Goal: Task Accomplishment & Management: Complete application form

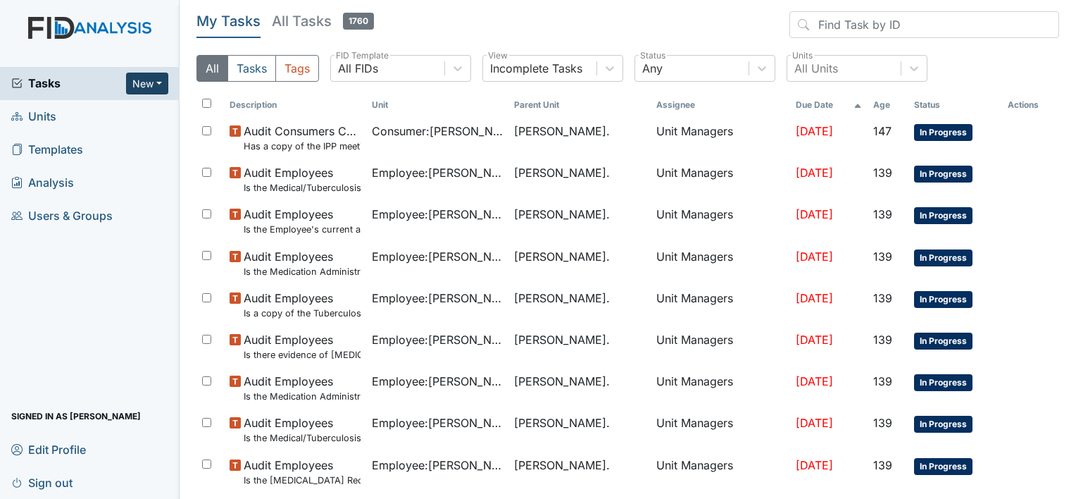
click at [158, 81] on button "New" at bounding box center [147, 84] width 42 height 22
click at [108, 112] on link "Form" at bounding box center [111, 112] width 111 height 23
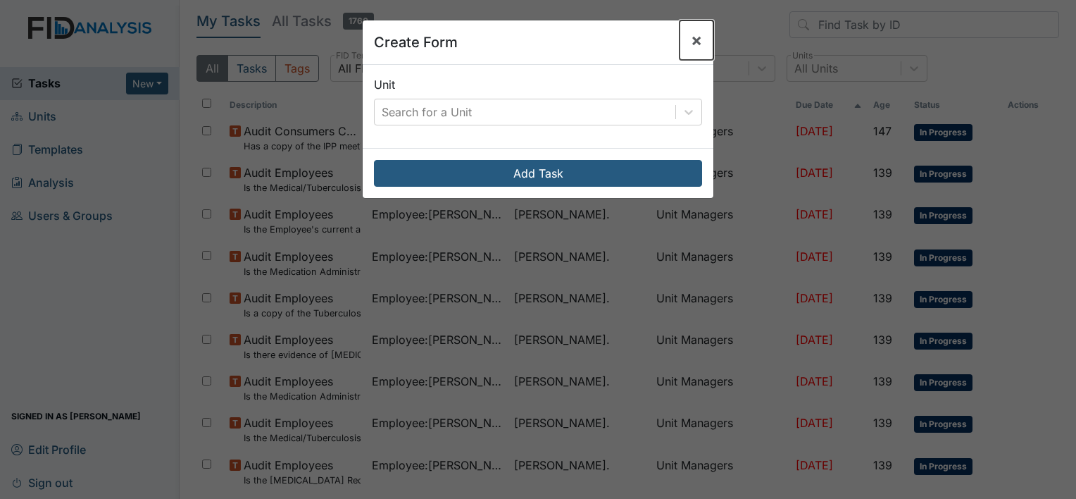
click at [691, 45] on span "×" at bounding box center [696, 40] width 11 height 20
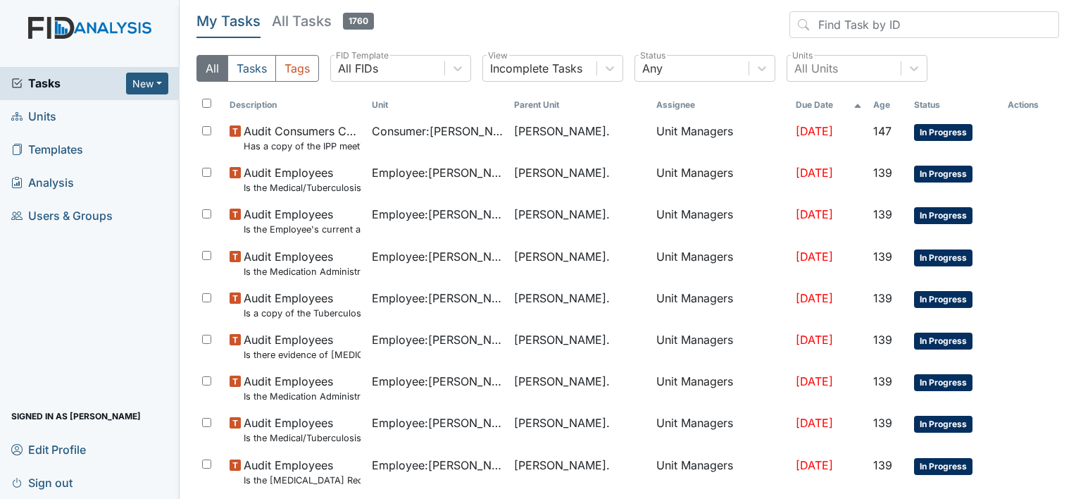
click at [33, 115] on span "Units" at bounding box center [33, 117] width 45 height 22
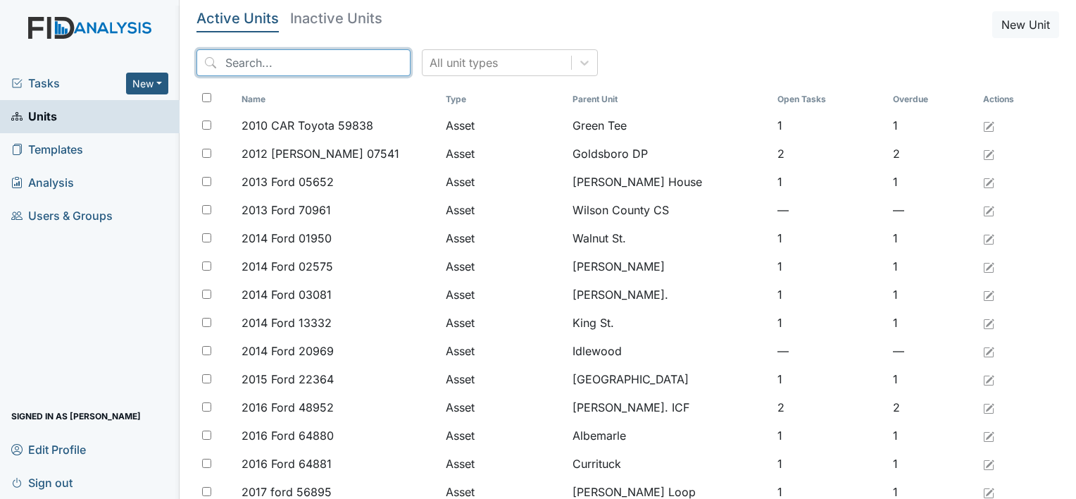
click at [226, 65] on input "search" at bounding box center [303, 62] width 214 height 27
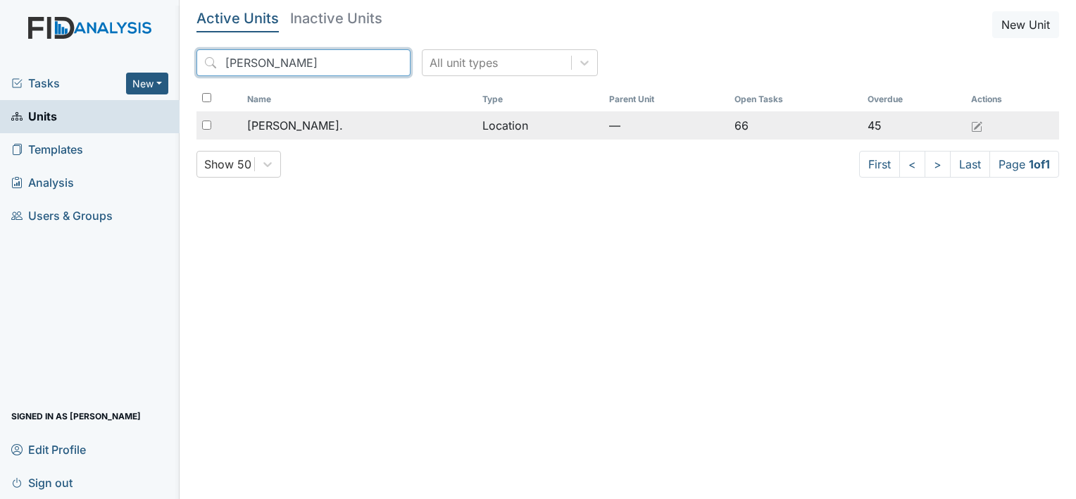
type input "William St"
click at [301, 125] on span "[PERSON_NAME]." at bounding box center [295, 125] width 96 height 17
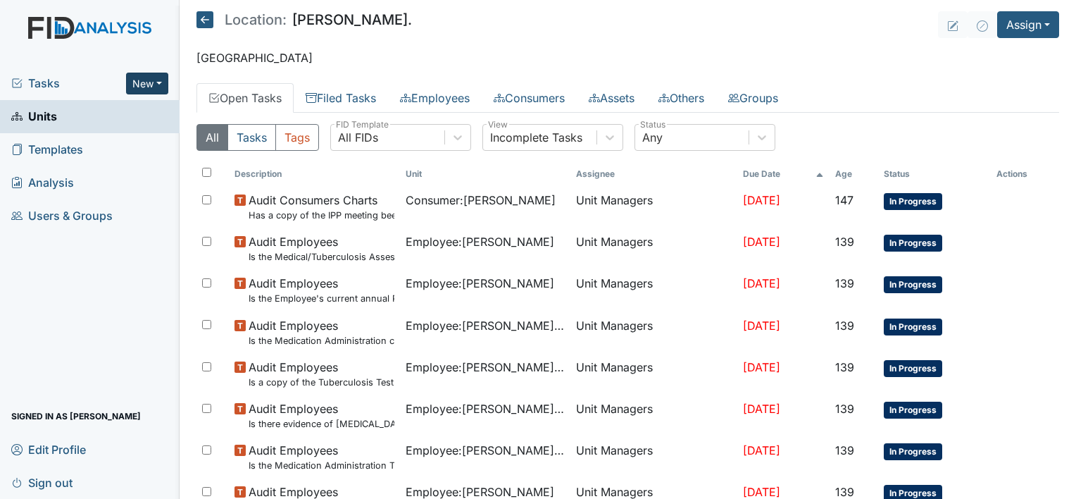
click at [158, 86] on button "New" at bounding box center [147, 84] width 42 height 22
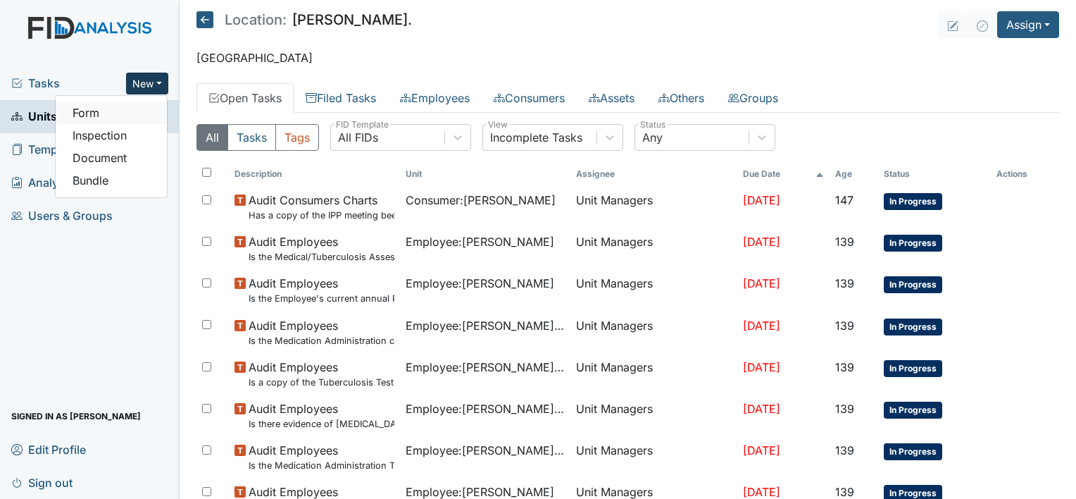
click at [158, 115] on link "Form" at bounding box center [111, 112] width 111 height 23
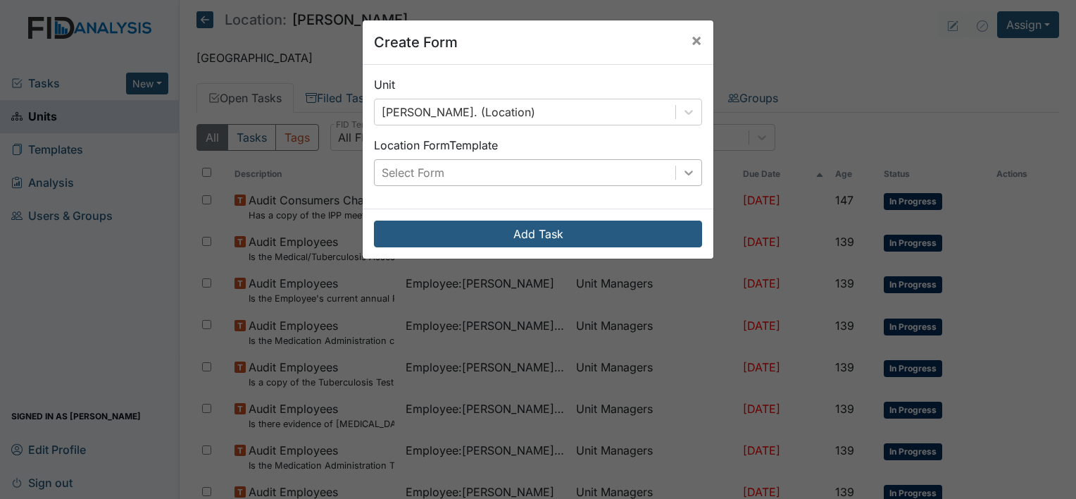
click at [682, 175] on icon at bounding box center [689, 173] width 14 height 14
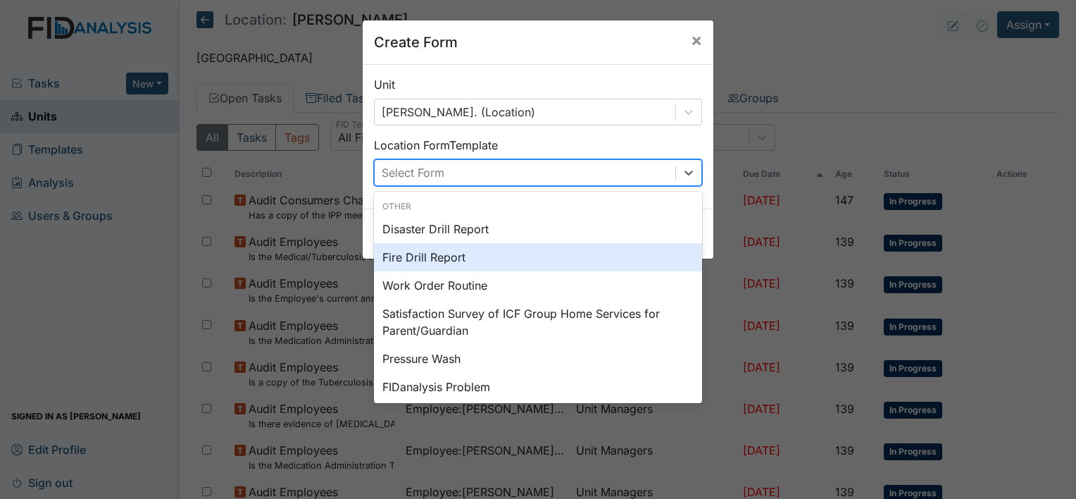
click at [623, 254] on div "Fire Drill Report" at bounding box center [538, 257] width 328 height 28
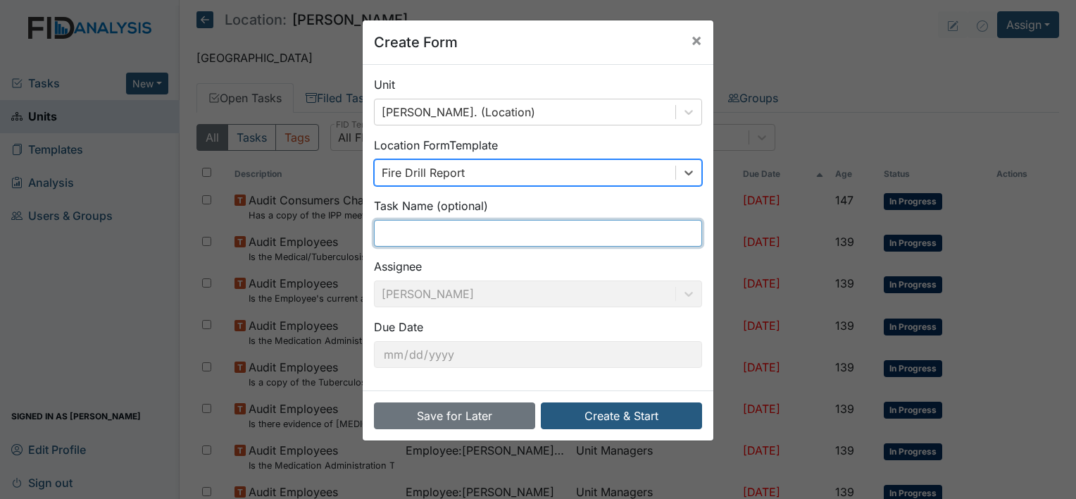
click at [524, 235] on input "text" at bounding box center [538, 233] width 328 height 27
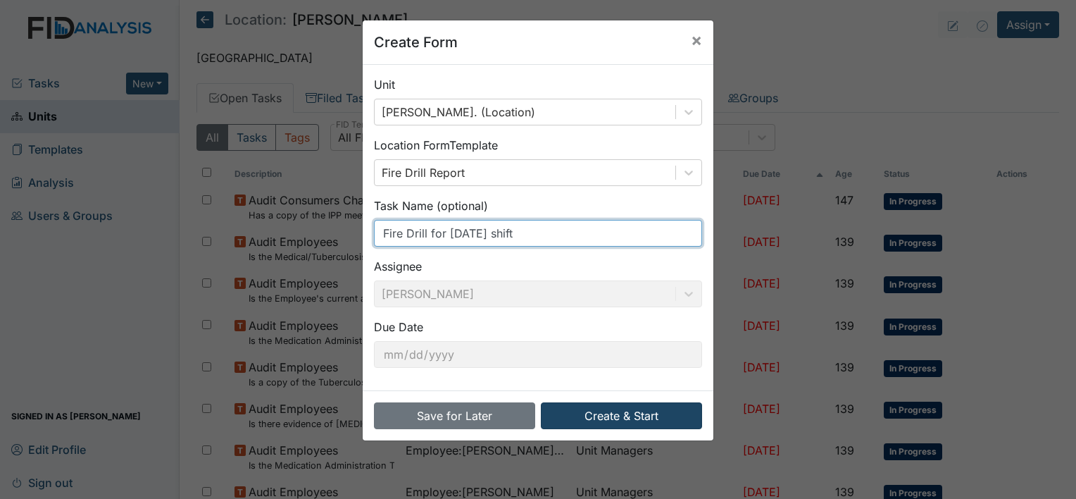
type input "Fire Drill for October 1st shift"
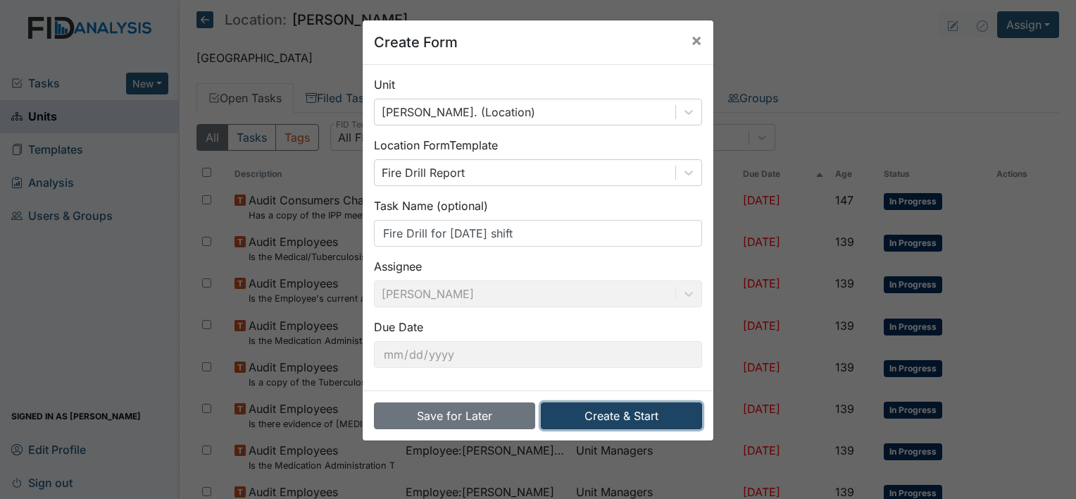
click at [594, 414] on button "Create & Start" at bounding box center [621, 415] width 161 height 27
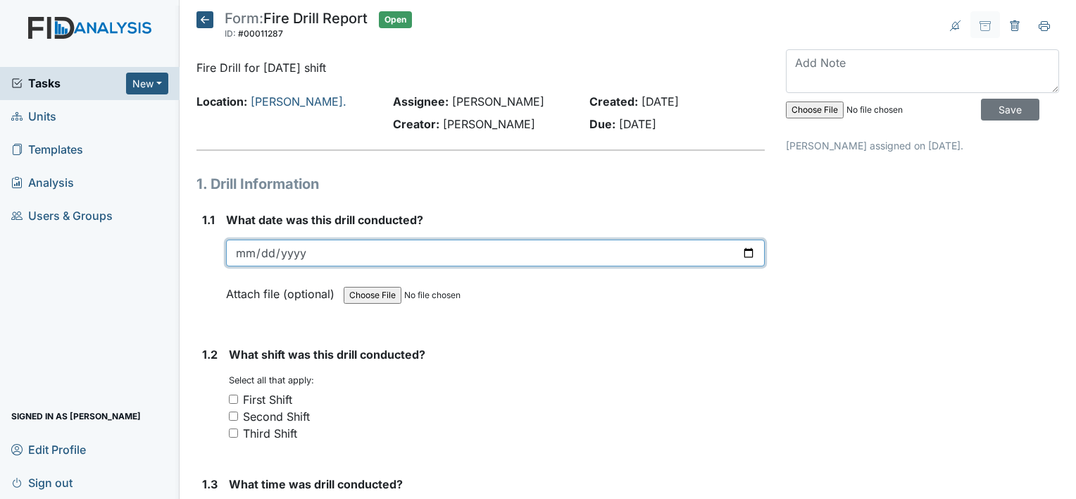
click at [742, 248] on input "date" at bounding box center [495, 252] width 539 height 27
type input "2025-10-07"
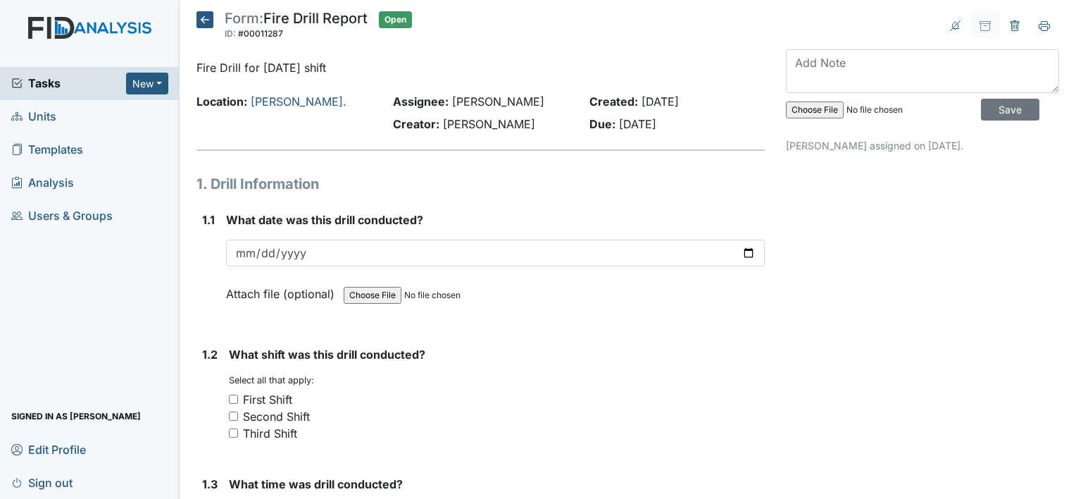
click at [235, 398] on input "First Shift" at bounding box center [233, 398] width 9 height 9
checkbox input "true"
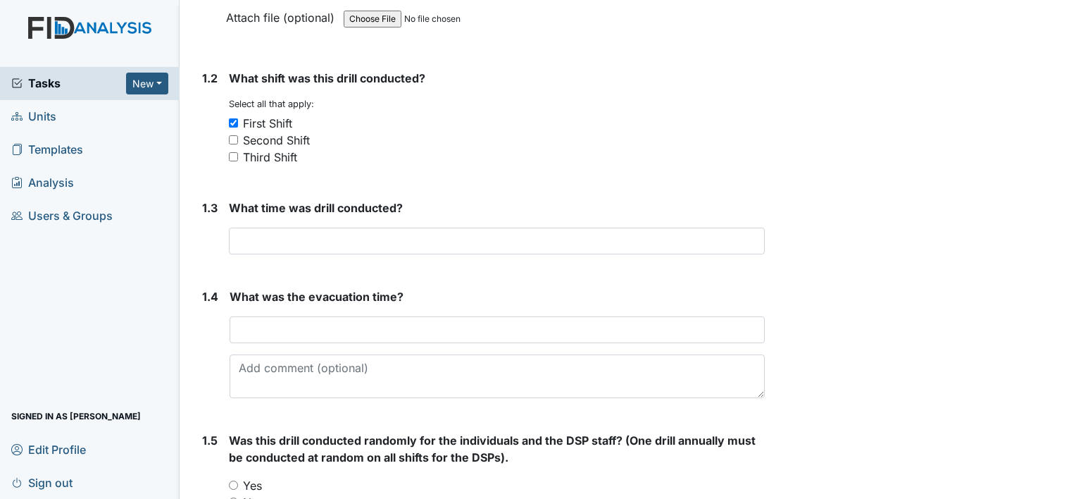
scroll to position [278, 0]
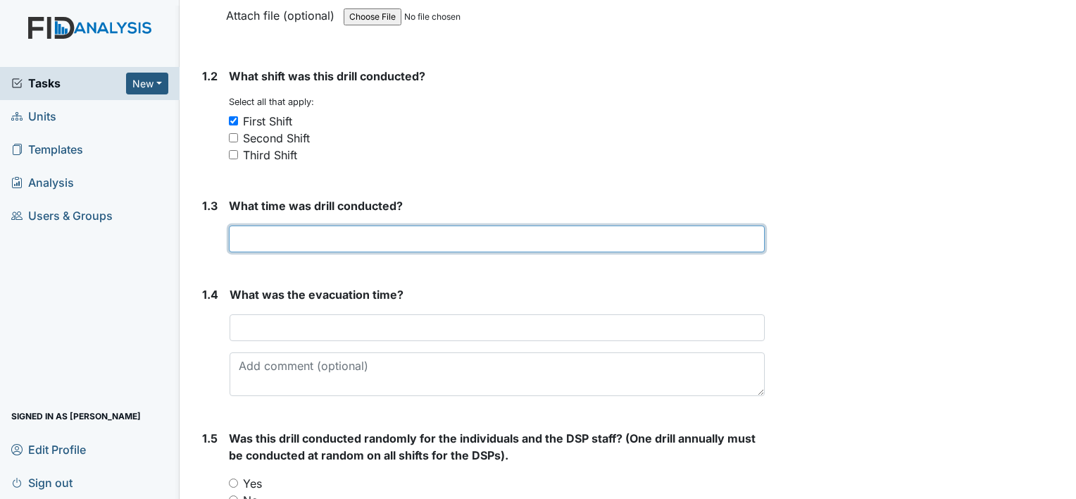
click at [285, 242] on input "text" at bounding box center [497, 238] width 536 height 27
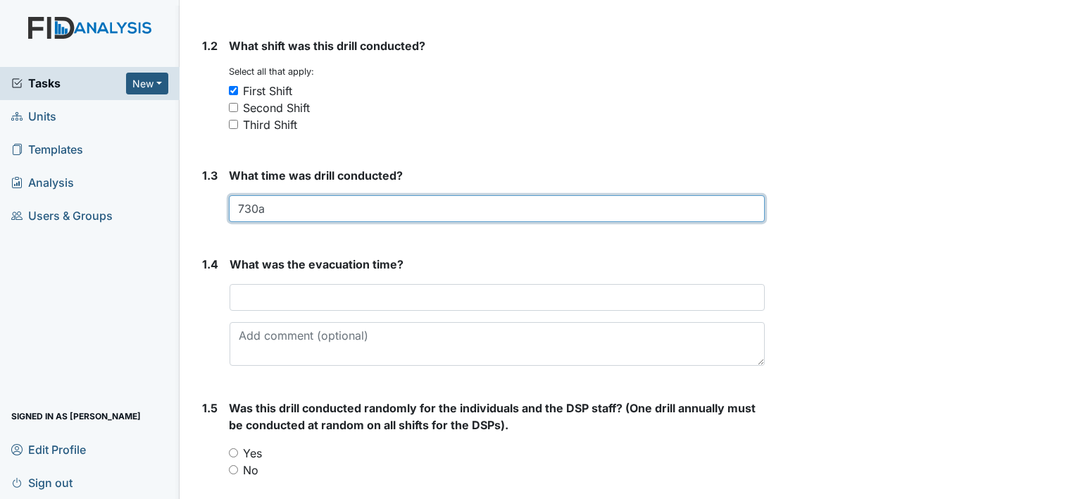
scroll to position [345, 0]
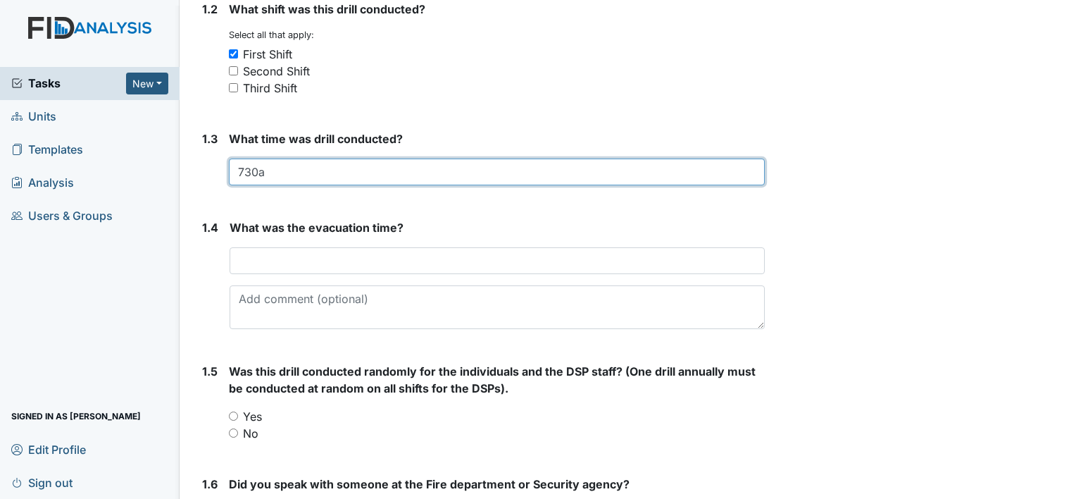
type input "730a"
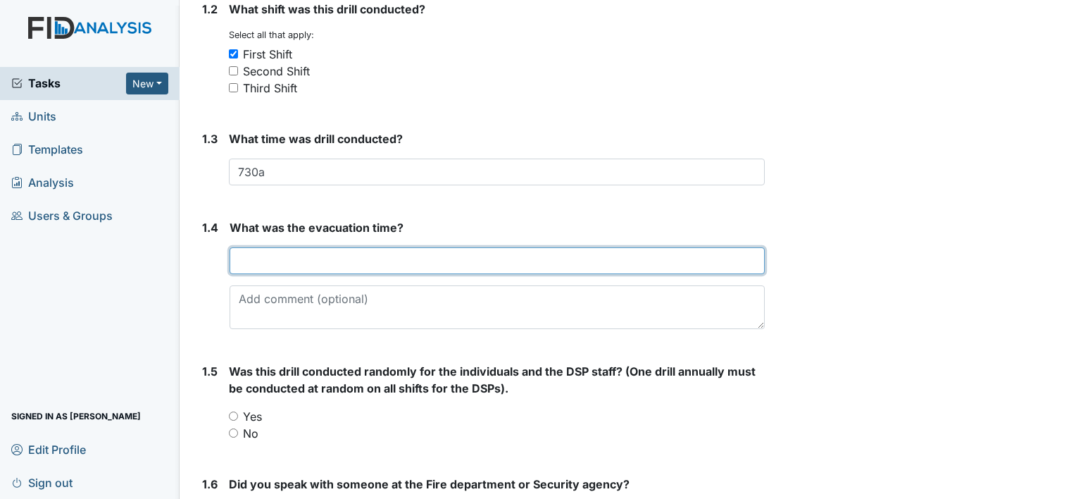
click at [325, 263] on input "text" at bounding box center [497, 260] width 535 height 27
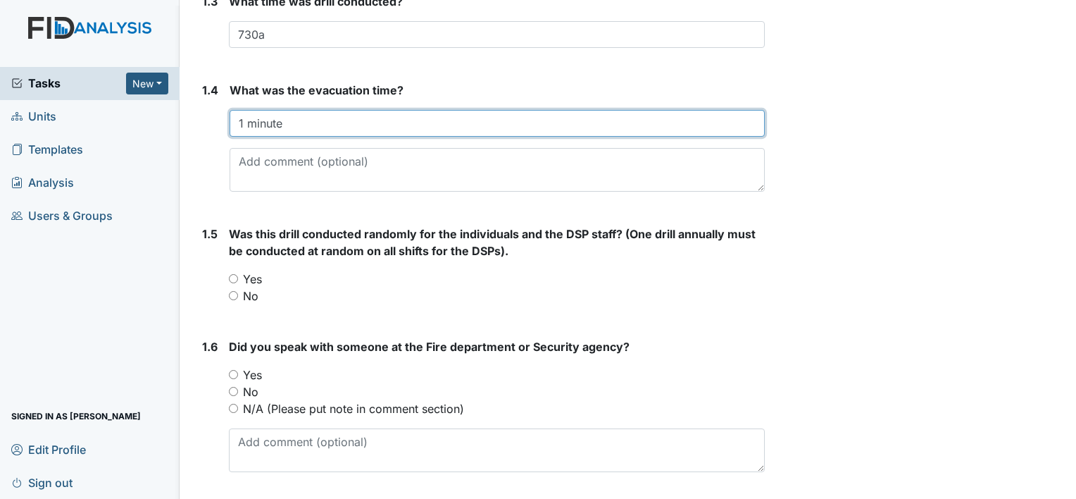
scroll to position [505, 0]
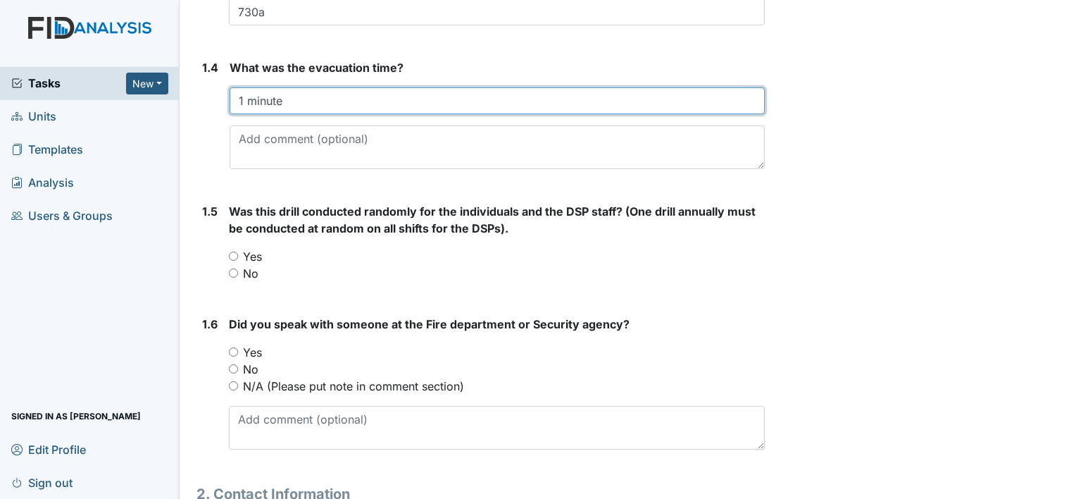
type input "1 minute"
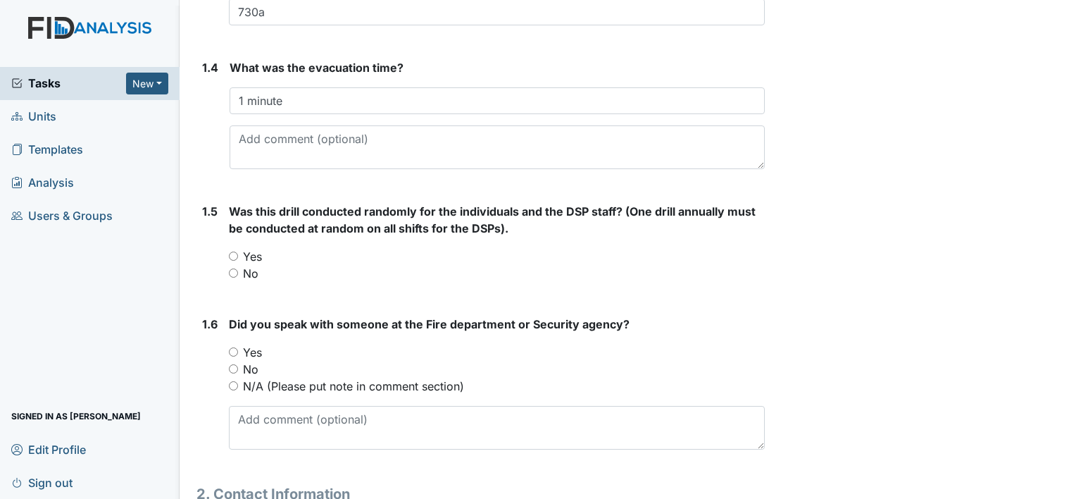
click at [229, 268] on input "No" at bounding box center [233, 272] width 9 height 9
radio input "true"
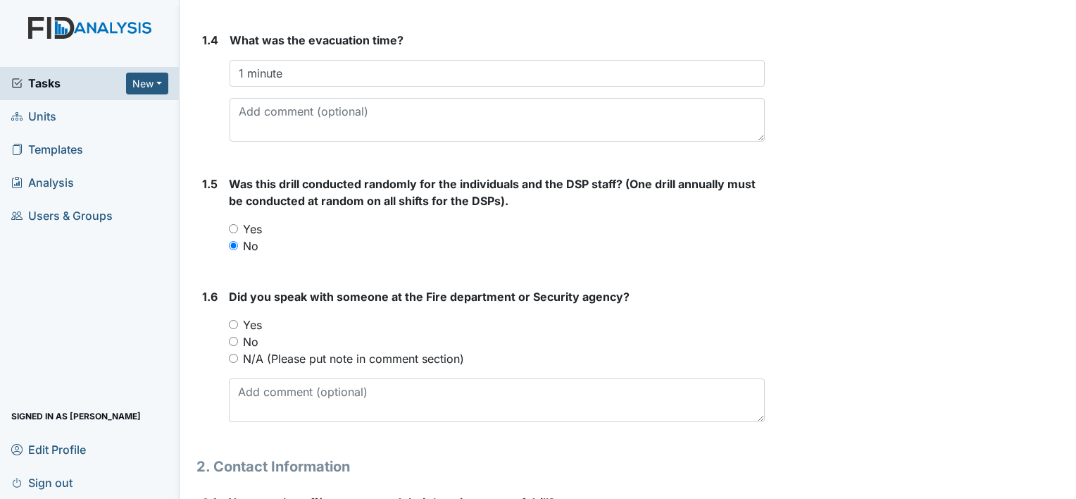
click at [237, 323] on input "Yes" at bounding box center [233, 324] width 9 height 9
radio input "true"
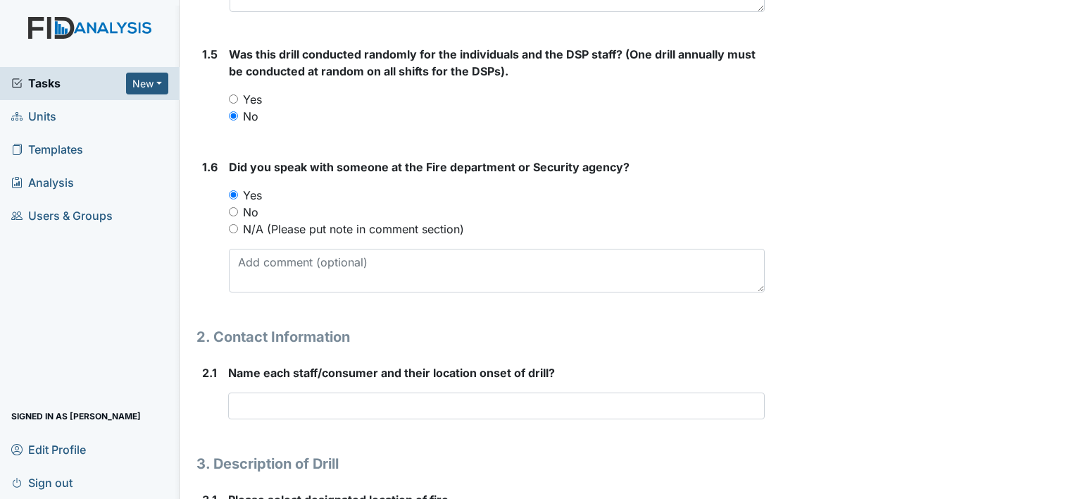
scroll to position [675, 0]
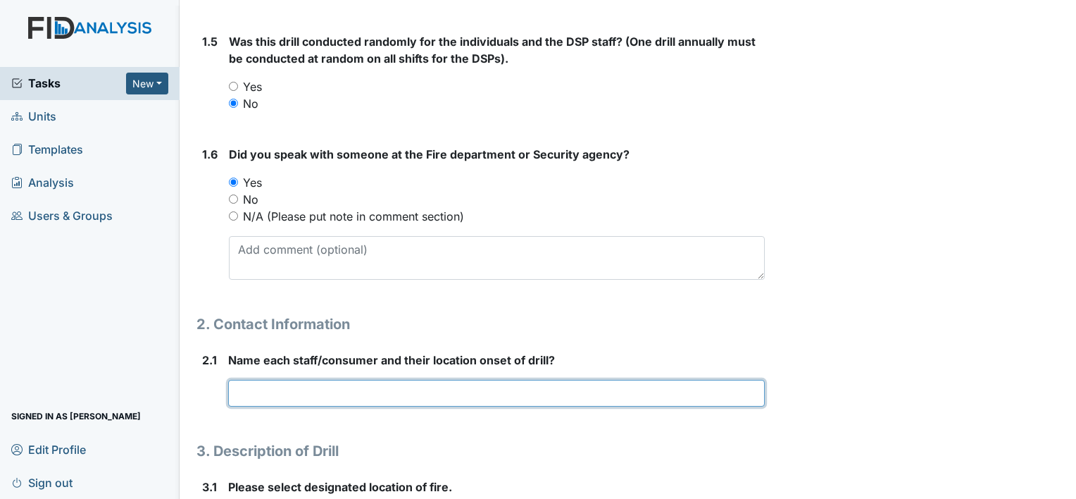
click at [299, 394] on input "text" at bounding box center [496, 393] width 537 height 27
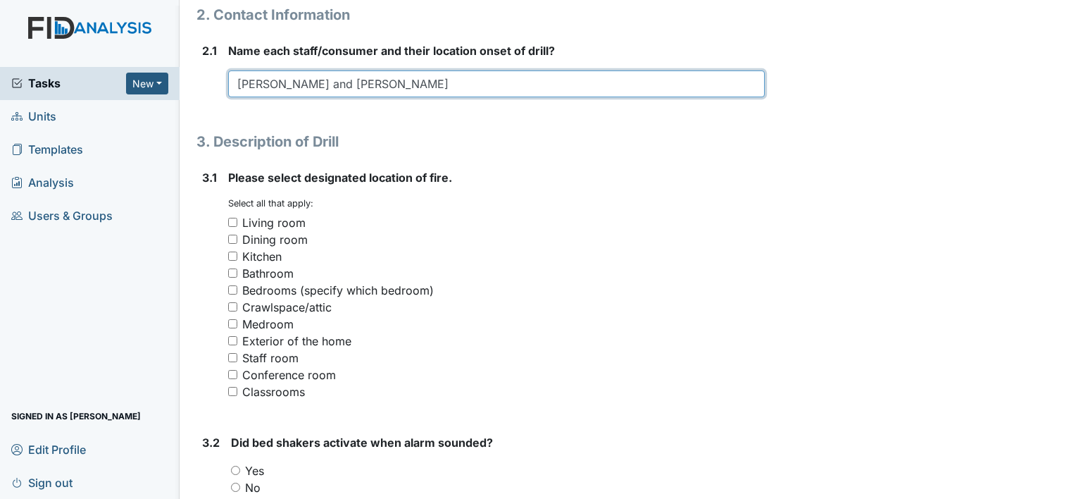
scroll to position [987, 0]
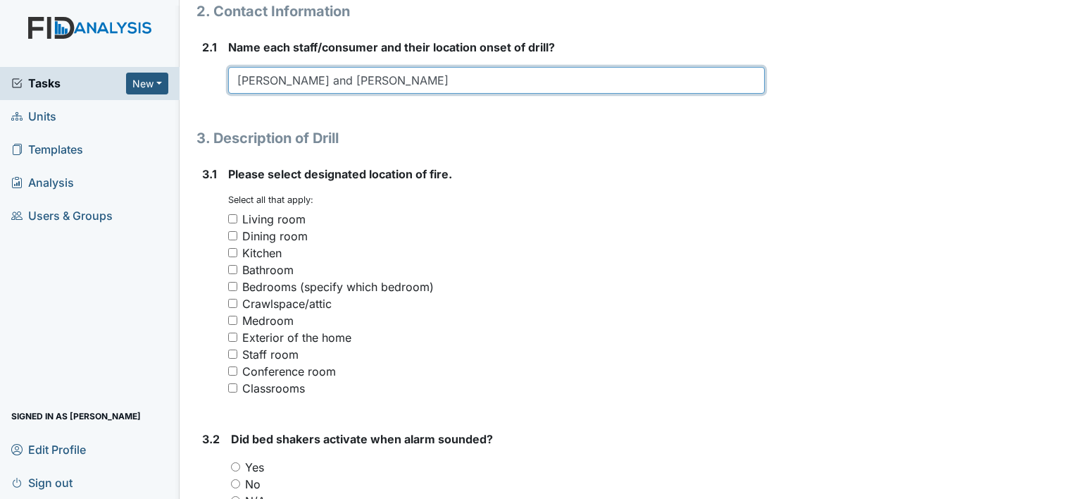
type input "Corey Jones and Carmecia Graham"
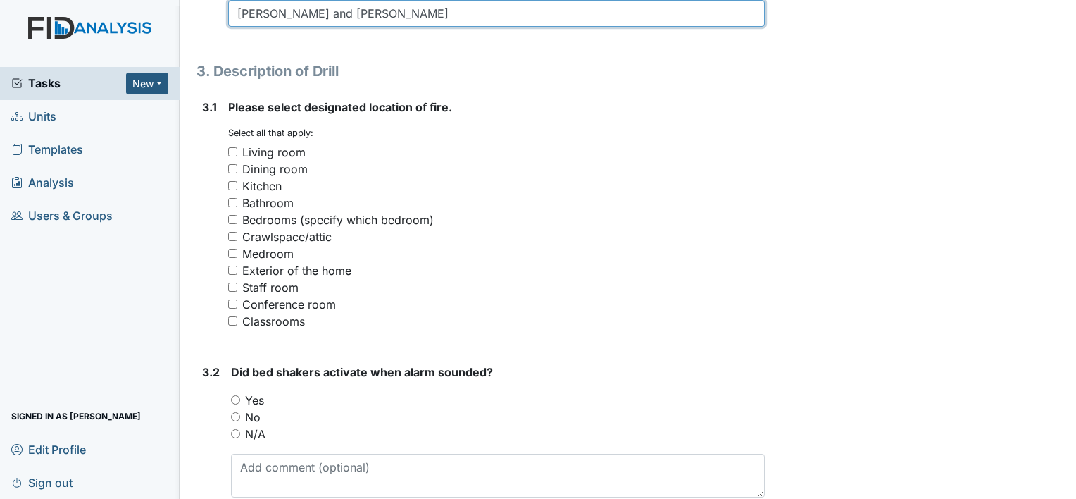
scroll to position [1076, 0]
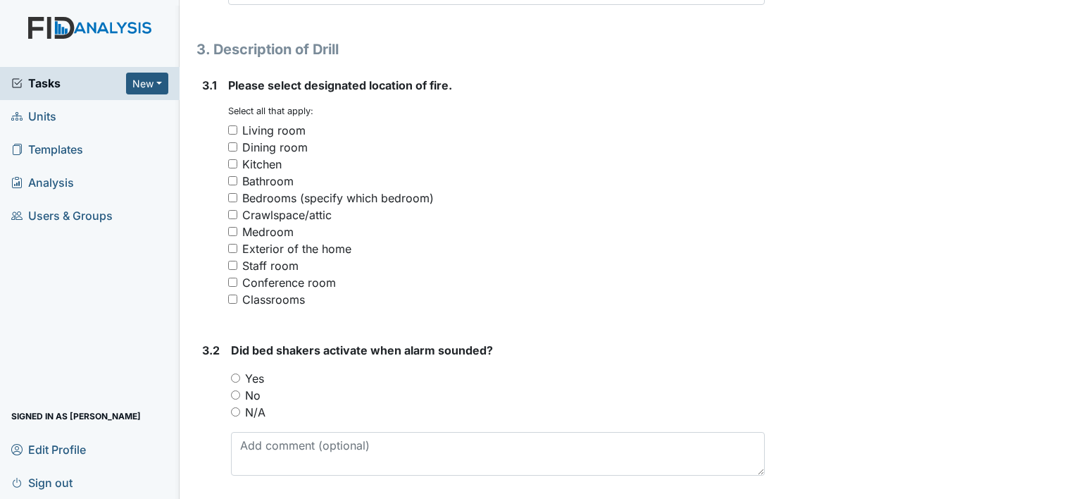
click at [232, 162] on input "Kitchen" at bounding box center [232, 163] width 9 height 9
checkbox input "true"
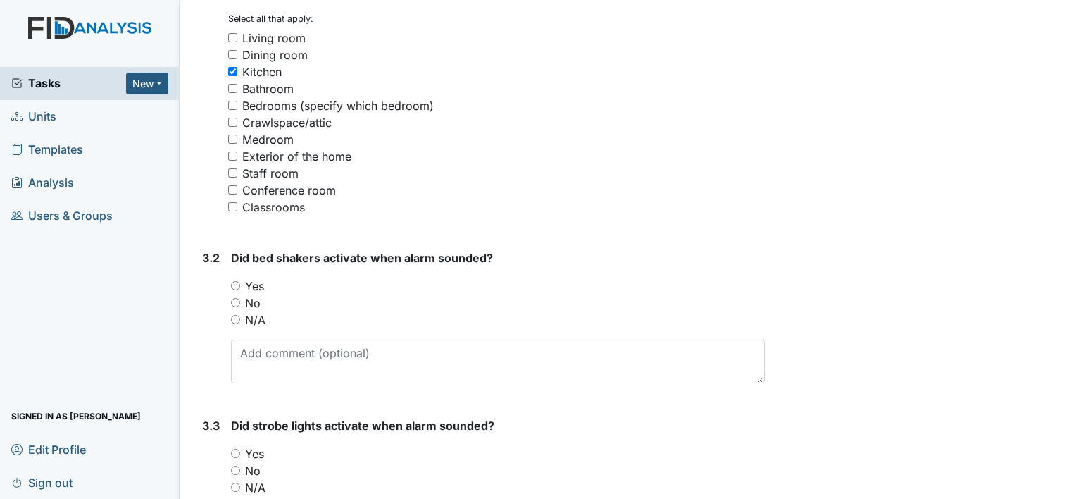
scroll to position [1169, 0]
click at [238, 304] on input "No" at bounding box center [235, 301] width 9 height 9
radio input "true"
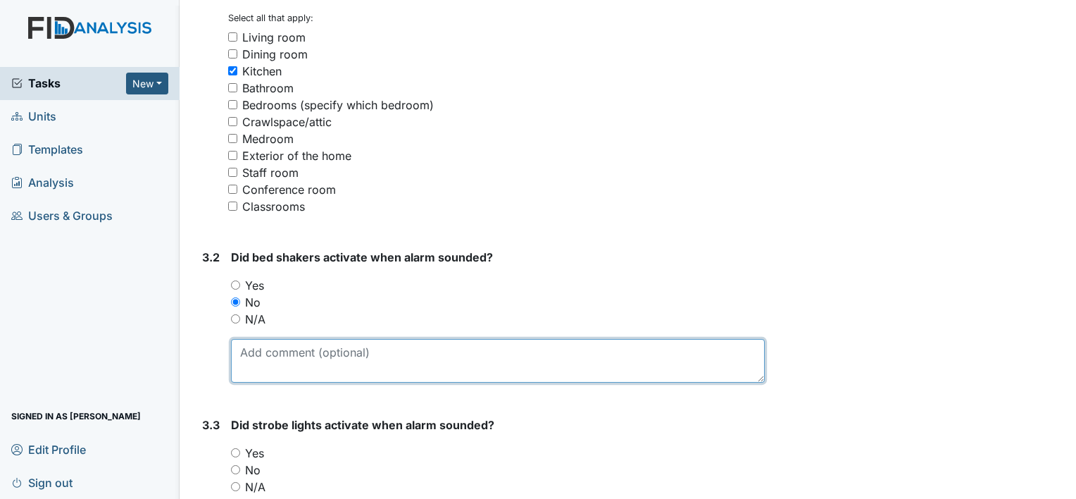
click at [270, 357] on textarea at bounding box center [498, 361] width 534 height 44
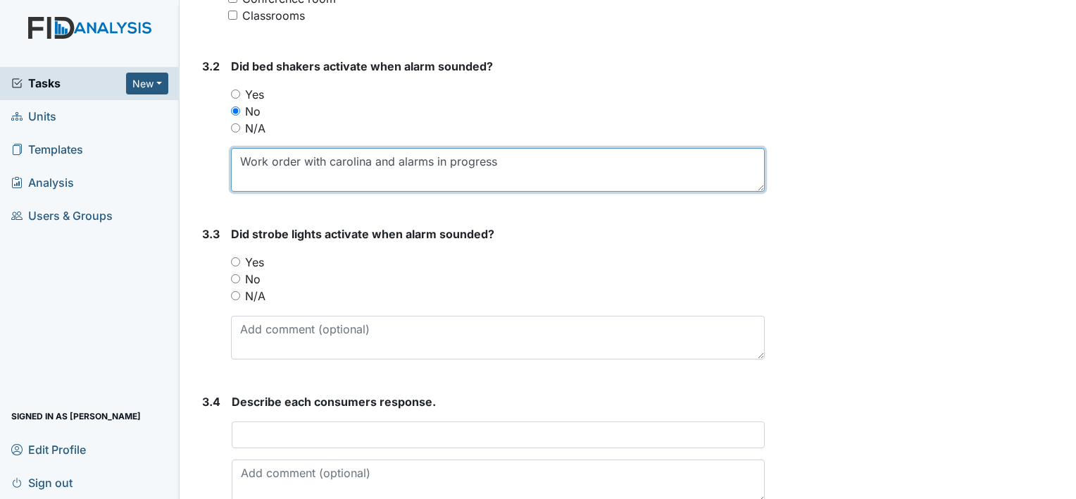
scroll to position [1362, 0]
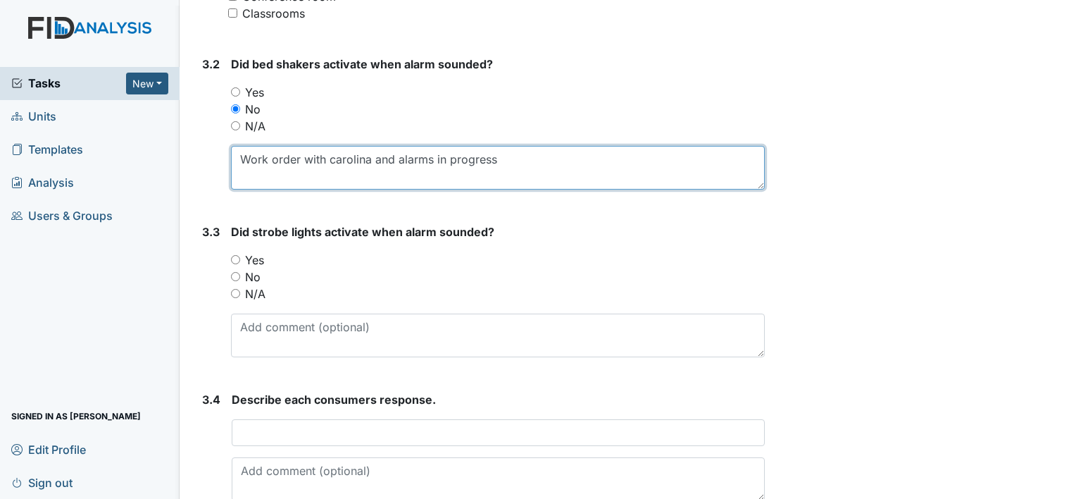
type textarea "Work order with carolina and alarms in progress"
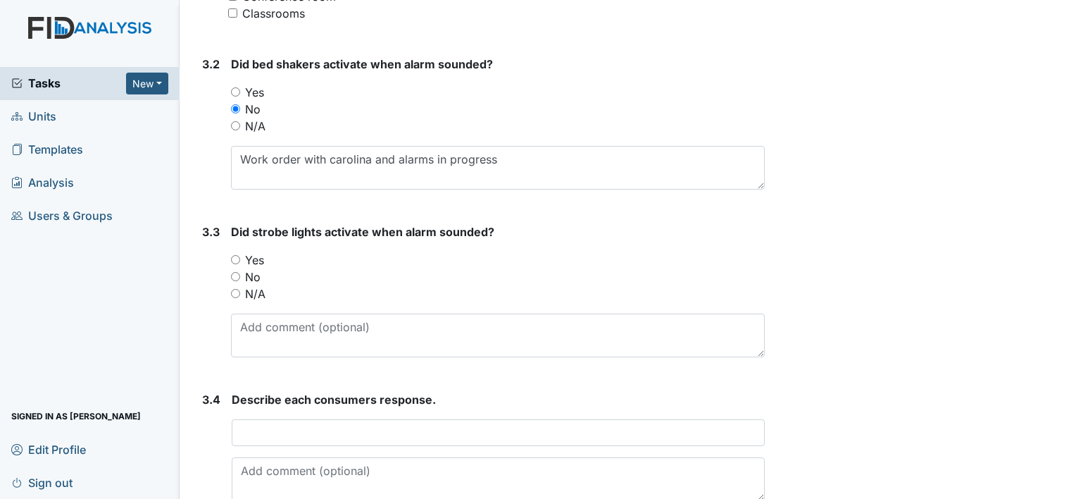
click at [231, 273] on input "No" at bounding box center [235, 276] width 9 height 9
radio input "true"
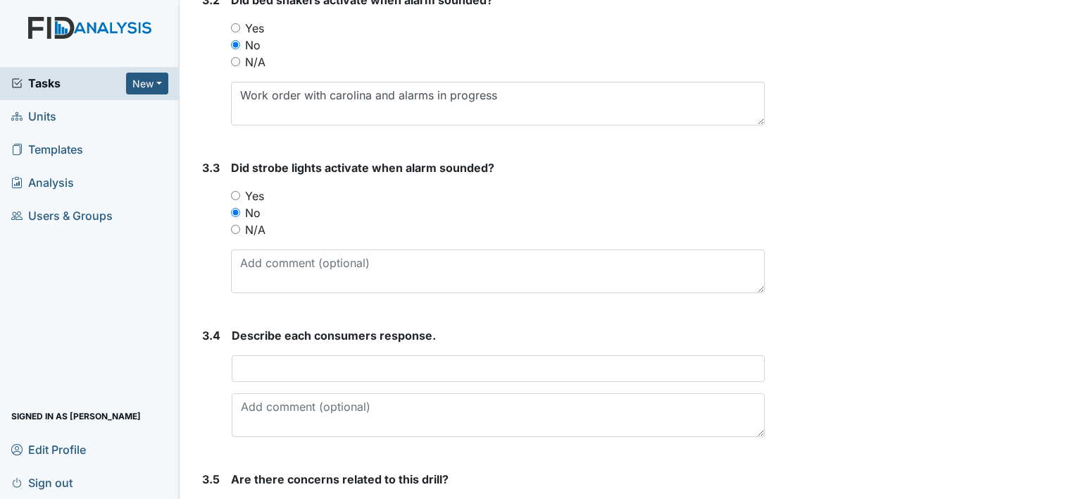
scroll to position [1448, 0]
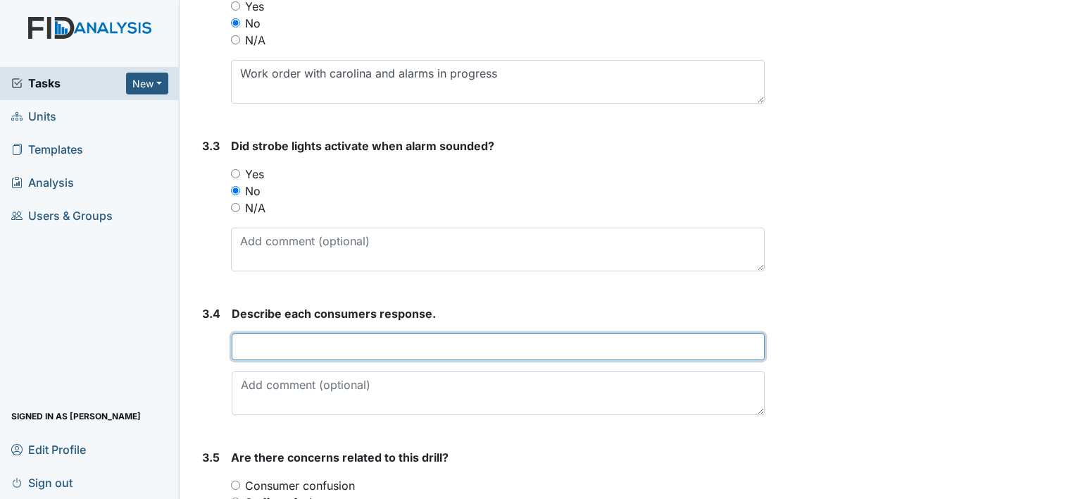
click at [268, 346] on input "text" at bounding box center [498, 346] width 533 height 27
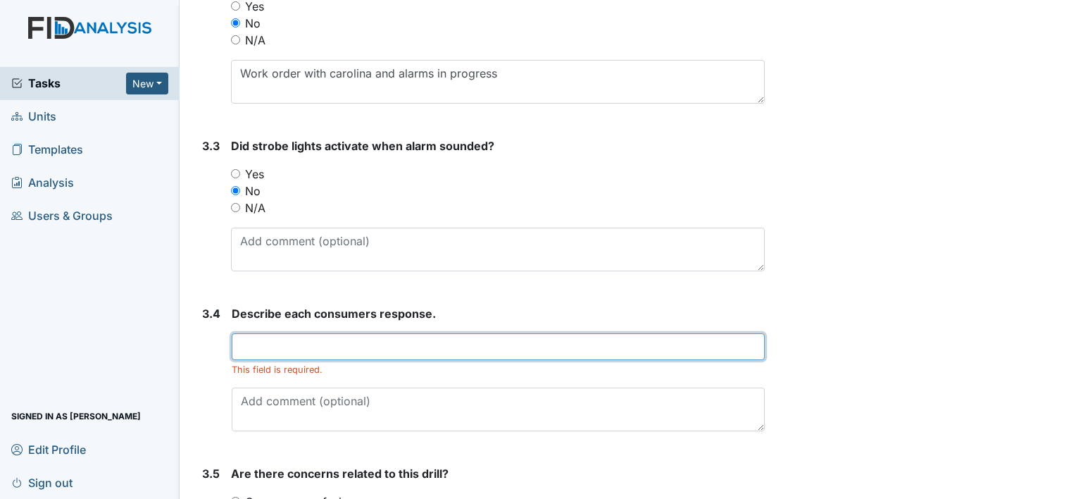
click at [266, 344] on input "text" at bounding box center [498, 346] width 533 height 27
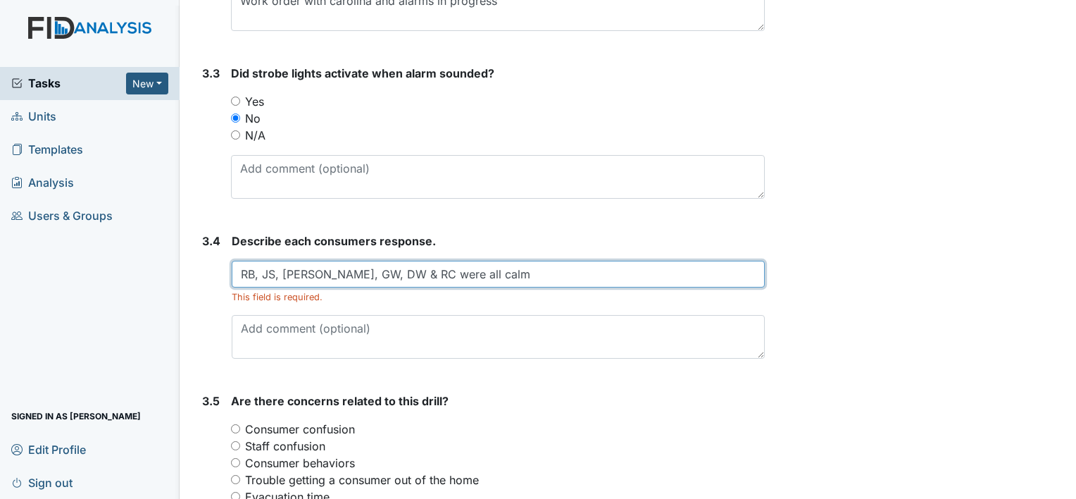
scroll to position [1529, 0]
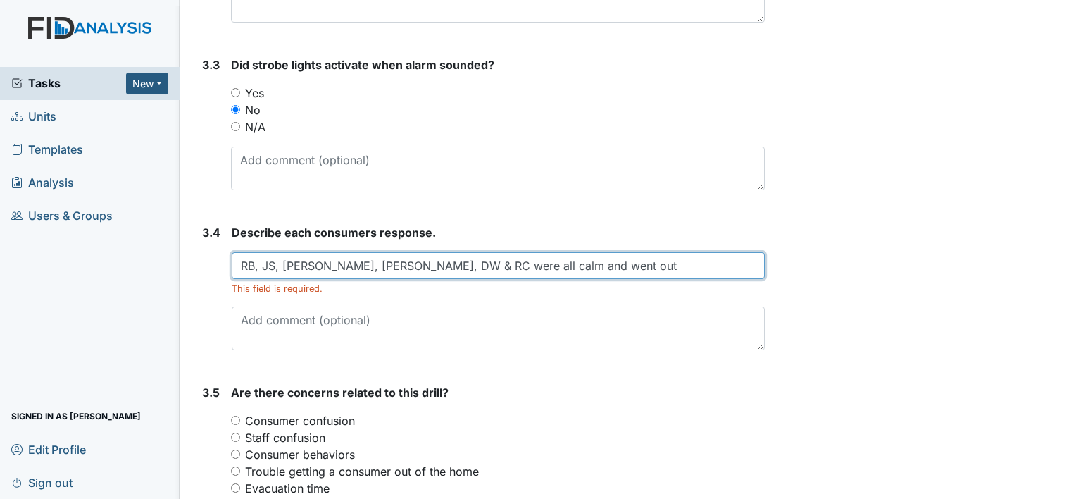
type input "RB, JS, LM, GW, DW & RC were all calm and went out"
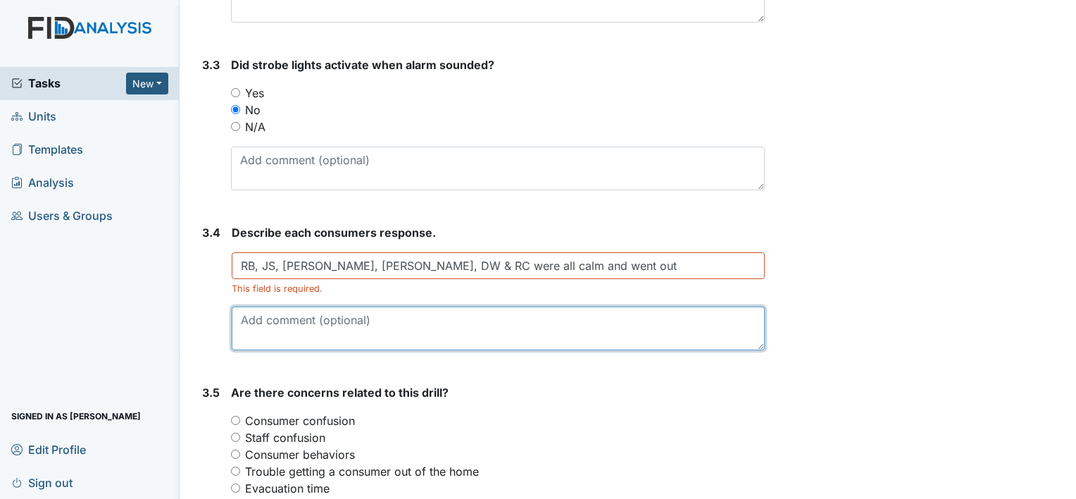
click at [276, 336] on textarea at bounding box center [498, 328] width 533 height 44
type textarea "q"
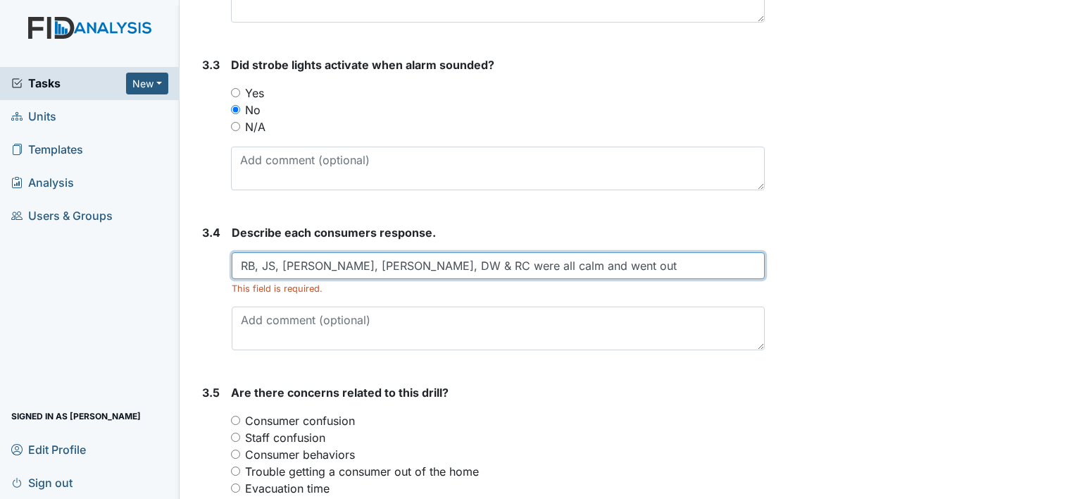
click at [527, 265] on input "RB, JS, LM, GW, DW & RC were all calm and went out" at bounding box center [498, 265] width 533 height 27
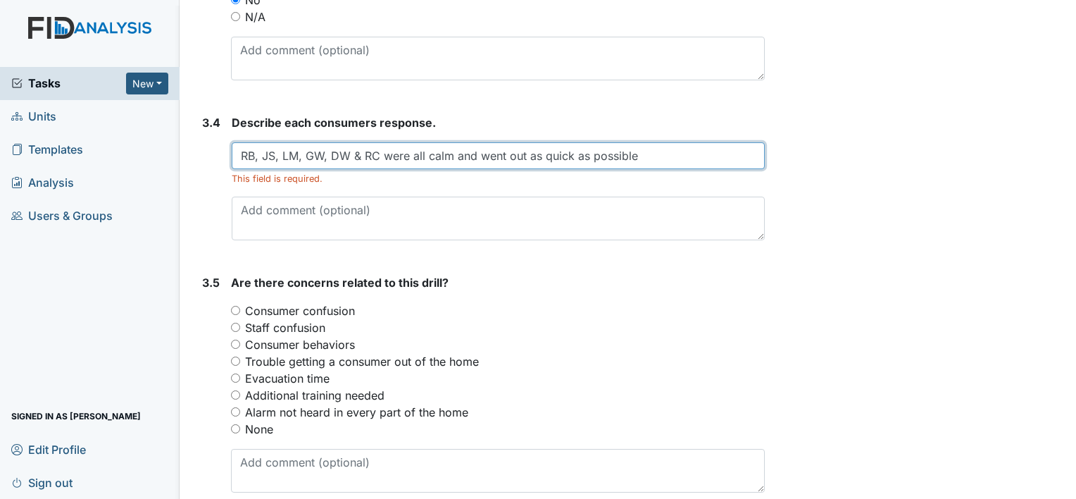
scroll to position [1656, 0]
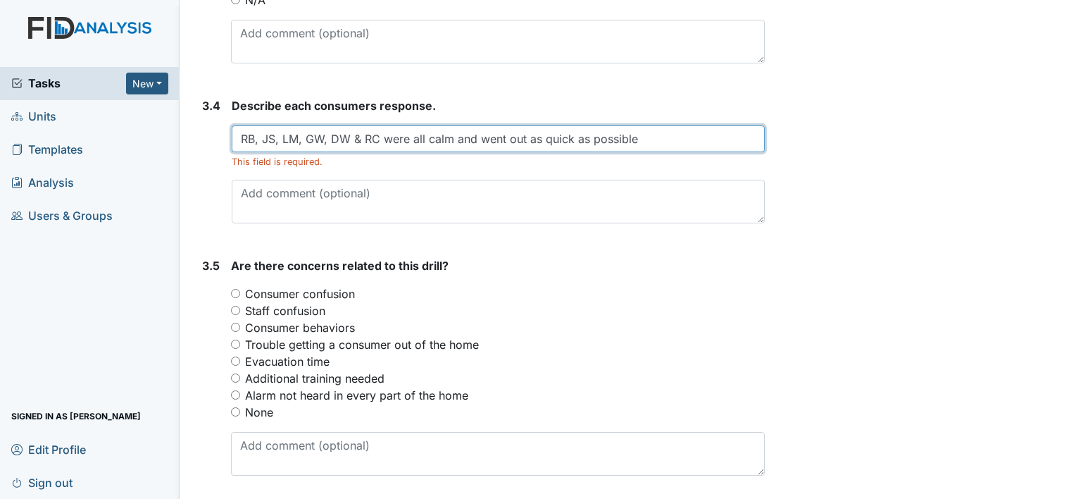
type input "RB, JS, LM, GW, DW & RC were all calm and went out as quick as possible"
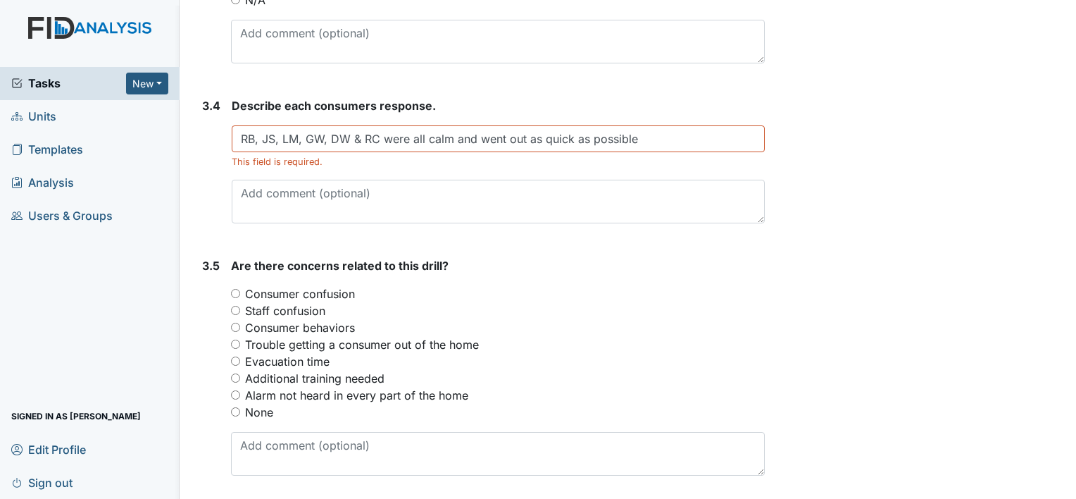
click at [233, 407] on input "None" at bounding box center [235, 411] width 9 height 9
radio input "true"
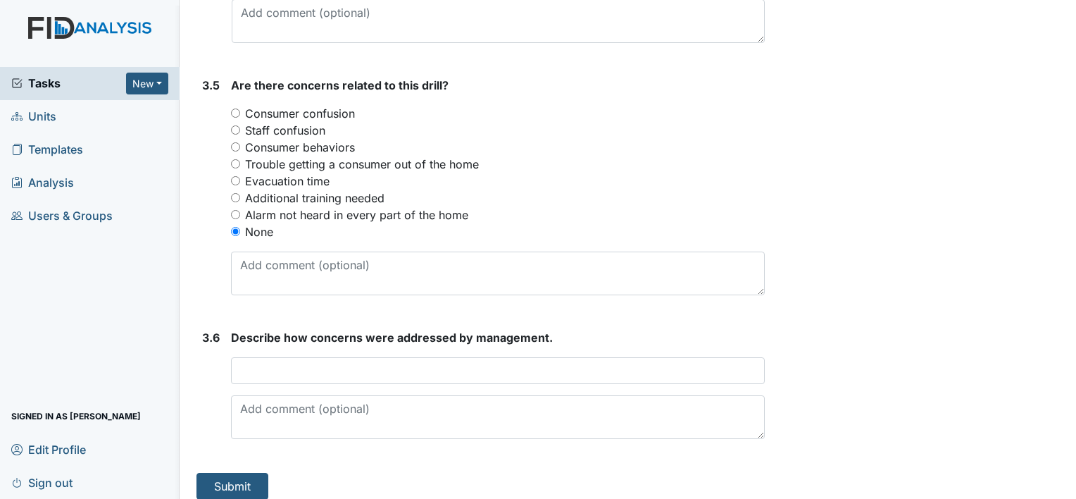
scroll to position [1845, 0]
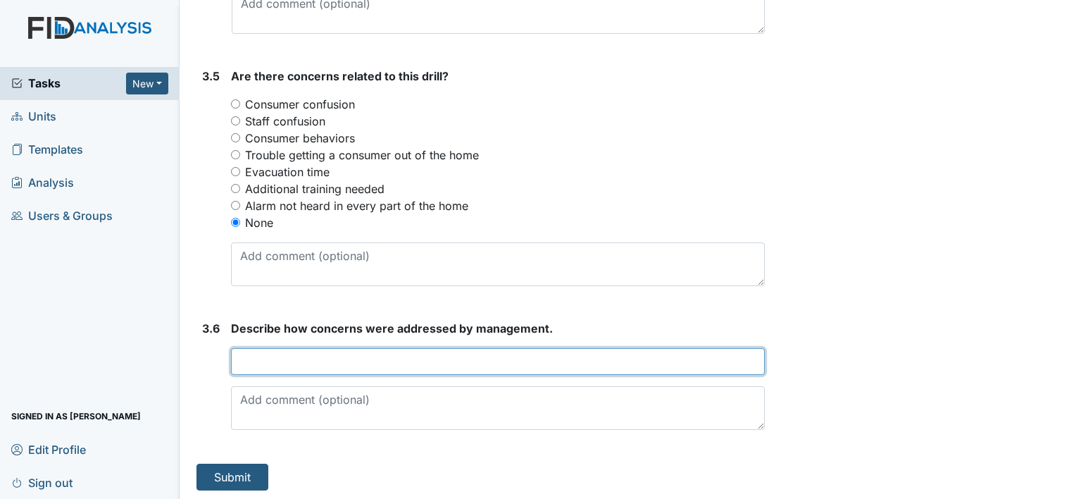
click at [247, 364] on input "text" at bounding box center [498, 361] width 534 height 27
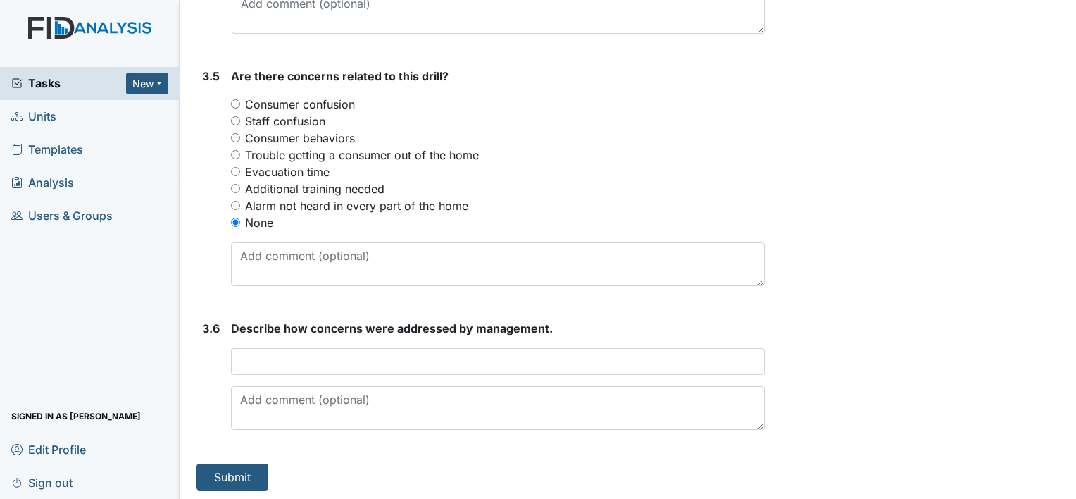
click at [566, 328] on strong "Describe how concerns were addressed by management." at bounding box center [498, 328] width 534 height 17
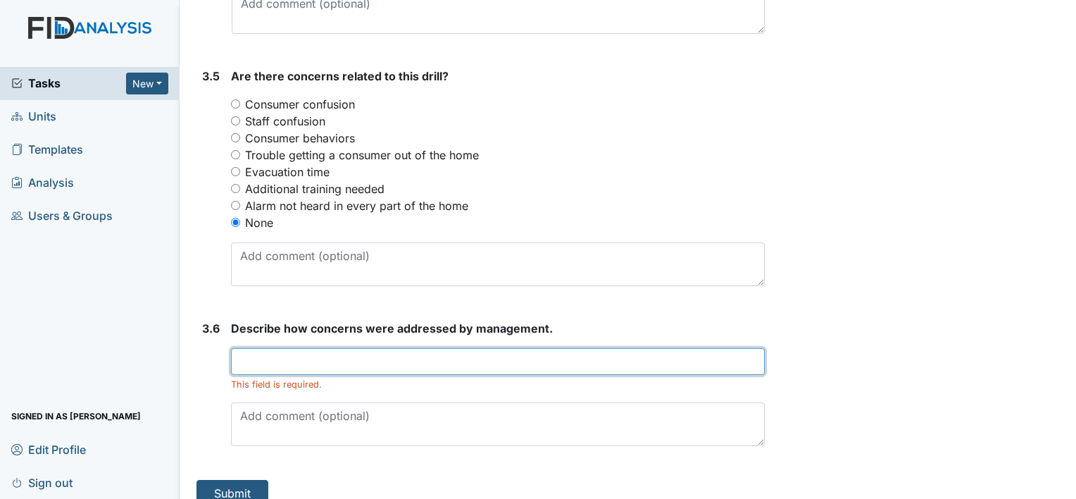
click at [271, 360] on input "text" at bounding box center [498, 361] width 534 height 27
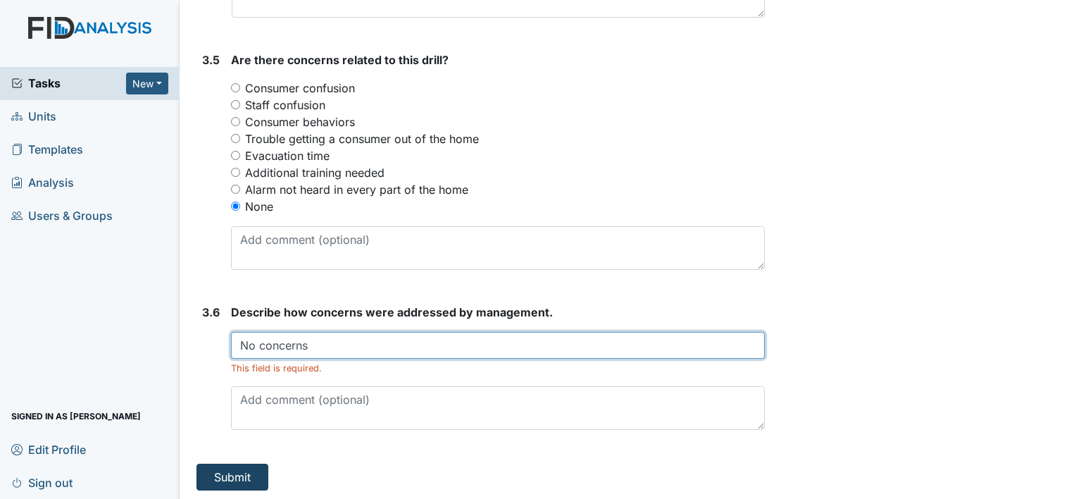
type input "No concerns"
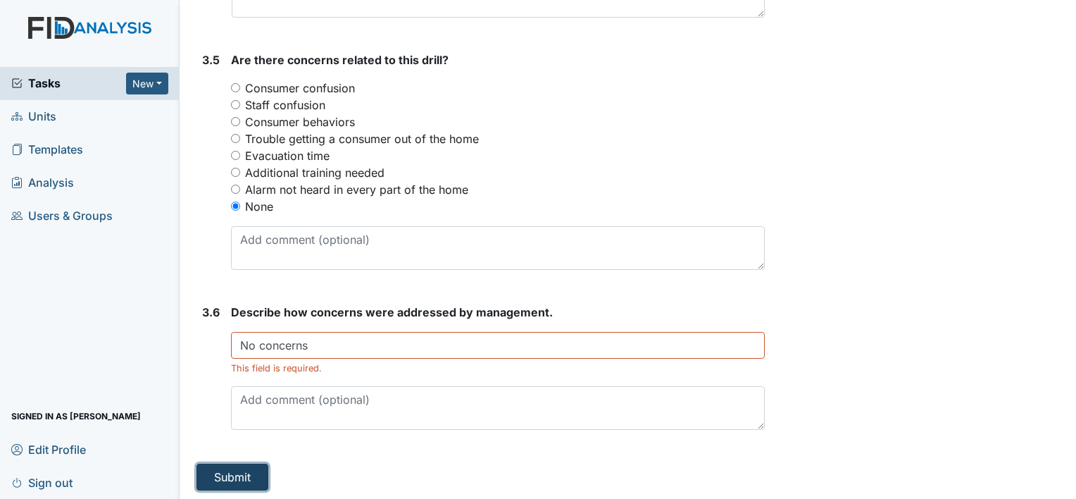
click at [253, 472] on button "Submit" at bounding box center [232, 476] width 72 height 27
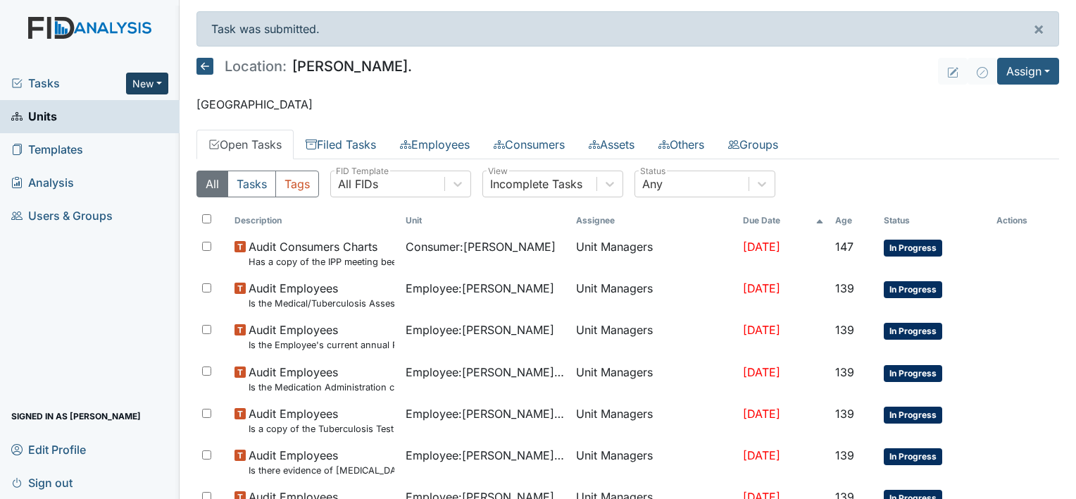
click at [162, 86] on button "New" at bounding box center [147, 84] width 42 height 22
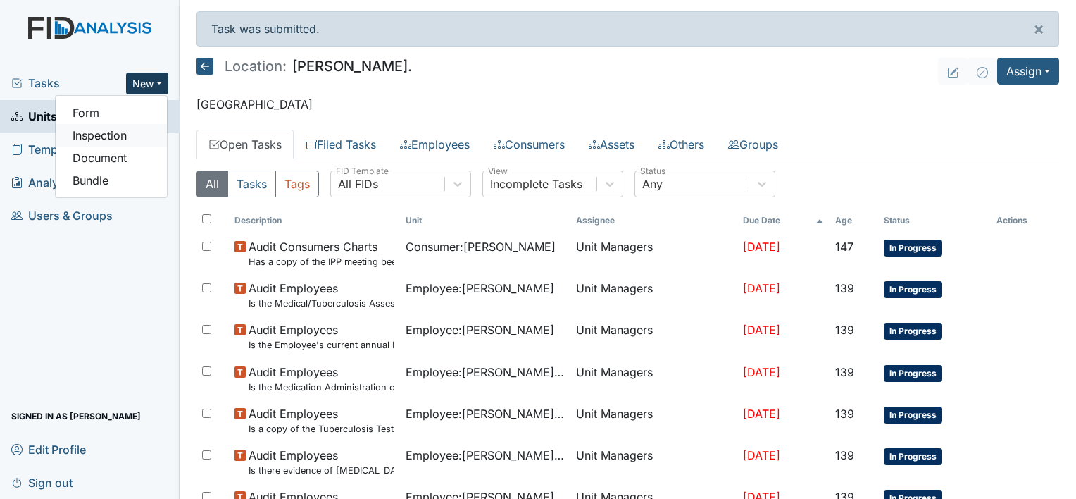
click at [110, 134] on link "Inspection" at bounding box center [111, 135] width 111 height 23
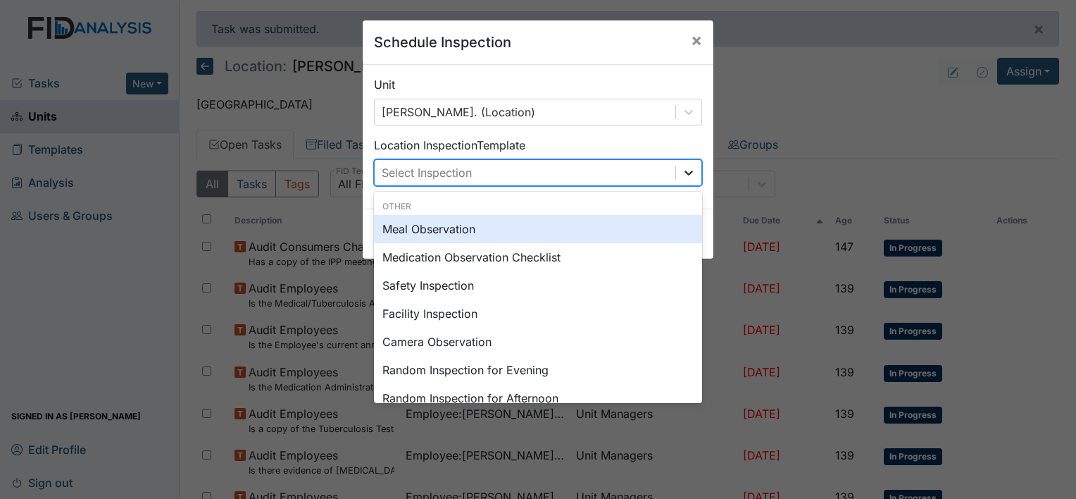
click at [682, 173] on icon at bounding box center [689, 173] width 14 height 14
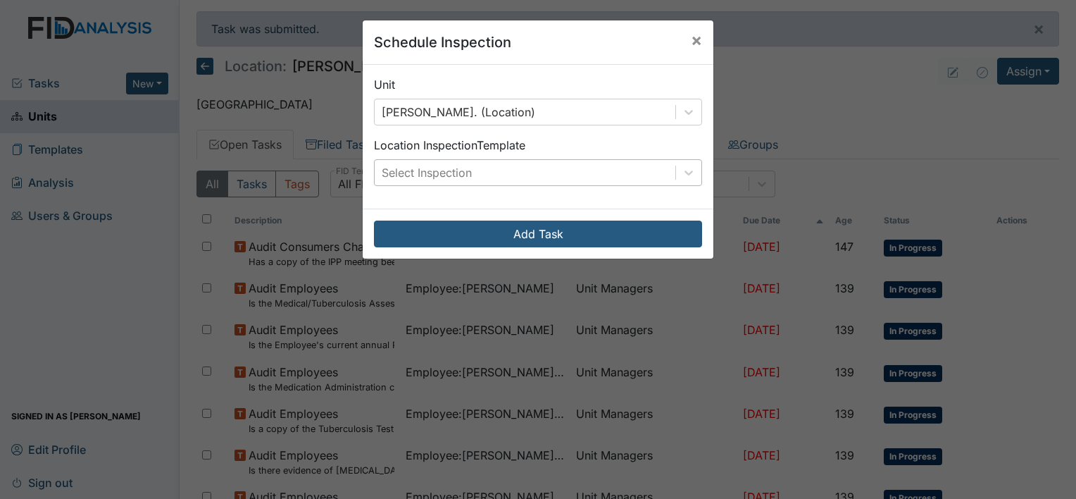
drag, startPoint x: 540, startPoint y: 266, endPoint x: 483, endPoint y: 172, distance: 109.7
click at [483, 172] on div "Select Inspection" at bounding box center [525, 172] width 301 height 25
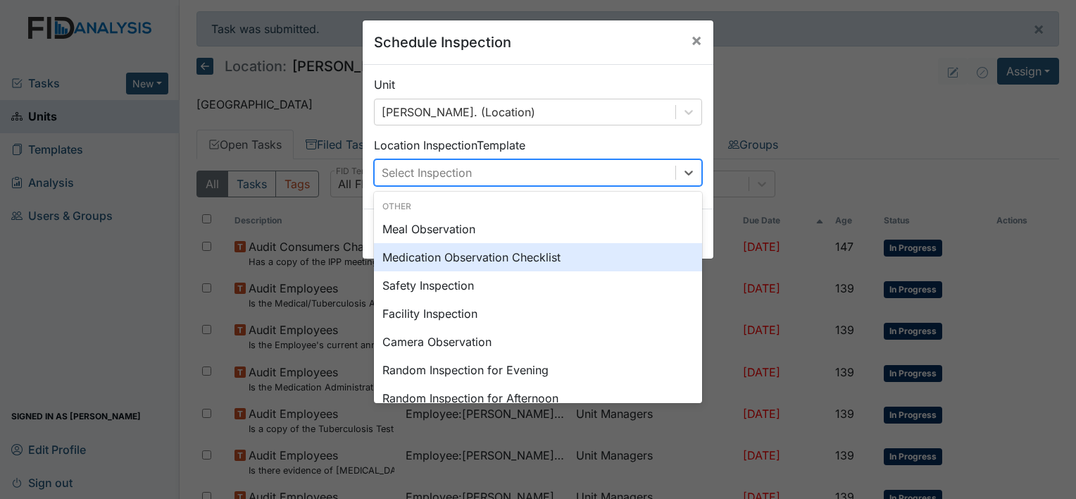
click at [511, 261] on div "Medication Observation Checklist" at bounding box center [538, 257] width 328 height 28
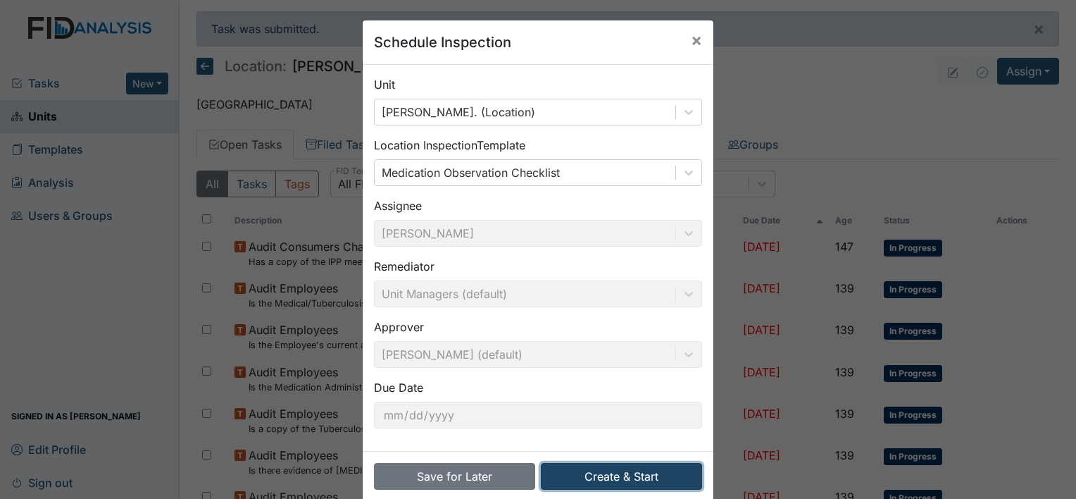
click at [608, 481] on button "Create & Start" at bounding box center [621, 476] width 161 height 27
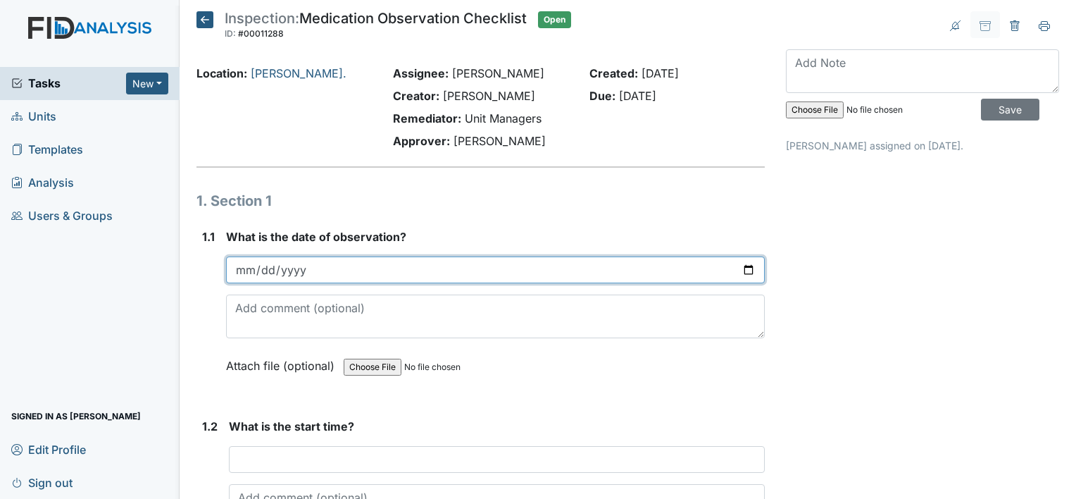
click at [740, 273] on input "date" at bounding box center [495, 269] width 539 height 27
type input "2025-10-08"
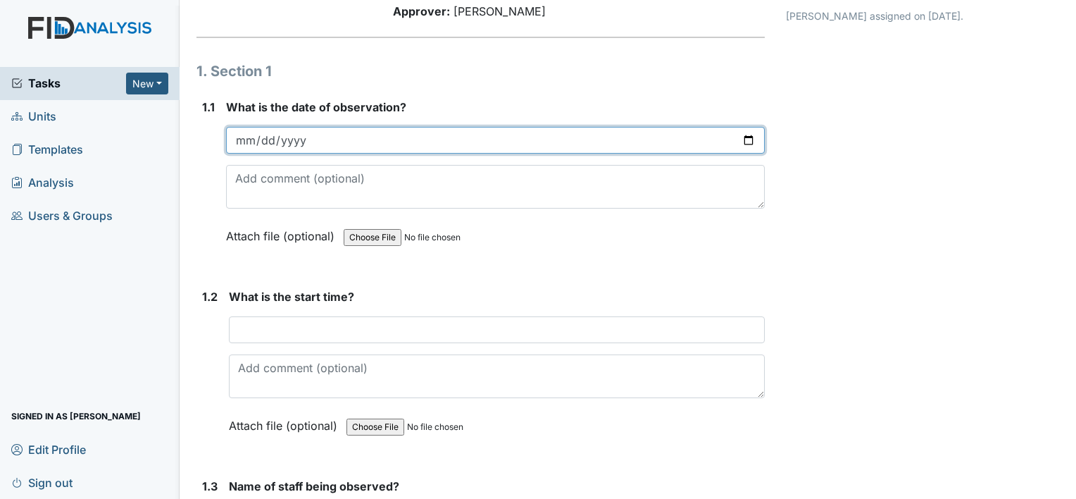
scroll to position [131, 0]
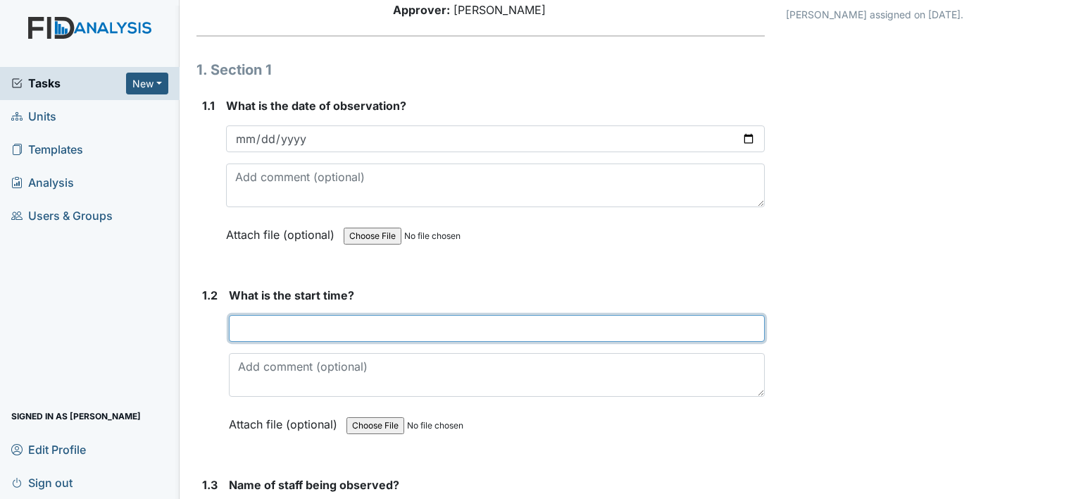
click at [304, 330] on input "text" at bounding box center [497, 328] width 536 height 27
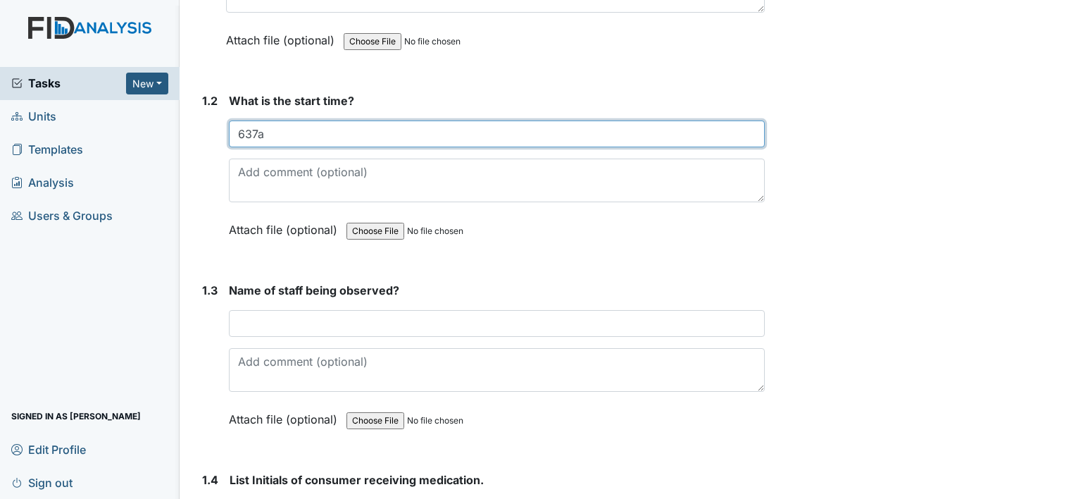
scroll to position [327, 0]
type input "637a"
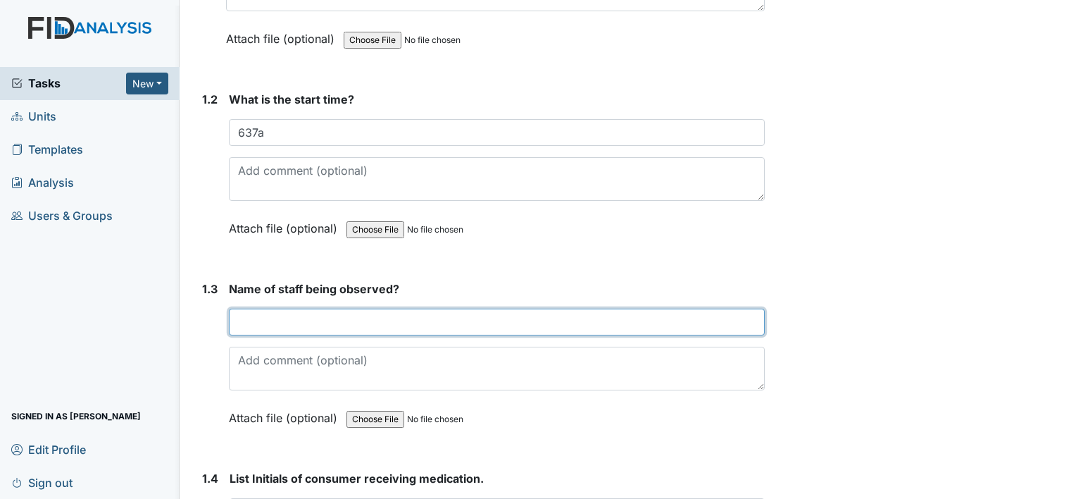
click at [285, 325] on input "text" at bounding box center [497, 321] width 536 height 27
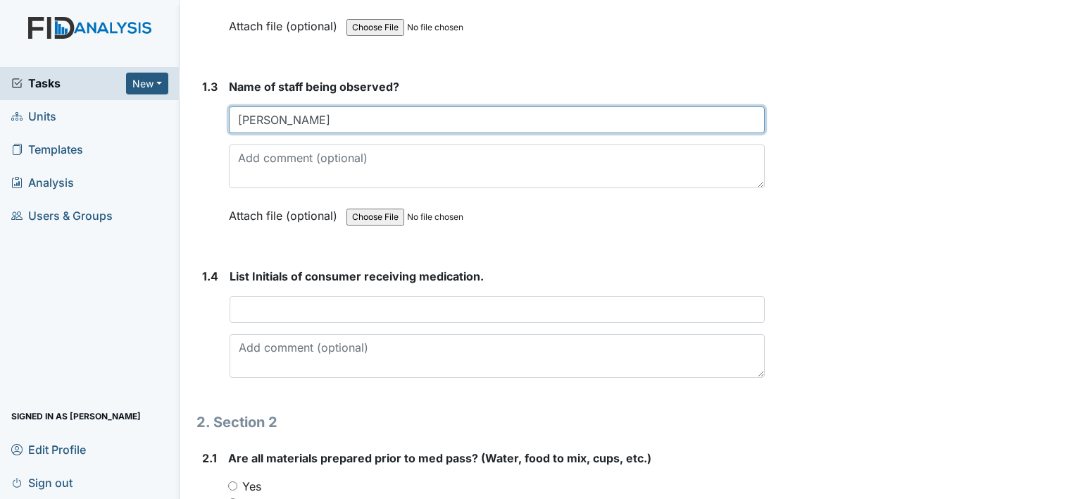
scroll to position [537, 0]
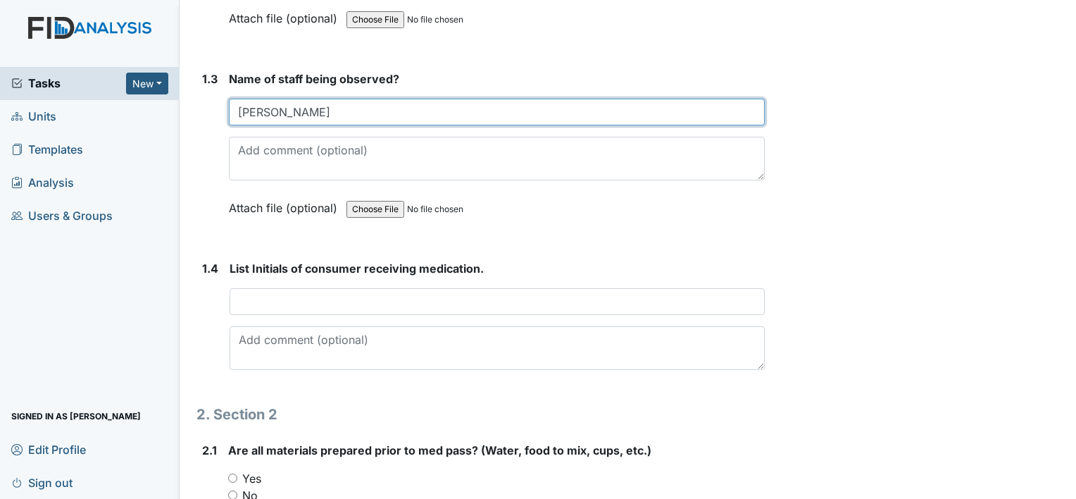
type input "Corey Jones"
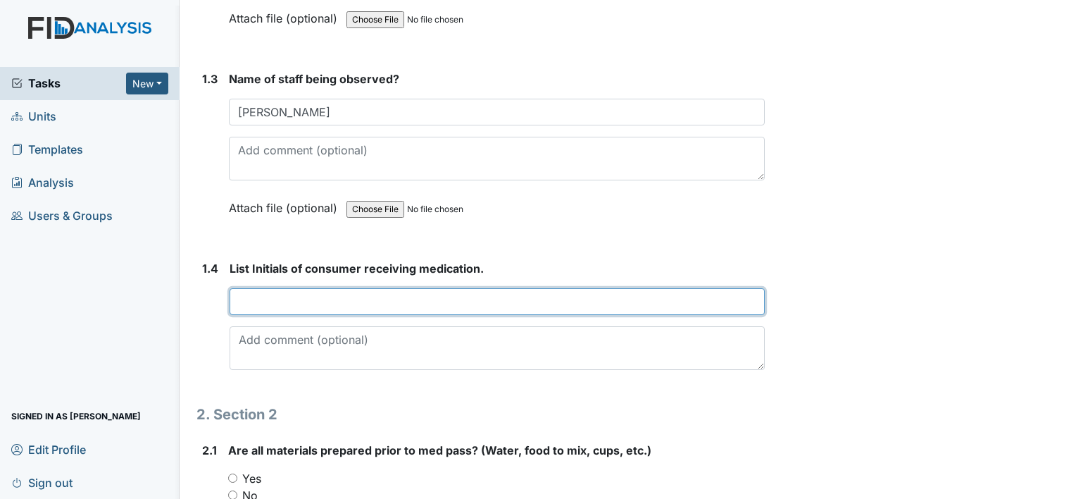
click at [251, 300] on input "text" at bounding box center [497, 301] width 535 height 27
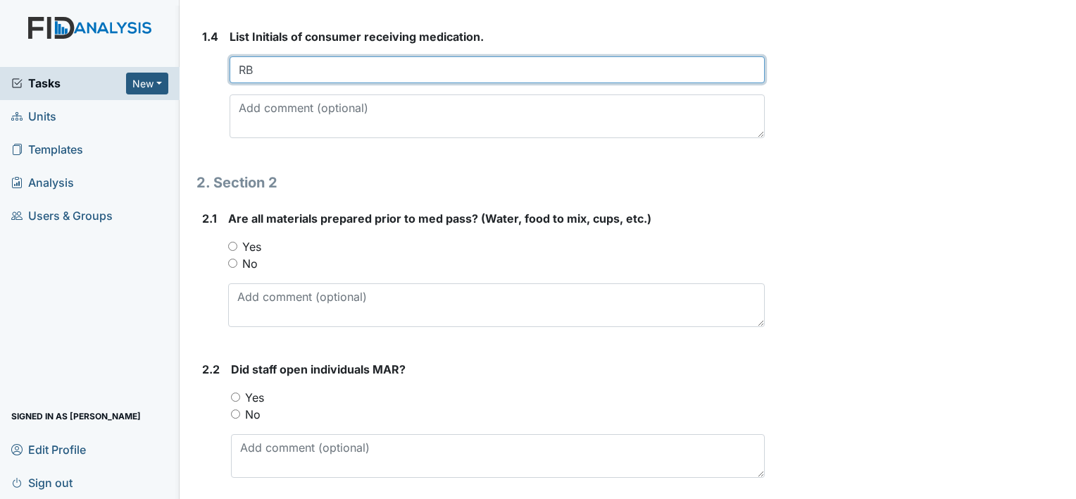
scroll to position [769, 0]
type input "RB,"
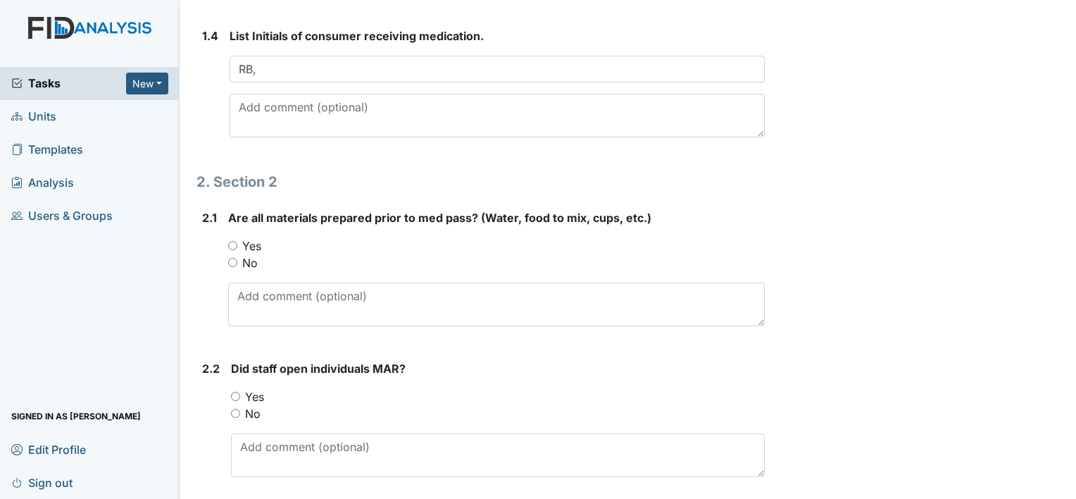
click at [232, 244] on input "Yes" at bounding box center [232, 245] width 9 height 9
radio input "true"
click at [233, 392] on input "Yes" at bounding box center [235, 396] width 9 height 9
radio input "true"
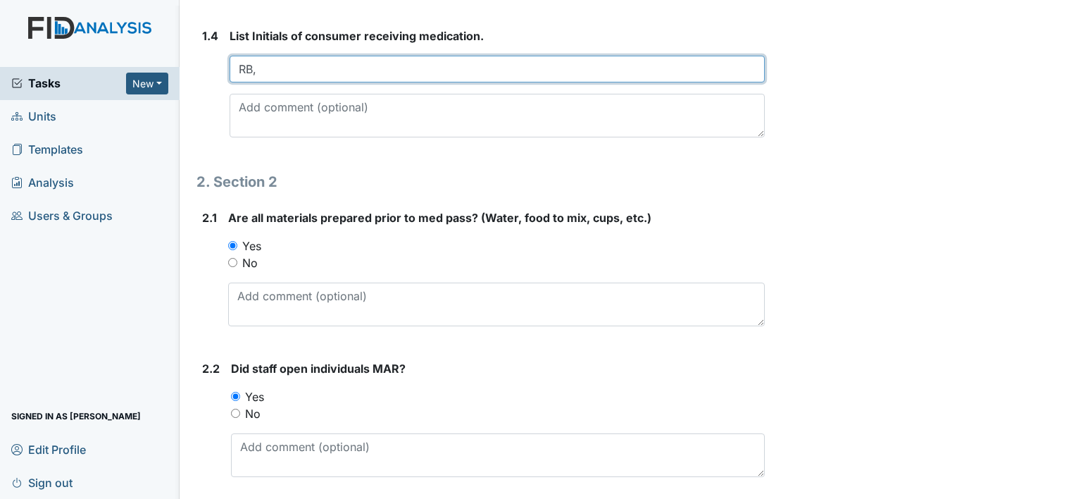
click at [270, 61] on input "RB," at bounding box center [497, 69] width 535 height 27
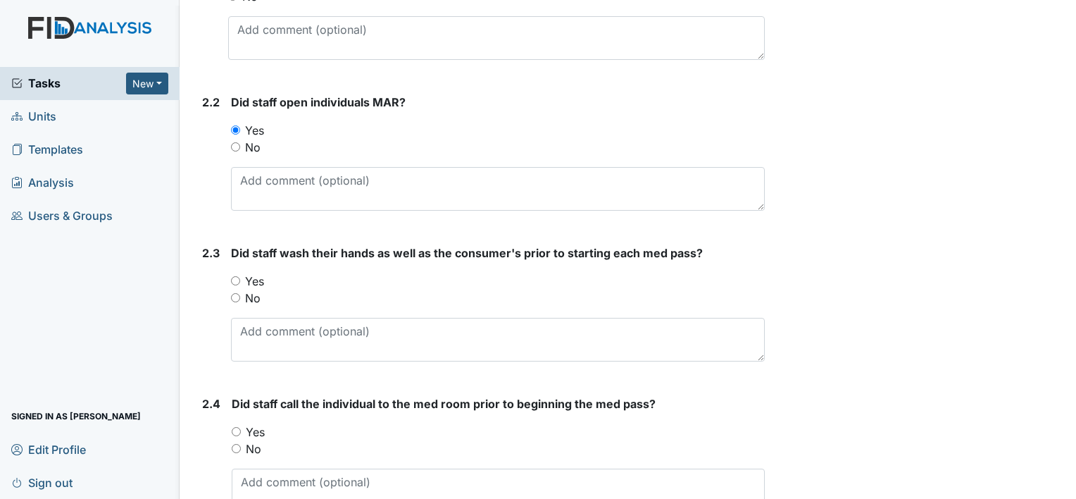
scroll to position [1042, 0]
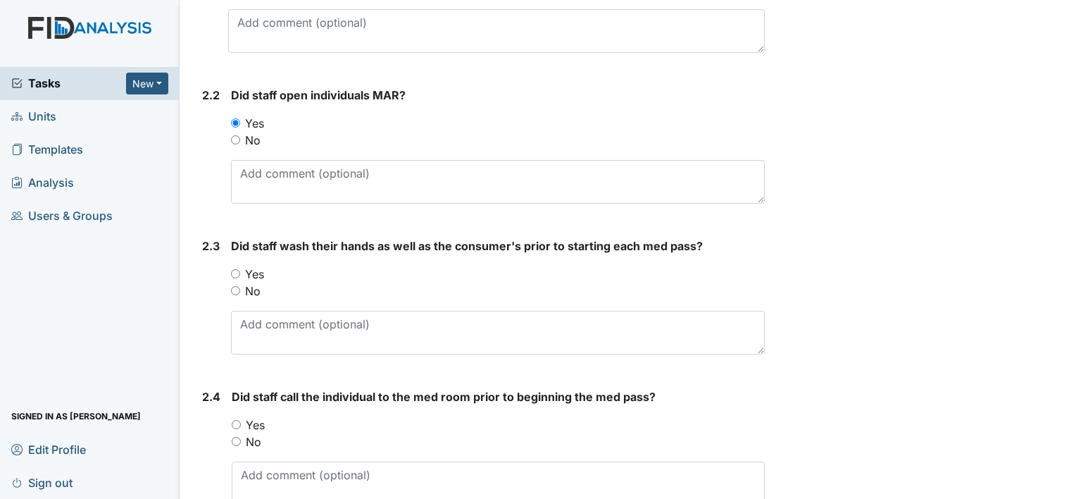
type input "RB, RC"
click at [232, 272] on input "Yes" at bounding box center [235, 273] width 9 height 9
radio input "true"
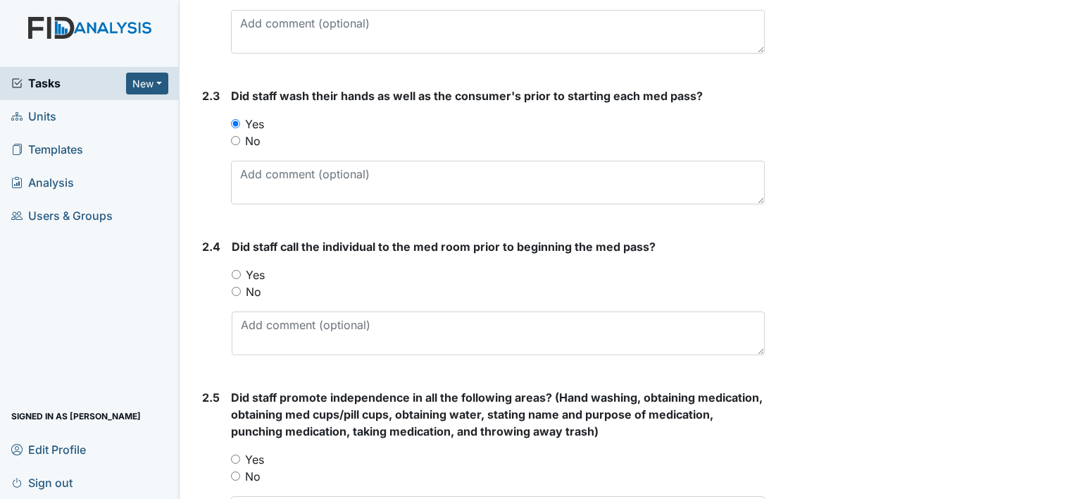
scroll to position [1193, 0]
click at [235, 270] on input "Yes" at bounding box center [236, 273] width 9 height 9
radio input "true"
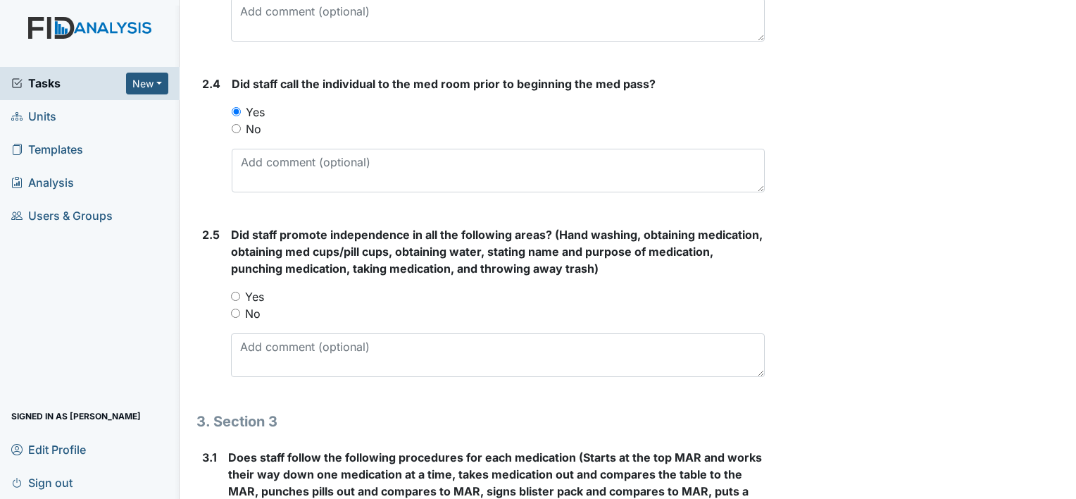
scroll to position [1365, 0]
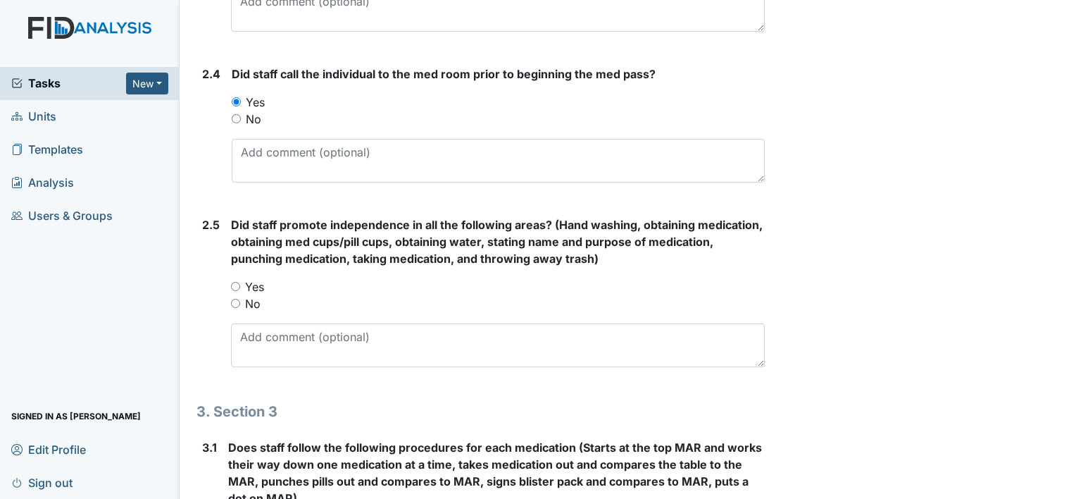
click at [231, 282] on input "Yes" at bounding box center [235, 286] width 9 height 9
radio input "true"
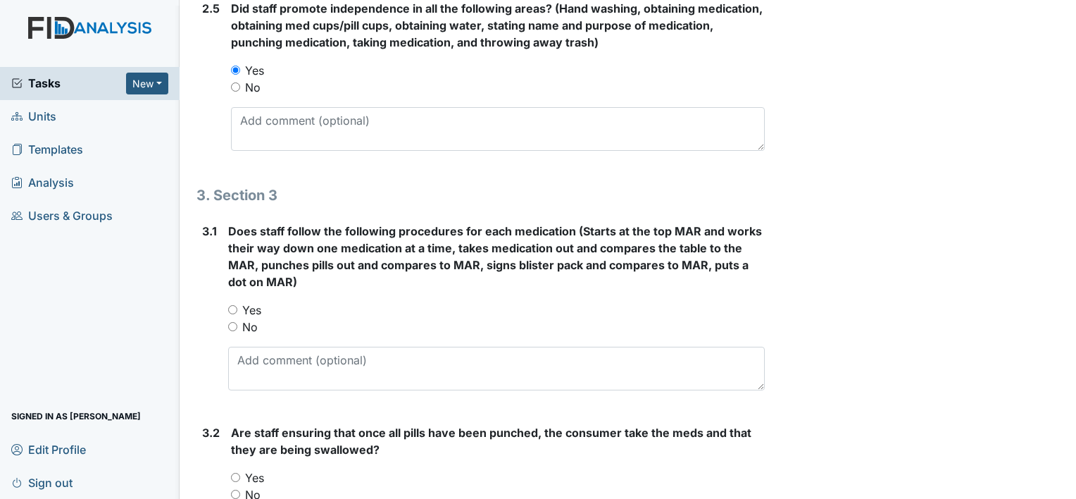
scroll to position [1582, 0]
click at [232, 306] on input "Yes" at bounding box center [232, 308] width 9 height 9
radio input "true"
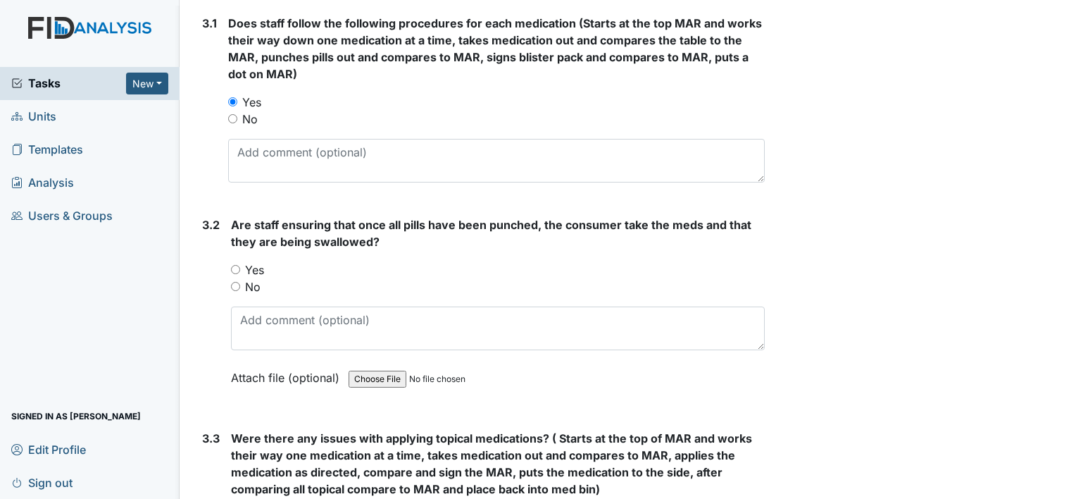
scroll to position [1797, 0]
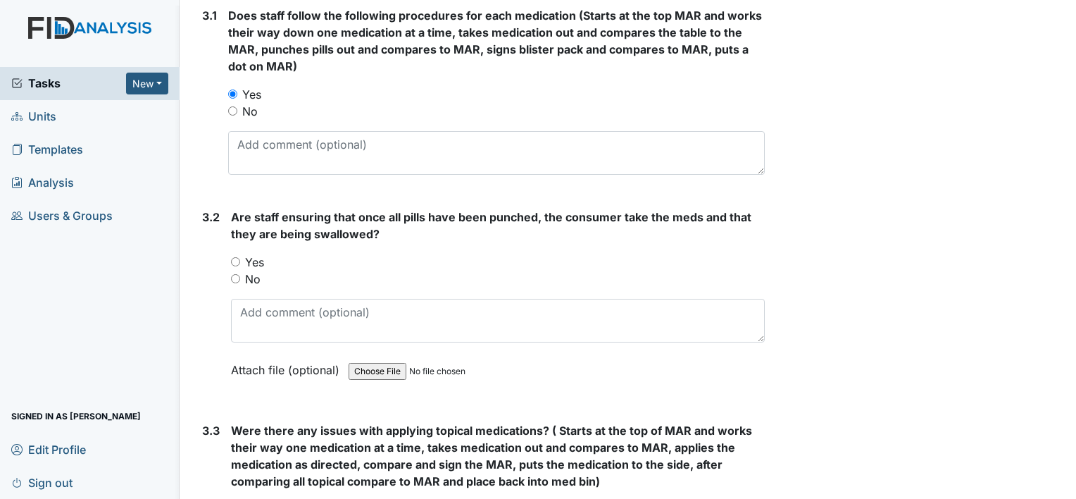
click at [237, 257] on input "Yes" at bounding box center [235, 261] width 9 height 9
radio input "true"
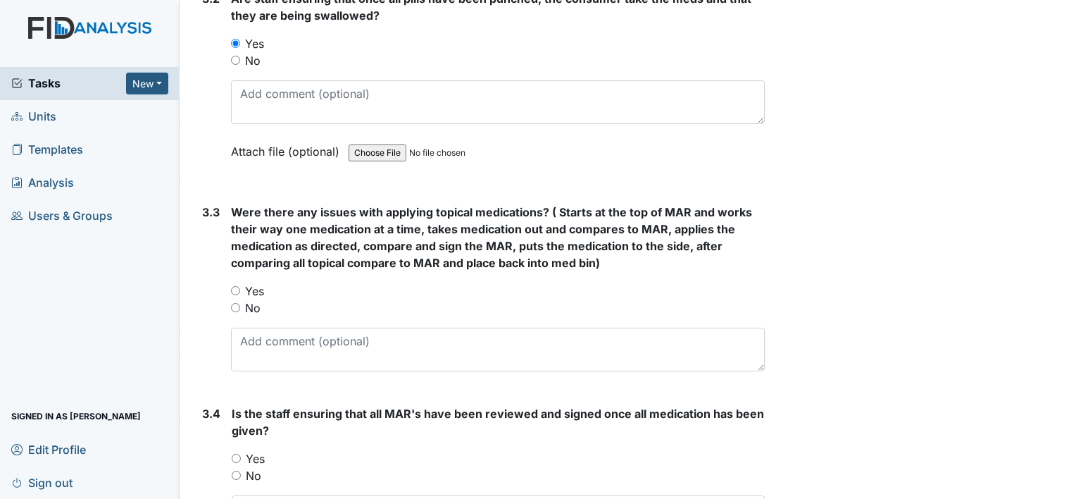
scroll to position [2021, 0]
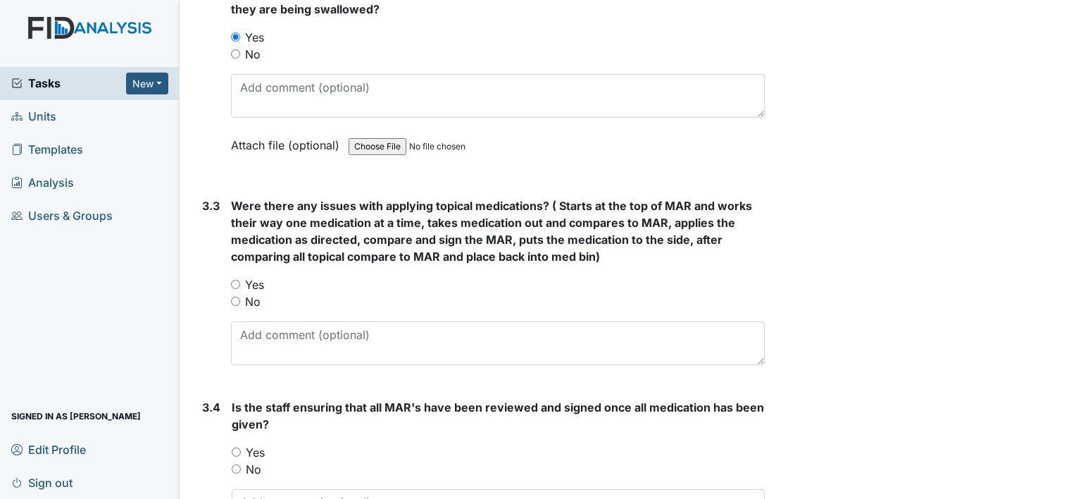
click at [235, 299] on input "No" at bounding box center [235, 300] width 9 height 9
radio input "true"
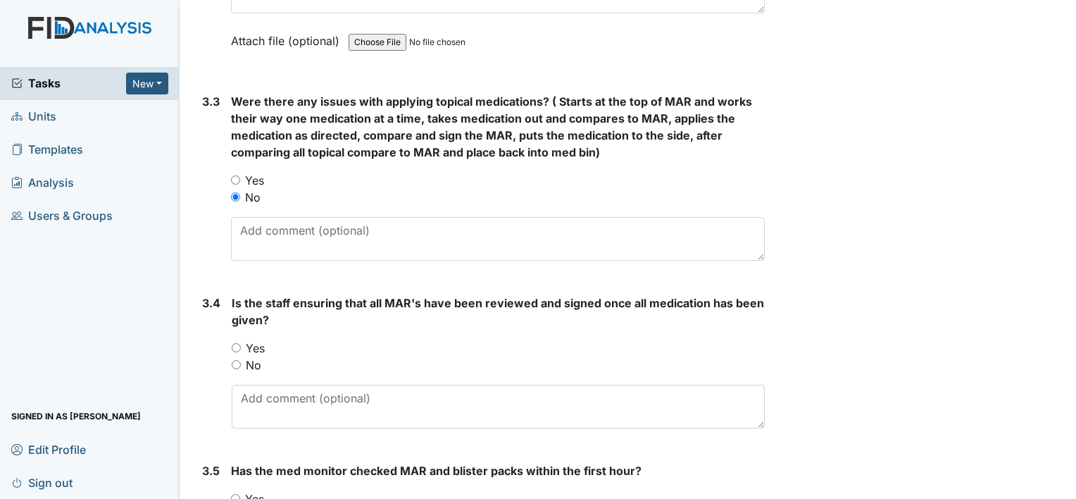
scroll to position [2126, 0]
click at [239, 342] on input "Yes" at bounding box center [236, 346] width 9 height 9
radio input "true"
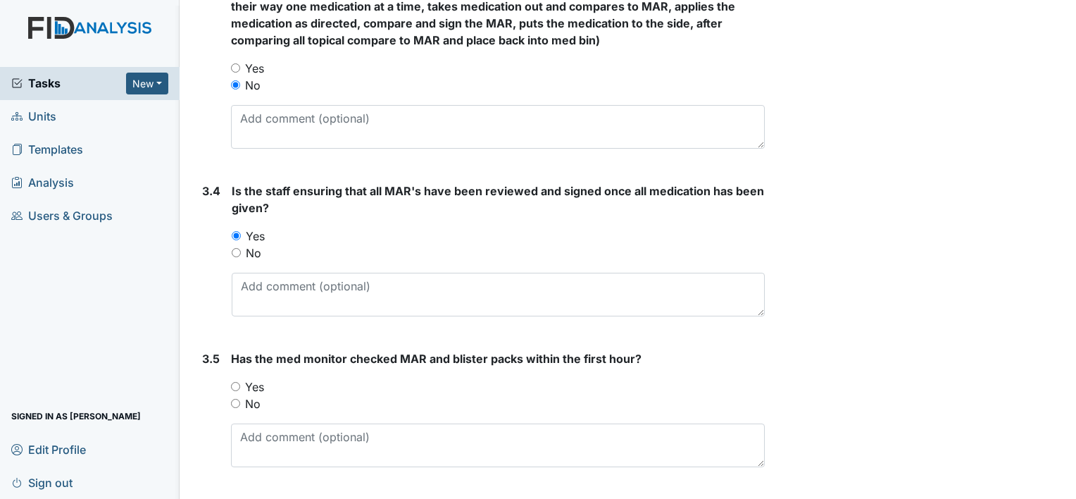
scroll to position [2254, 0]
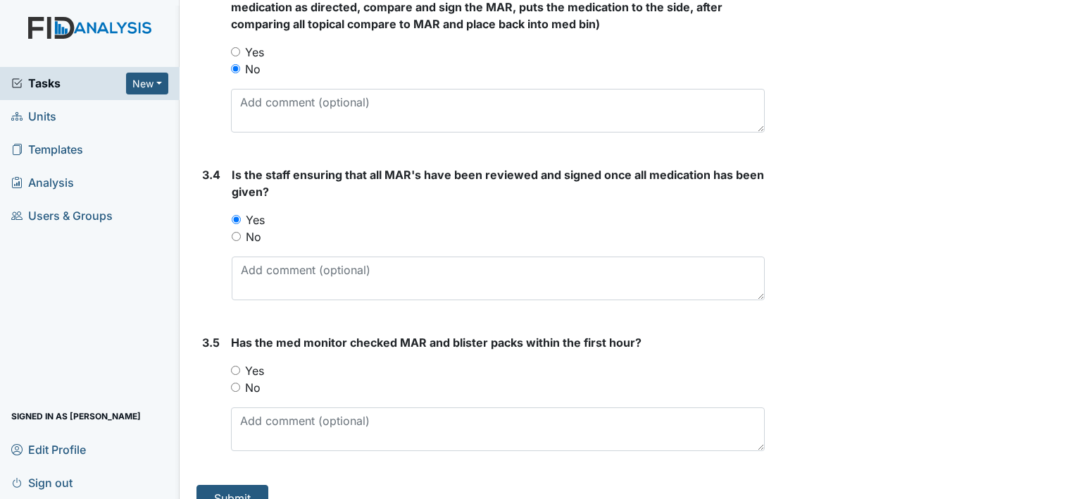
click at [237, 366] on input "Yes" at bounding box center [235, 370] width 9 height 9
radio input "true"
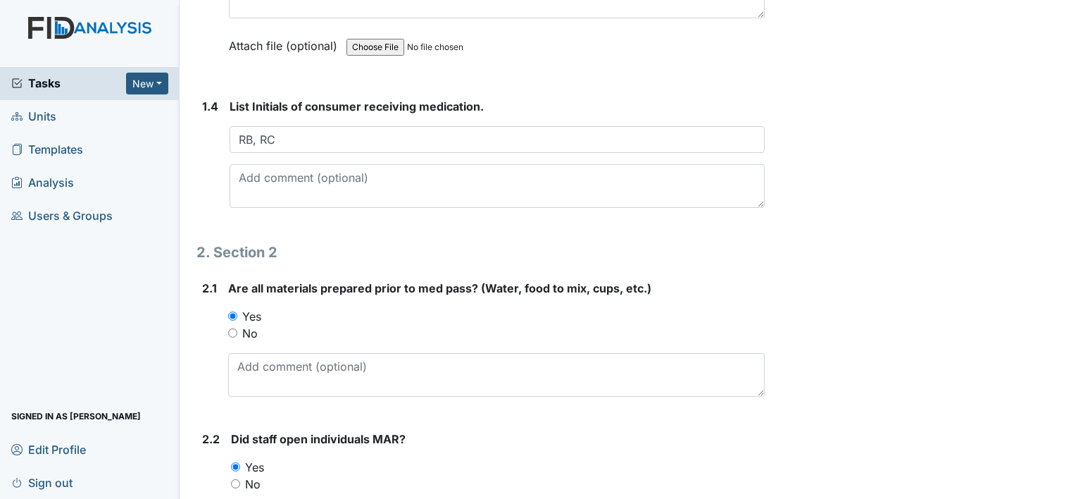
scroll to position [693, 0]
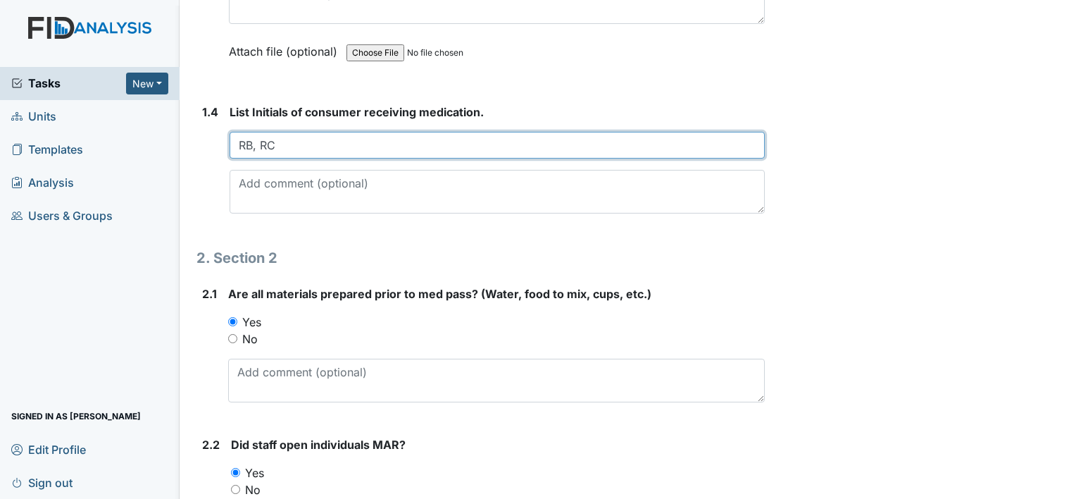
click at [301, 135] on input "RB, RC" at bounding box center [497, 145] width 535 height 27
type input "RB, RC, & LM"
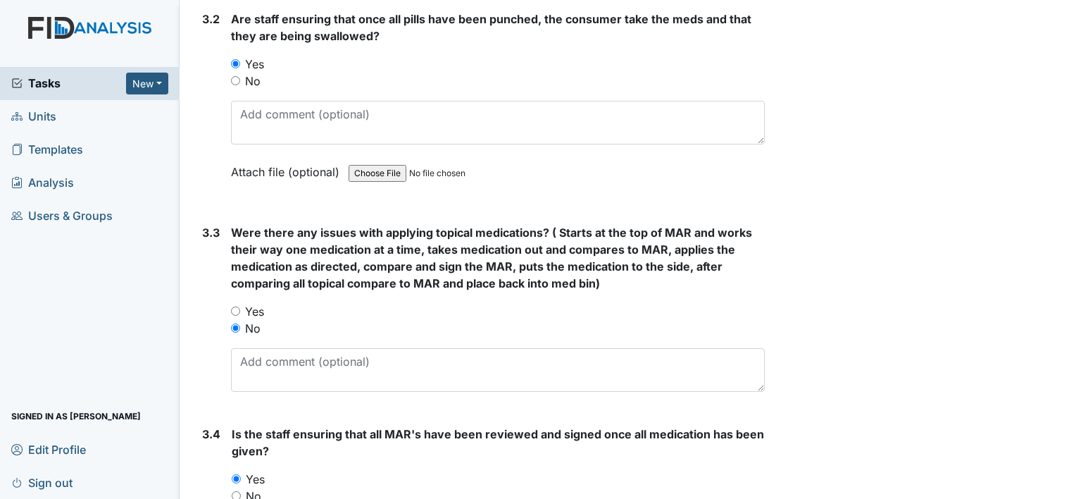
scroll to position [2271, 0]
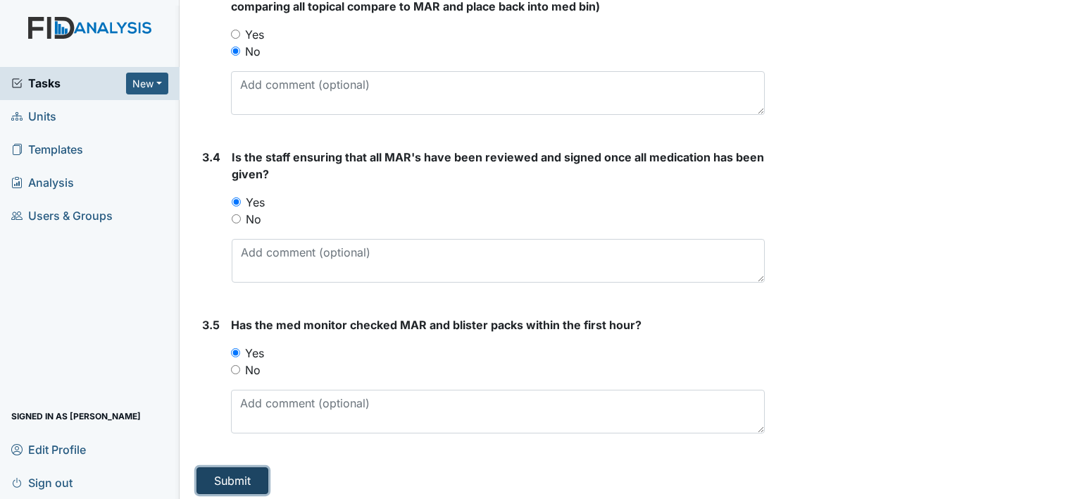
click at [220, 479] on button "Submit" at bounding box center [232, 480] width 72 height 27
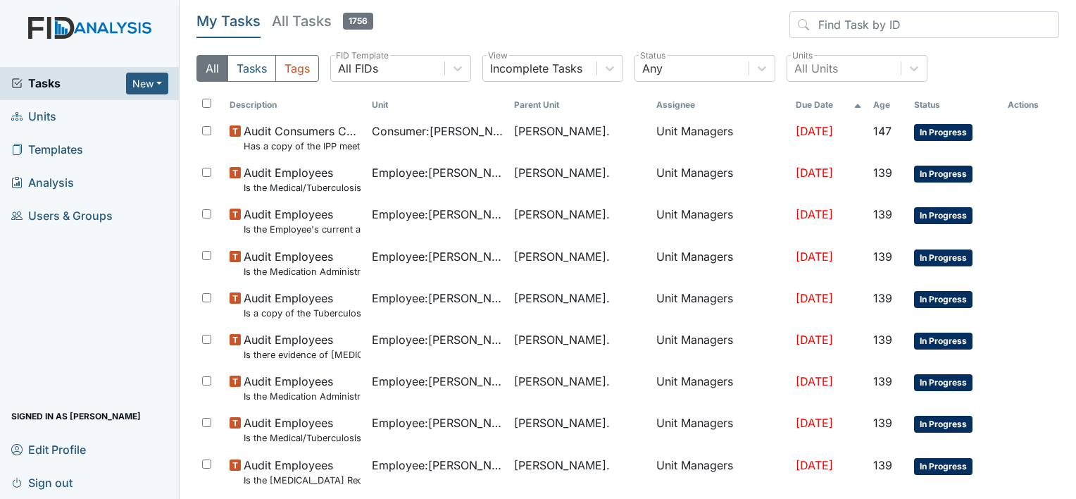
click at [54, 117] on span "Units" at bounding box center [33, 117] width 45 height 22
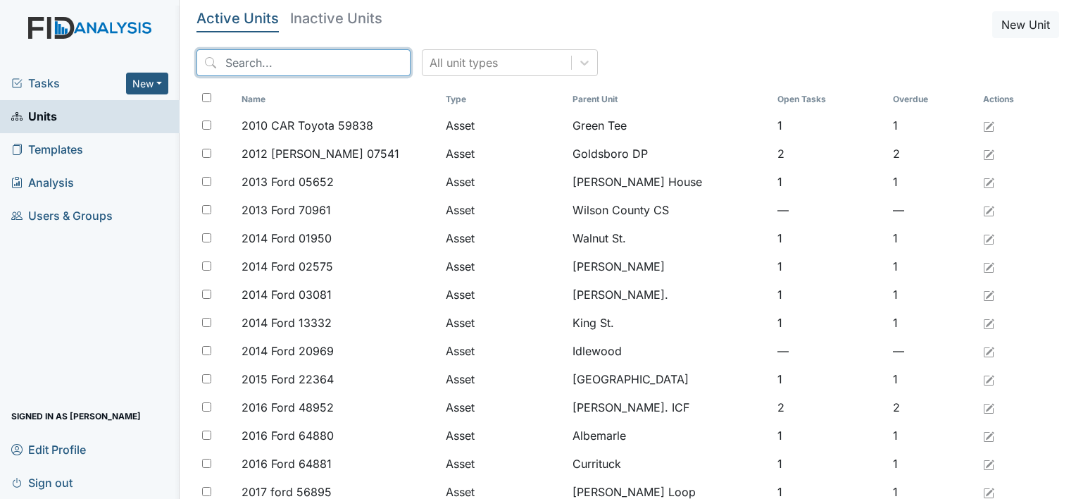
click at [251, 65] on input "search" at bounding box center [303, 62] width 214 height 27
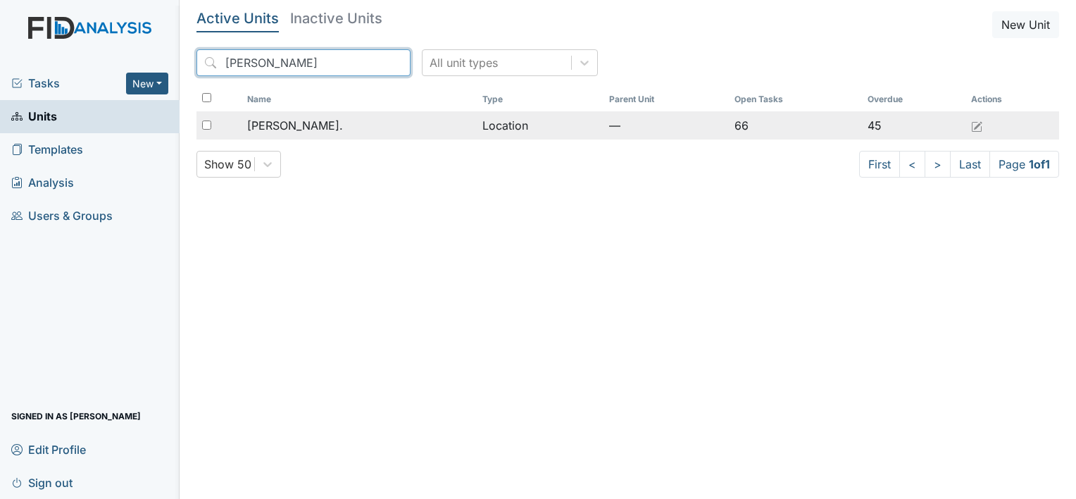
type input "[PERSON_NAME]"
click at [299, 118] on span "[PERSON_NAME]." at bounding box center [295, 125] width 96 height 17
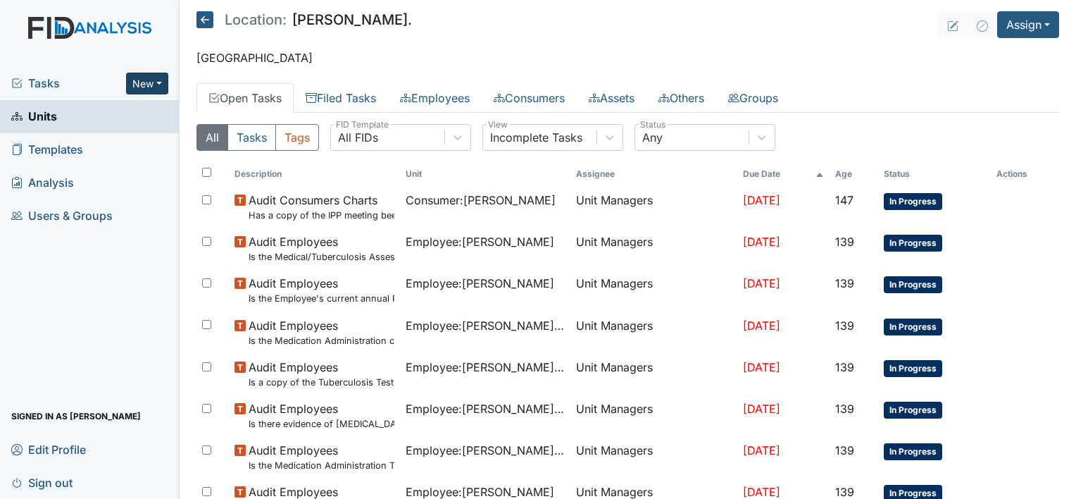
click at [159, 80] on button "New" at bounding box center [147, 84] width 42 height 22
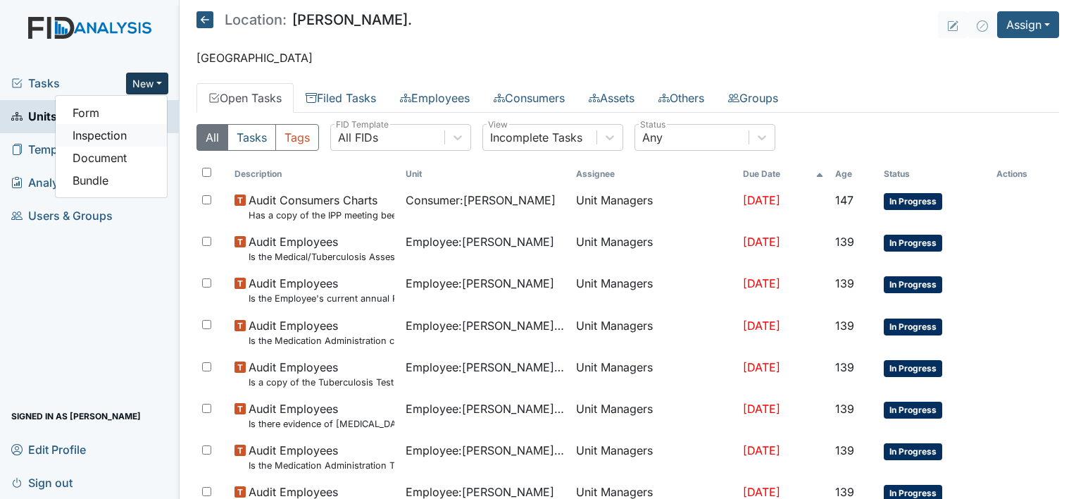
click at [152, 132] on link "Inspection" at bounding box center [111, 135] width 111 height 23
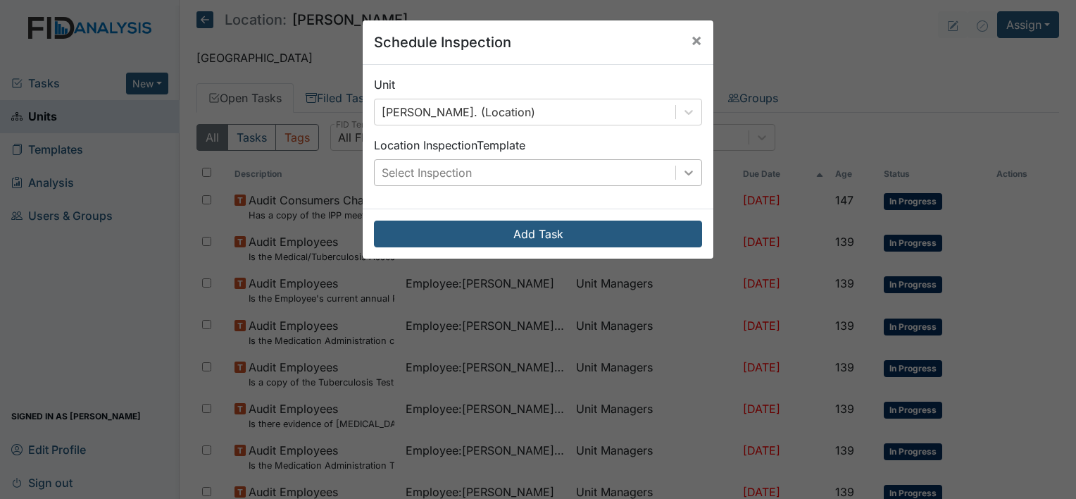
click at [682, 174] on icon at bounding box center [689, 173] width 14 height 14
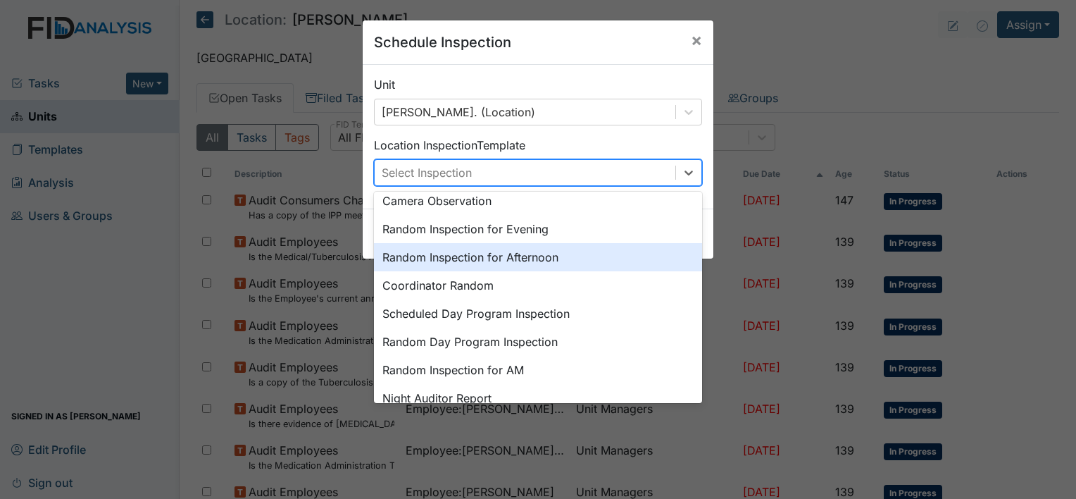
scroll to position [169, 0]
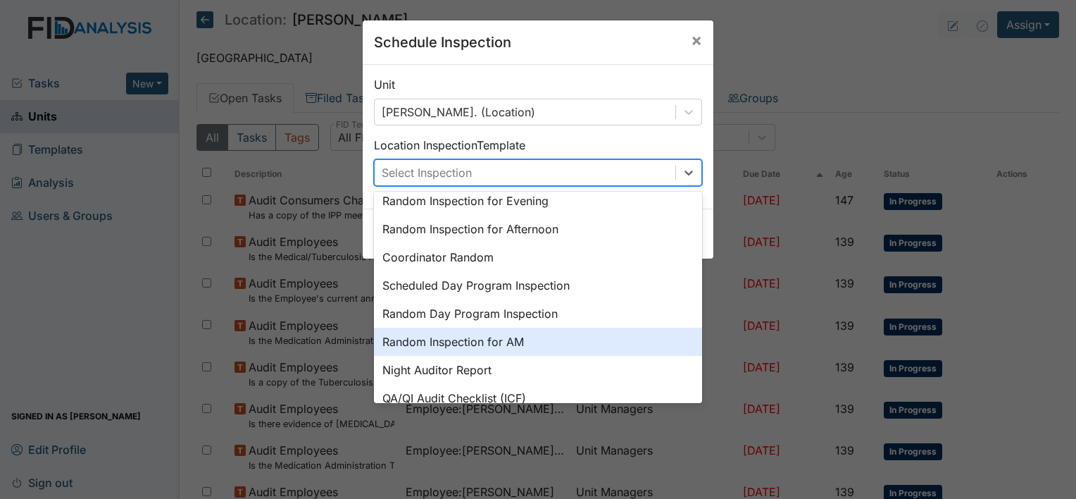
click at [513, 344] on div "Random Inspection for AM" at bounding box center [538, 341] width 328 height 28
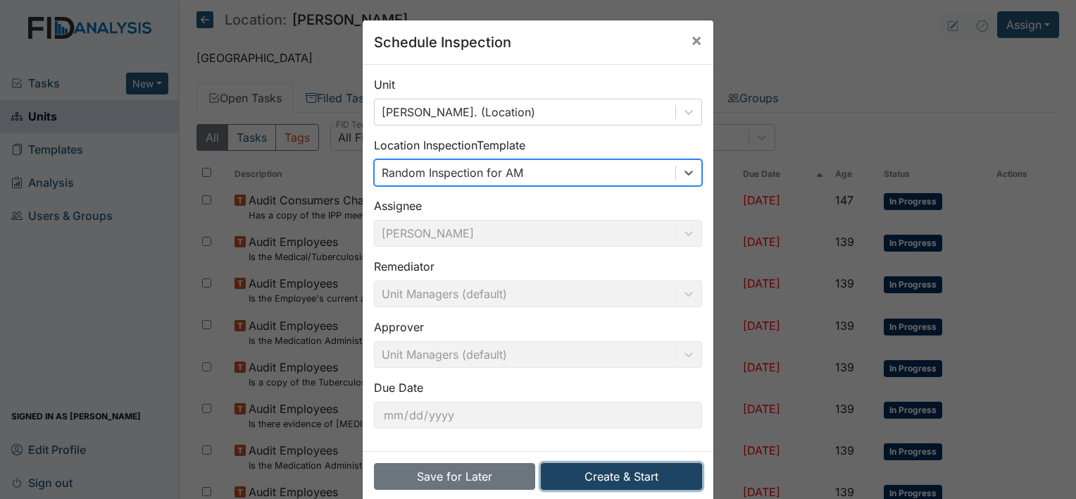
click at [621, 473] on button "Create & Start" at bounding box center [621, 476] width 161 height 27
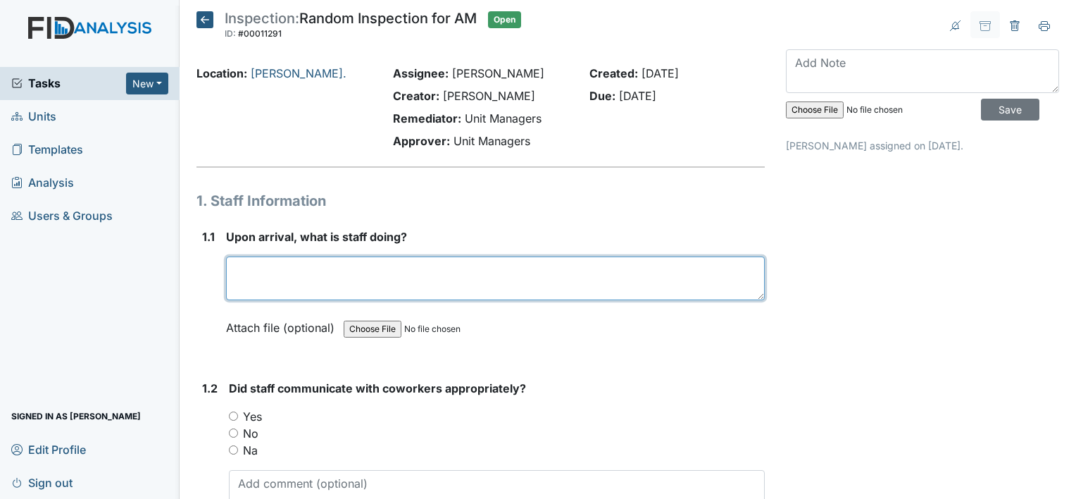
click at [368, 276] on textarea at bounding box center [495, 278] width 539 height 44
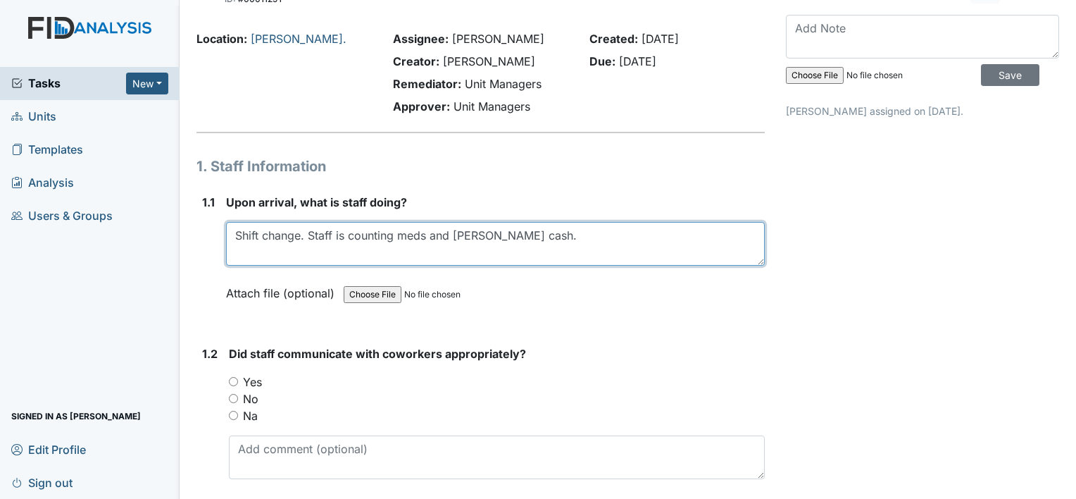
scroll to position [96, 0]
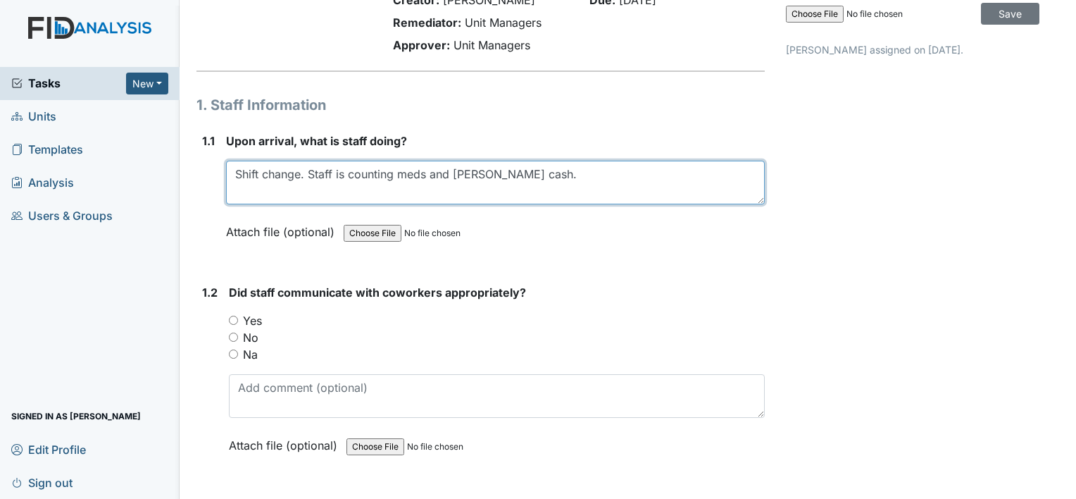
type textarea "Shift change. Staff is counting meds and [PERSON_NAME] cash."
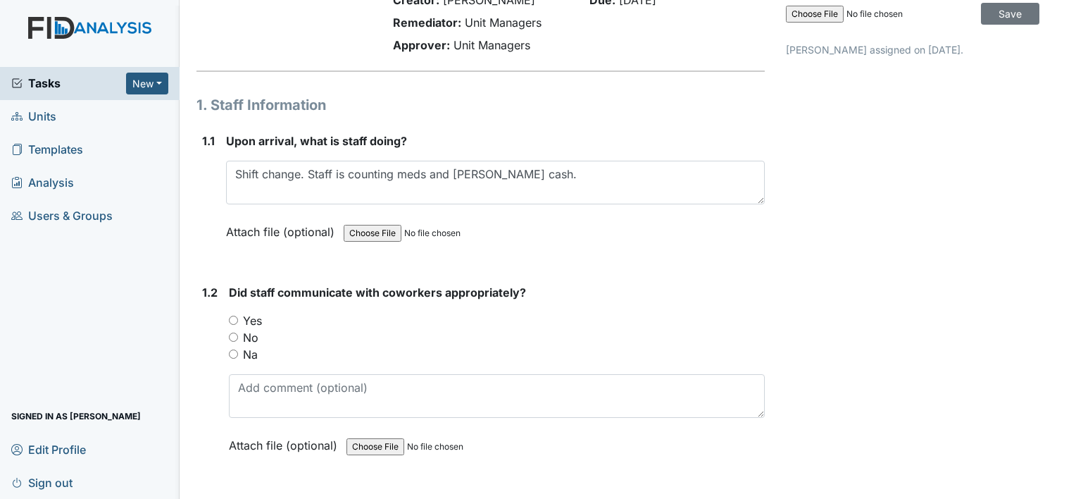
click at [235, 318] on input "Yes" at bounding box center [233, 320] width 9 height 9
radio input "true"
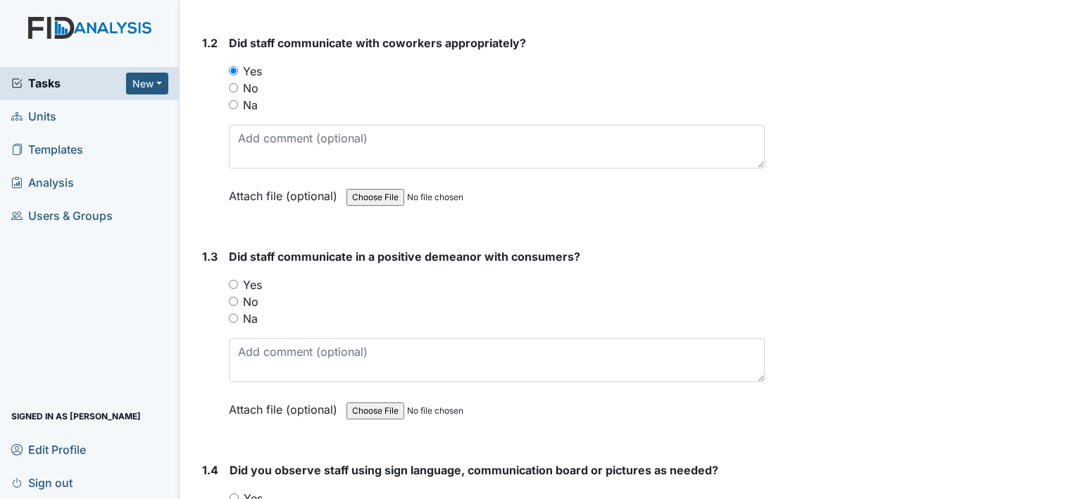
scroll to position [346, 0]
click at [236, 279] on input "Yes" at bounding box center [233, 282] width 9 height 9
radio input "true"
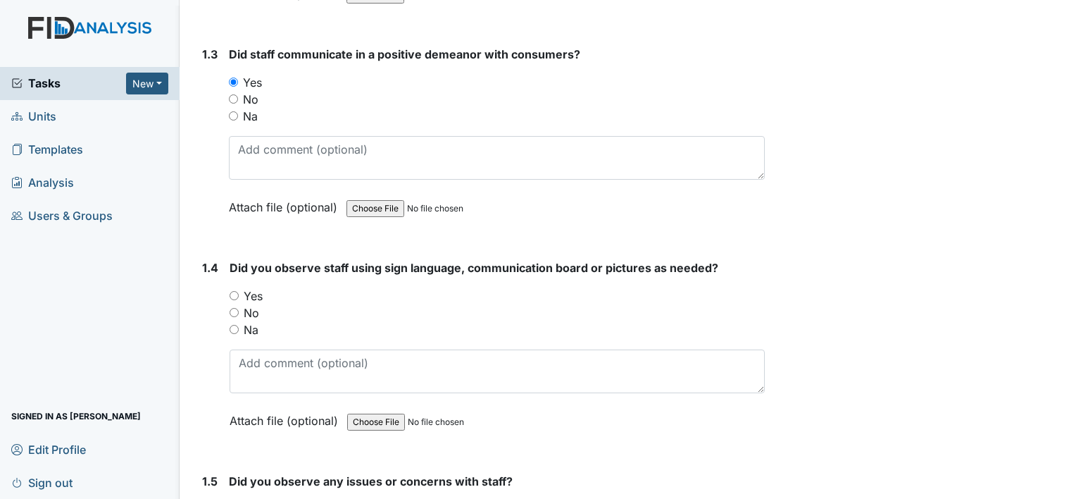
scroll to position [548, 0]
click at [232, 330] on input "Na" at bounding box center [234, 328] width 9 height 9
radio input "true"
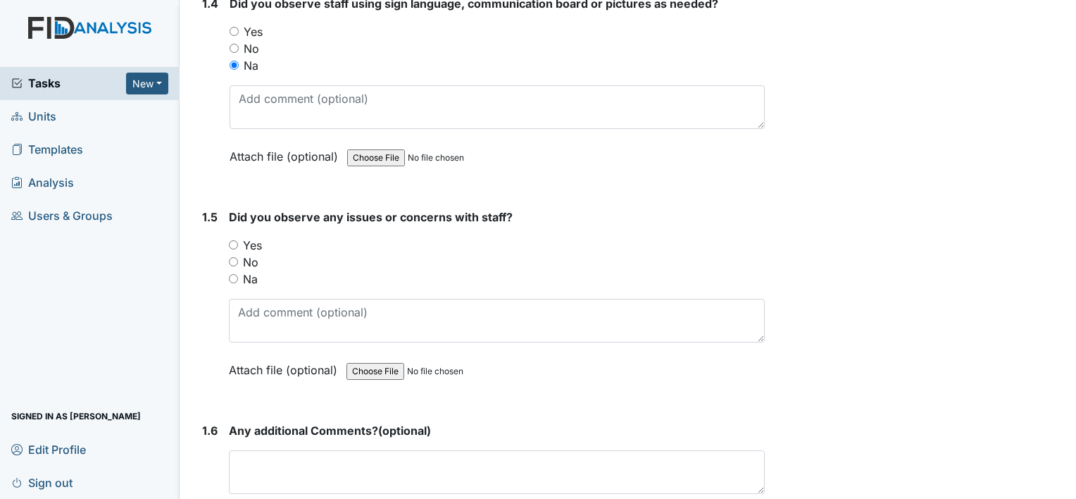
scroll to position [823, 0]
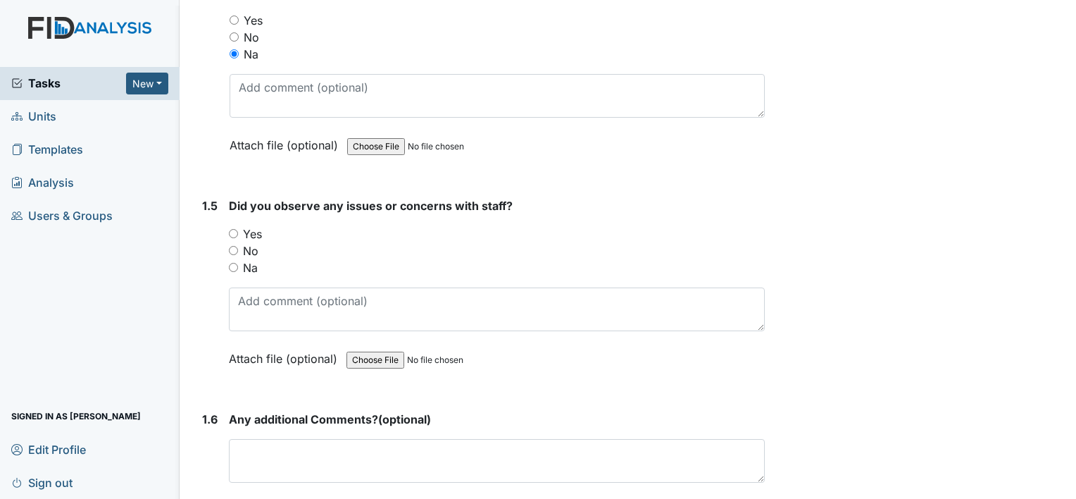
click at [233, 246] on input "No" at bounding box center [233, 250] width 9 height 9
radio input "true"
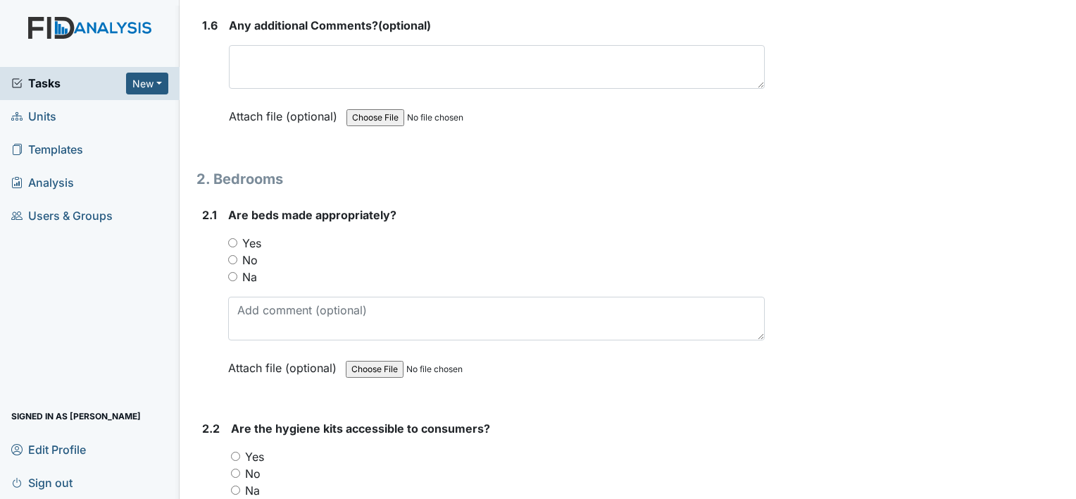
scroll to position [1217, 0]
click at [234, 239] on input "Yes" at bounding box center [232, 241] width 9 height 9
radio input "true"
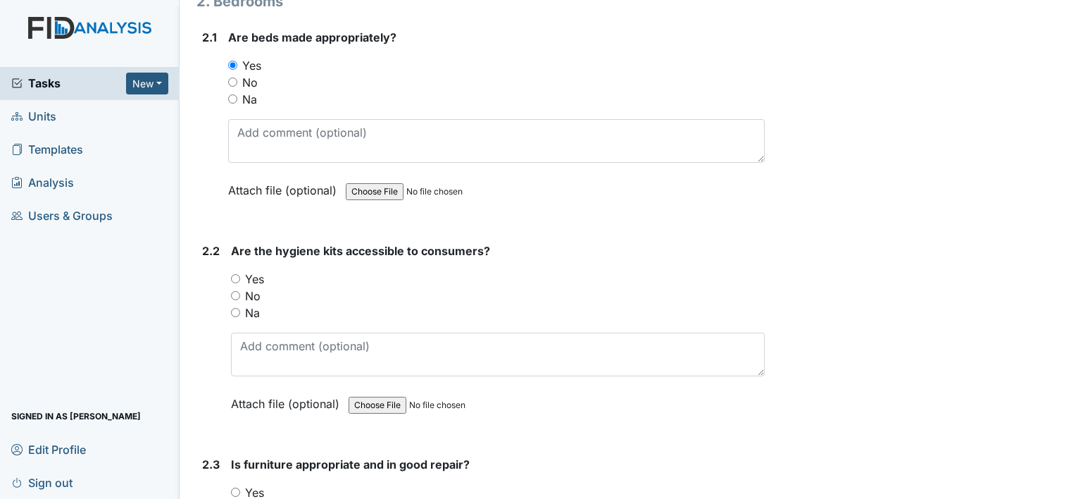
scroll to position [1394, 0]
click at [237, 273] on input "Yes" at bounding box center [235, 277] width 9 height 9
radio input "true"
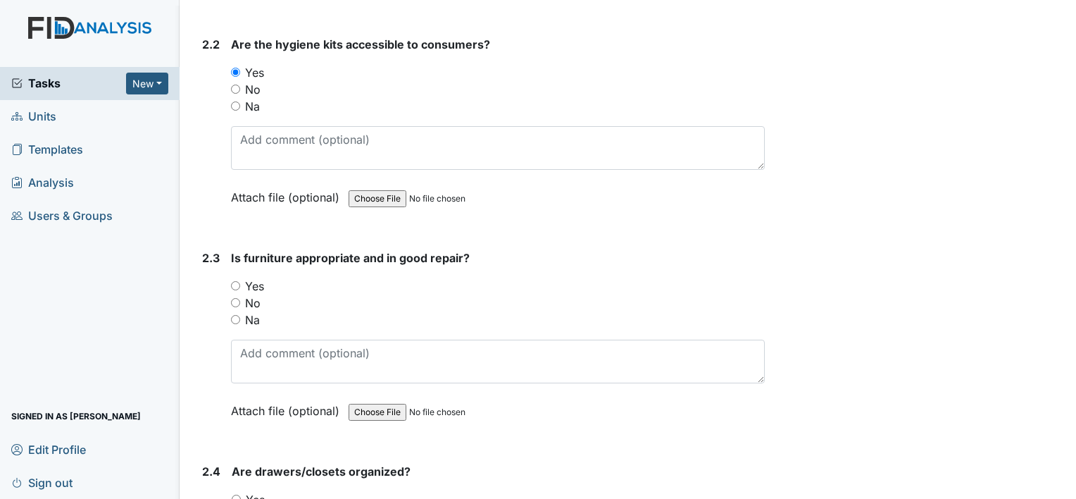
scroll to position [1601, 0]
click at [234, 297] on input "No" at bounding box center [235, 301] width 9 height 9
radio input "true"
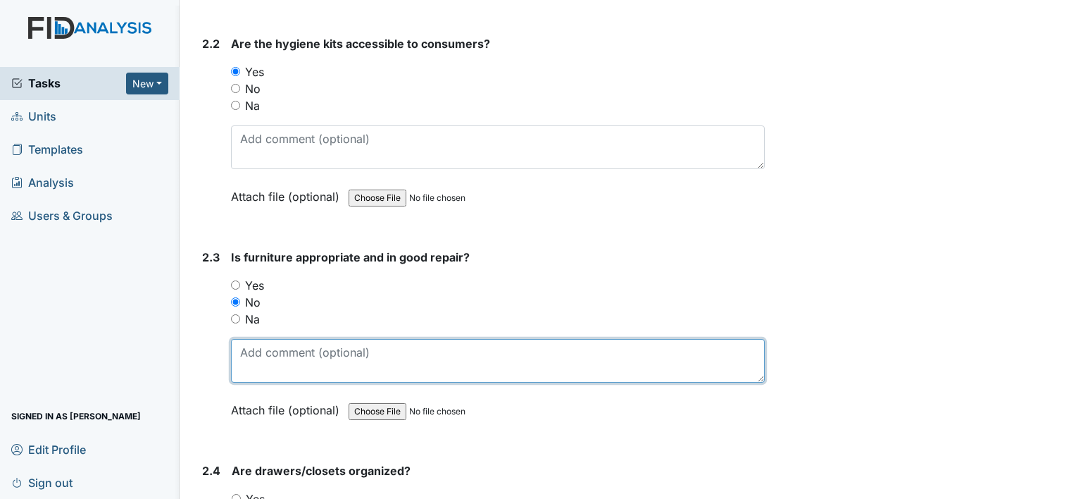
click at [273, 361] on textarea at bounding box center [498, 361] width 534 height 44
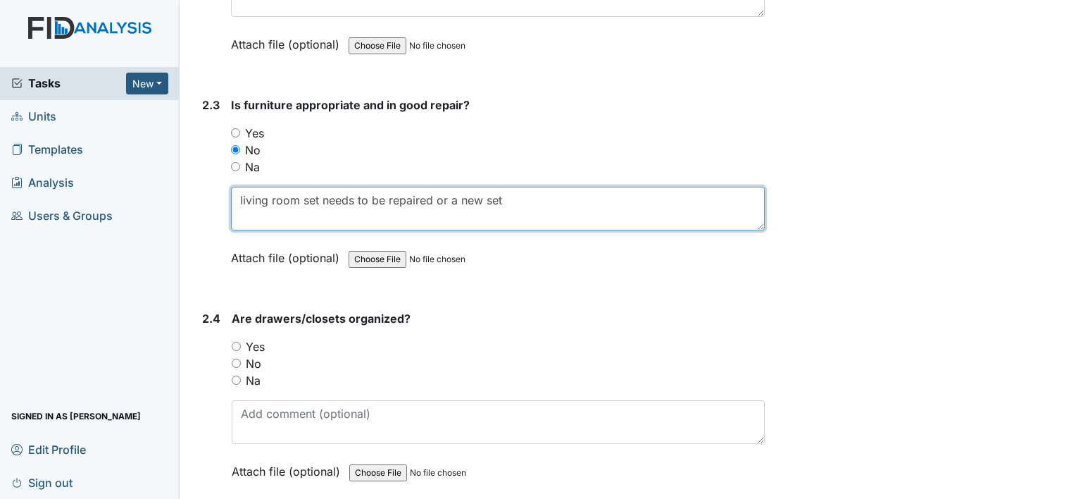
scroll to position [1754, 0]
type textarea "living room set needs to be repaired or a new set"
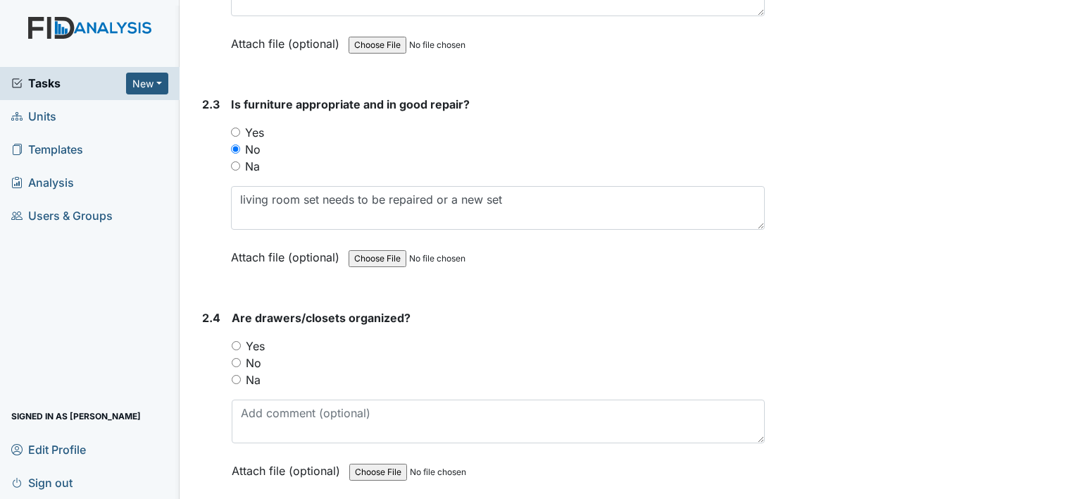
click at [237, 341] on input "Yes" at bounding box center [236, 345] width 9 height 9
radio input "true"
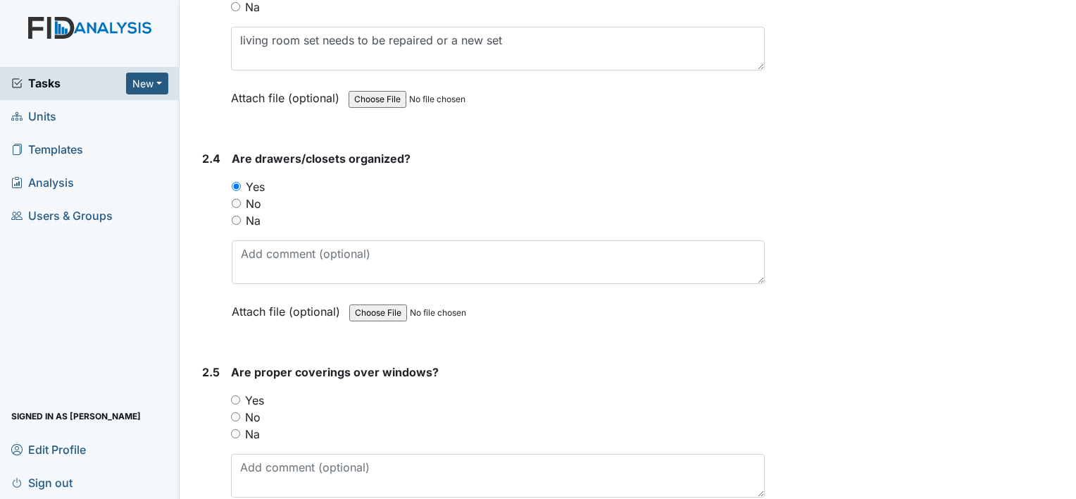
scroll to position [1925, 0]
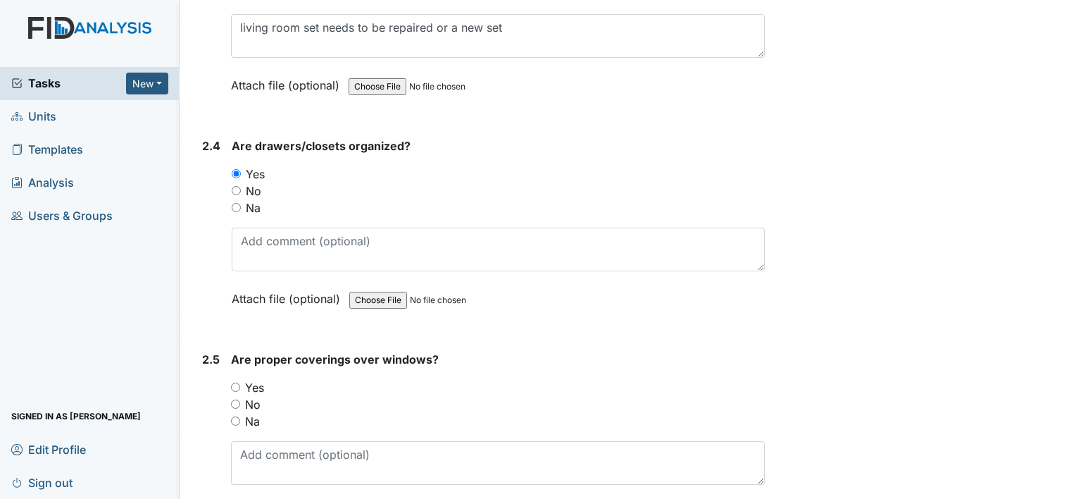
click at [235, 382] on input "Yes" at bounding box center [235, 386] width 9 height 9
radio input "true"
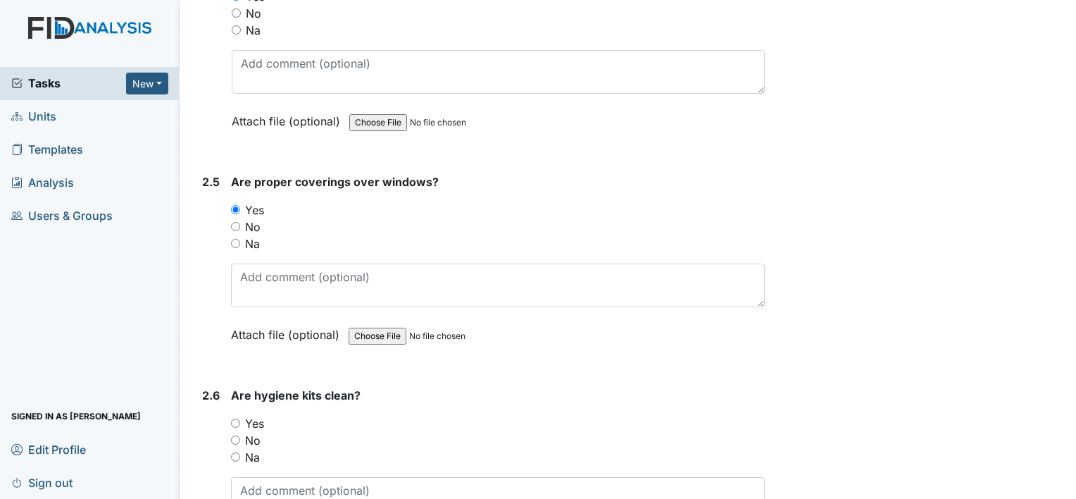
scroll to position [2113, 0]
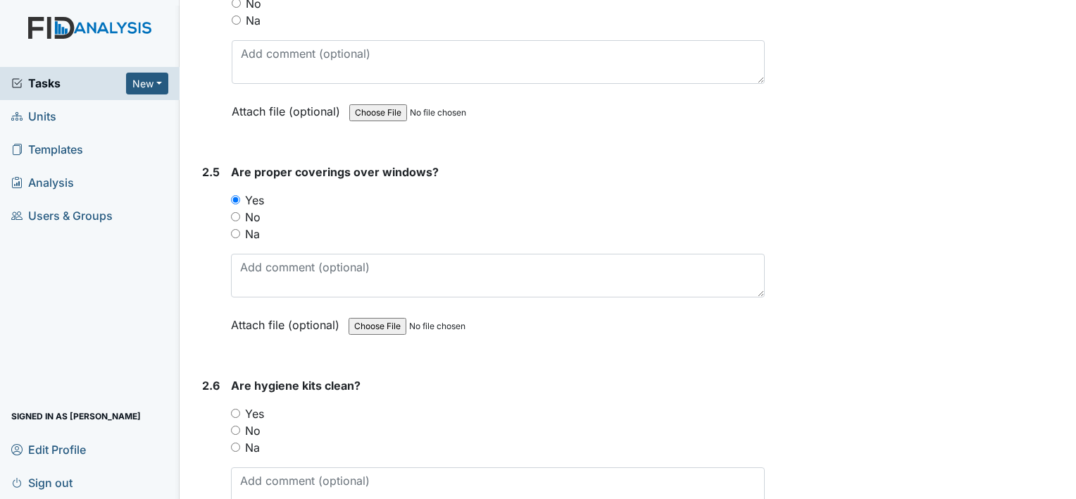
click at [235, 408] on input "Yes" at bounding box center [235, 412] width 9 height 9
radio input "true"
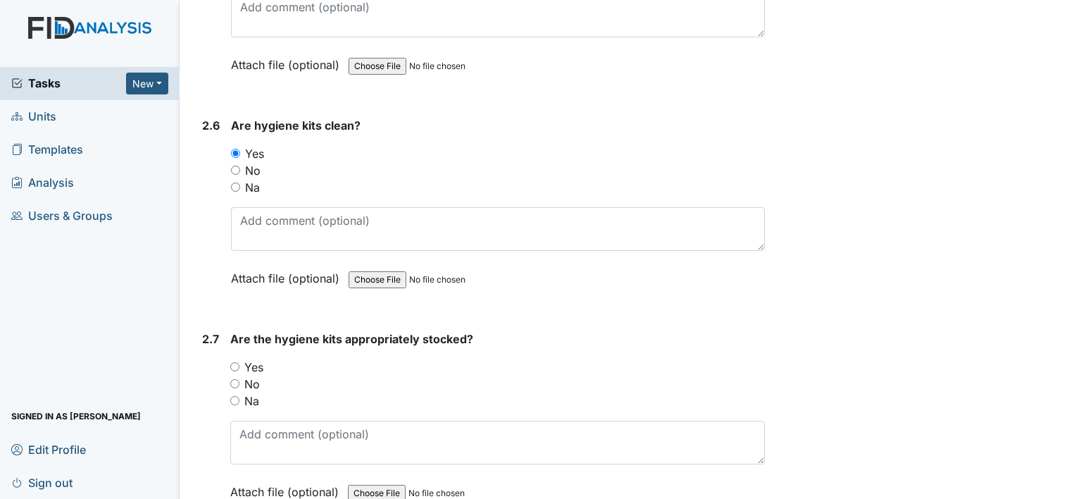
scroll to position [2376, 0]
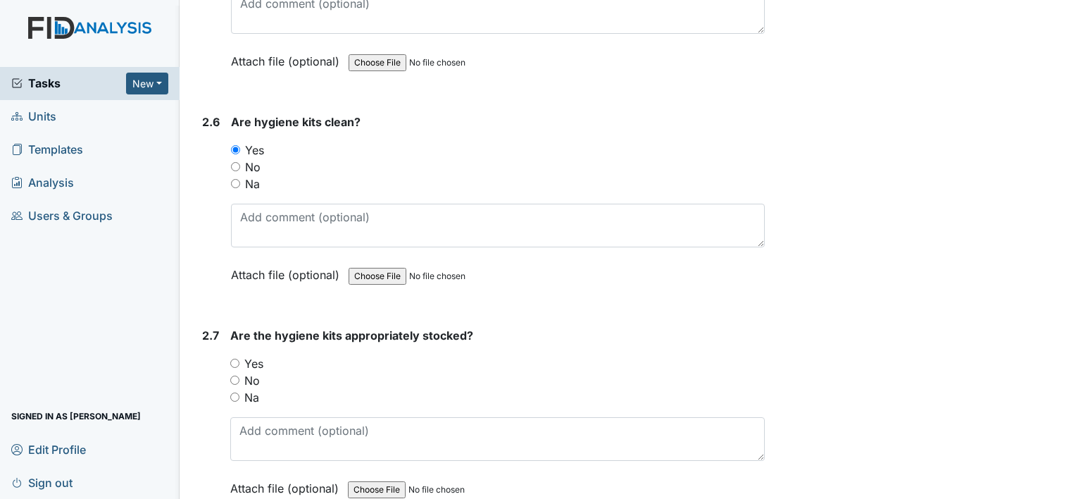
click at [239, 358] on input "Yes" at bounding box center [234, 362] width 9 height 9
radio input "true"
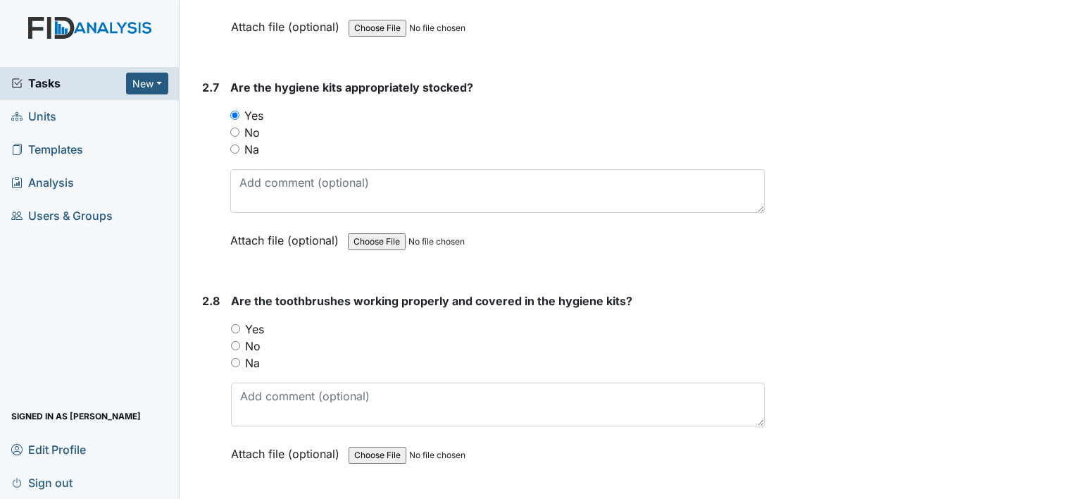
scroll to position [2634, 0]
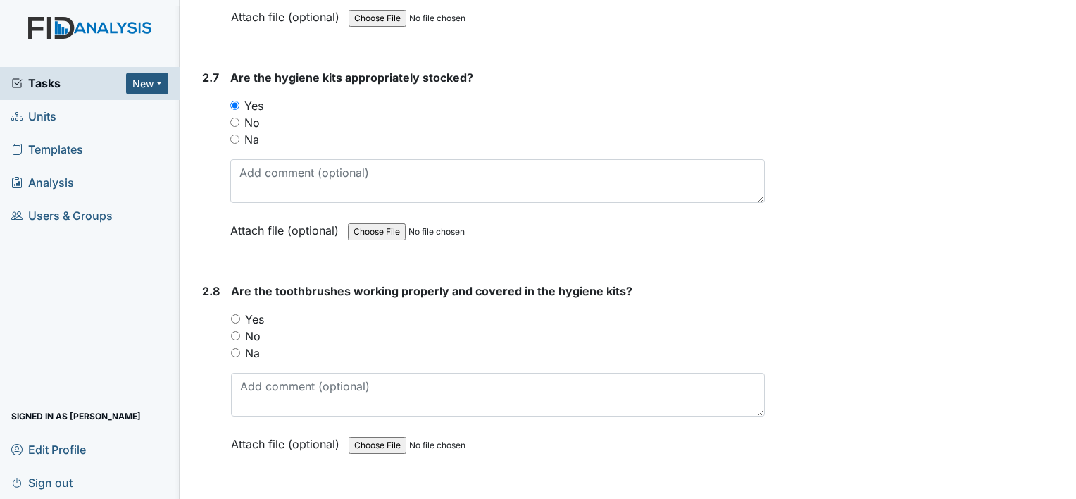
click at [238, 314] on input "Yes" at bounding box center [235, 318] width 9 height 9
radio input "true"
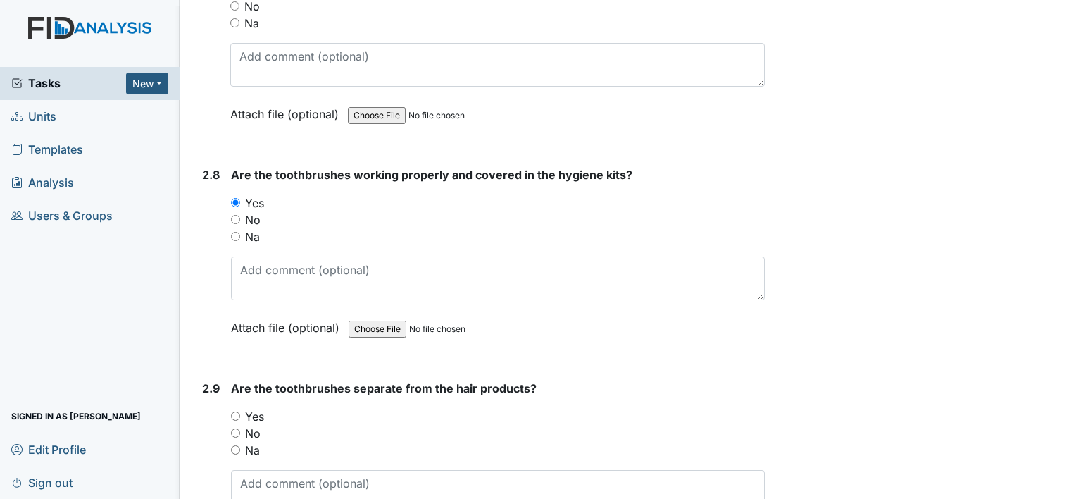
scroll to position [2769, 0]
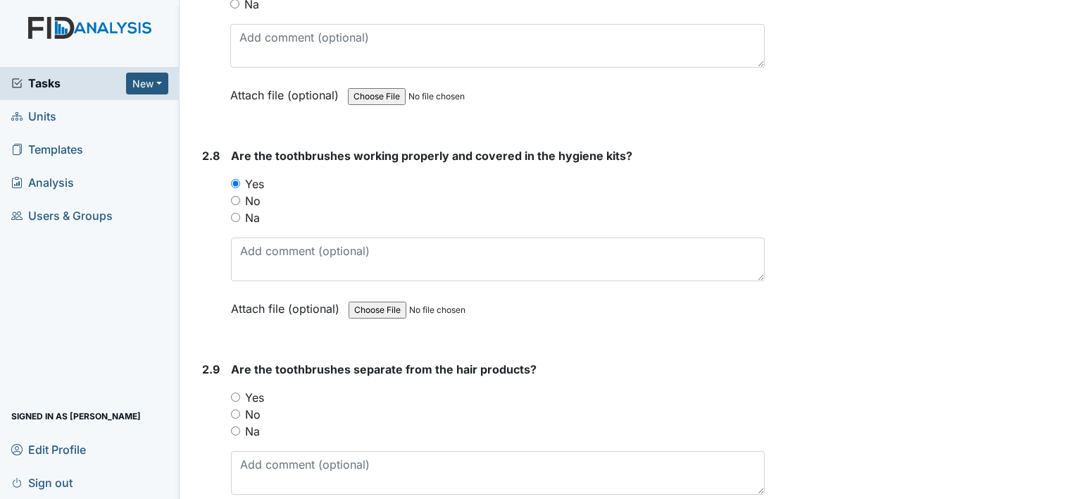
click at [239, 392] on input "Yes" at bounding box center [235, 396] width 9 height 9
radio input "true"
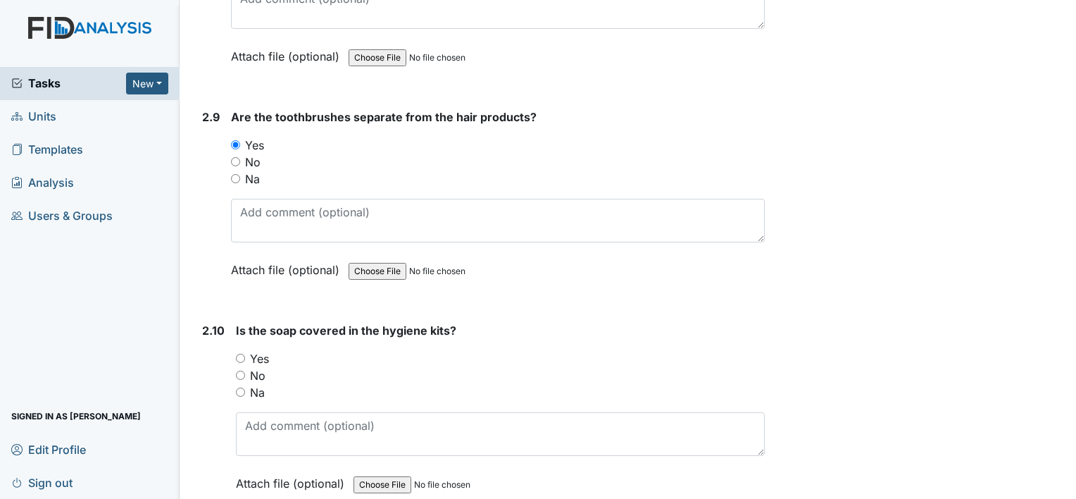
scroll to position [3026, 0]
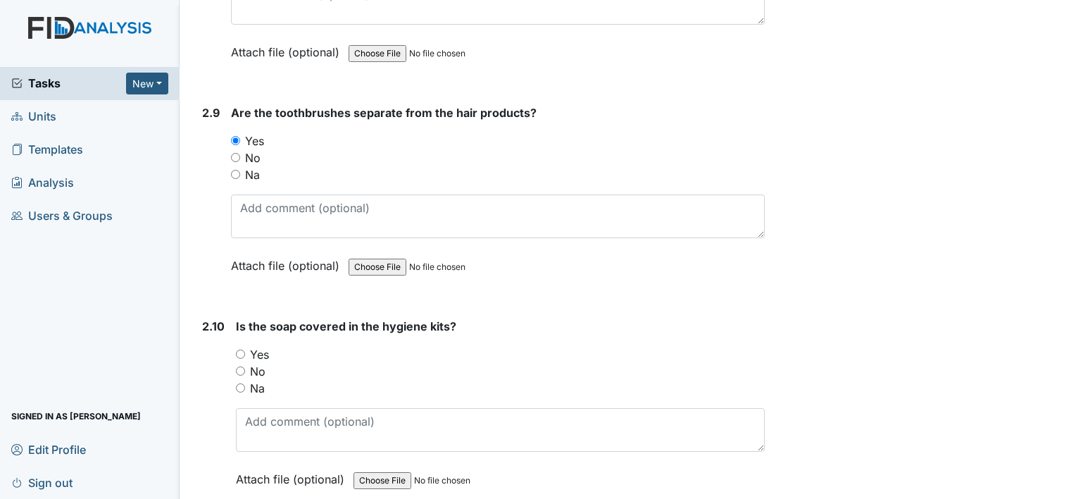
click at [244, 349] on input "Yes" at bounding box center [240, 353] width 9 height 9
radio input "true"
click at [242, 383] on input "Na" at bounding box center [240, 387] width 9 height 9
radio input "true"
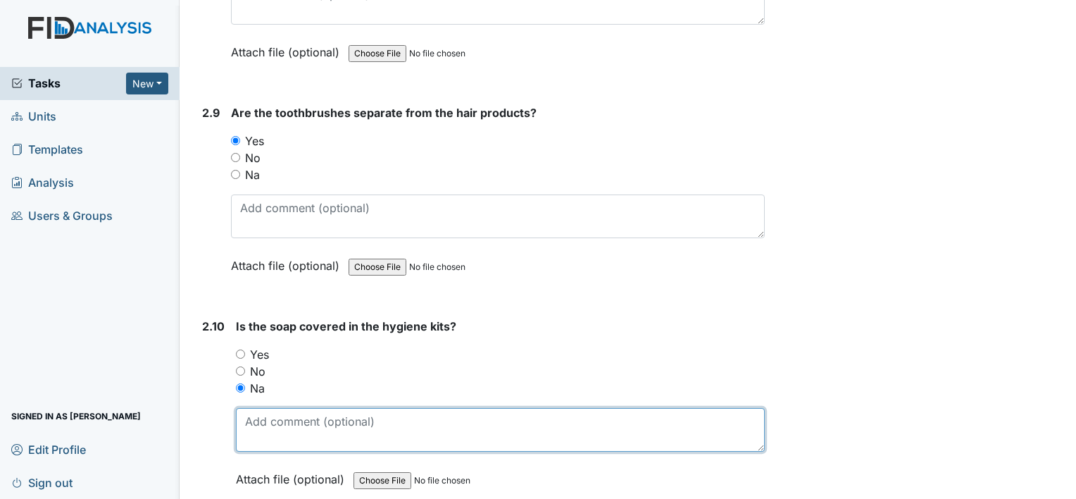
click at [268, 416] on textarea at bounding box center [500, 430] width 529 height 44
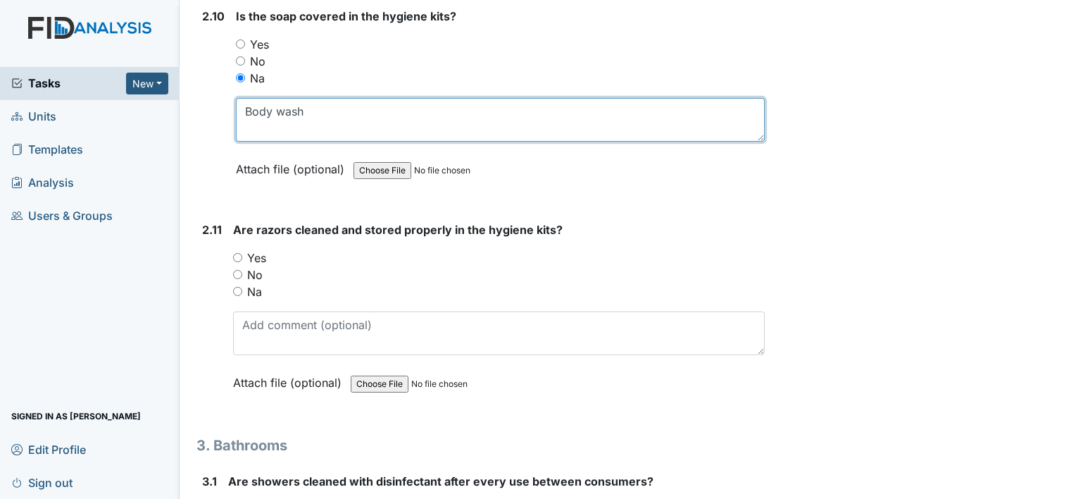
scroll to position [3337, 0]
type textarea "Body wash"
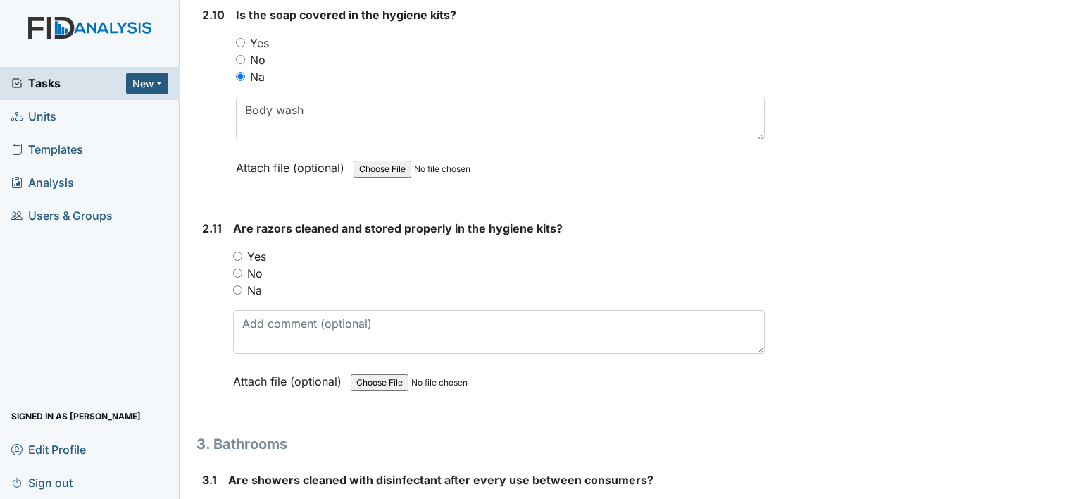
click at [235, 251] on input "Yes" at bounding box center [237, 255] width 9 height 9
radio input "true"
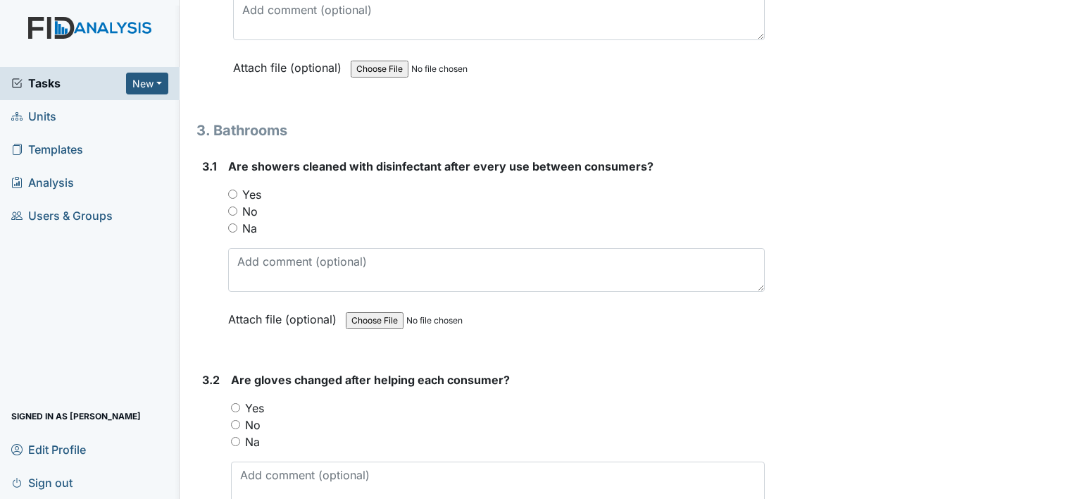
scroll to position [3659, 0]
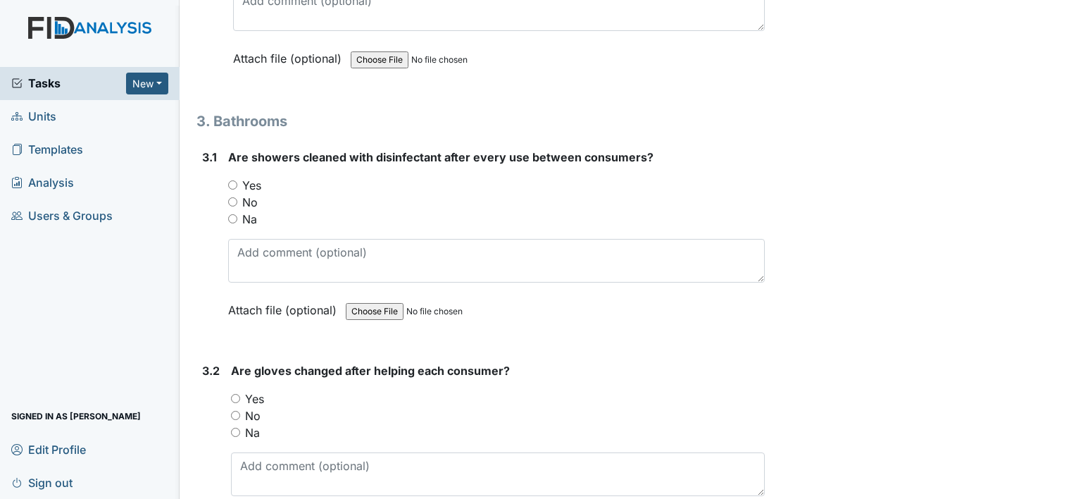
click at [232, 180] on input "Yes" at bounding box center [232, 184] width 9 height 9
radio input "true"
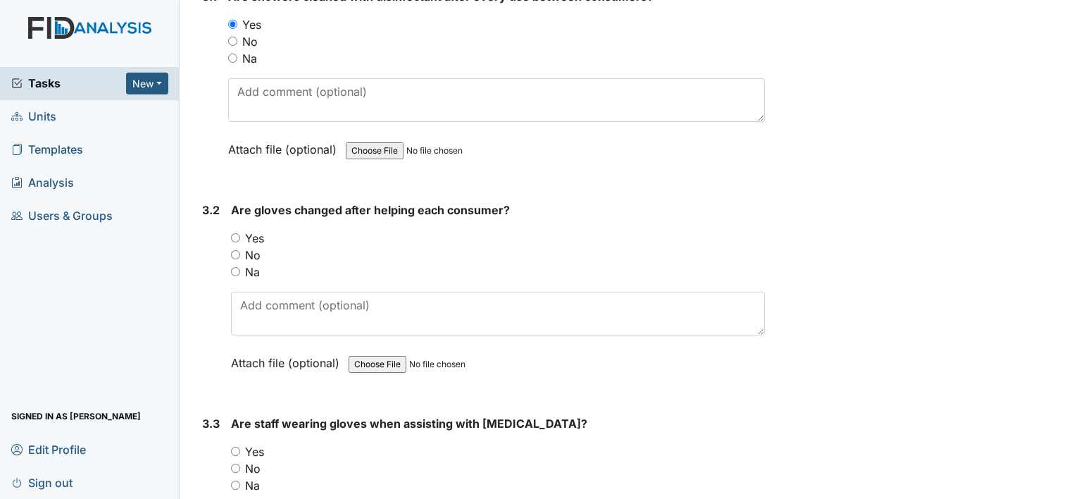
scroll to position [3824, 0]
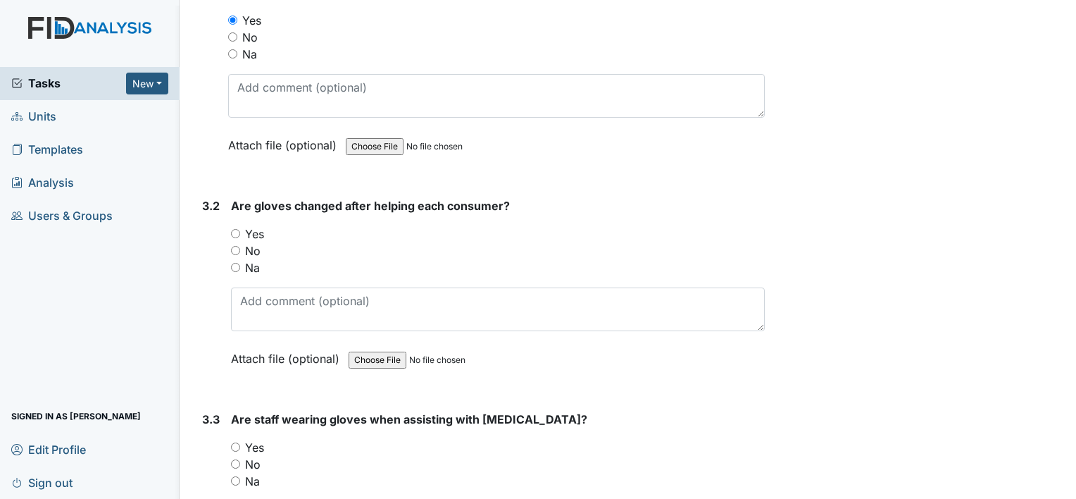
click at [235, 229] on input "Yes" at bounding box center [235, 233] width 9 height 9
radio input "true"
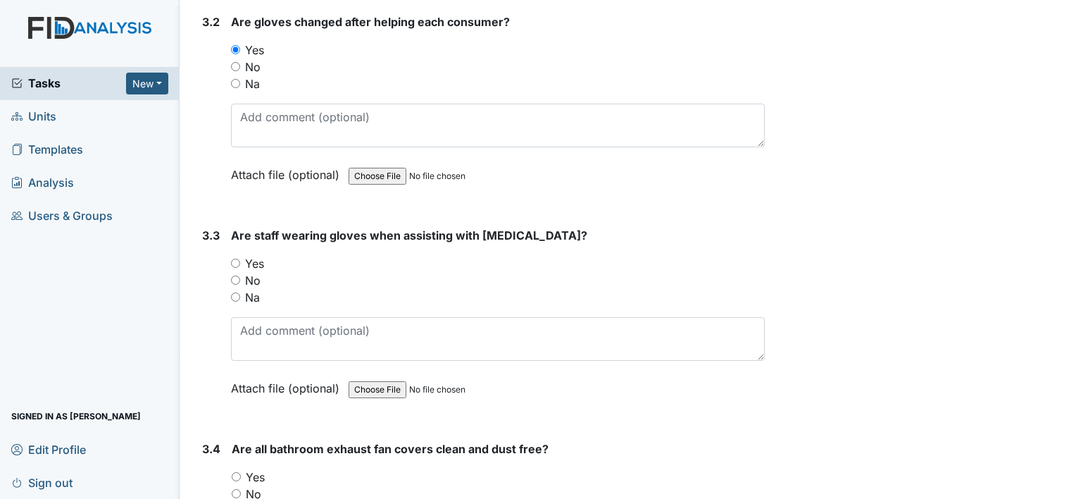
scroll to position [4010, 0]
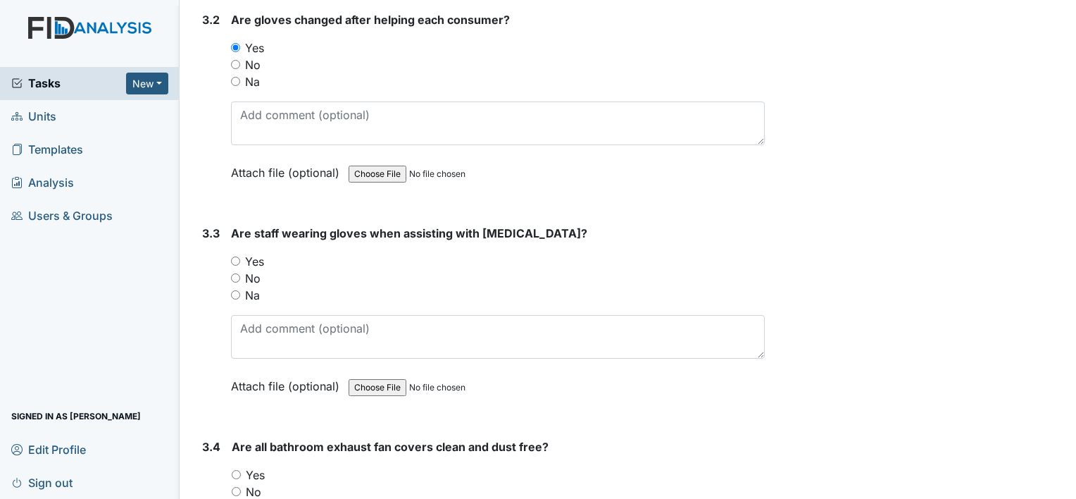
click at [234, 256] on input "Yes" at bounding box center [235, 260] width 9 height 9
radio input "true"
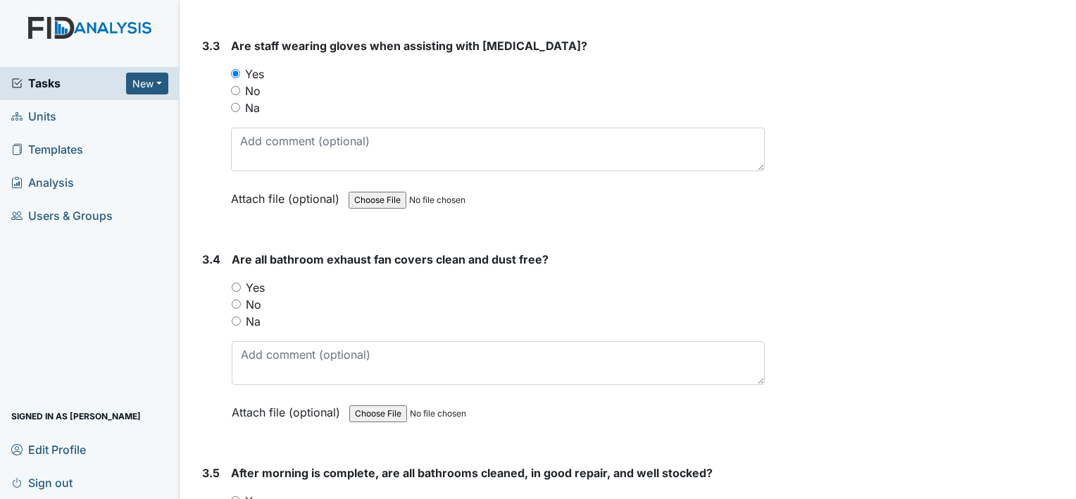
scroll to position [4217, 0]
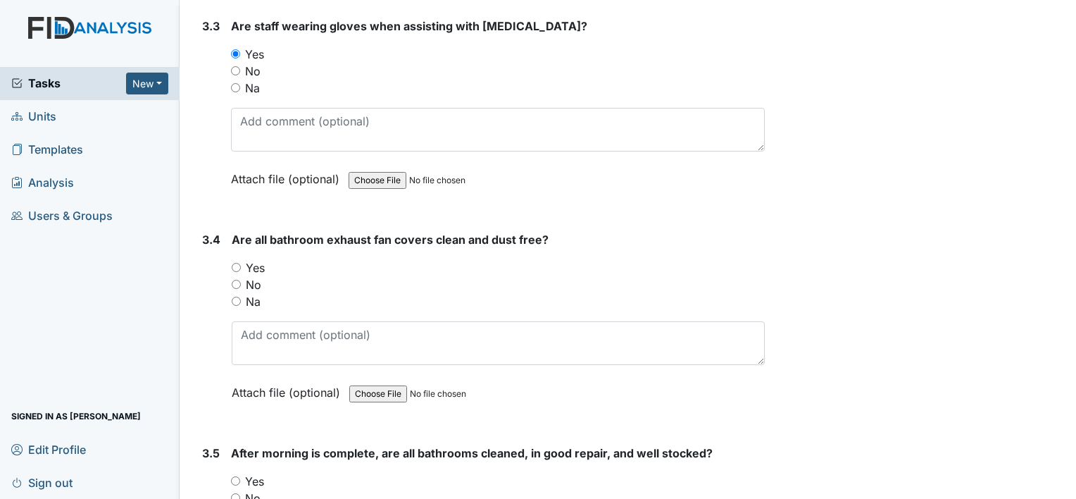
click at [234, 263] on input "Yes" at bounding box center [236, 267] width 9 height 9
radio input "true"
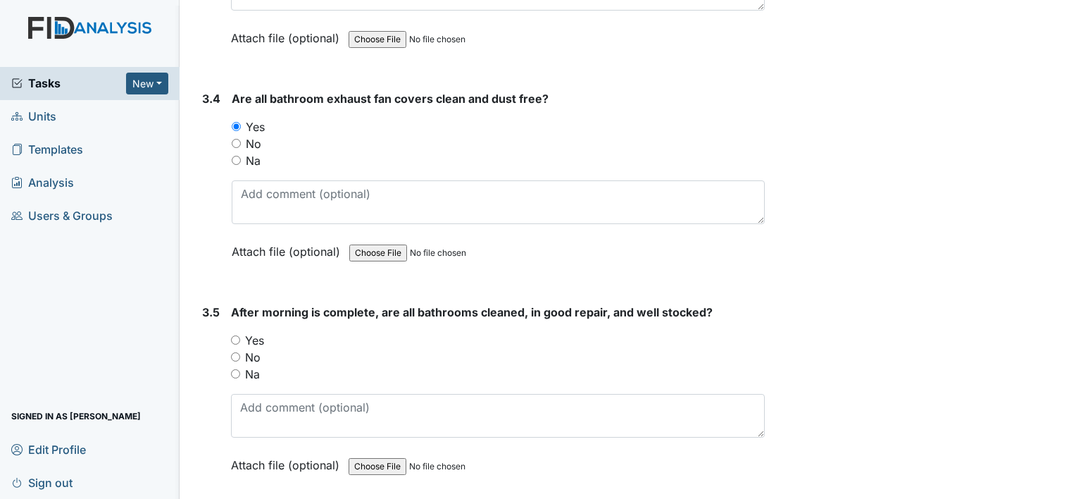
scroll to position [4359, 0]
click at [234, 335] on input "Yes" at bounding box center [235, 339] width 9 height 9
radio input "true"
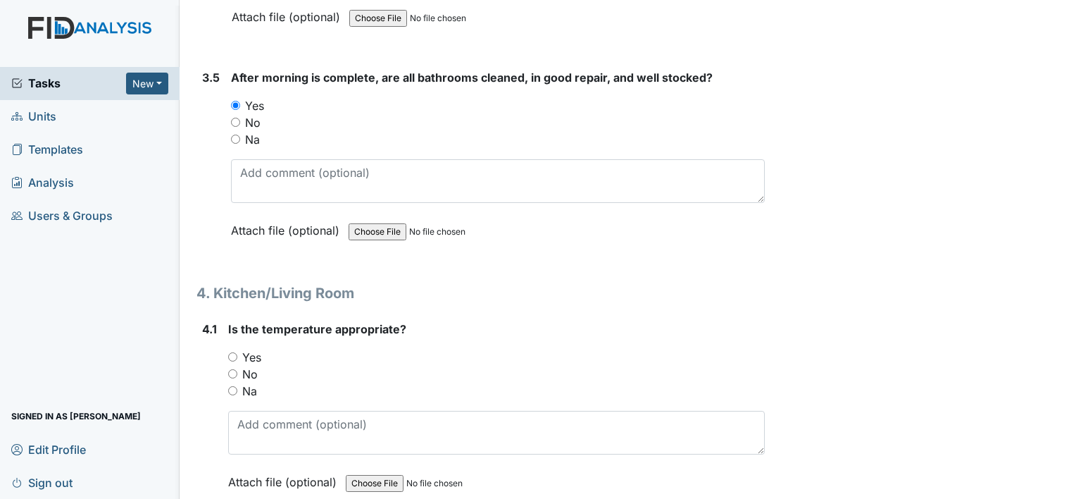
scroll to position [4595, 0]
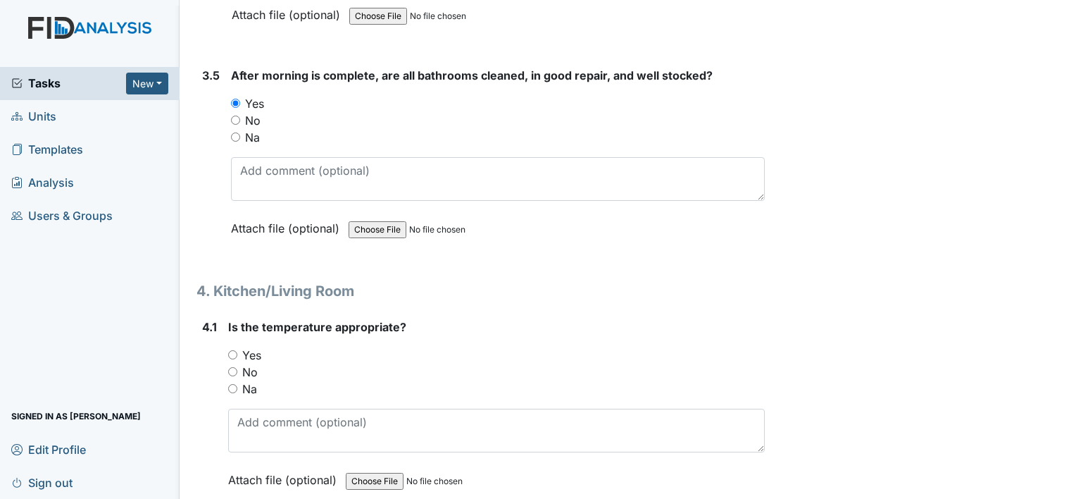
click at [230, 350] on input "Yes" at bounding box center [232, 354] width 9 height 9
radio input "true"
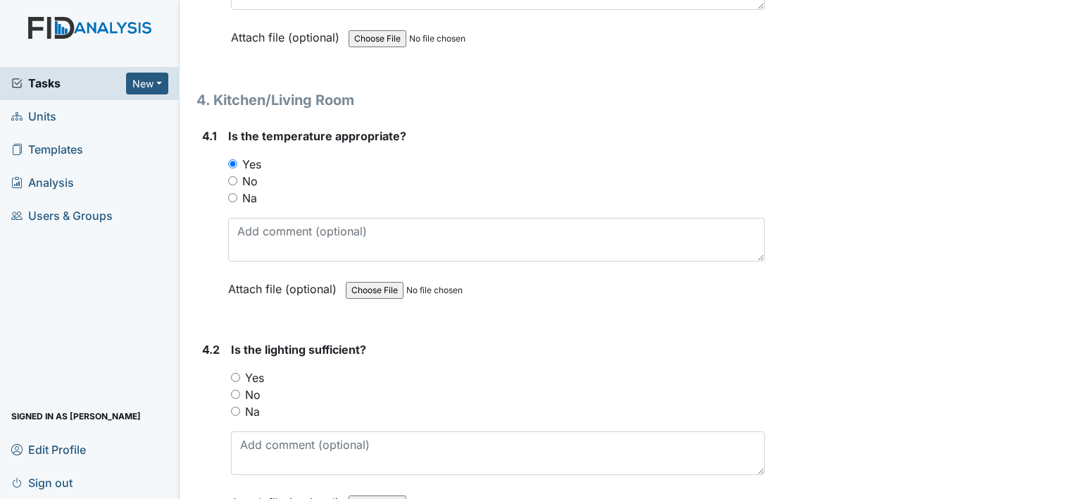
scroll to position [4790, 0]
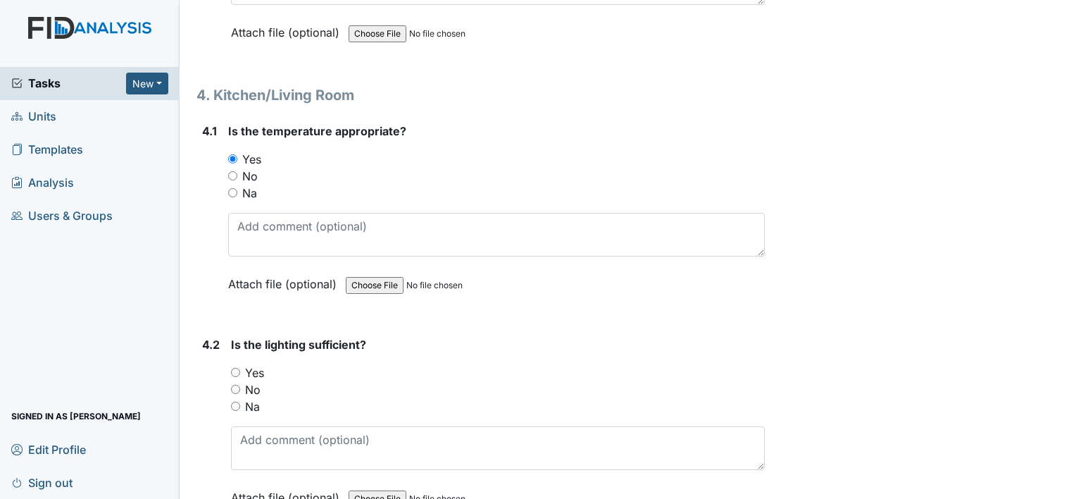
click at [236, 368] on input "Yes" at bounding box center [235, 372] width 9 height 9
radio input "true"
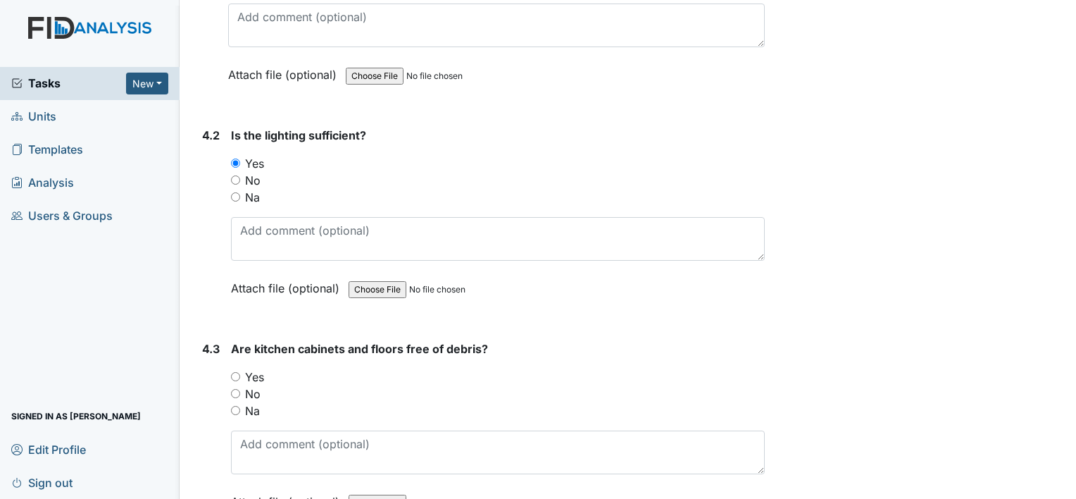
scroll to position [5005, 0]
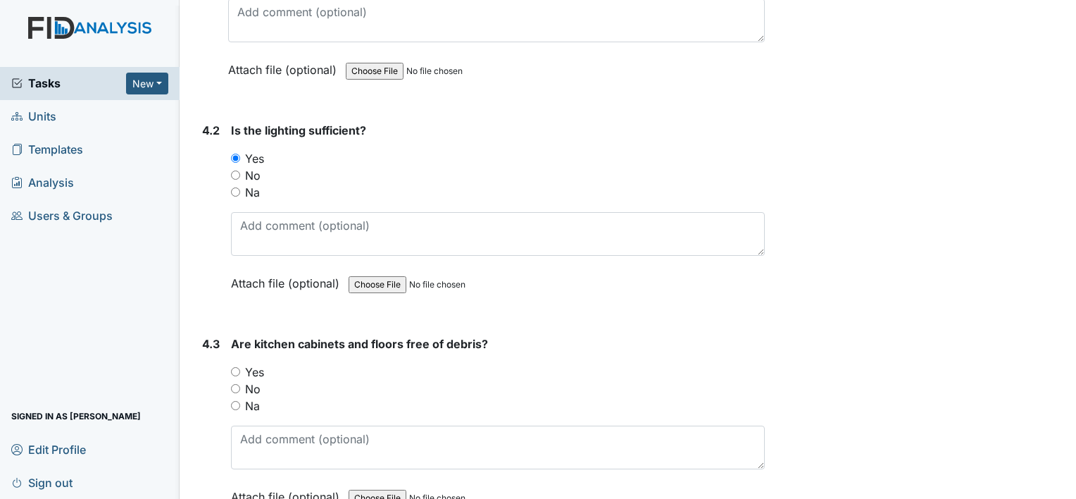
click at [234, 367] on input "Yes" at bounding box center [235, 371] width 9 height 9
radio input "true"
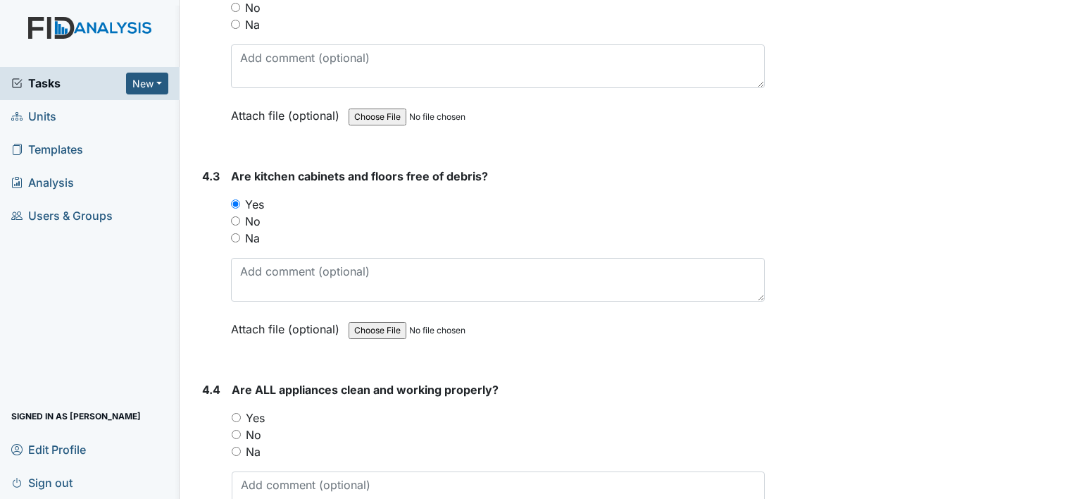
scroll to position [5174, 0]
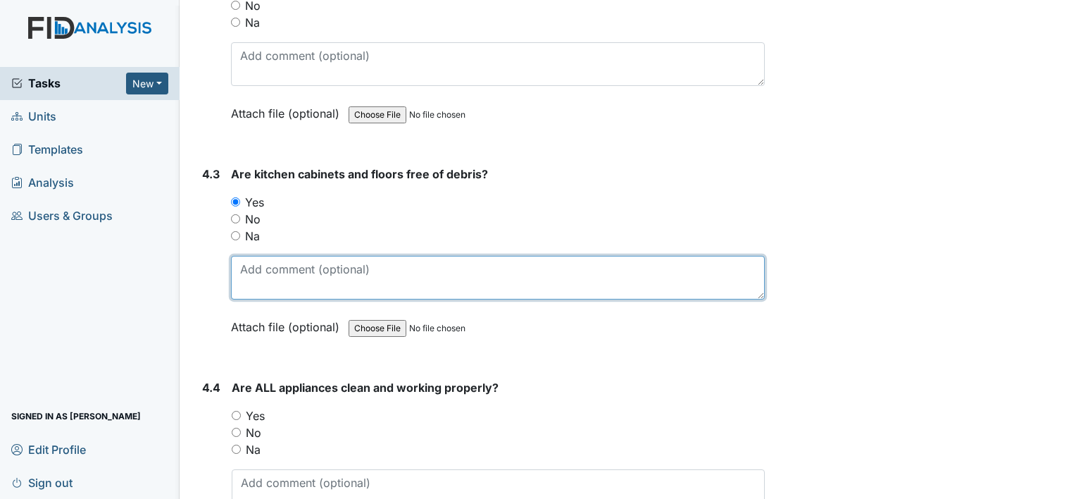
click at [256, 256] on textarea at bounding box center [498, 278] width 534 height 44
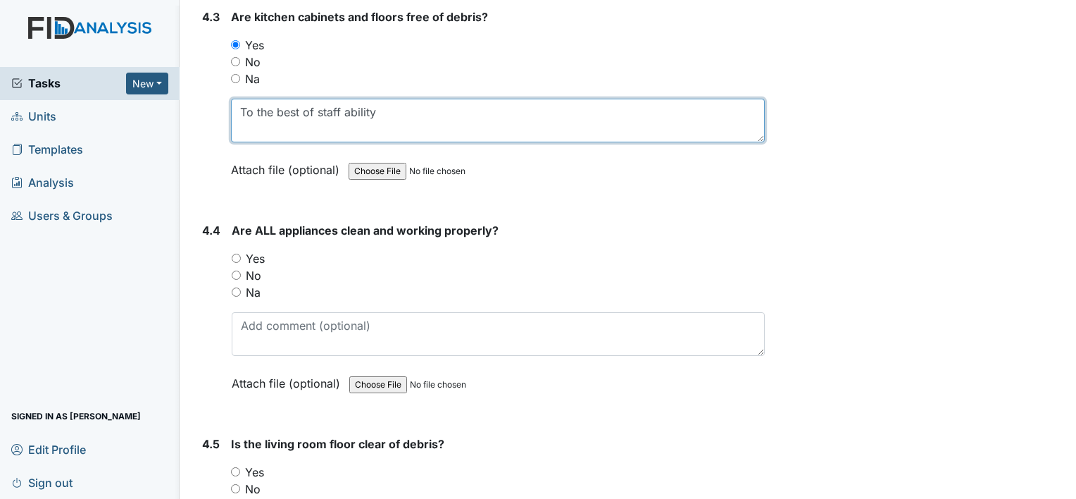
scroll to position [5338, 0]
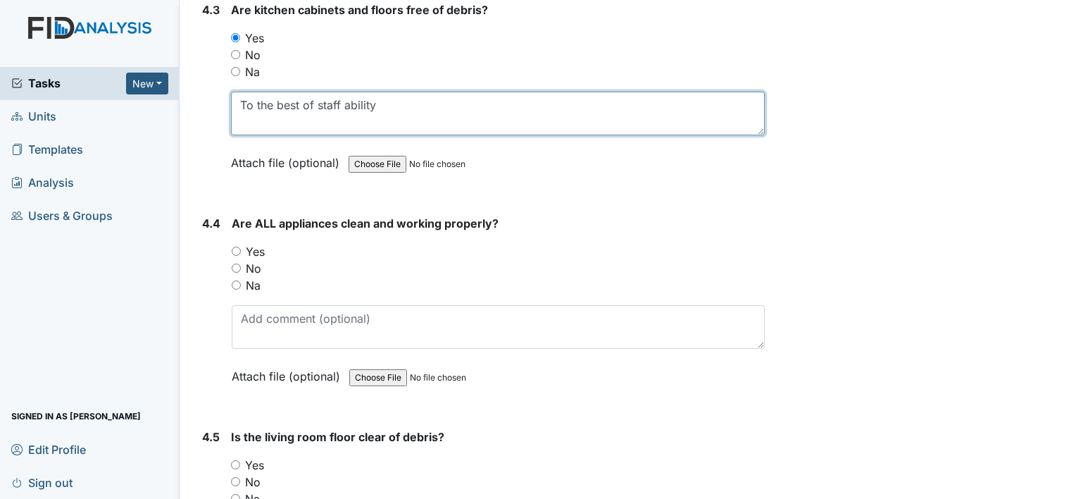
type textarea "To the best of staff ability"
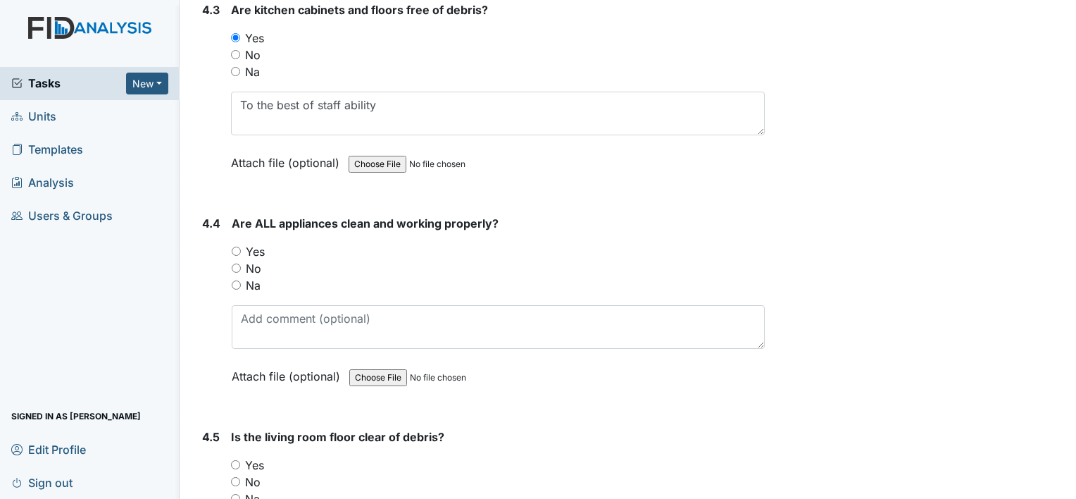
click at [234, 246] on input "Yes" at bounding box center [236, 250] width 9 height 9
radio input "true"
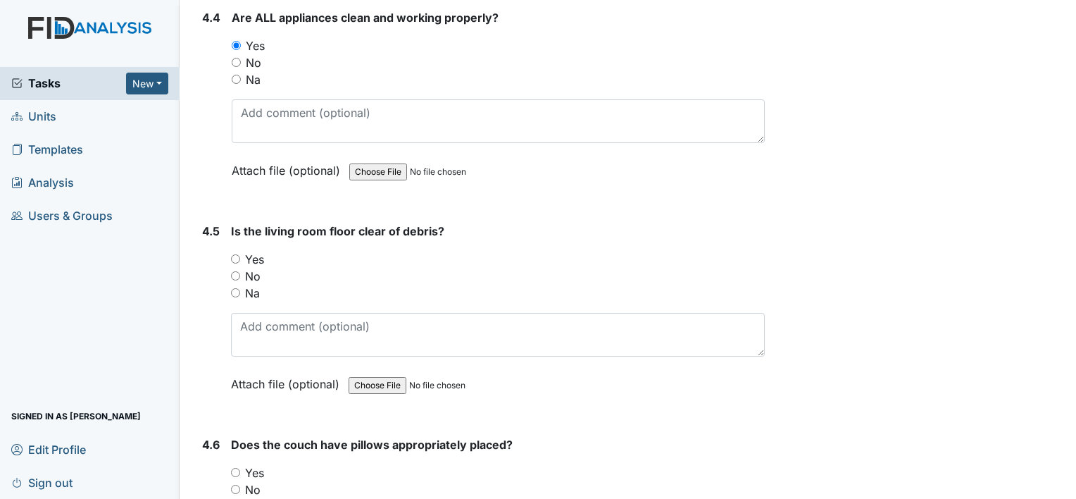
scroll to position [5552, 0]
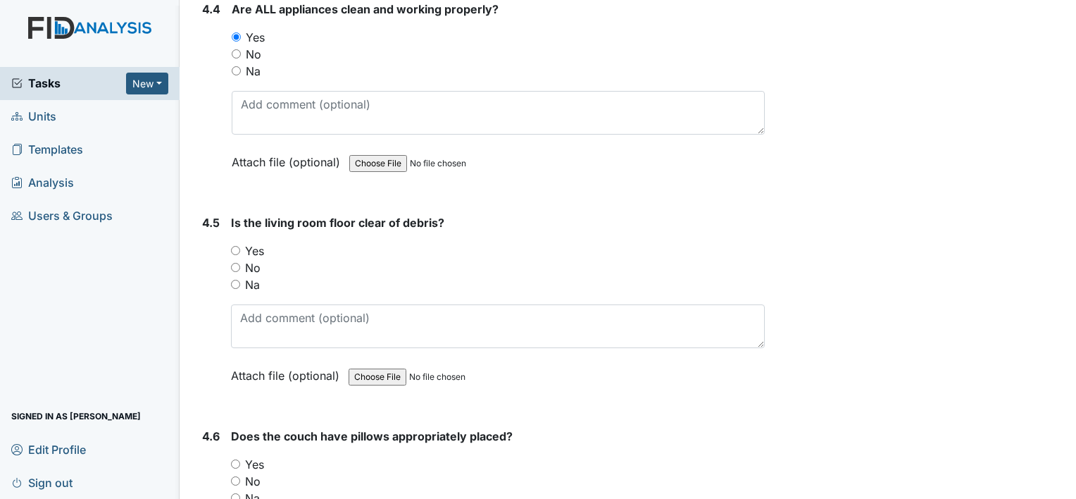
click at [237, 246] on input "Yes" at bounding box center [235, 250] width 9 height 9
radio input "true"
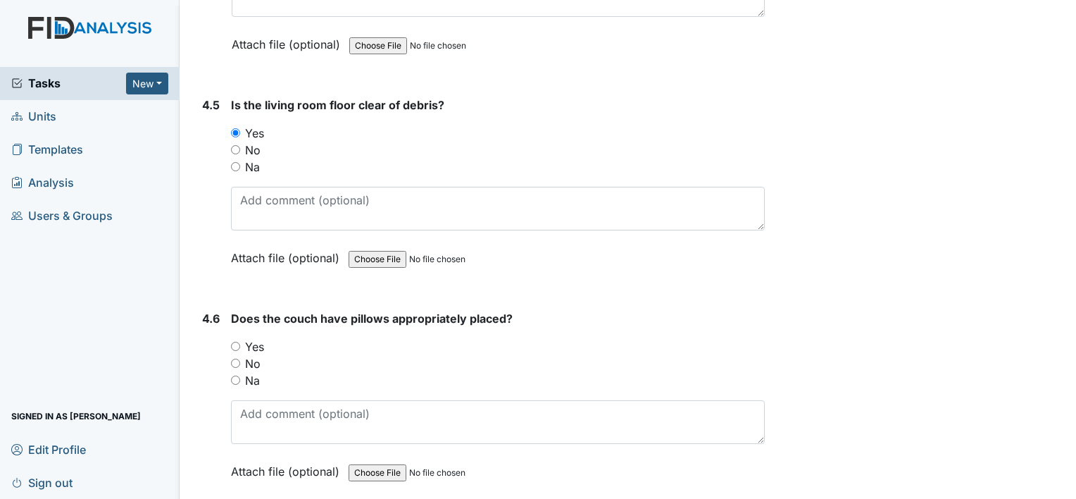
scroll to position [5685, 0]
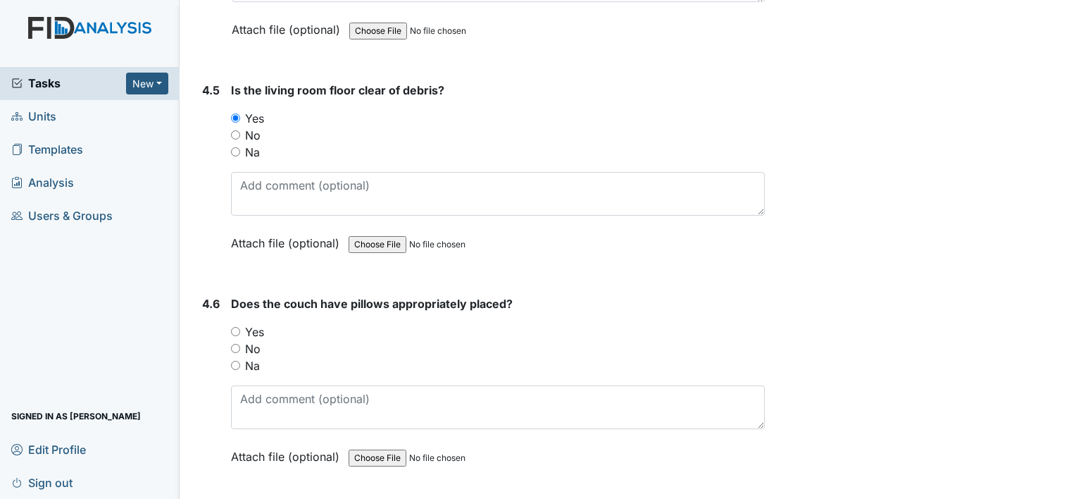
click at [234, 361] on input "Na" at bounding box center [235, 365] width 9 height 9
radio input "true"
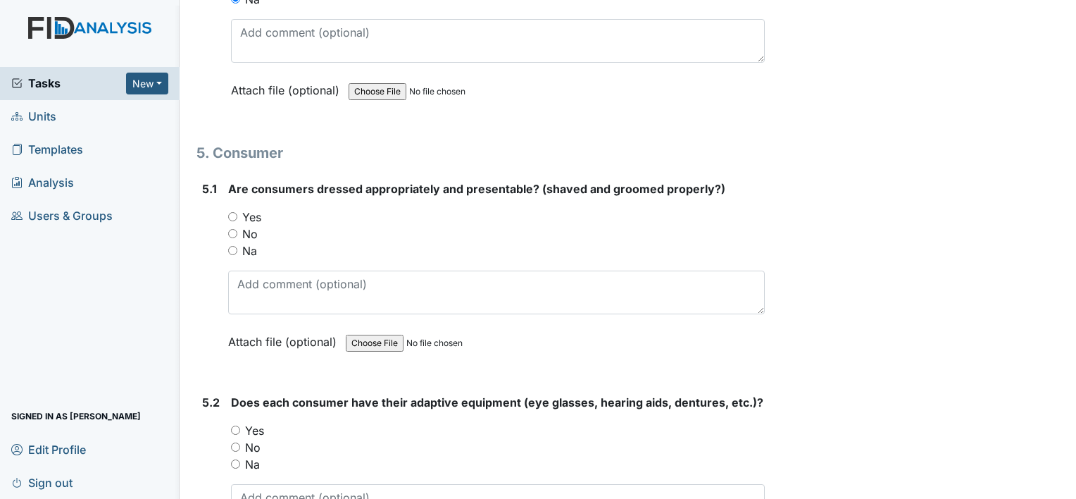
scroll to position [6054, 0]
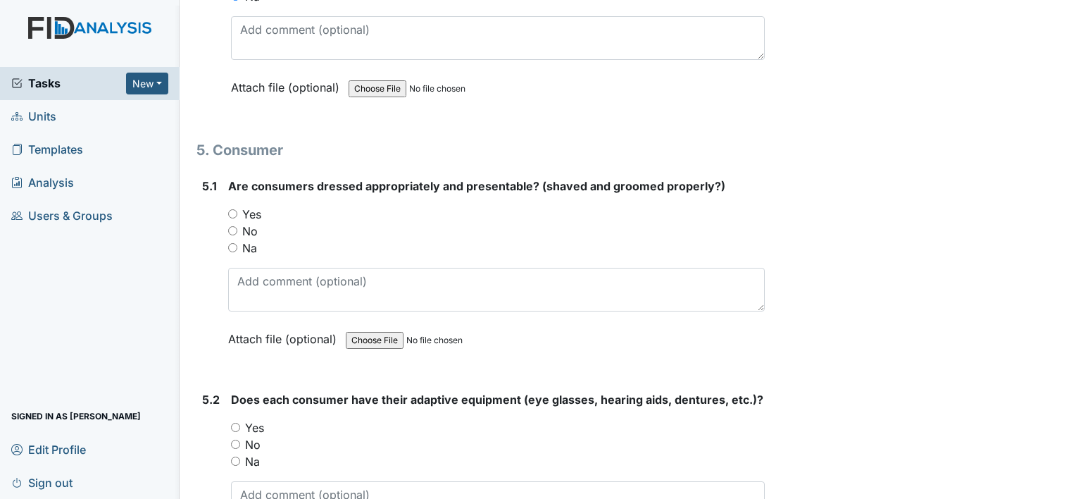
click at [231, 209] on input "Yes" at bounding box center [232, 213] width 9 height 9
radio input "true"
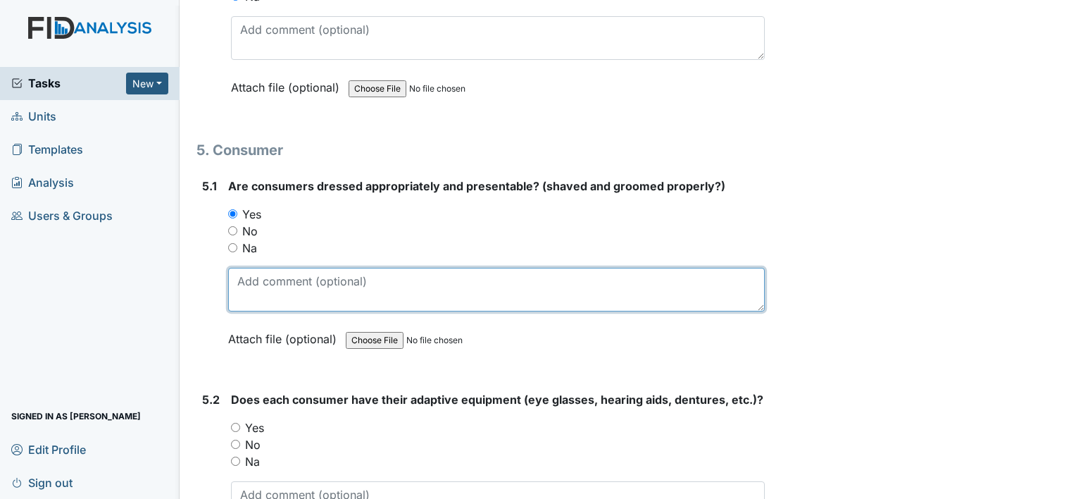
click at [256, 268] on textarea at bounding box center [496, 290] width 537 height 44
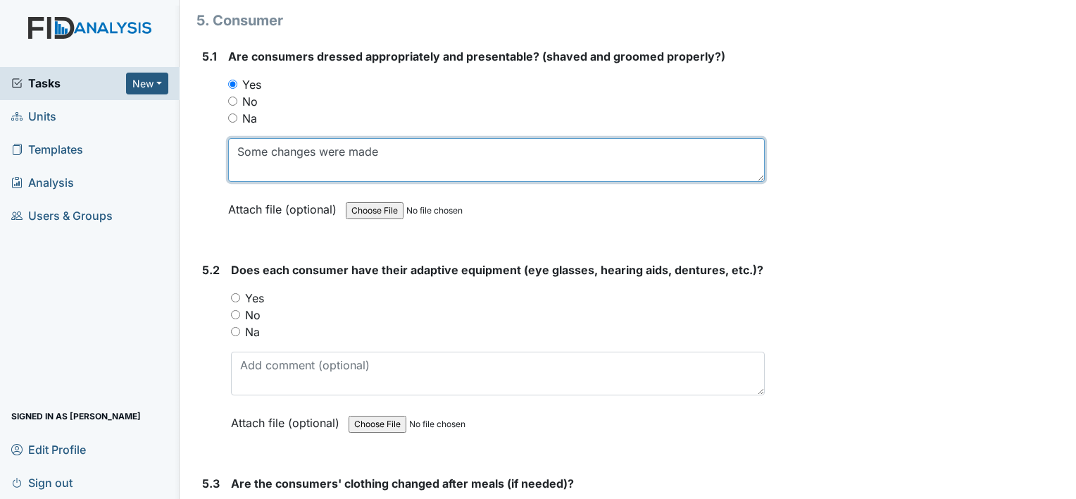
scroll to position [6199, 0]
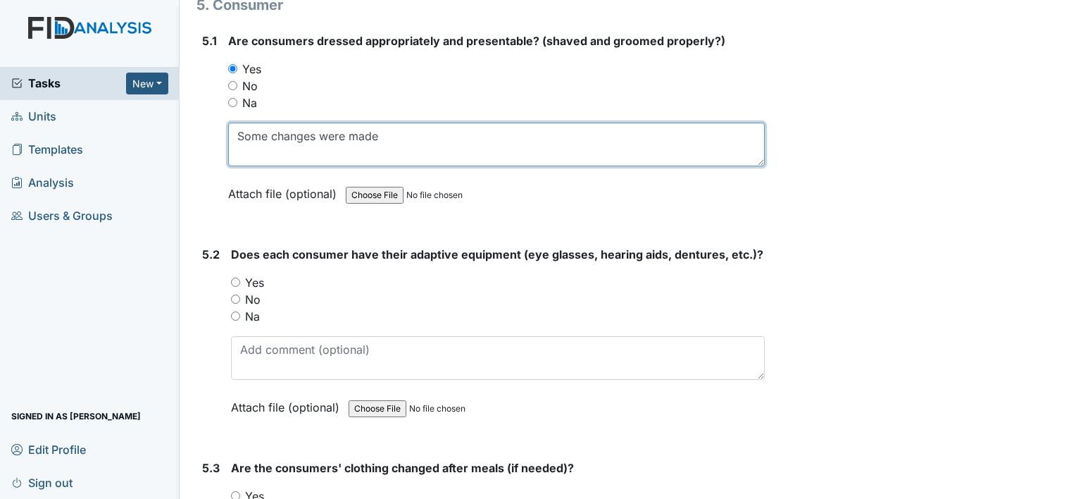
type textarea "Some changes were made"
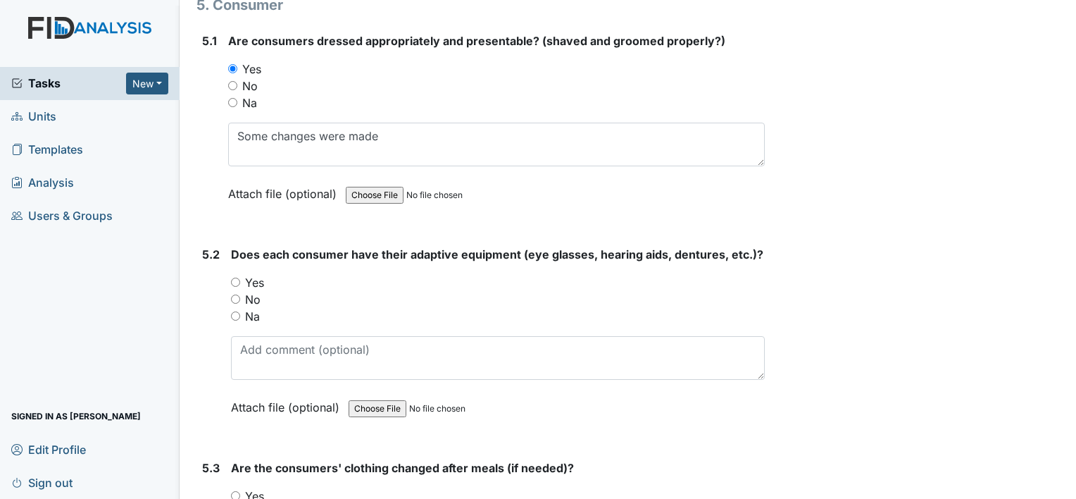
click at [236, 277] on input "Yes" at bounding box center [235, 281] width 9 height 9
radio input "true"
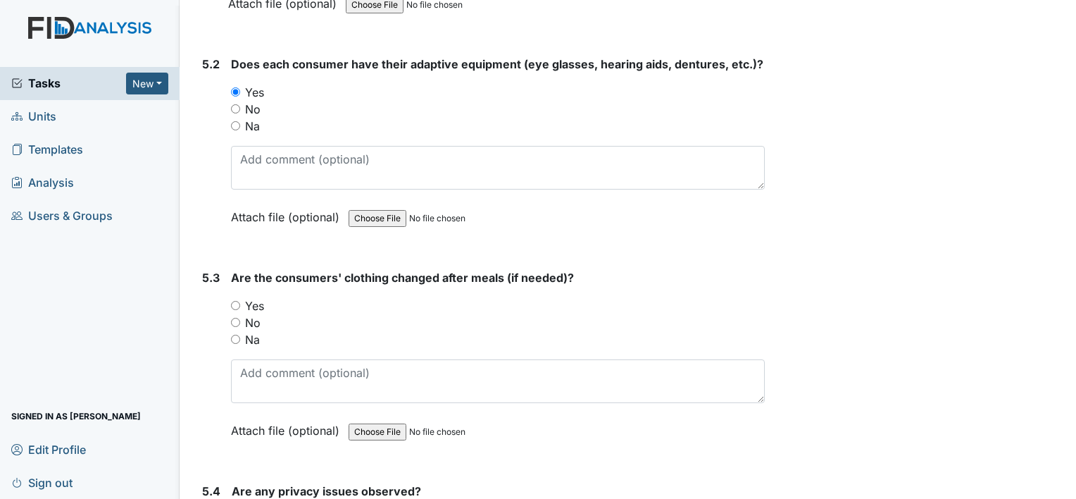
scroll to position [6391, 0]
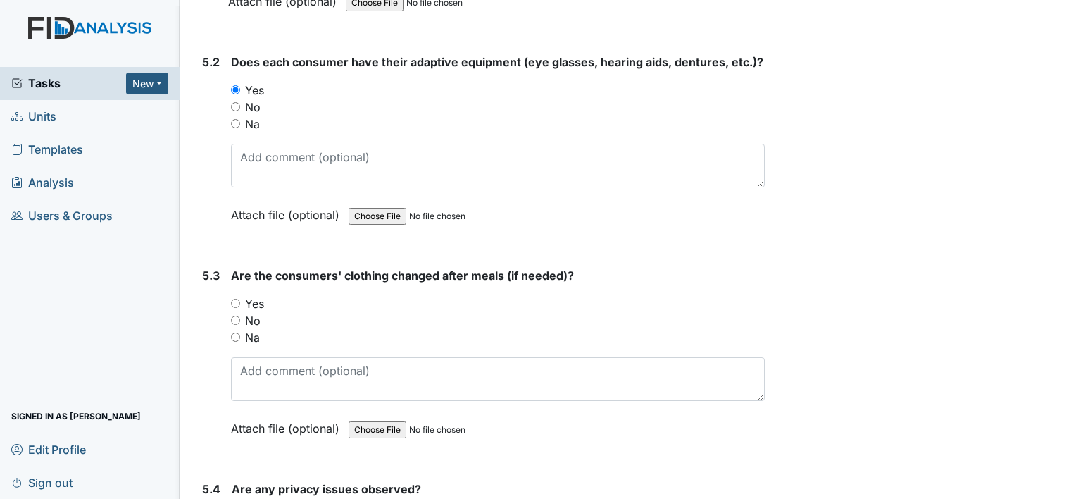
click at [237, 299] on input "Yes" at bounding box center [235, 303] width 9 height 9
radio input "true"
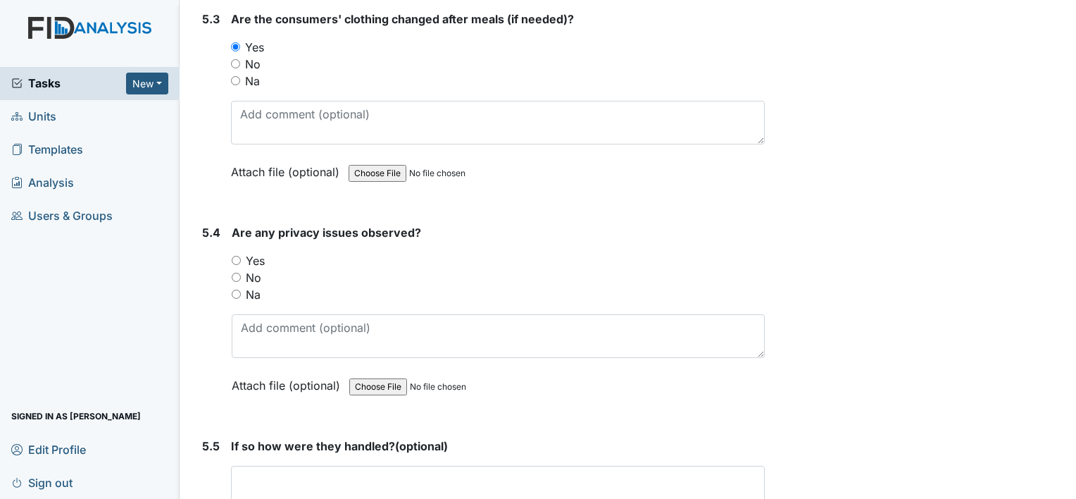
scroll to position [6653, 0]
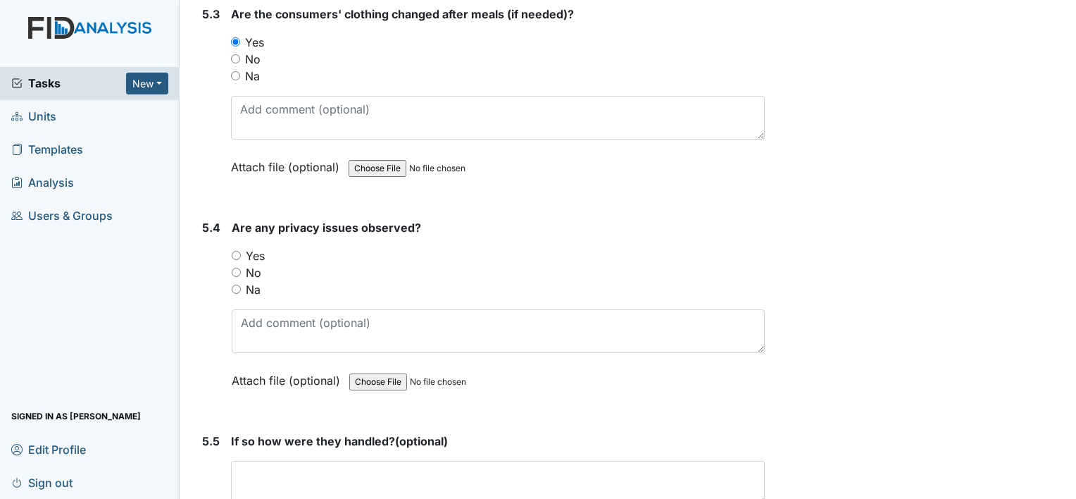
click at [239, 268] on input "No" at bounding box center [236, 272] width 9 height 9
radio input "true"
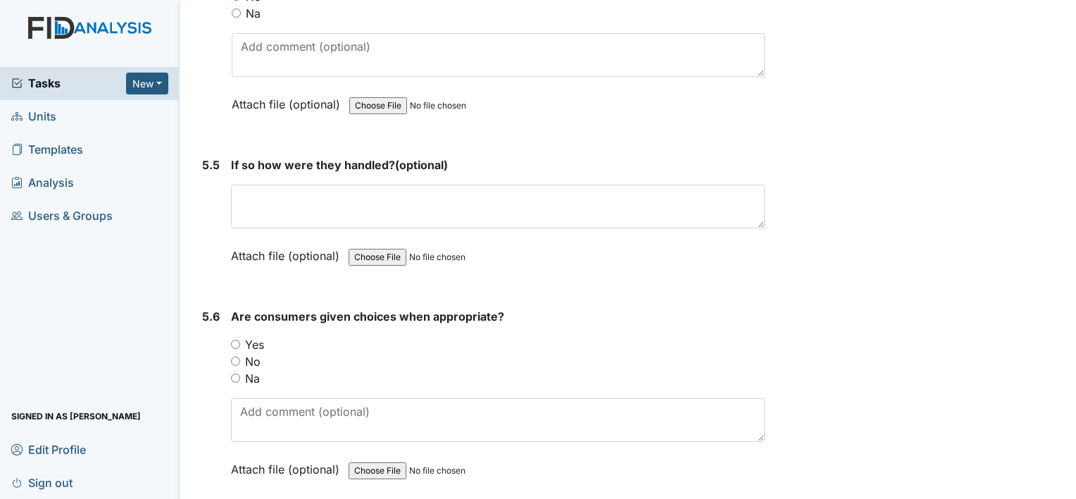
scroll to position [6933, 0]
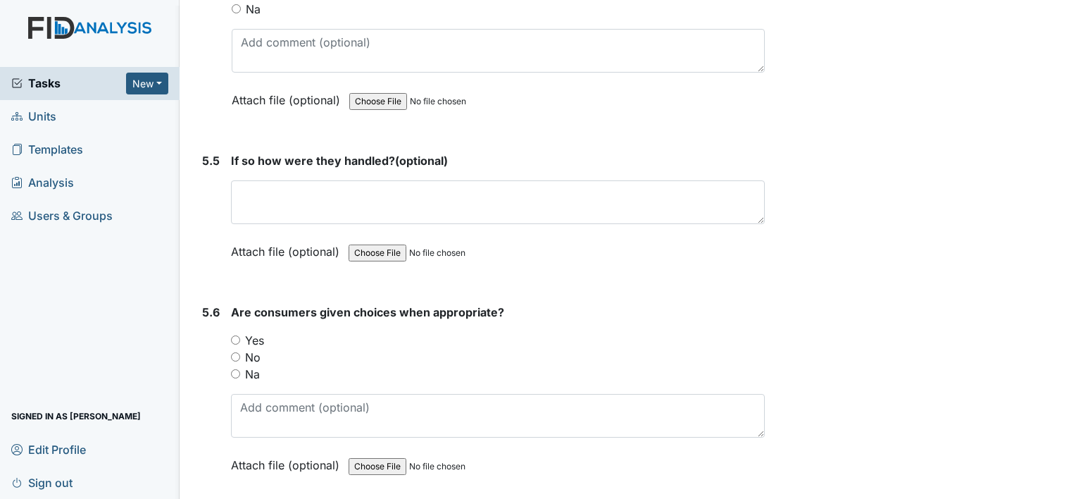
click at [238, 335] on input "Yes" at bounding box center [235, 339] width 9 height 9
radio input "true"
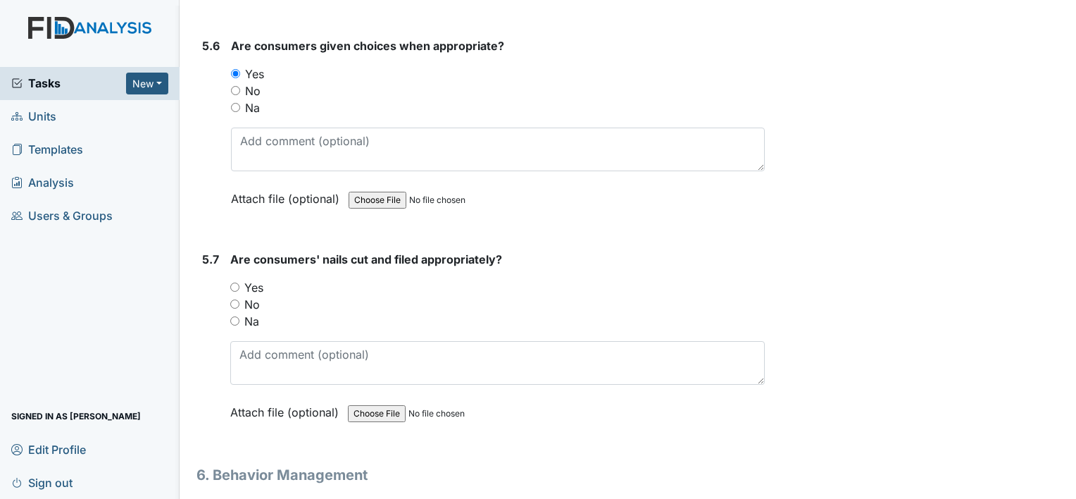
scroll to position [7207, 0]
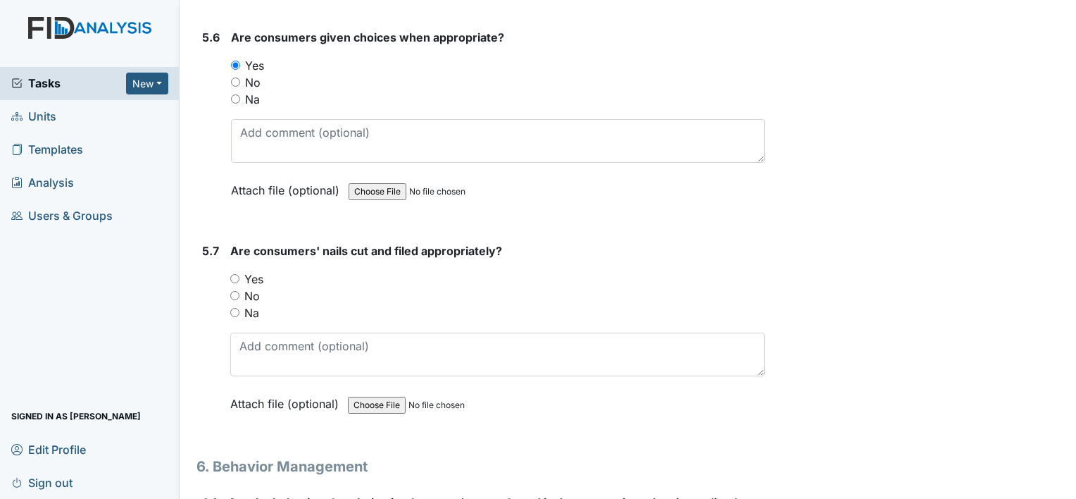
click at [234, 274] on input "Yes" at bounding box center [234, 278] width 9 height 9
radio input "true"
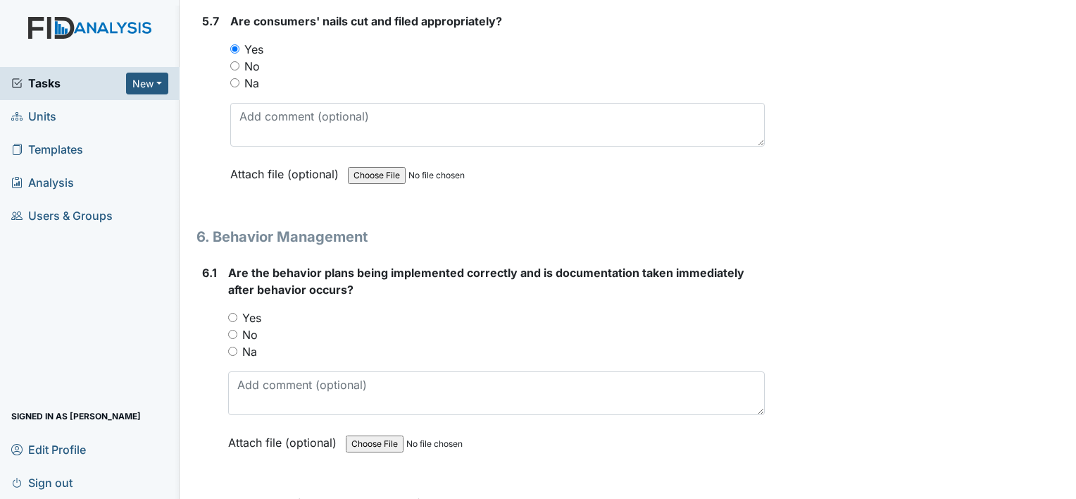
scroll to position [7443, 0]
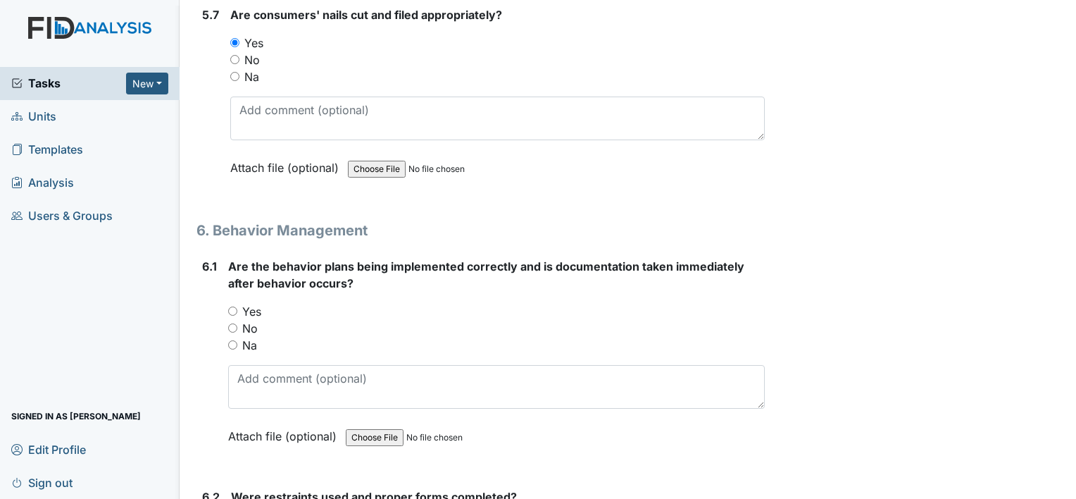
click at [232, 306] on input "Yes" at bounding box center [232, 310] width 9 height 9
radio input "true"
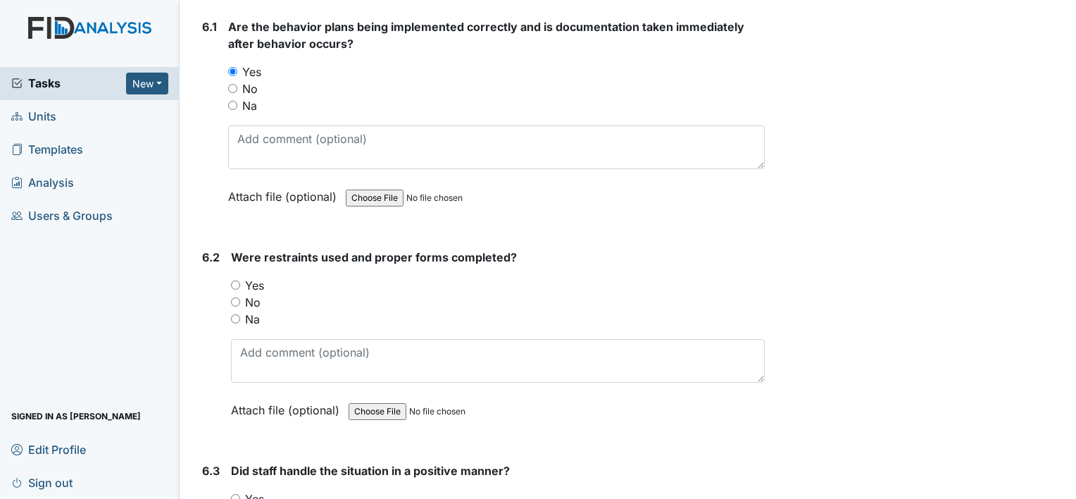
scroll to position [7686, 0]
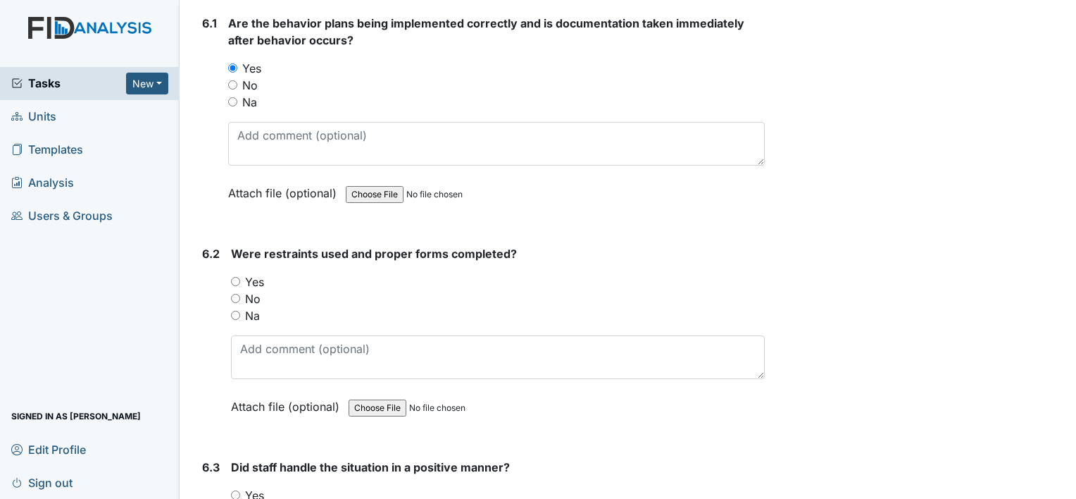
click at [239, 311] on input "Na" at bounding box center [235, 315] width 9 height 9
radio input "true"
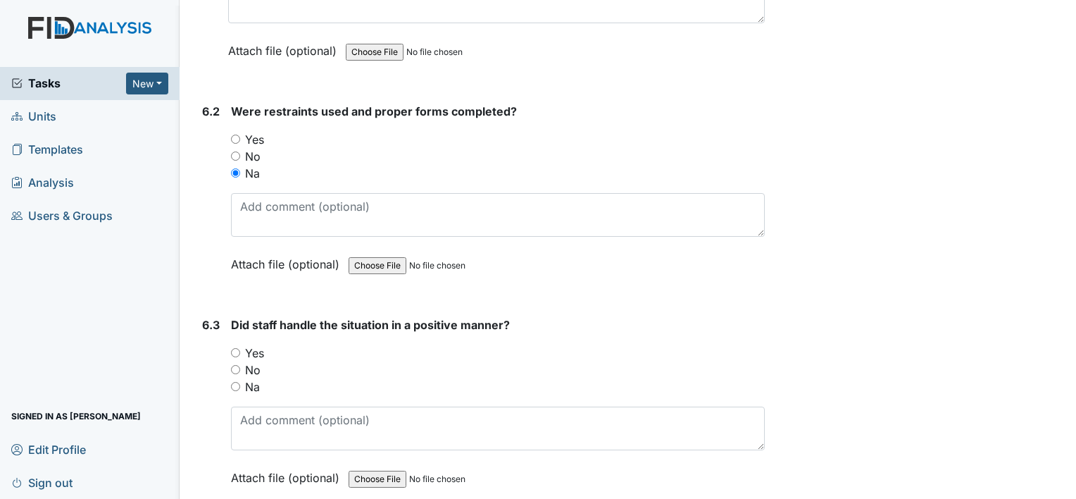
scroll to position [7829, 0]
click at [235, 382] on input "Na" at bounding box center [235, 386] width 9 height 9
radio input "true"
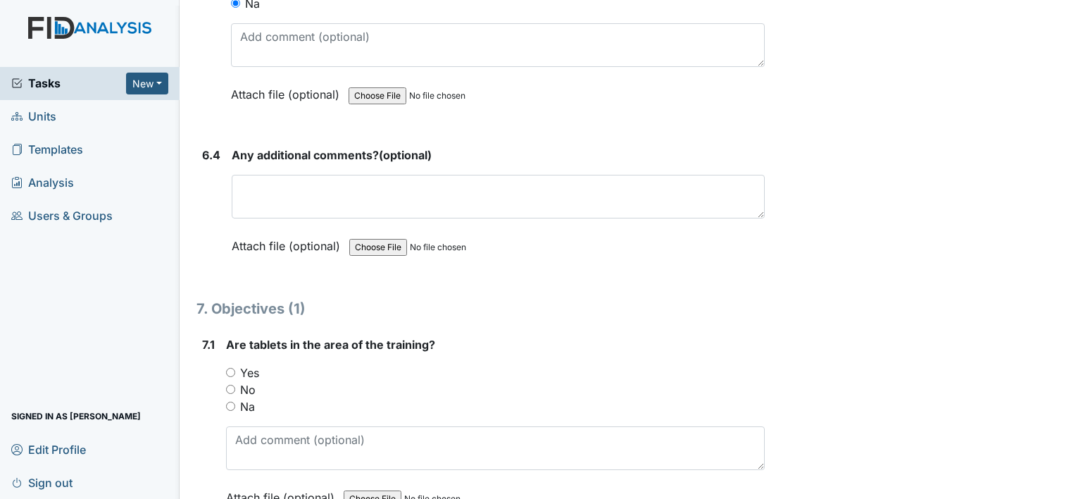
scroll to position [8217, 0]
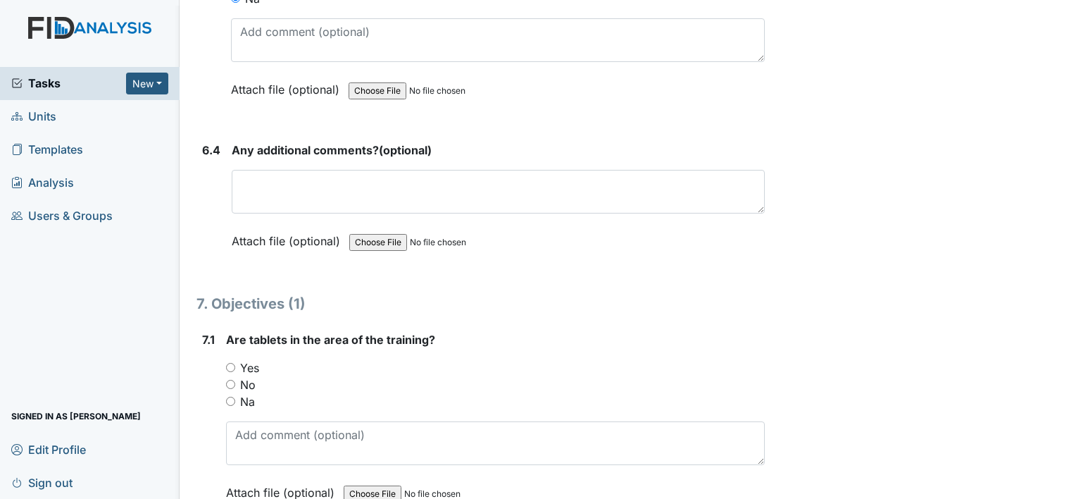
click at [232, 397] on input "Na" at bounding box center [230, 401] width 9 height 9
radio input "true"
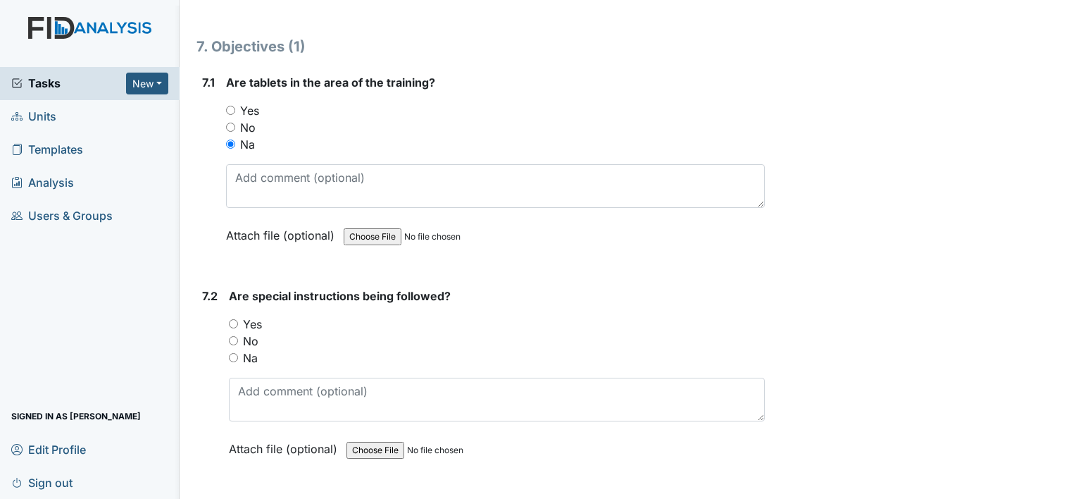
scroll to position [8483, 0]
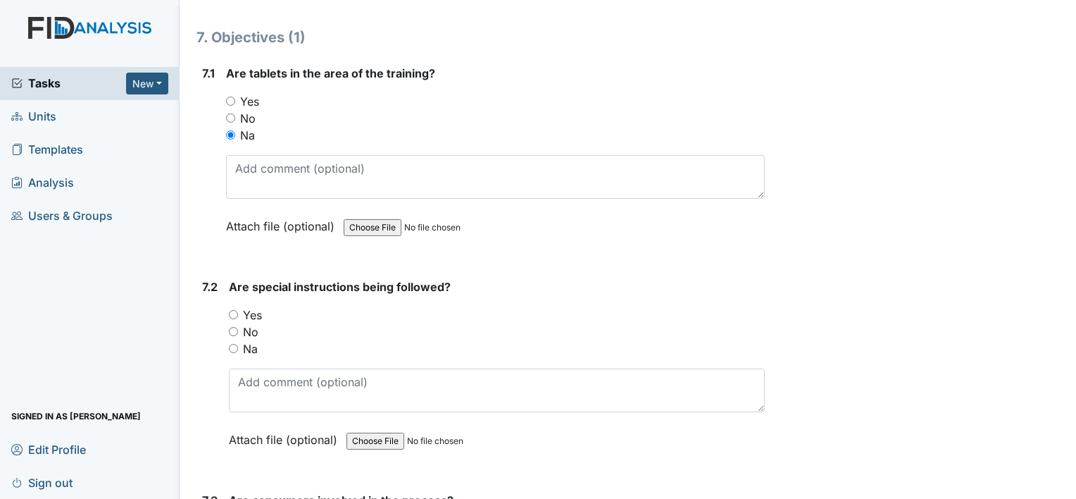
click at [231, 344] on input "Na" at bounding box center [233, 348] width 9 height 9
radio input "true"
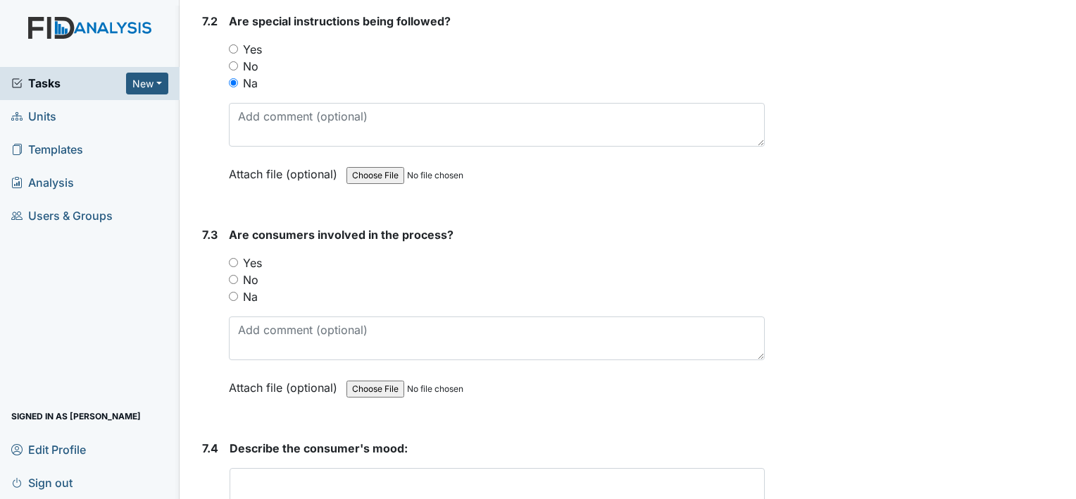
scroll to position [8751, 0]
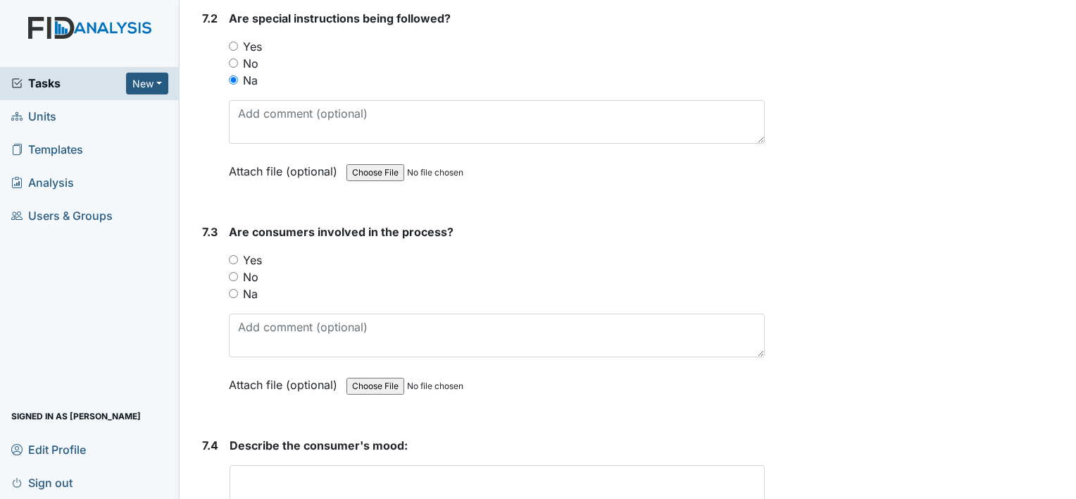
click at [233, 289] on input "Na" at bounding box center [233, 293] width 9 height 9
radio input "true"
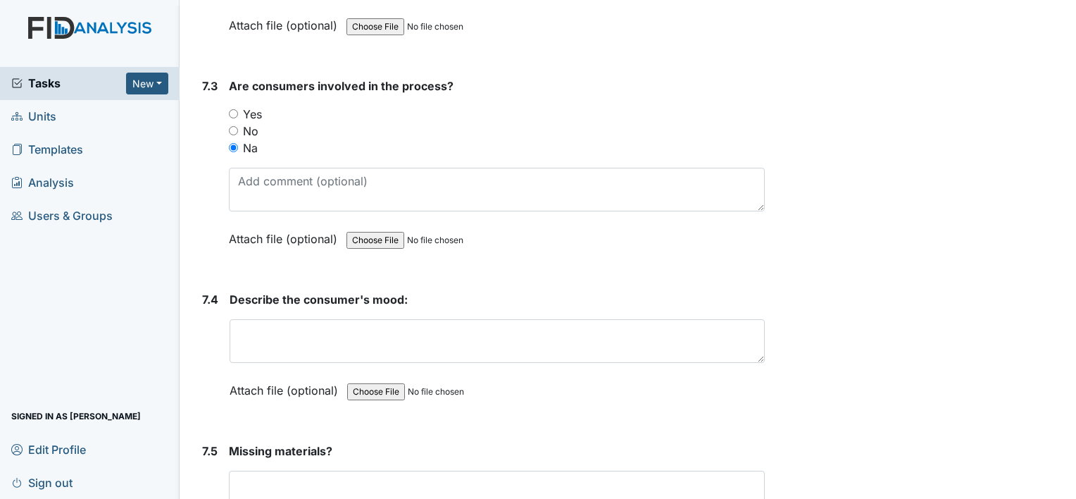
scroll to position [8902, 0]
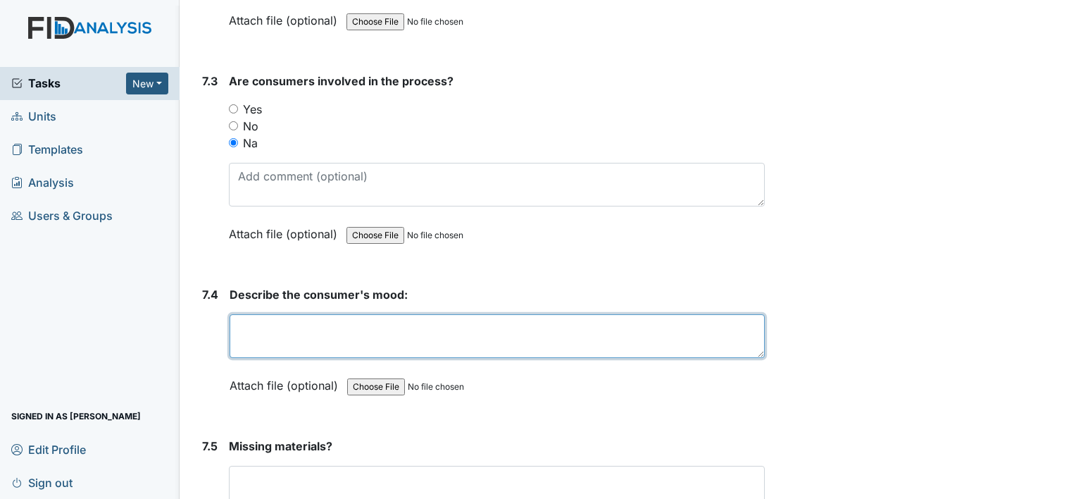
click at [269, 314] on textarea at bounding box center [497, 336] width 535 height 44
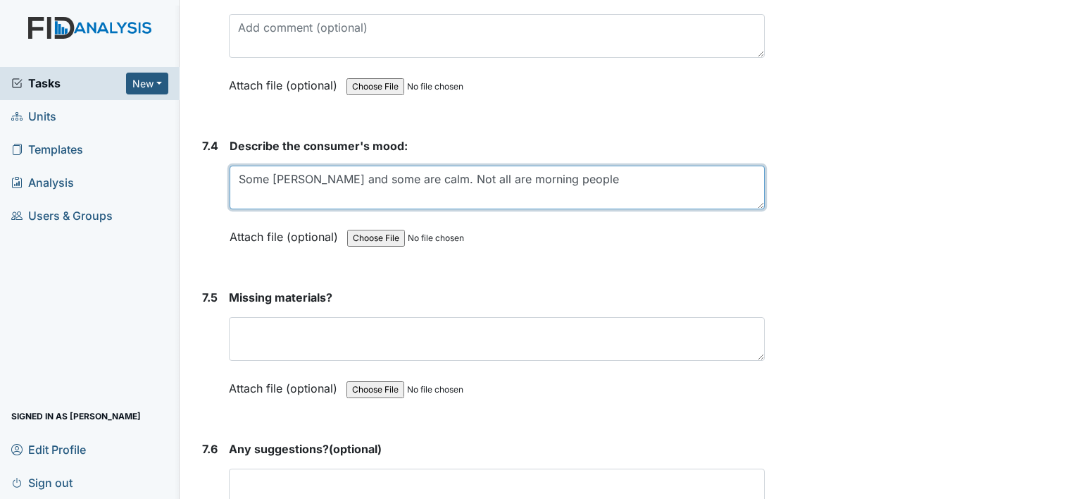
scroll to position [9051, 0]
click at [584, 165] on textarea "Some moody and some are calm. Not all are morning people" at bounding box center [497, 187] width 535 height 44
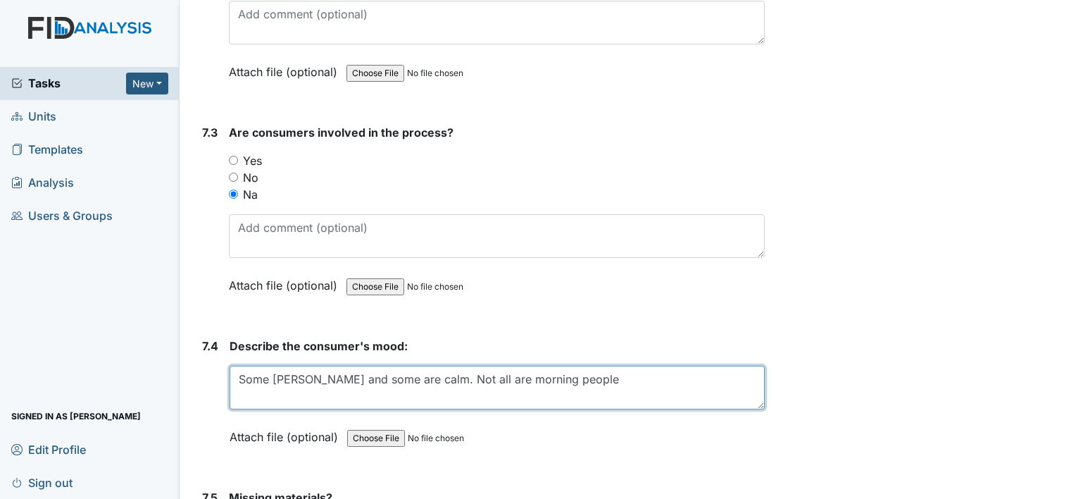
scroll to position [8910, 0]
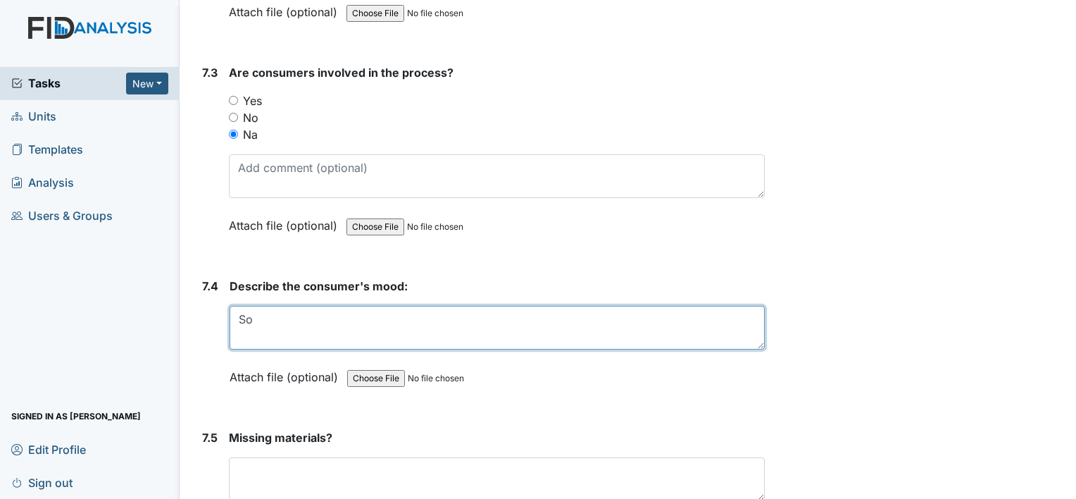
type textarea "S"
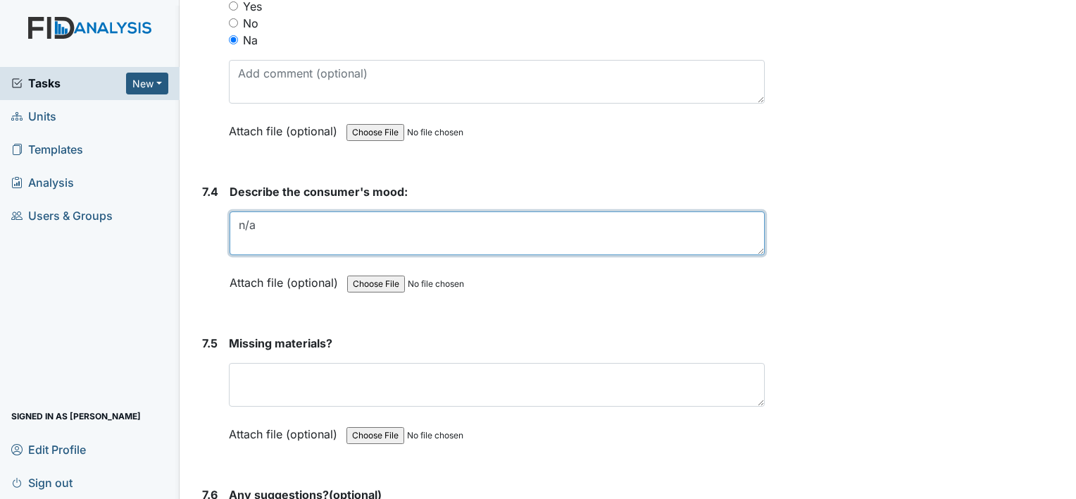
scroll to position [9003, 0]
type textarea "n"
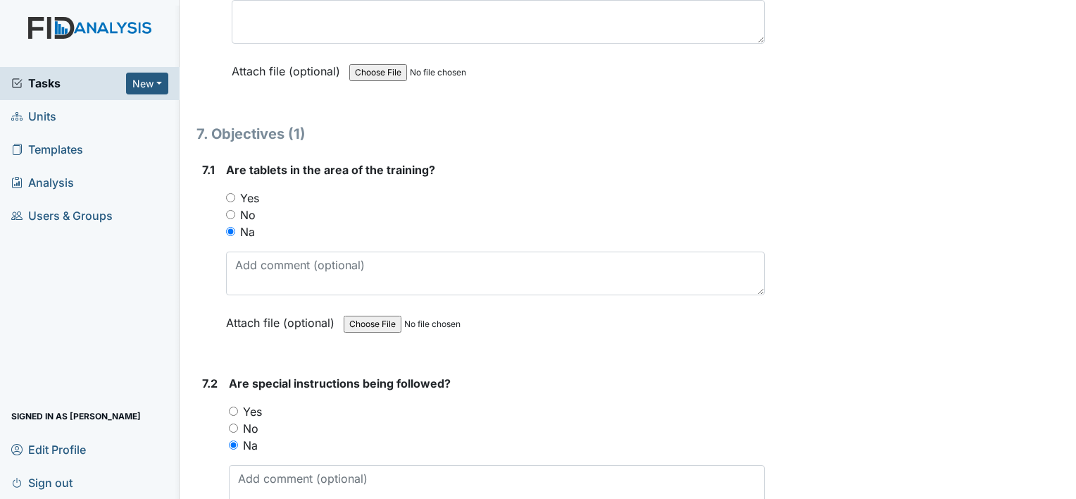
scroll to position [8386, 0]
click at [230, 194] on input "Yes" at bounding box center [230, 198] width 9 height 9
radio input "true"
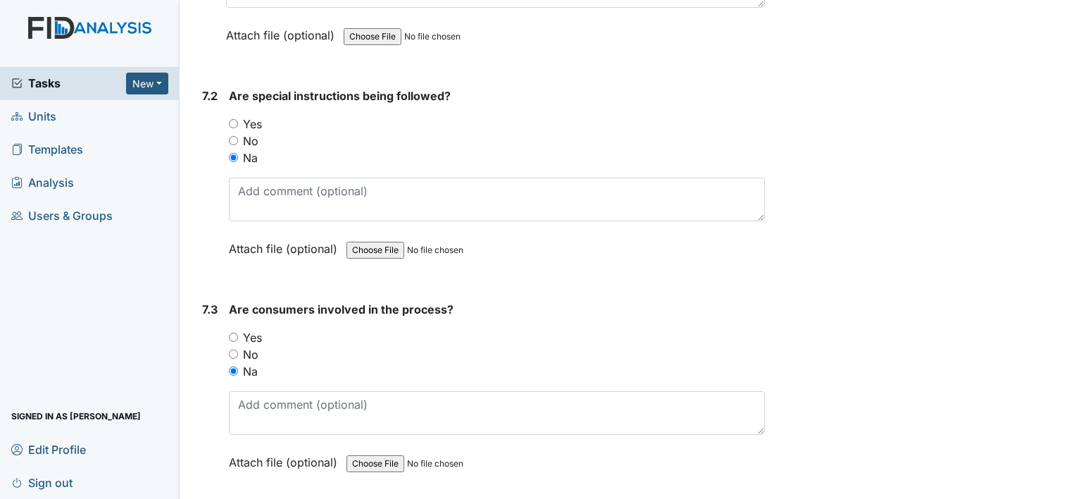
scroll to position [8686, 0]
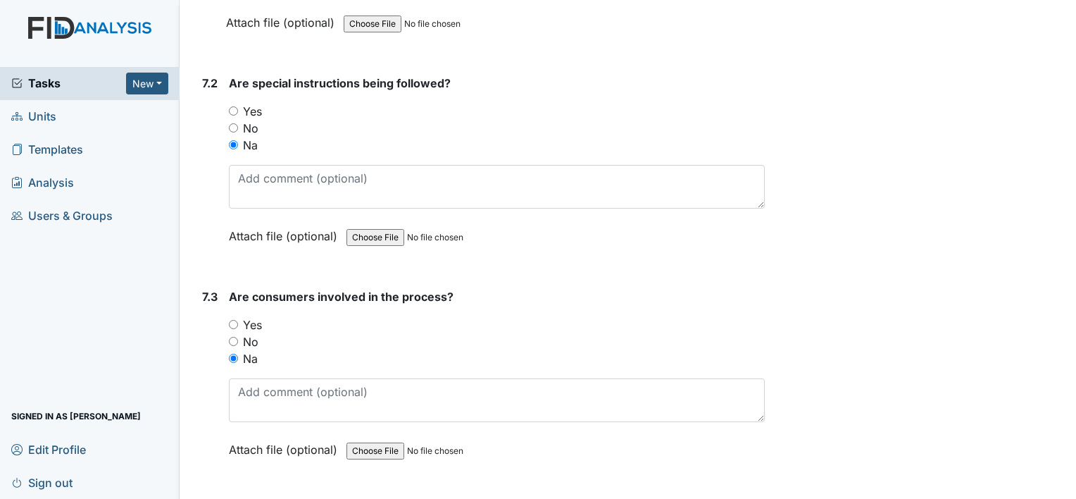
click at [231, 320] on input "Yes" at bounding box center [233, 324] width 9 height 9
radio input "true"
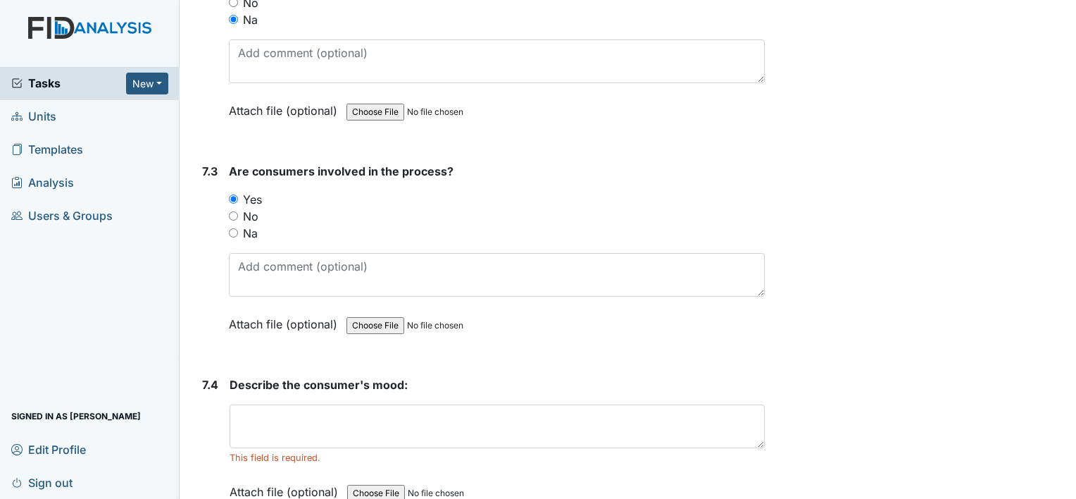
scroll to position [8820, 0]
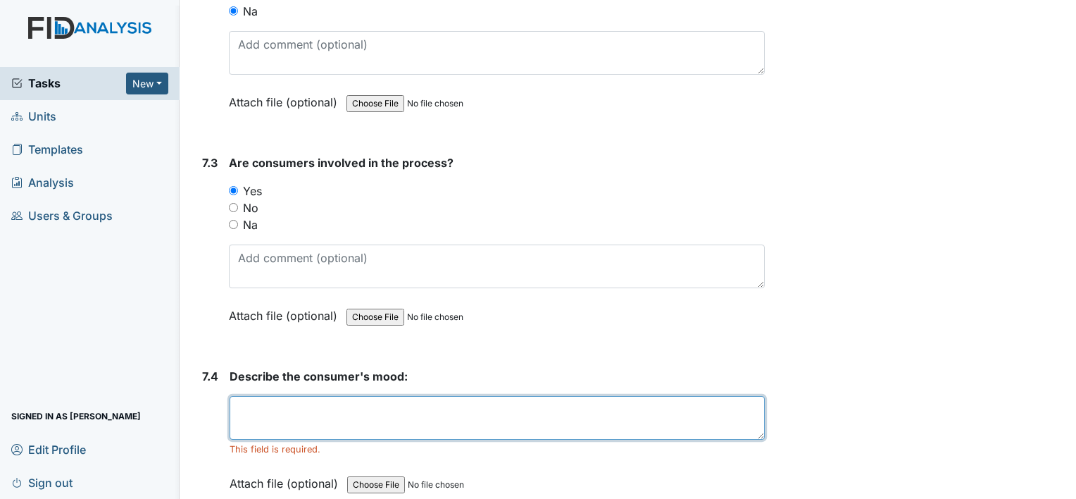
click at [306, 396] on textarea at bounding box center [497, 418] width 535 height 44
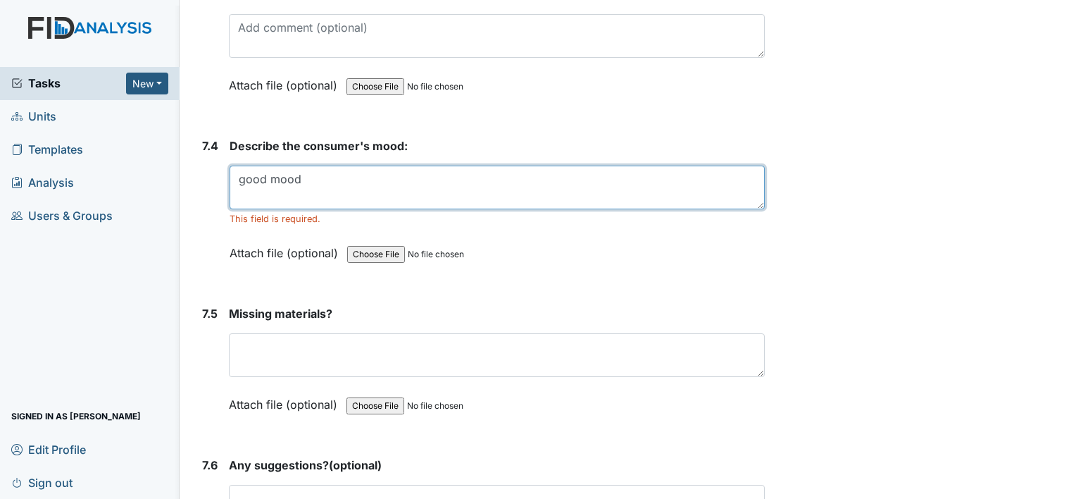
scroll to position [9051, 0]
type textarea "good mood"
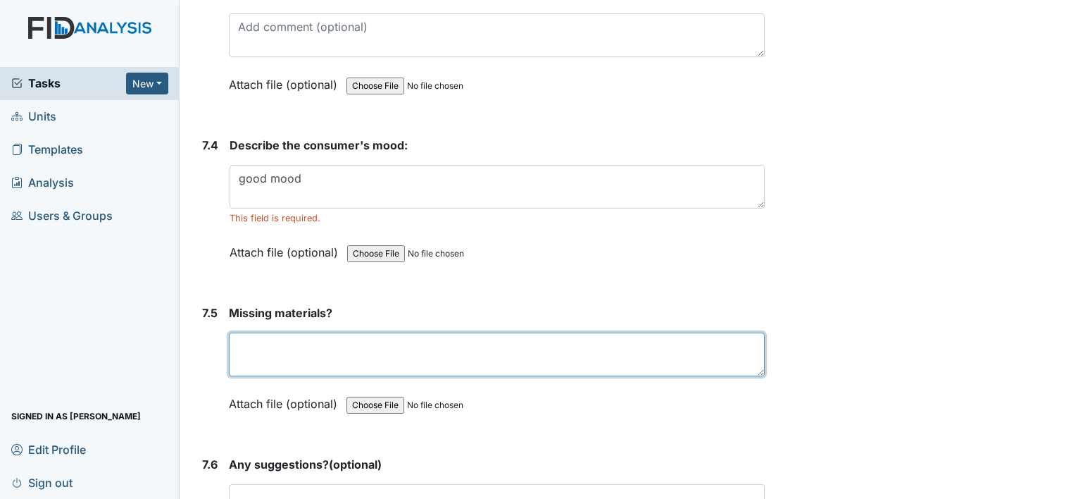
click at [319, 332] on textarea at bounding box center [497, 354] width 536 height 44
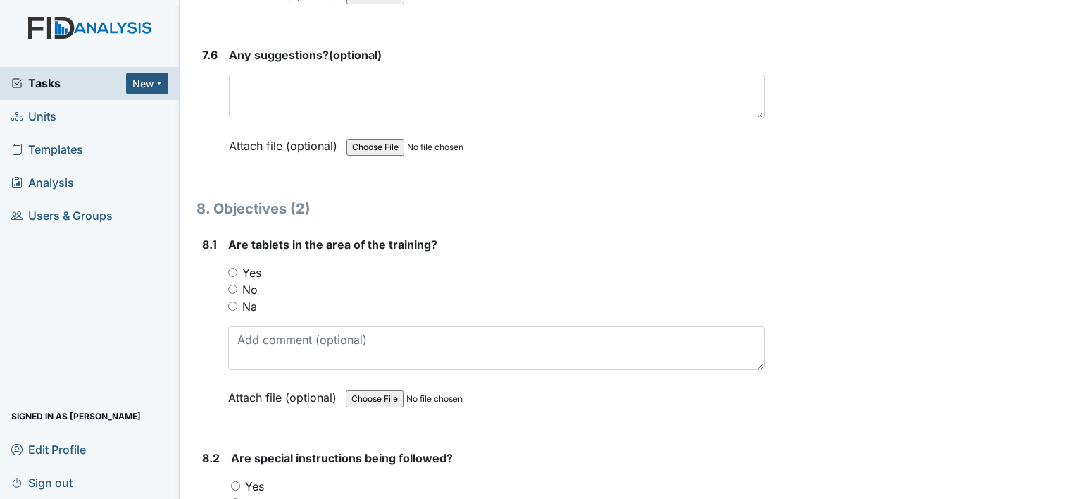
scroll to position [9463, 0]
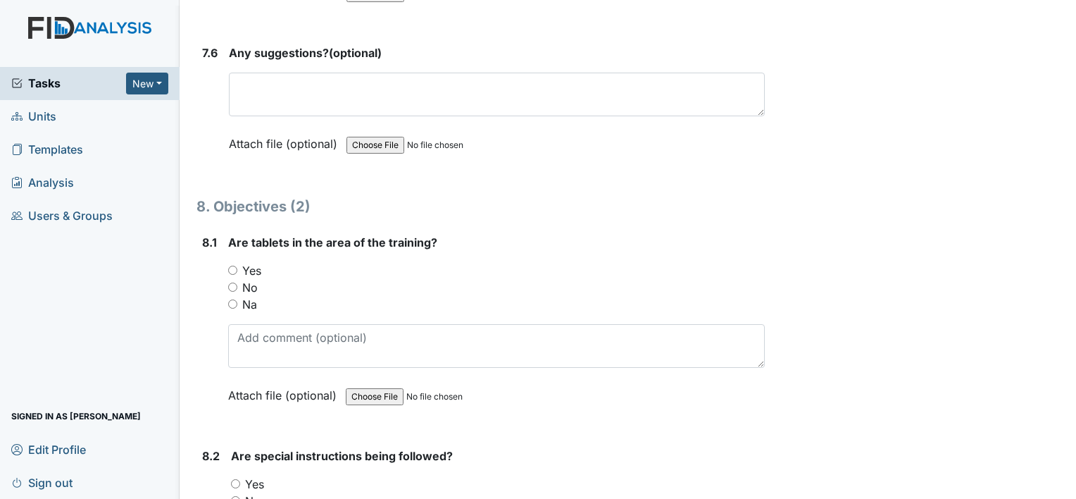
type textarea "none"
click at [232, 266] on input "Yes" at bounding box center [232, 270] width 9 height 9
radio input "true"
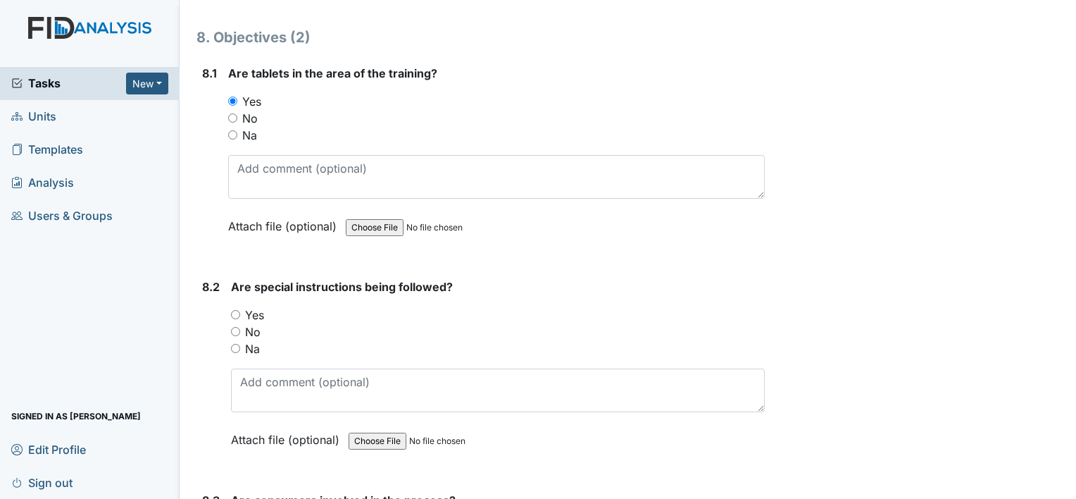
scroll to position [9634, 0]
click at [237, 308] on input "Yes" at bounding box center [235, 312] width 9 height 9
radio input "true"
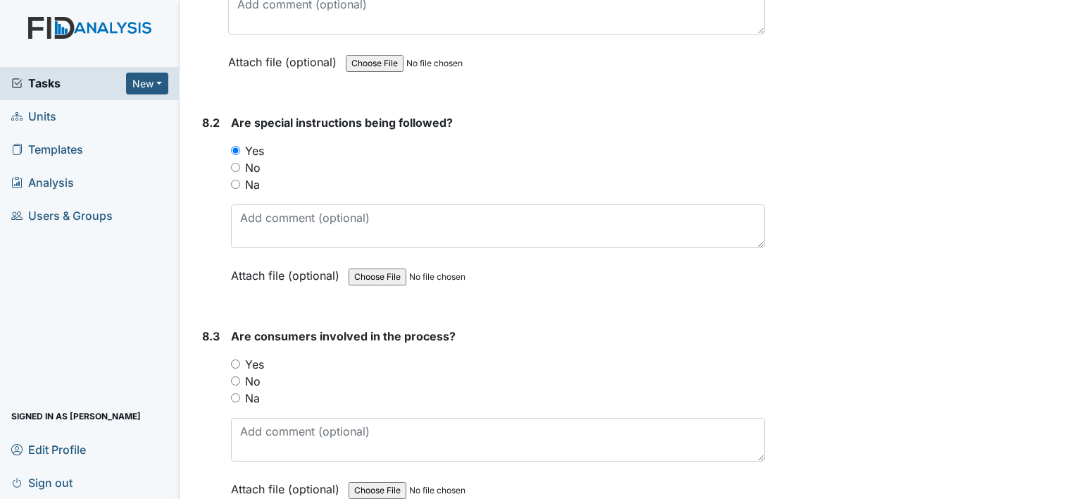
scroll to position [9796, 0]
click at [234, 358] on input "Yes" at bounding box center [235, 362] width 9 height 9
radio input "true"
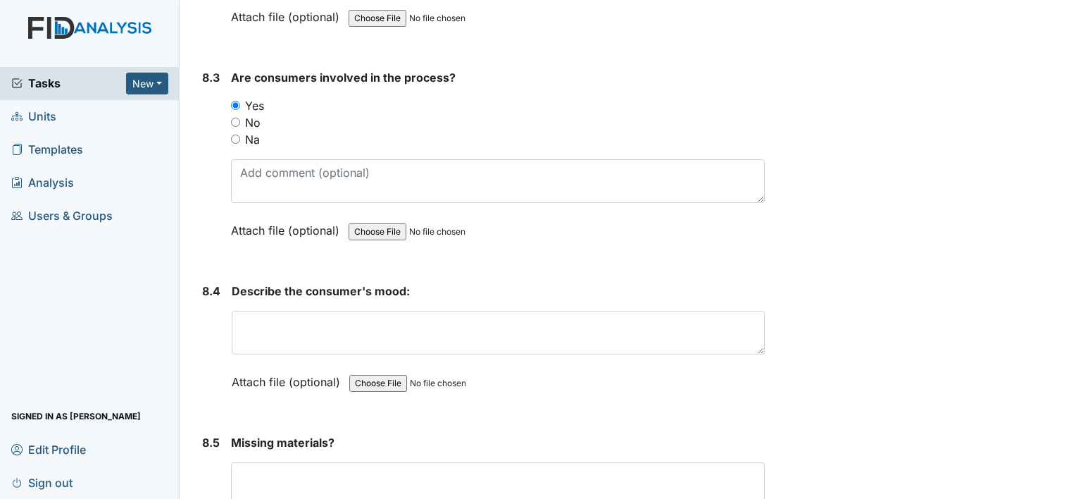
scroll to position [10056, 0]
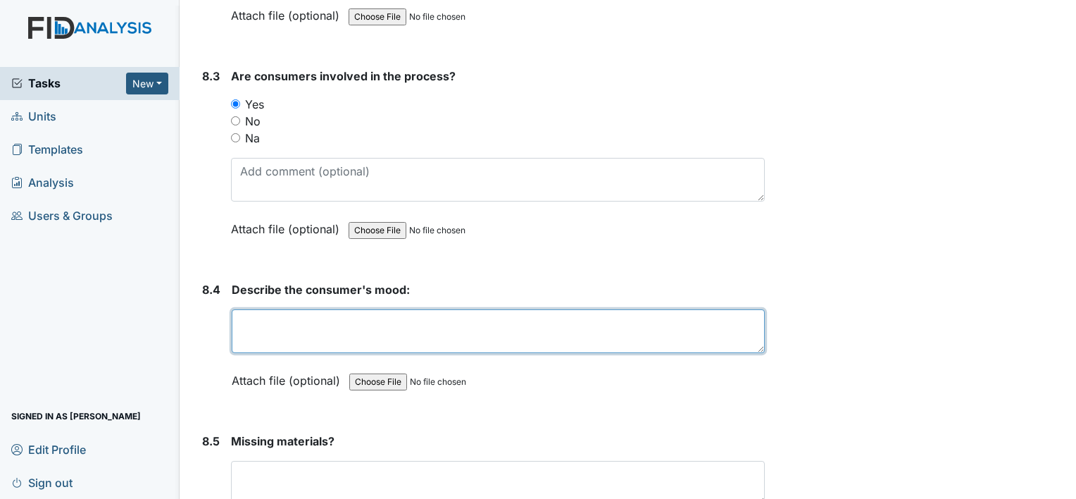
click at [250, 309] on textarea at bounding box center [498, 331] width 533 height 44
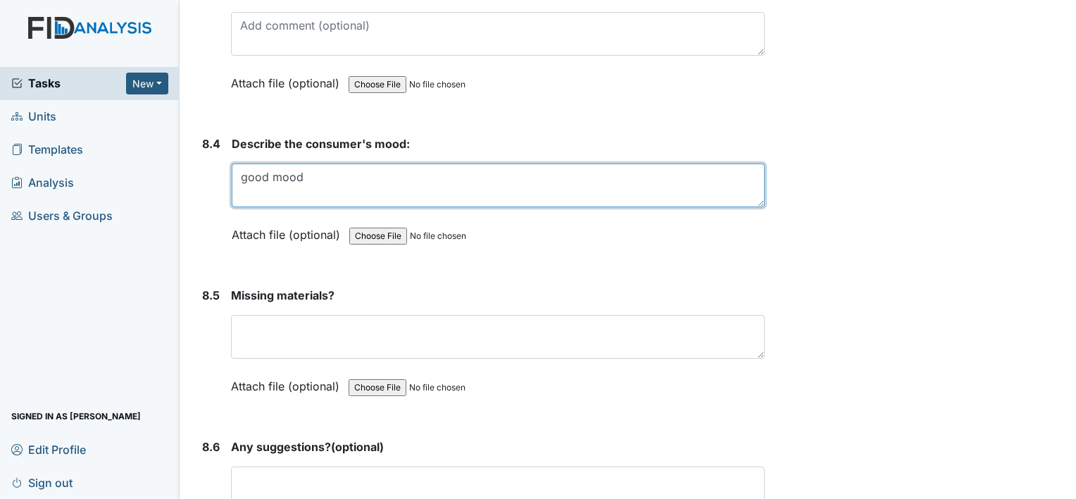
scroll to position [10203, 0]
type textarea "good mood"
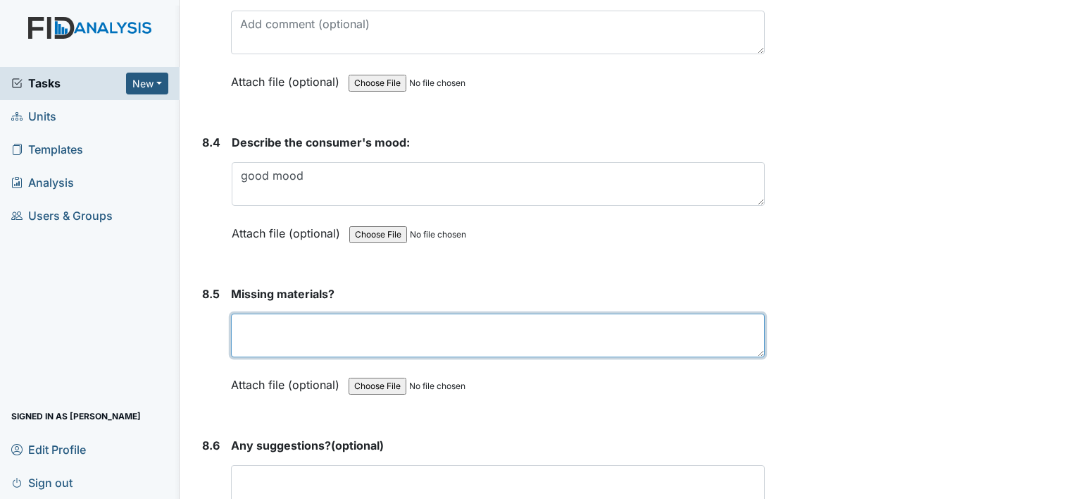
click at [368, 313] on textarea at bounding box center [498, 335] width 534 height 44
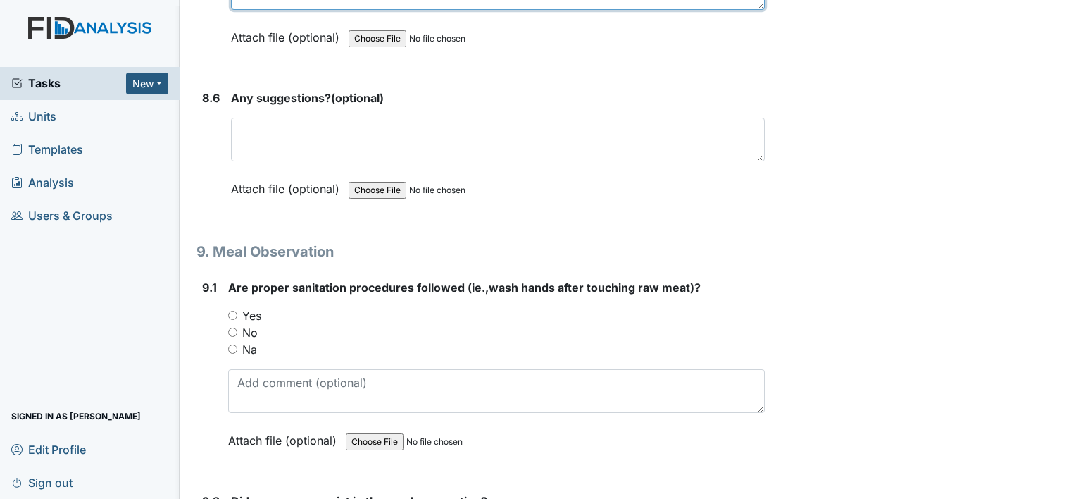
scroll to position [10551, 0]
type textarea "none"
click at [230, 310] on input "Yes" at bounding box center [232, 314] width 9 height 9
radio input "true"
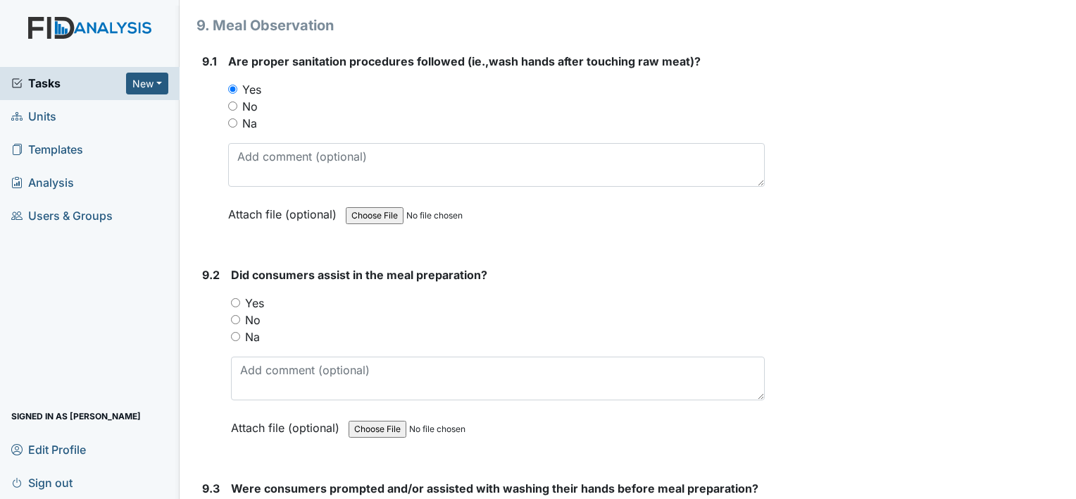
scroll to position [10777, 0]
click at [235, 297] on input "Yes" at bounding box center [235, 301] width 9 height 9
radio input "true"
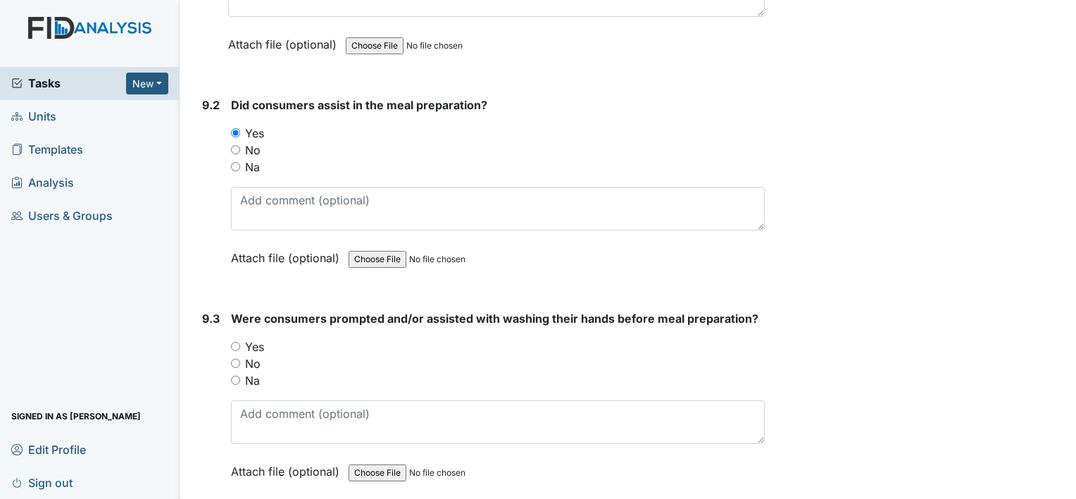
scroll to position [10954, 0]
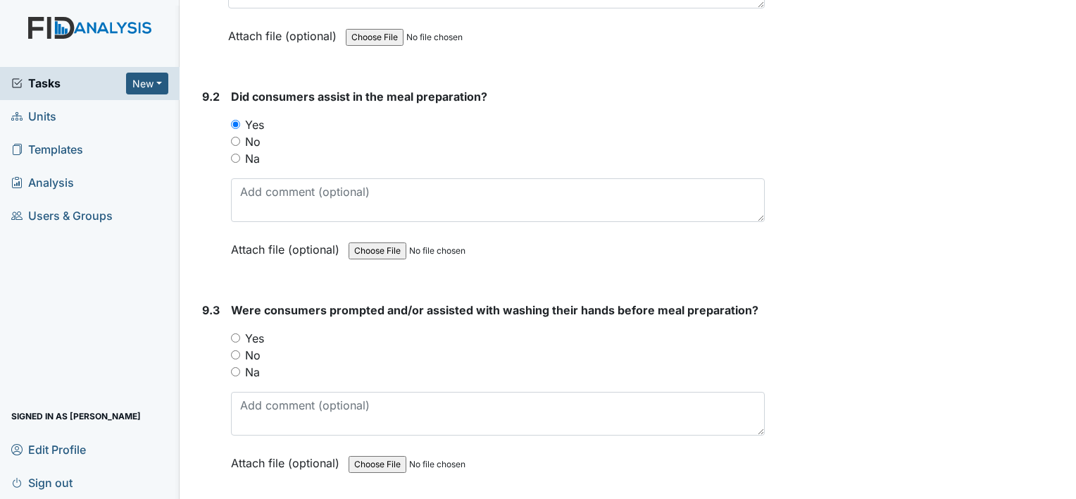
click at [236, 333] on input "Yes" at bounding box center [235, 337] width 9 height 9
radio input "true"
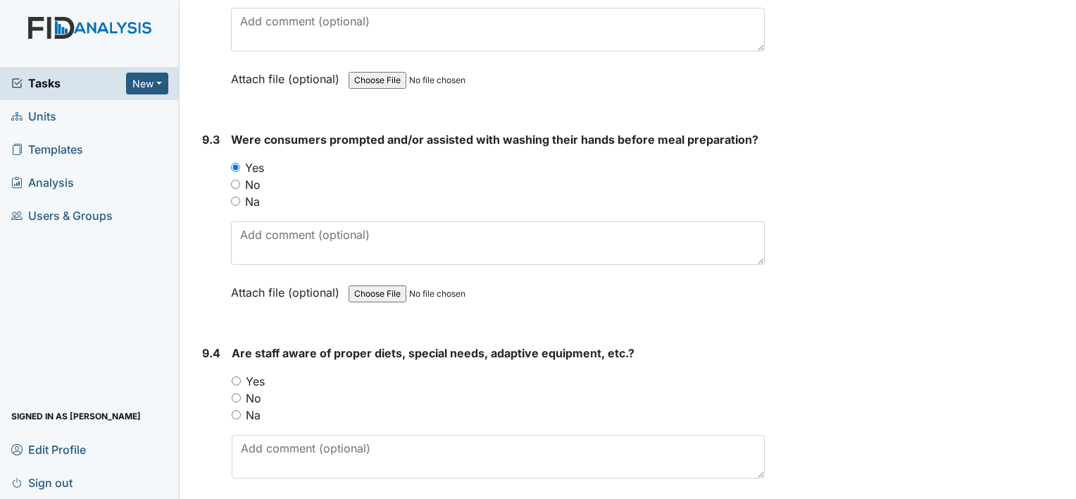
scroll to position [11125, 0]
click at [234, 375] on input "Yes" at bounding box center [236, 379] width 9 height 9
radio input "true"
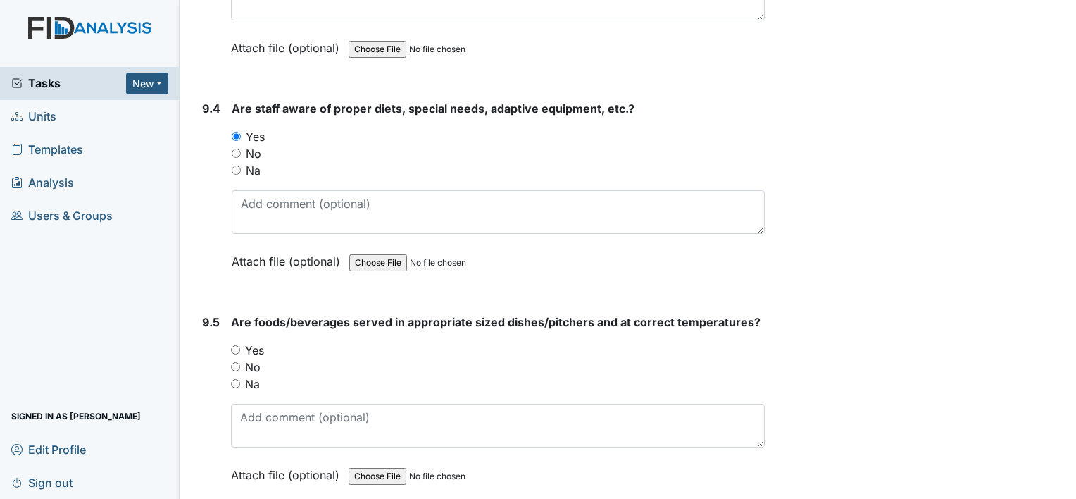
scroll to position [11374, 0]
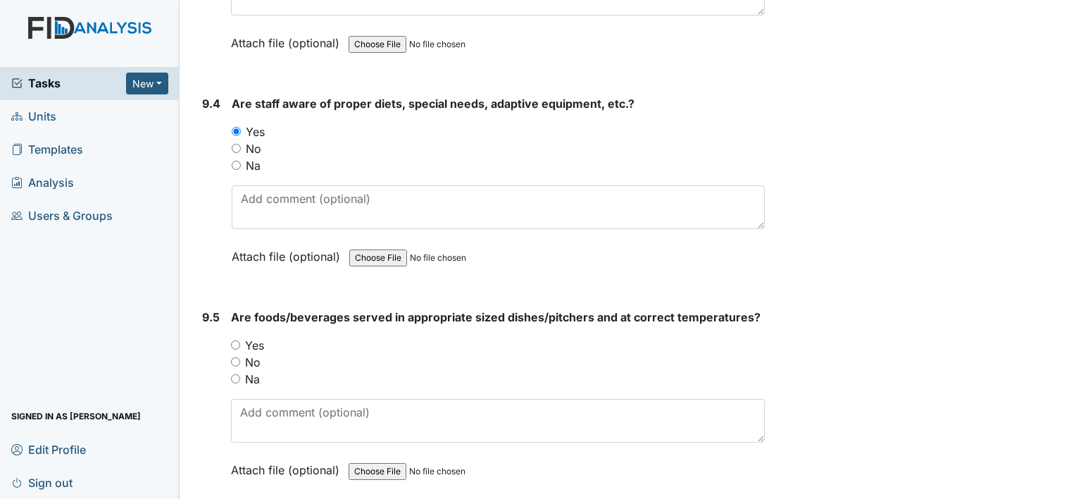
click at [237, 340] on input "Yes" at bounding box center [235, 344] width 9 height 9
radio input "true"
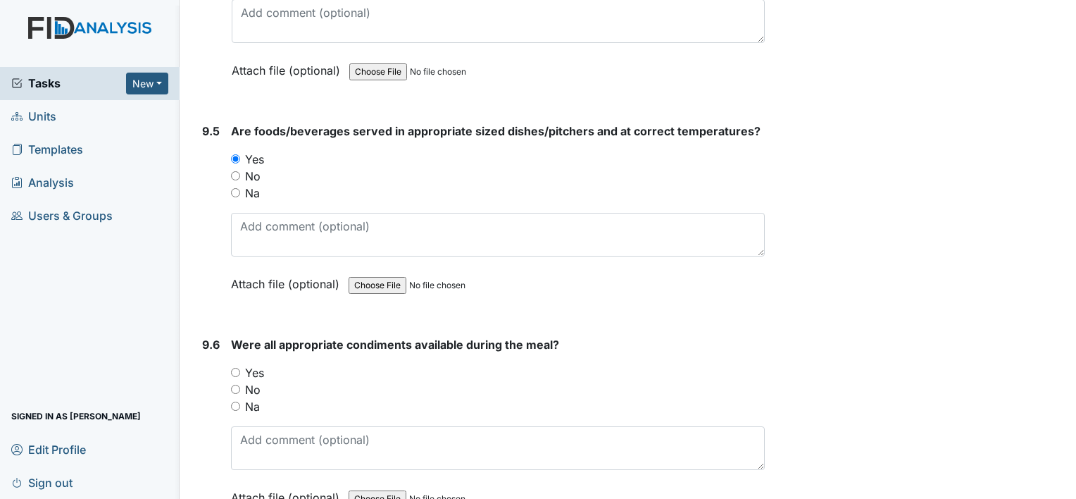
scroll to position [11564, 0]
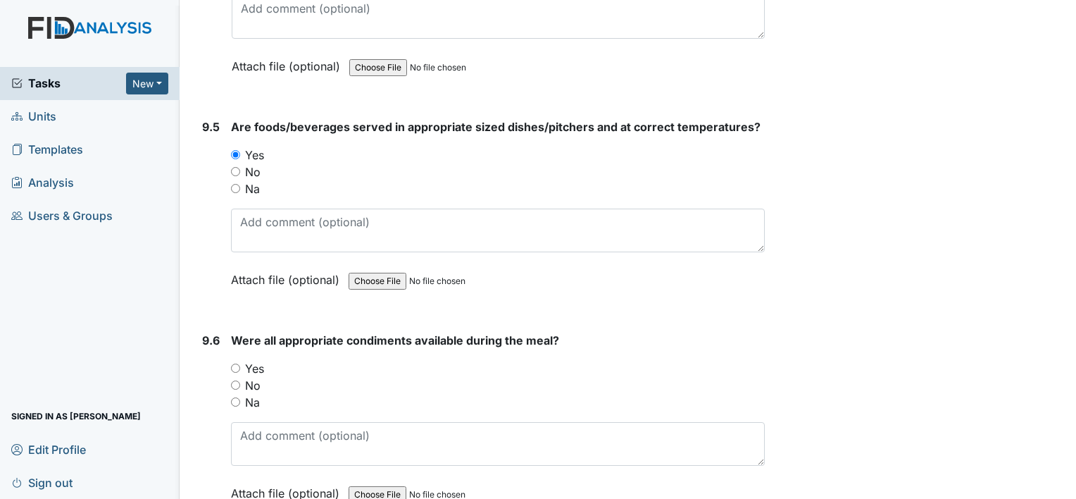
click at [233, 363] on input "Yes" at bounding box center [235, 367] width 9 height 9
radio input "true"
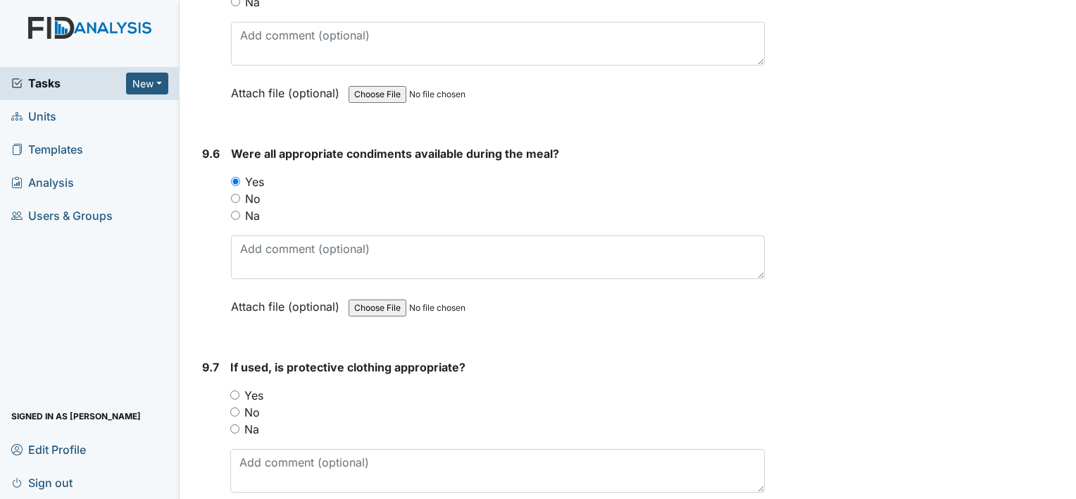
scroll to position [11753, 0]
click at [237, 208] on input "Na" at bounding box center [235, 212] width 9 height 9
radio input "true"
click at [237, 388] on input "Yes" at bounding box center [234, 392] width 9 height 9
radio input "true"
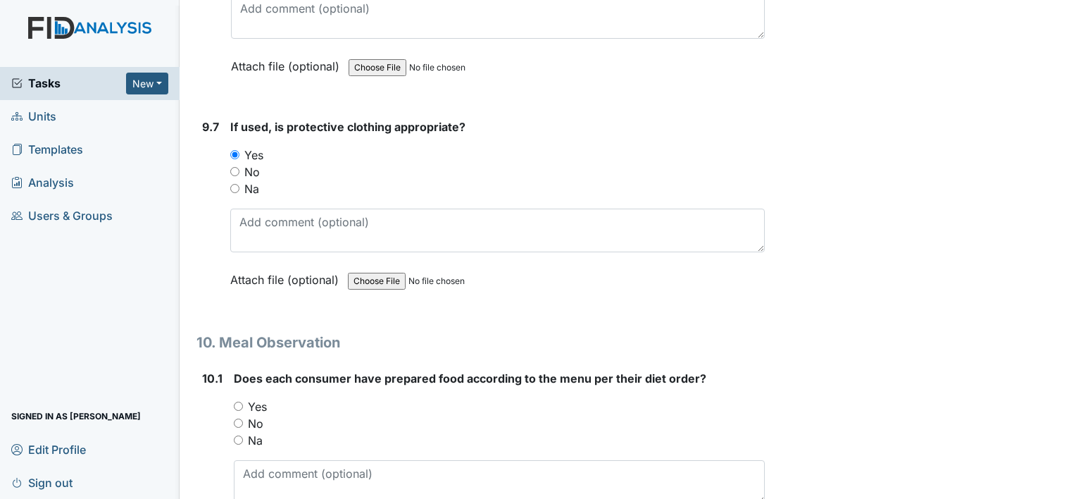
scroll to position [12020, 0]
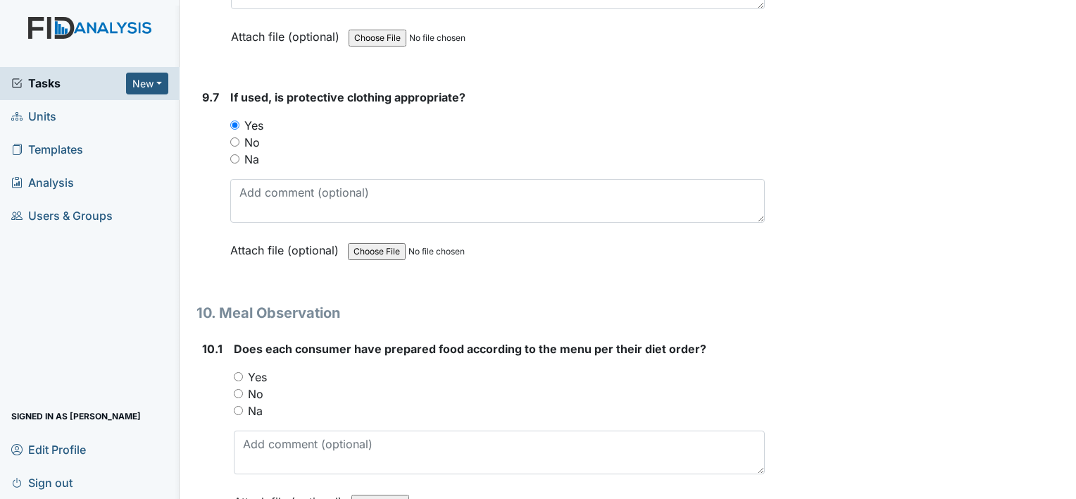
click at [237, 372] on input "Yes" at bounding box center [238, 376] width 9 height 9
radio input "true"
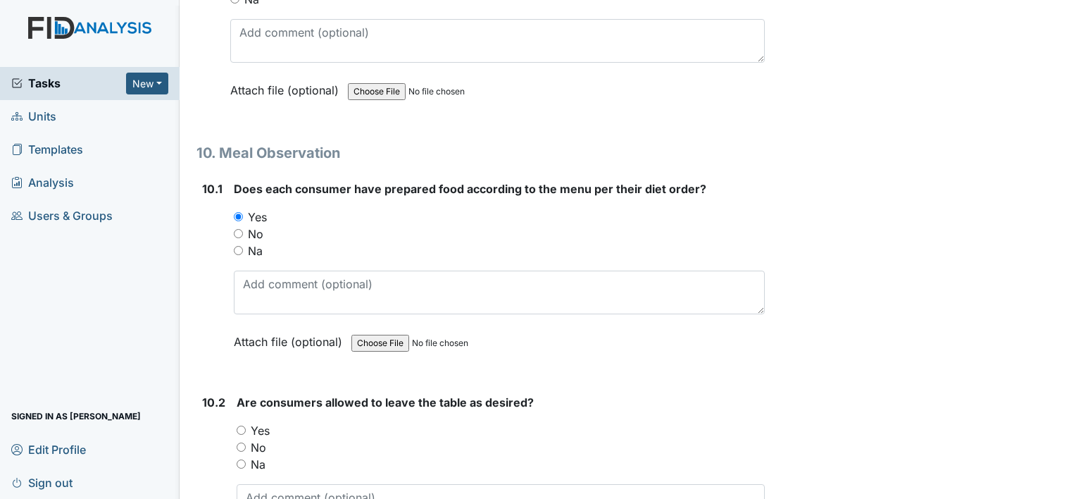
scroll to position [12201, 0]
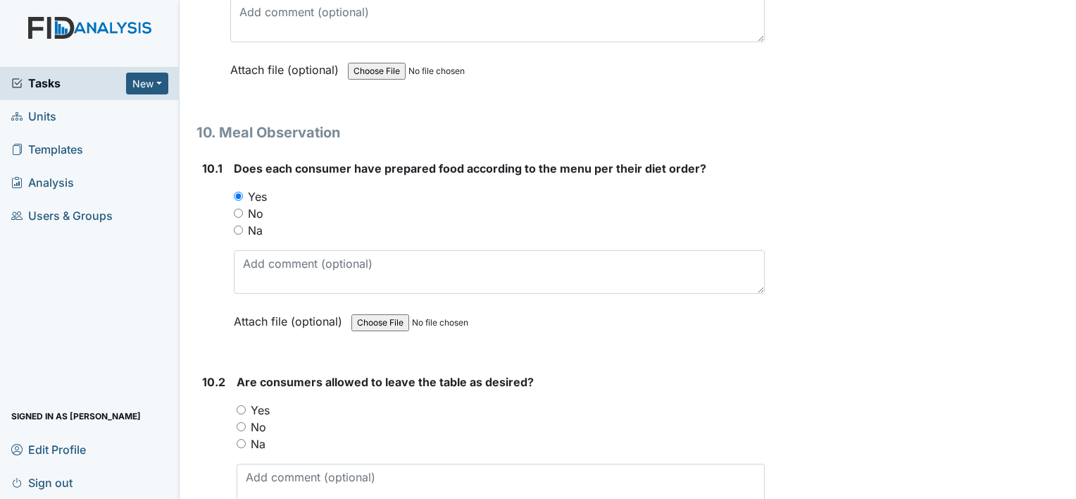
click at [242, 405] on input "Yes" at bounding box center [241, 409] width 9 height 9
radio input "true"
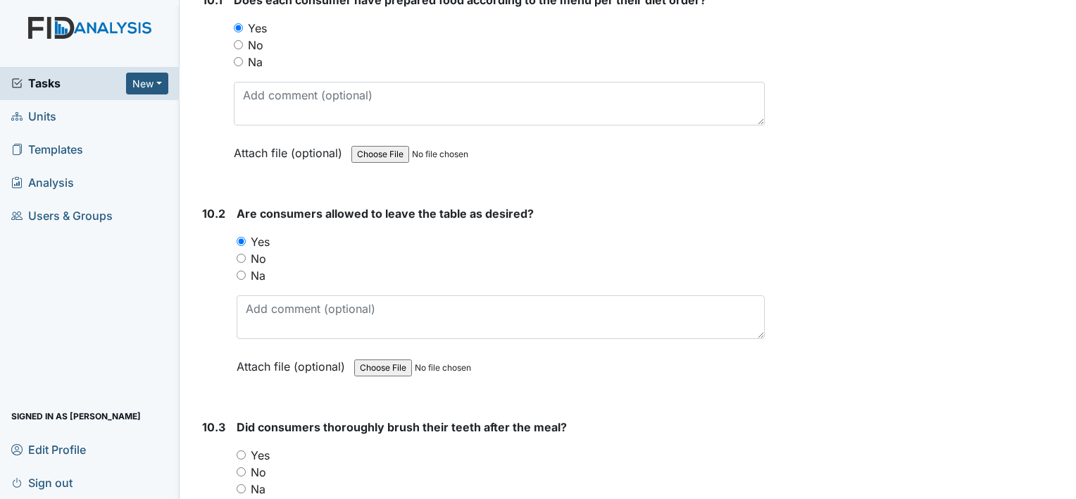
scroll to position [12397, 0]
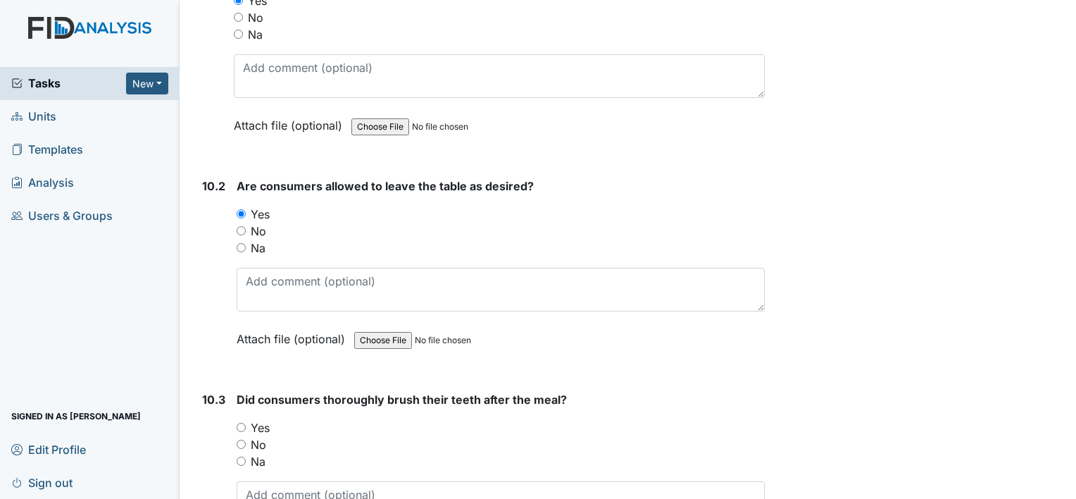
click at [239, 423] on input "Yes" at bounding box center [241, 427] width 9 height 9
radio input "true"
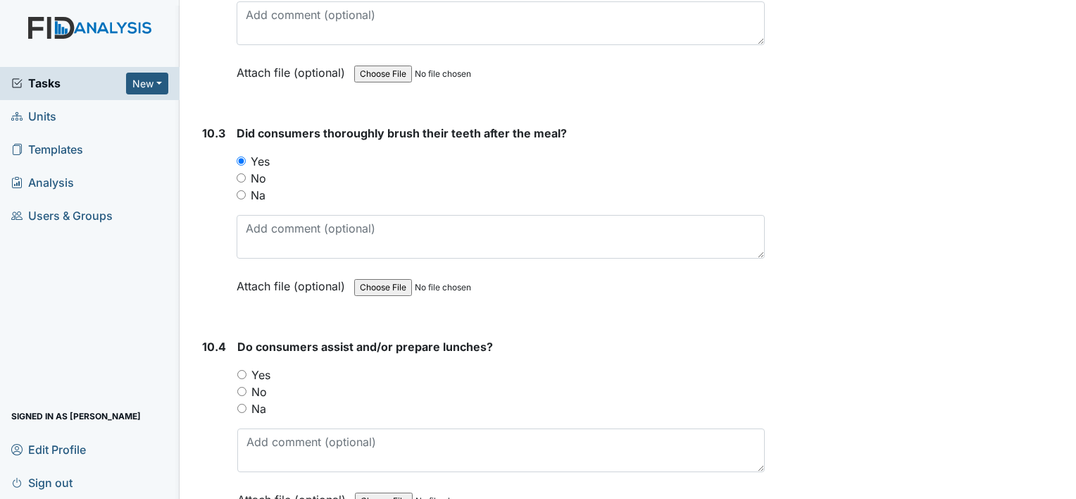
scroll to position [12678, 0]
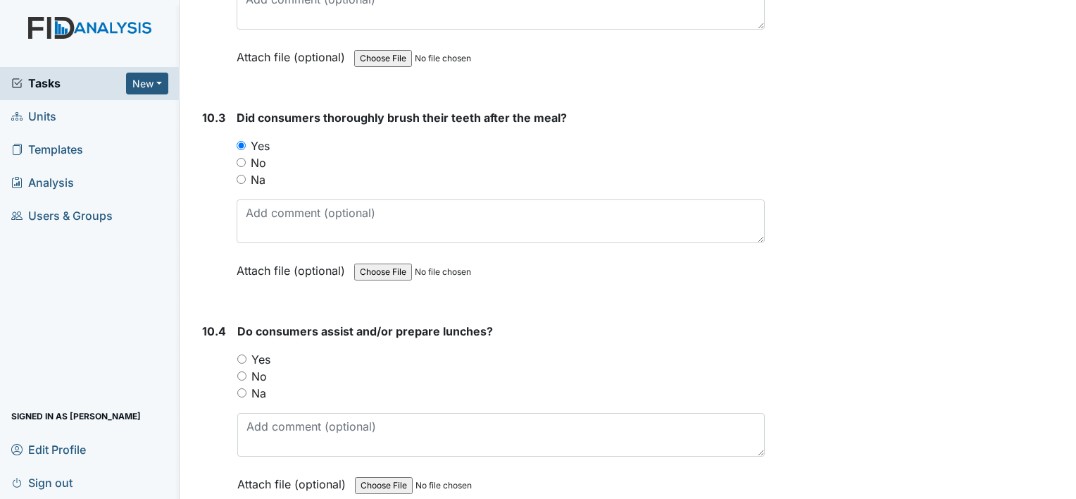
click at [241, 388] on input "Na" at bounding box center [241, 392] width 9 height 9
radio input "true"
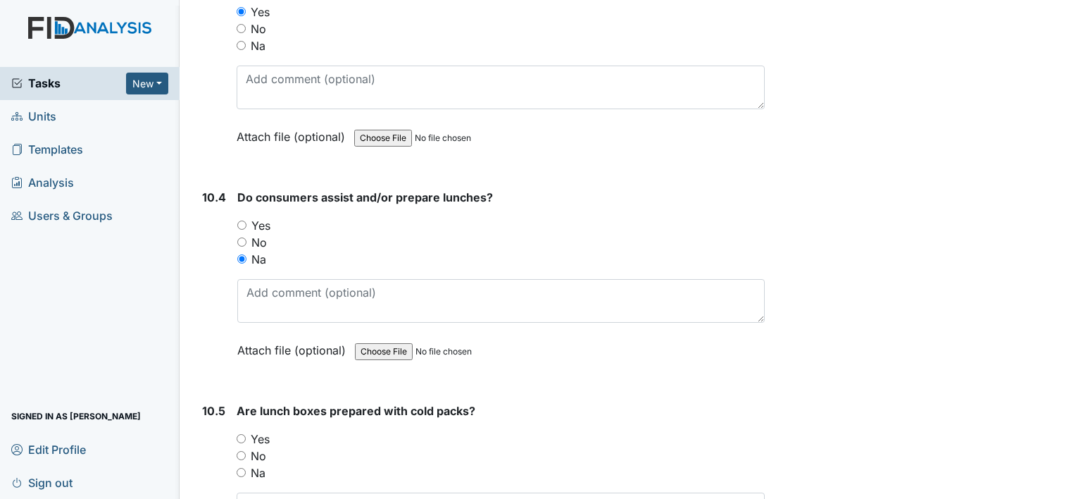
scroll to position [12833, 0]
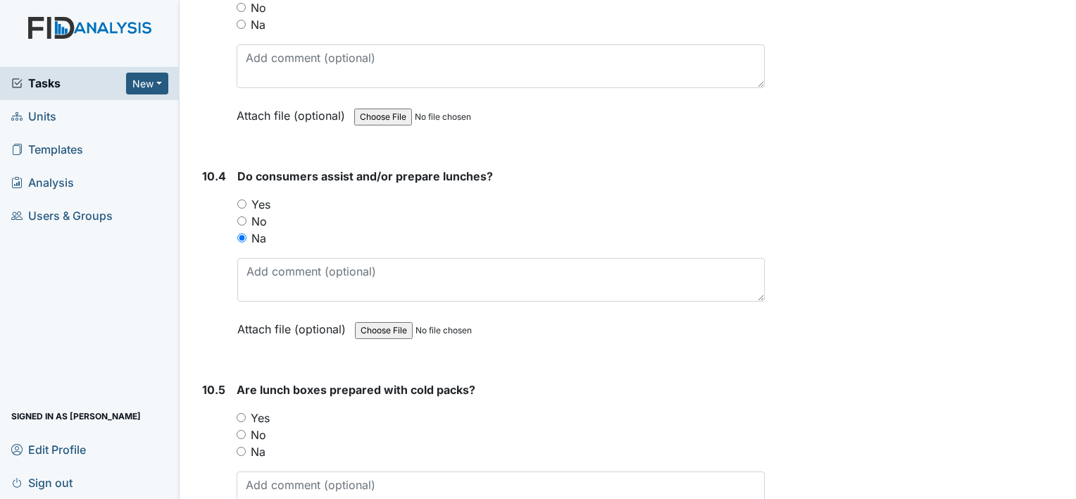
click at [240, 447] on input "Na" at bounding box center [241, 451] width 9 height 9
radio input "true"
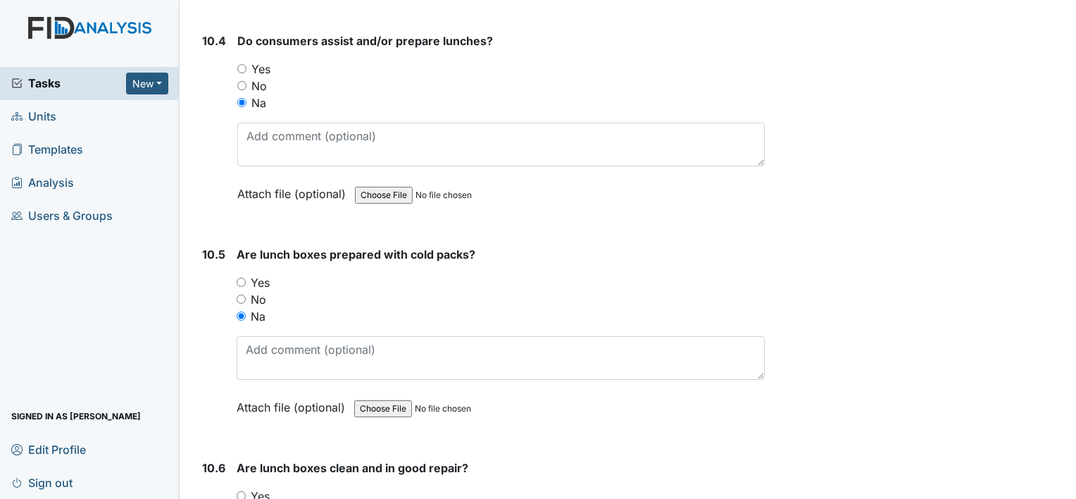
scroll to position [12969, 0]
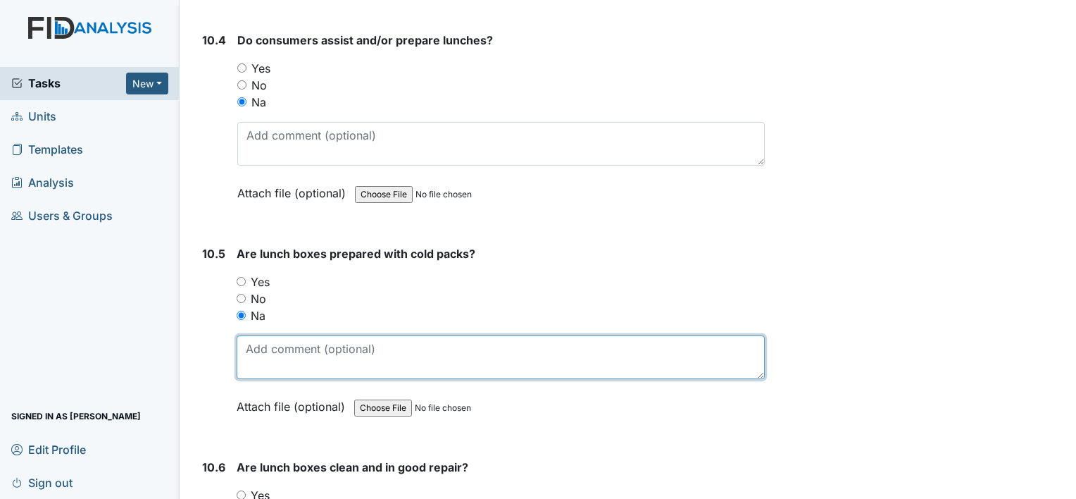
click at [258, 335] on textarea at bounding box center [501, 357] width 528 height 44
type textarea "l"
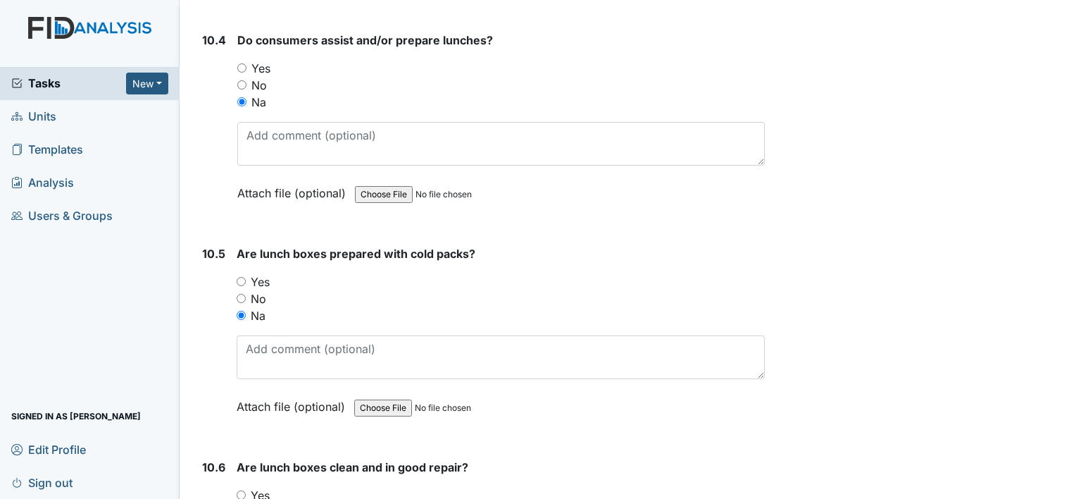
click at [240, 277] on input "Yes" at bounding box center [241, 281] width 9 height 9
radio input "true"
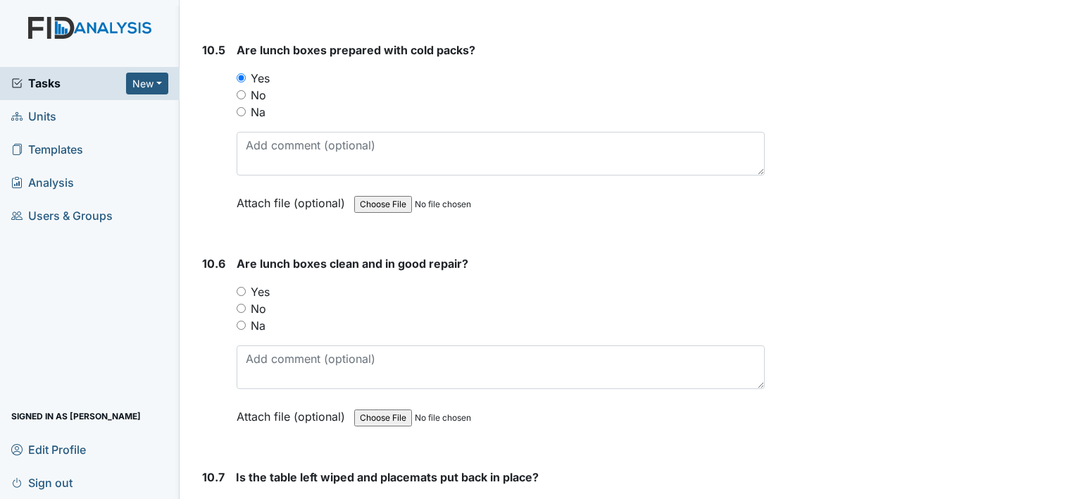
scroll to position [13173, 0]
click at [239, 287] on input "Yes" at bounding box center [241, 291] width 9 height 9
radio input "true"
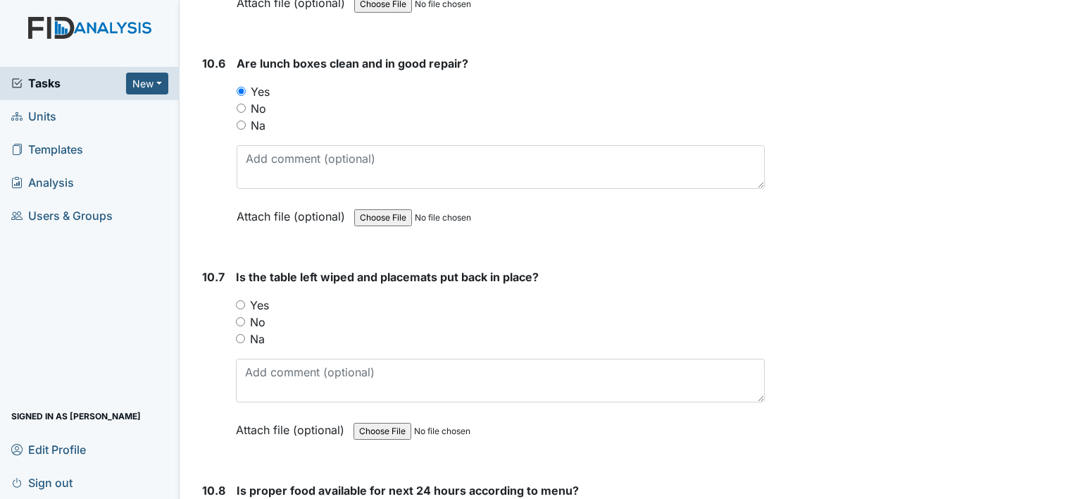
scroll to position [13378, 0]
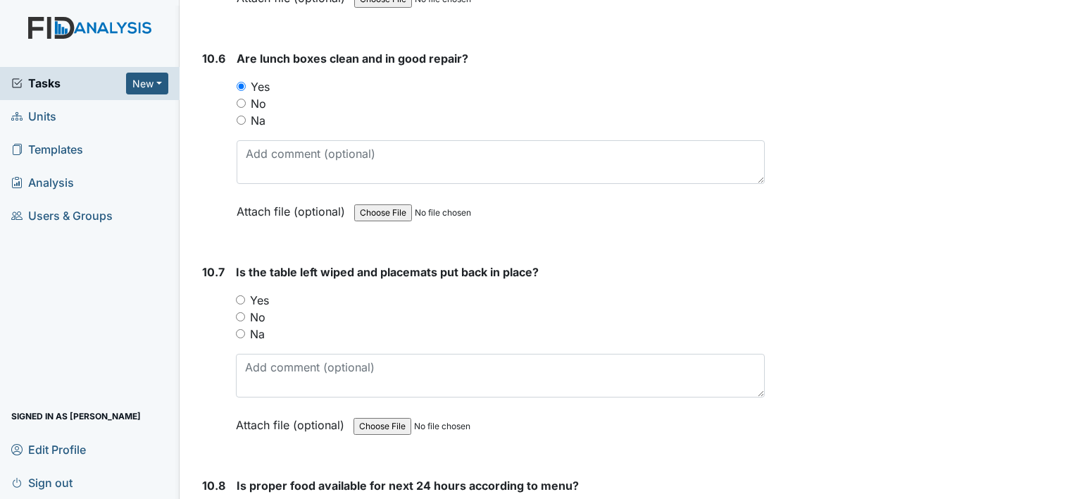
click at [239, 295] on input "Yes" at bounding box center [240, 299] width 9 height 9
radio input "true"
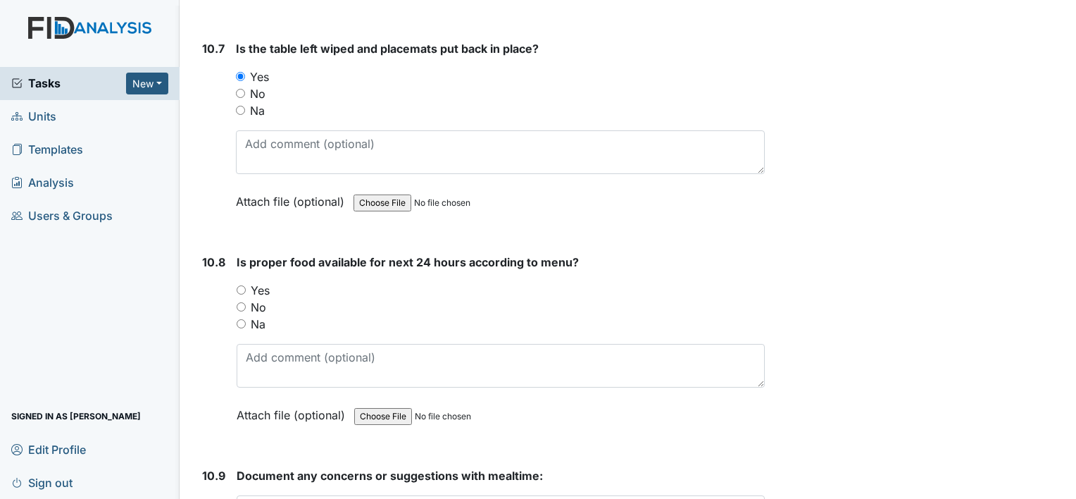
scroll to position [13606, 0]
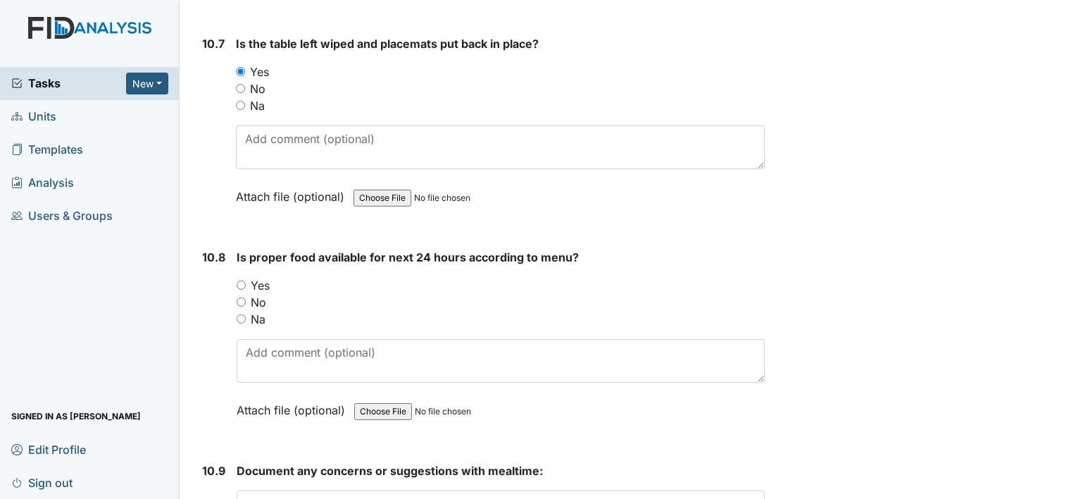
click at [241, 280] on input "Yes" at bounding box center [241, 284] width 9 height 9
radio input "true"
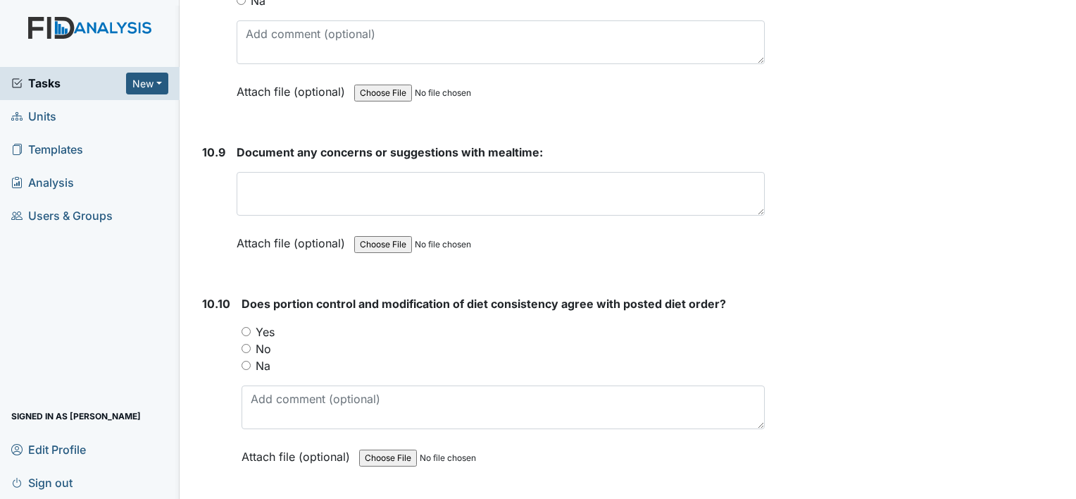
scroll to position [13935, 0]
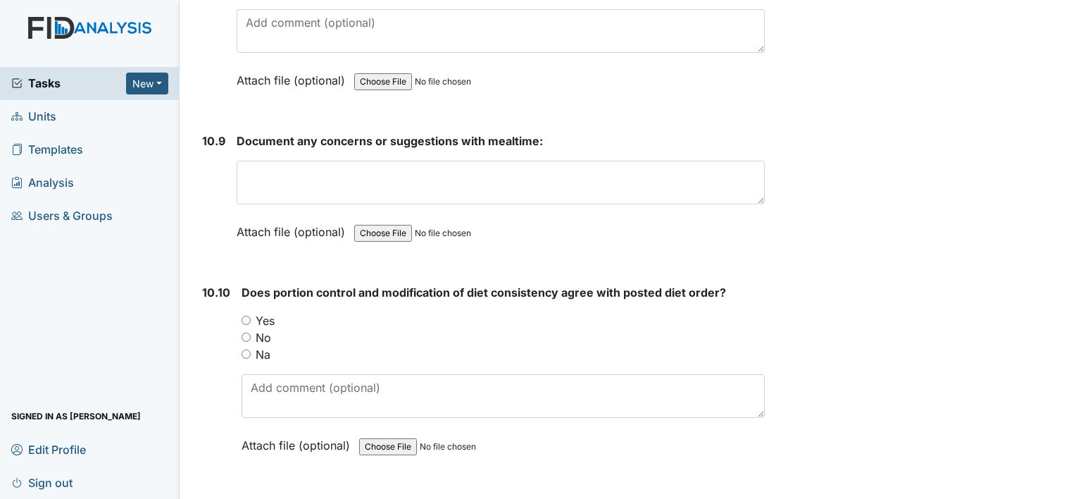
click at [245, 316] on input "Yes" at bounding box center [246, 320] width 9 height 9
radio input "true"
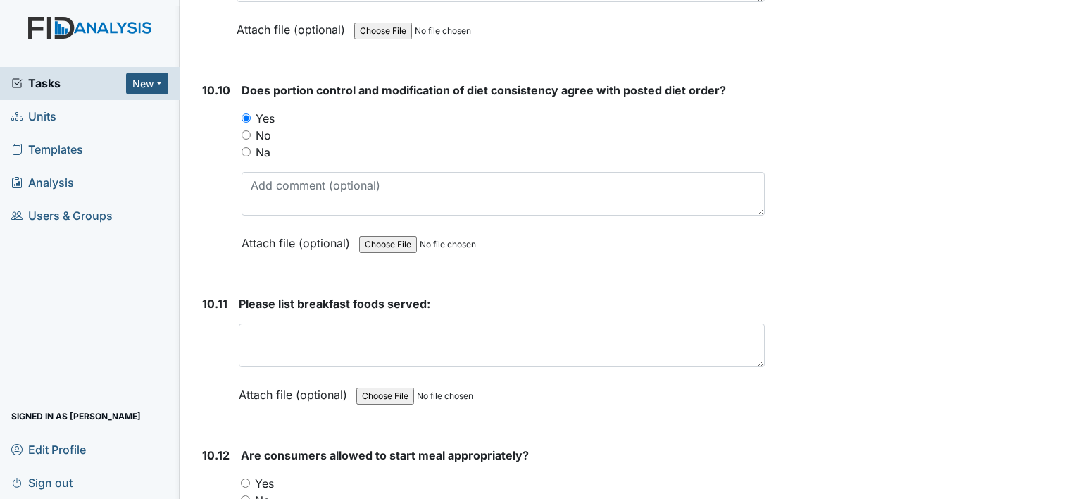
scroll to position [14159, 0]
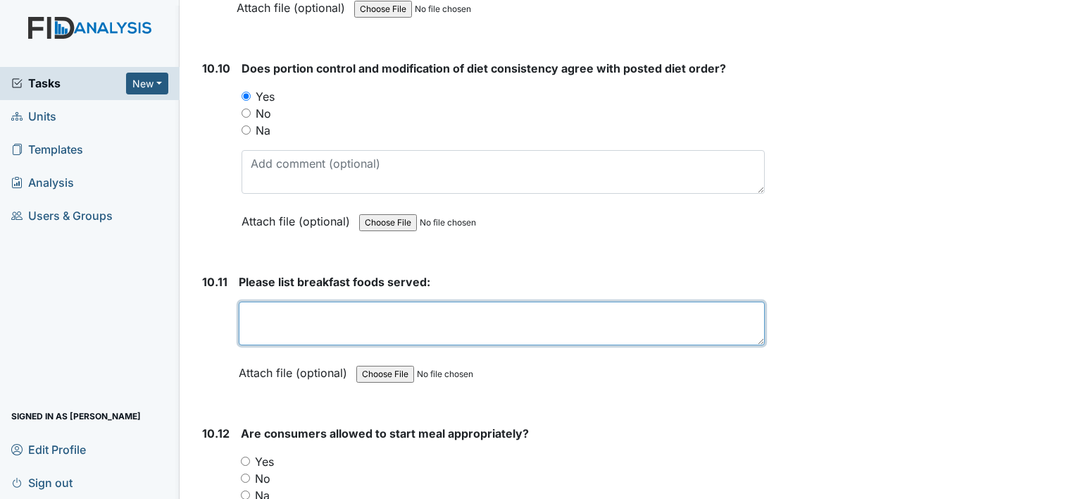
click at [299, 301] on textarea at bounding box center [502, 323] width 526 height 44
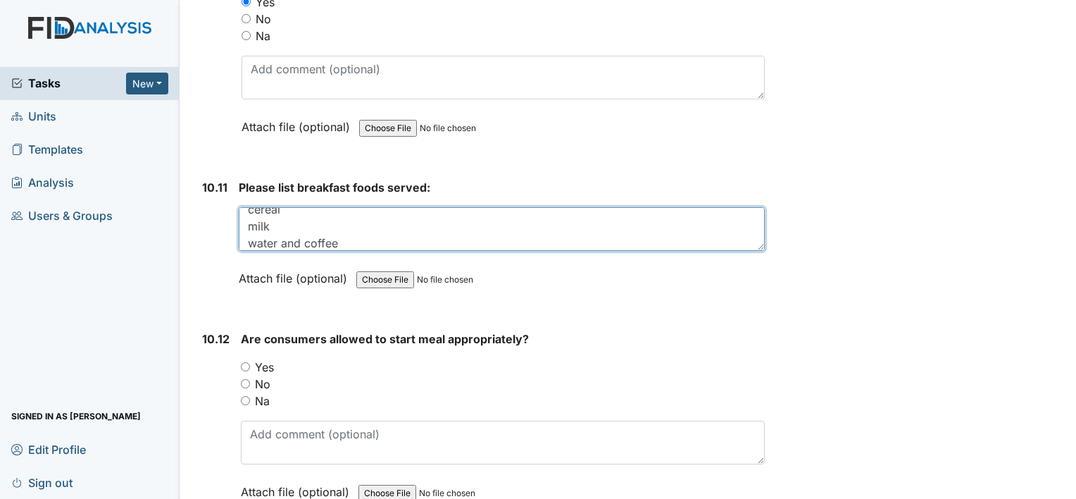
scroll to position [14261, 0]
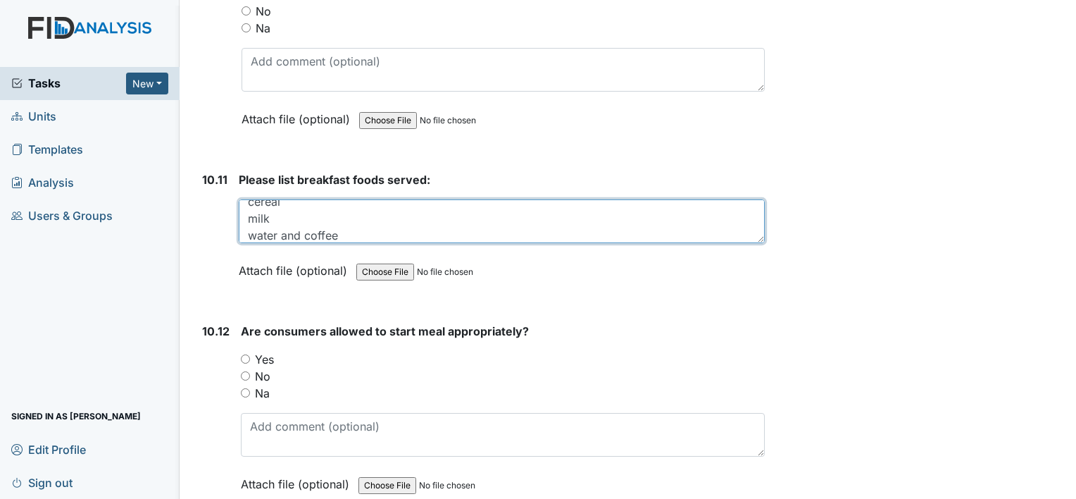
type textarea "cereal milk water and coffee"
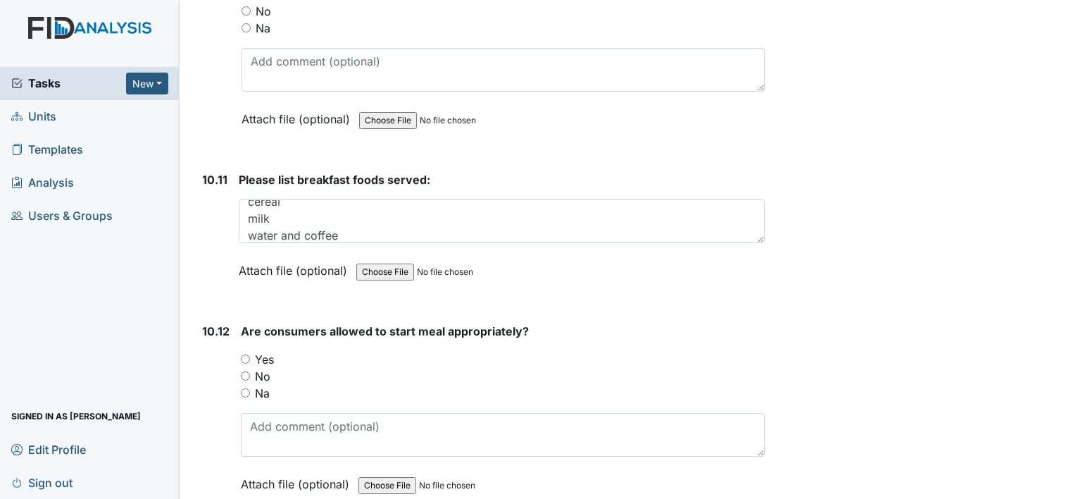
click at [246, 354] on input "Yes" at bounding box center [245, 358] width 9 height 9
radio input "true"
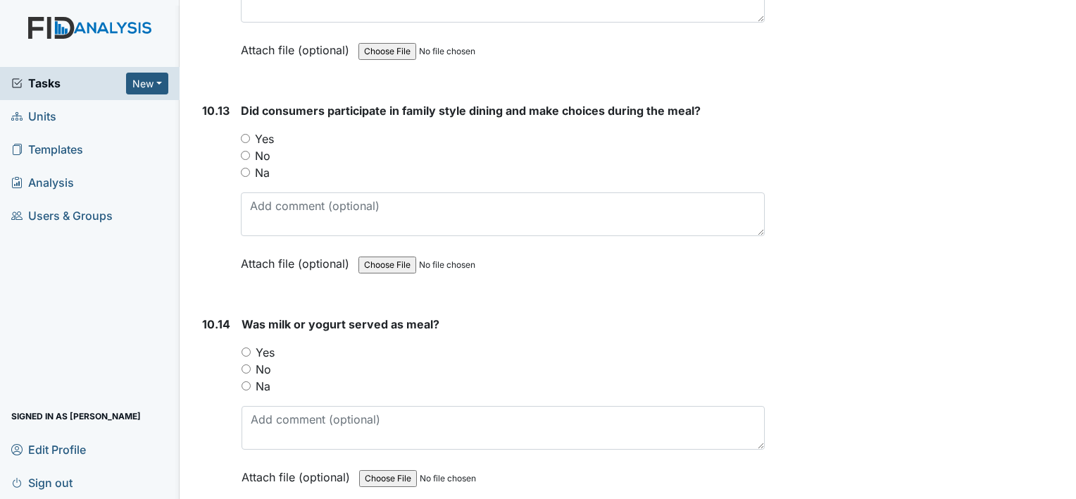
scroll to position [14697, 0]
click at [242, 132] on input "Yes" at bounding box center [245, 136] width 9 height 9
radio input "true"
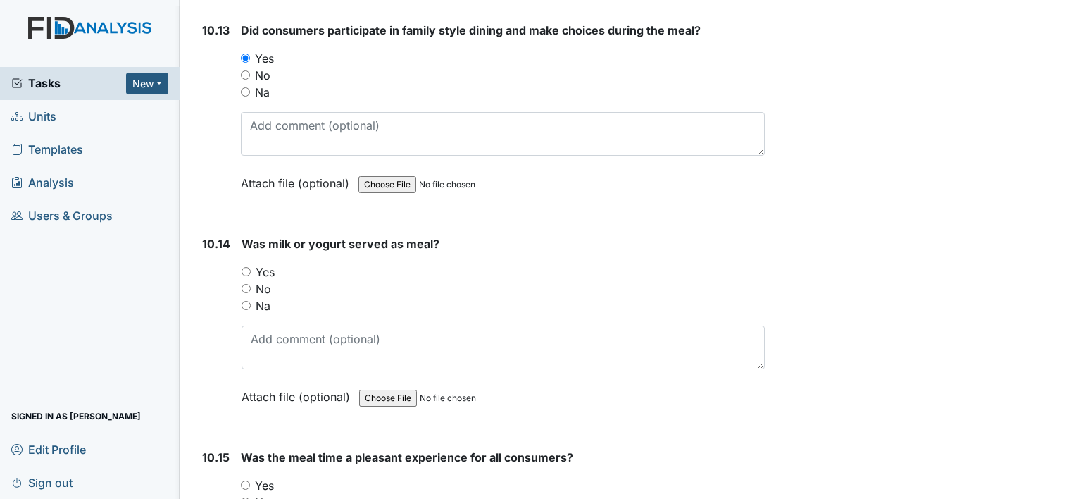
scroll to position [14776, 0]
click at [246, 266] on input "Yes" at bounding box center [246, 270] width 9 height 9
radio input "true"
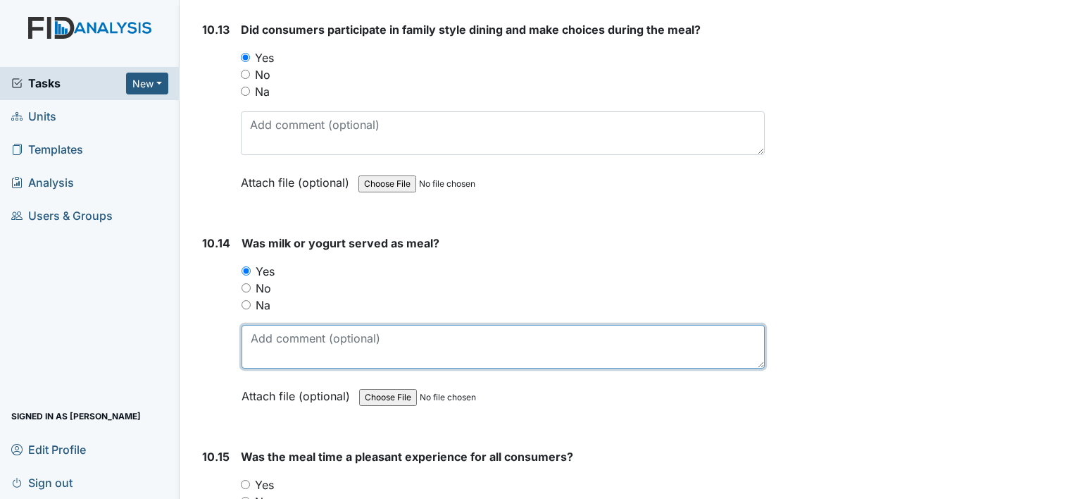
click at [282, 325] on textarea at bounding box center [503, 347] width 523 height 44
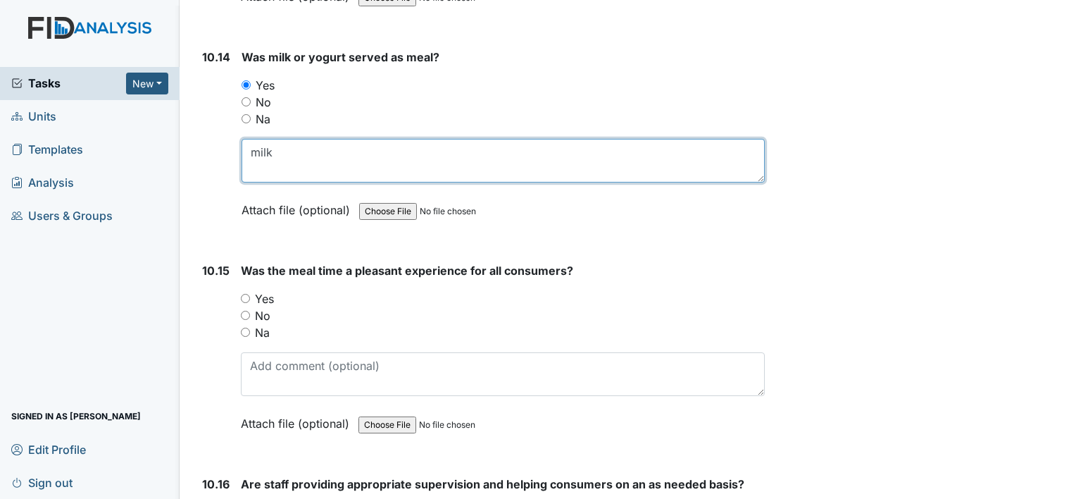
scroll to position [14969, 0]
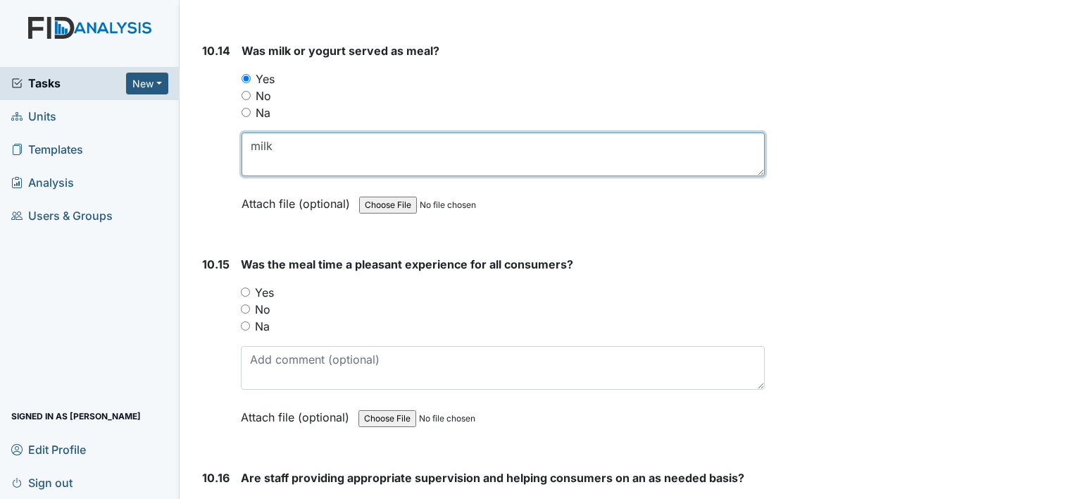
type textarea "milk"
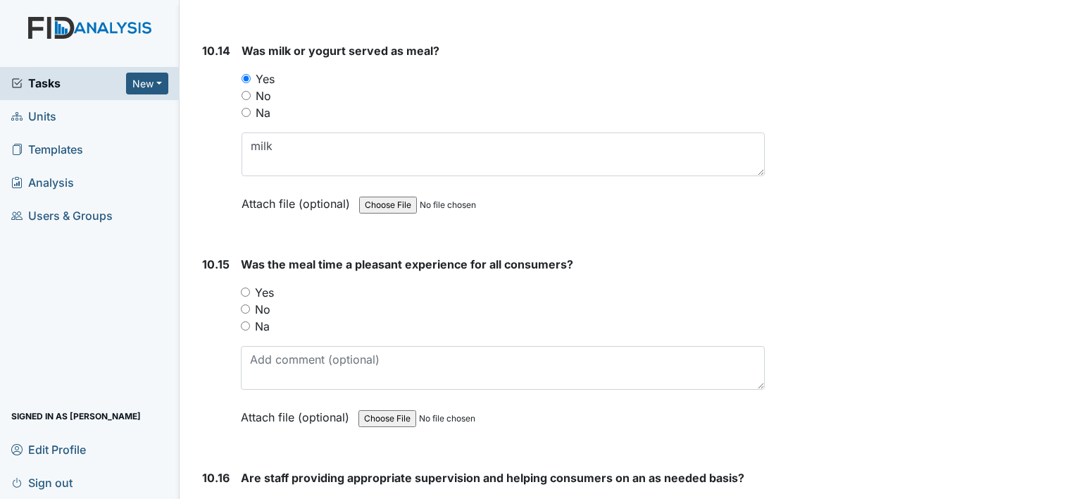
click at [244, 287] on input "Yes" at bounding box center [245, 291] width 9 height 9
radio input "true"
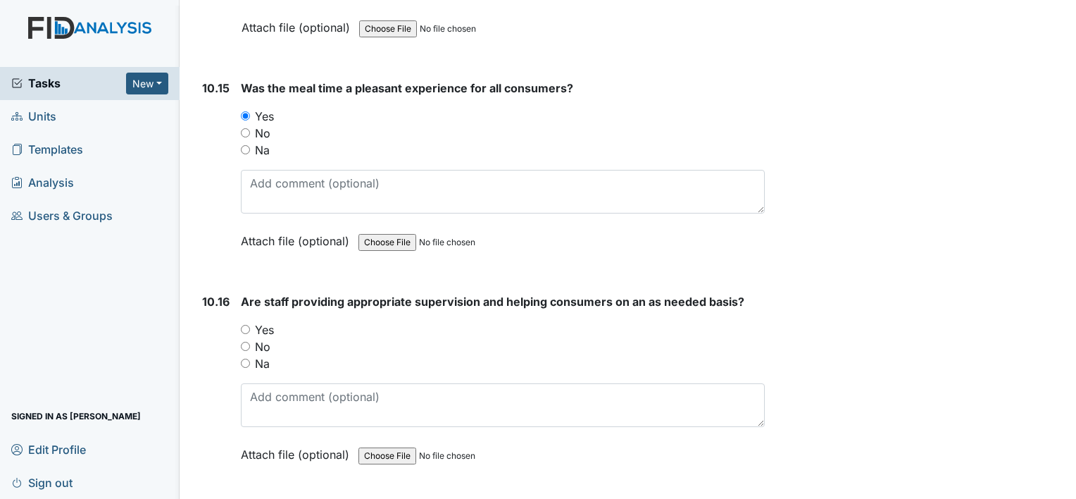
scroll to position [15150, 0]
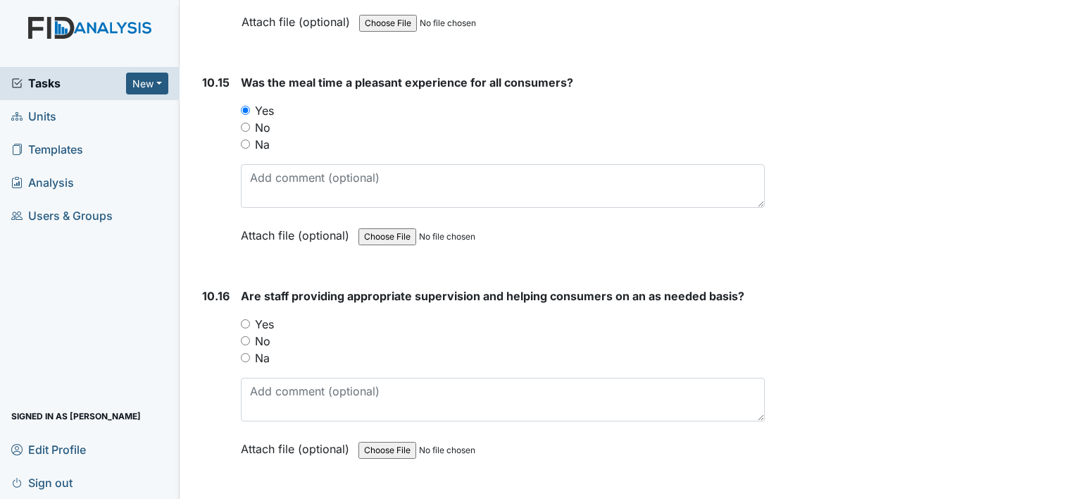
click at [244, 319] on input "Yes" at bounding box center [245, 323] width 9 height 9
radio input "true"
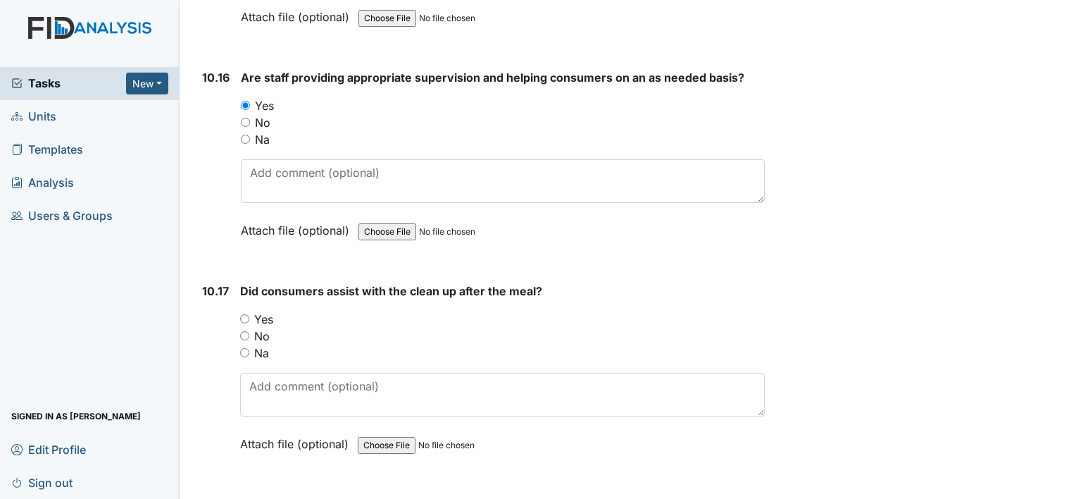
scroll to position [15371, 0]
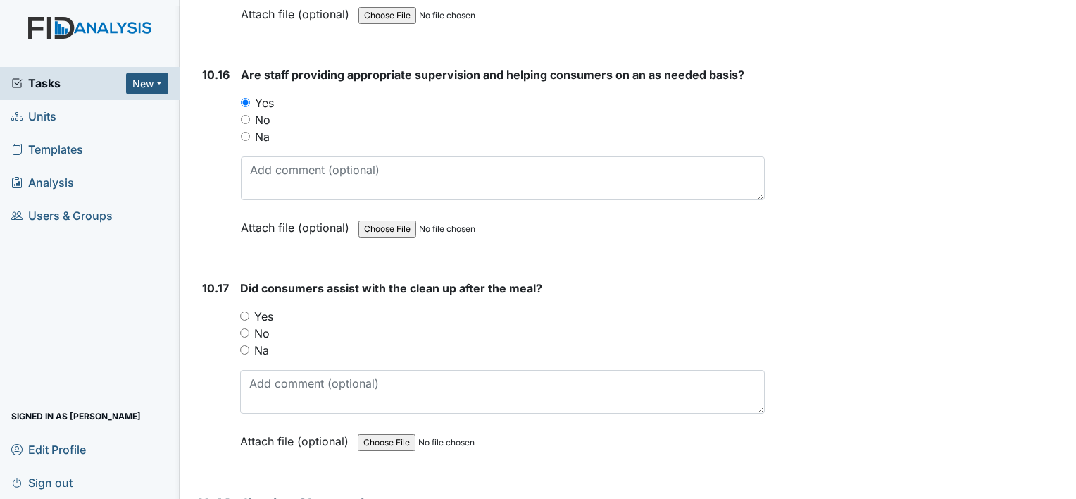
click at [246, 311] on input "Yes" at bounding box center [244, 315] width 9 height 9
radio input "true"
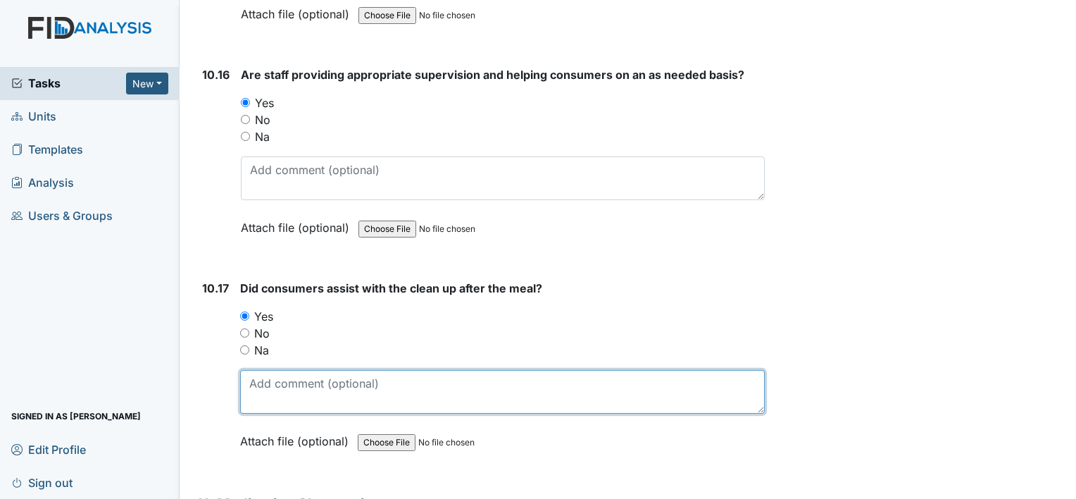
click at [311, 370] on textarea at bounding box center [502, 392] width 525 height 44
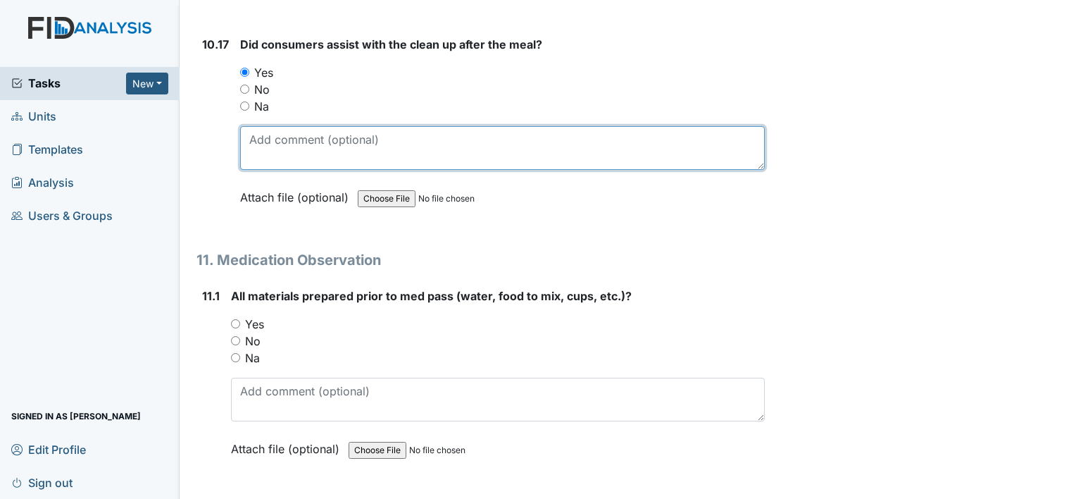
scroll to position [15639, 0]
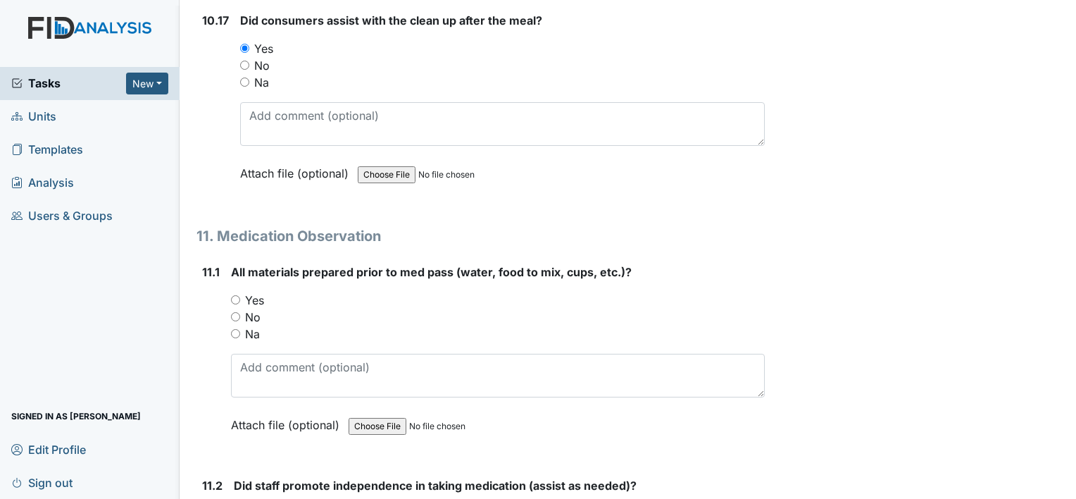
click at [235, 295] on input "Yes" at bounding box center [235, 299] width 9 height 9
radio input "true"
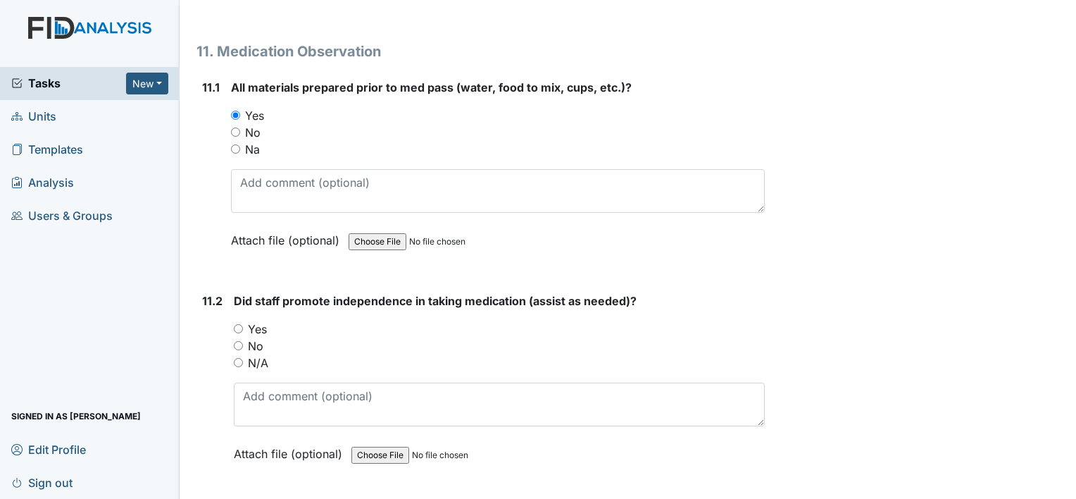
scroll to position [15826, 0]
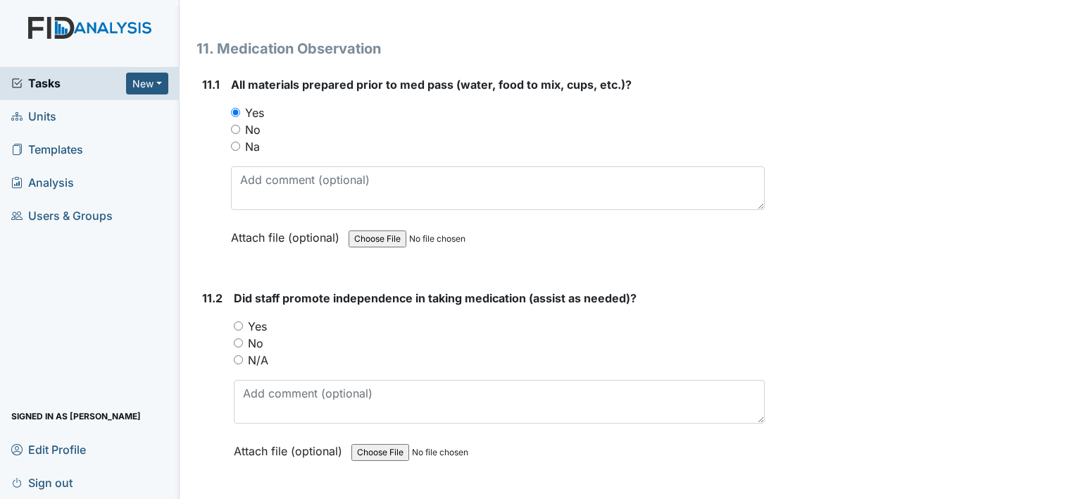
click at [242, 321] on input "Yes" at bounding box center [238, 325] width 9 height 9
radio input "true"
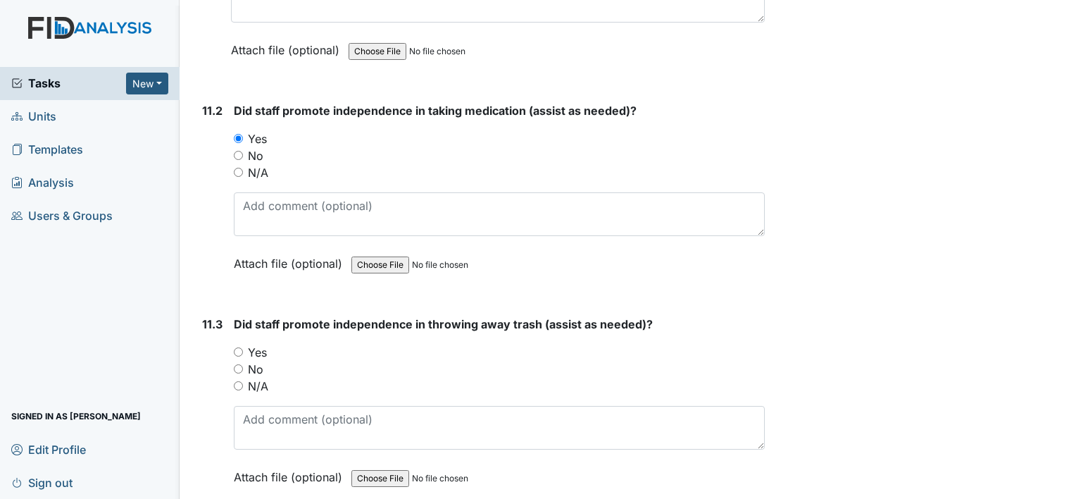
scroll to position [16016, 0]
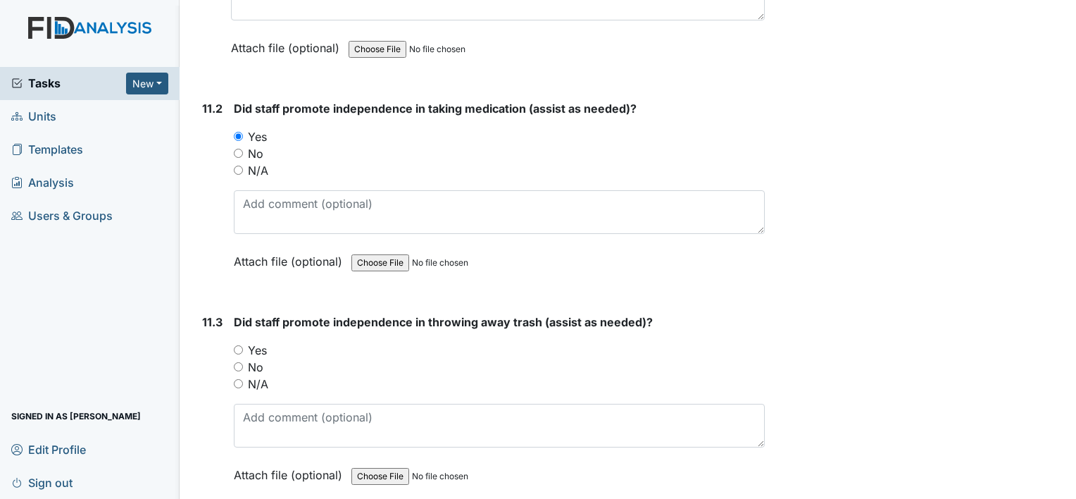
click at [242, 345] on input "Yes" at bounding box center [238, 349] width 9 height 9
radio input "true"
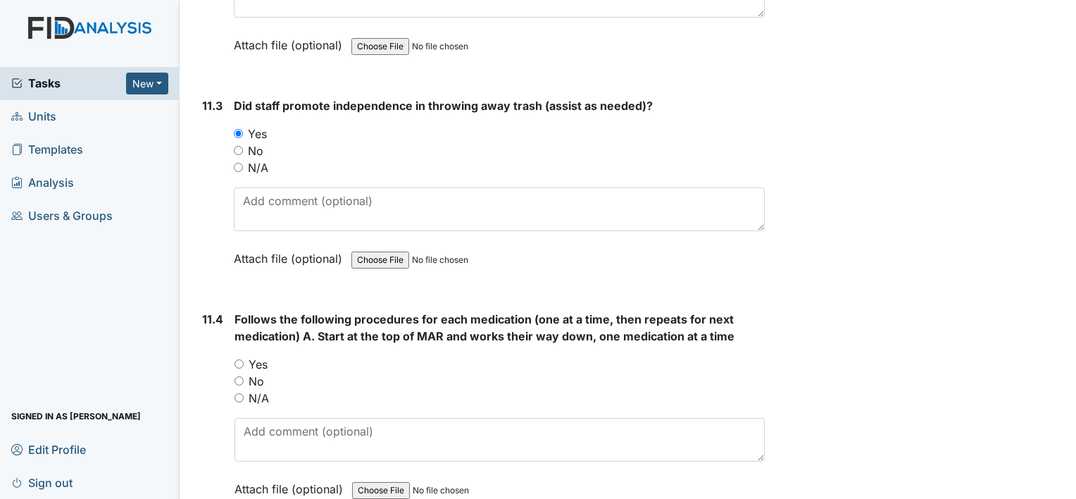
scroll to position [16248, 0]
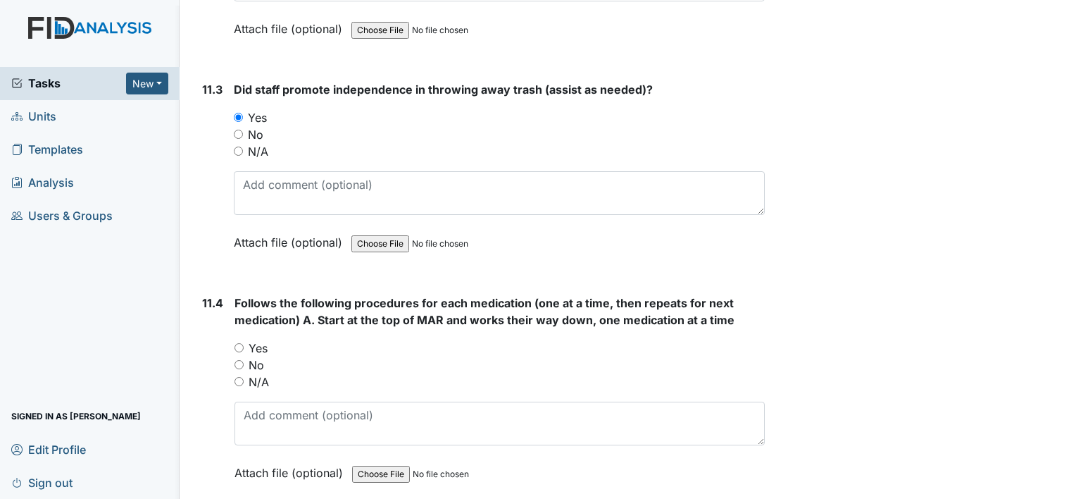
click at [242, 343] on input "Yes" at bounding box center [239, 347] width 9 height 9
radio input "true"
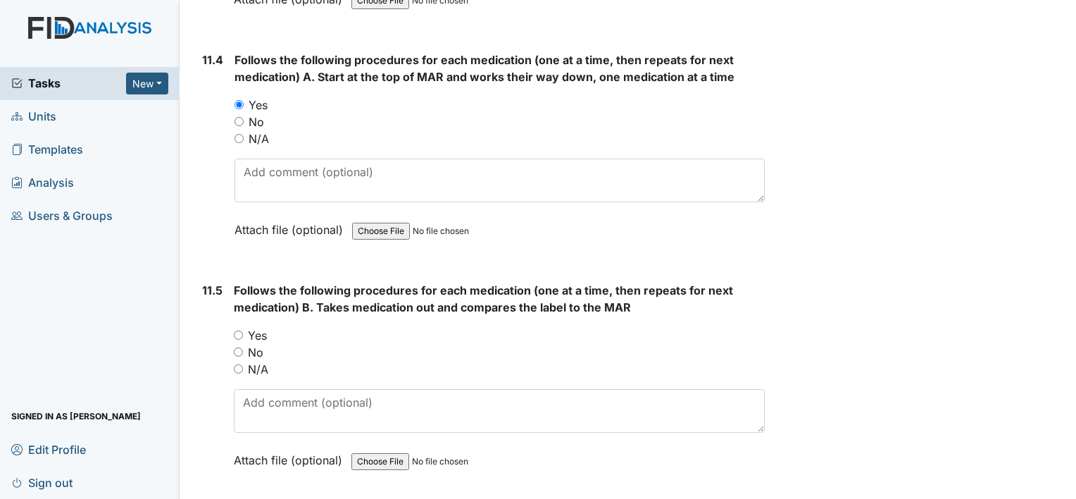
scroll to position [16497, 0]
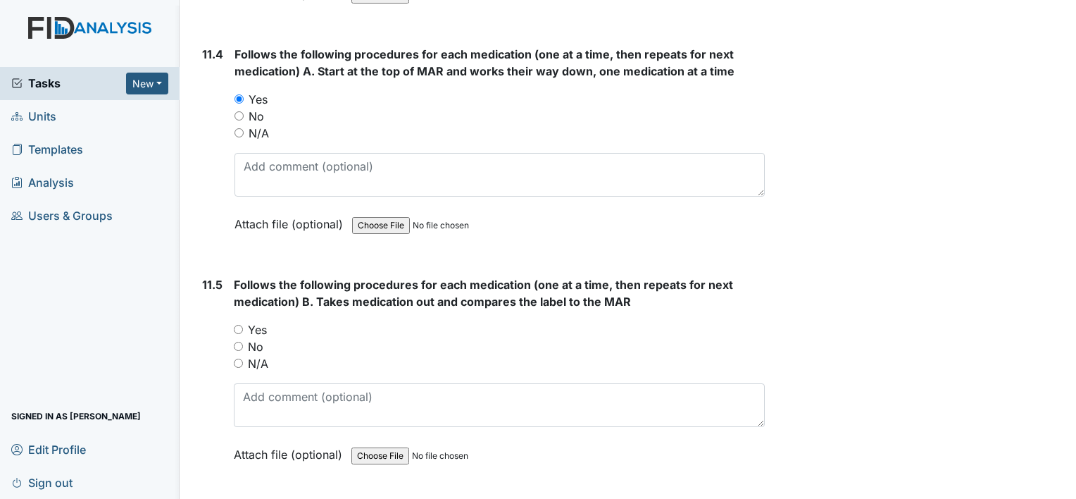
click at [239, 325] on input "Yes" at bounding box center [238, 329] width 9 height 9
radio input "true"
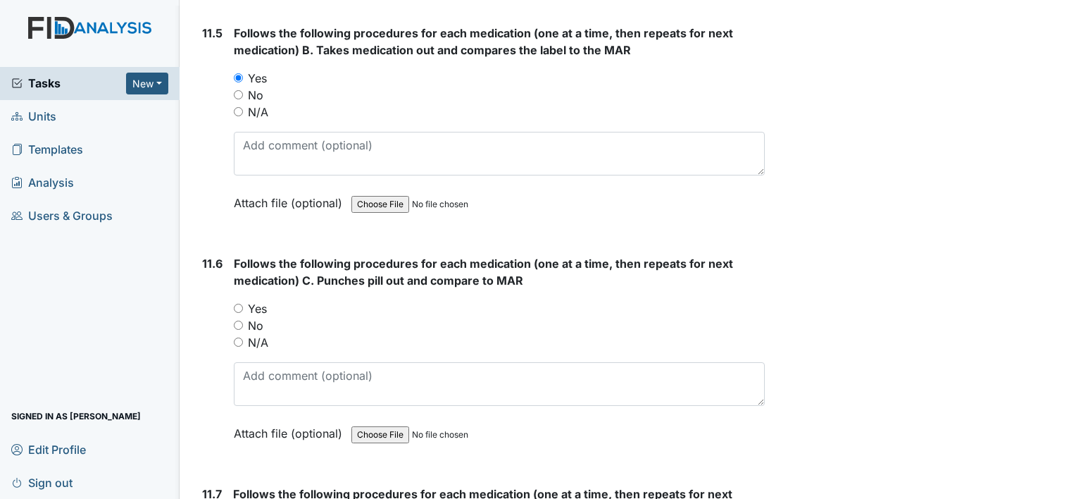
scroll to position [16770, 0]
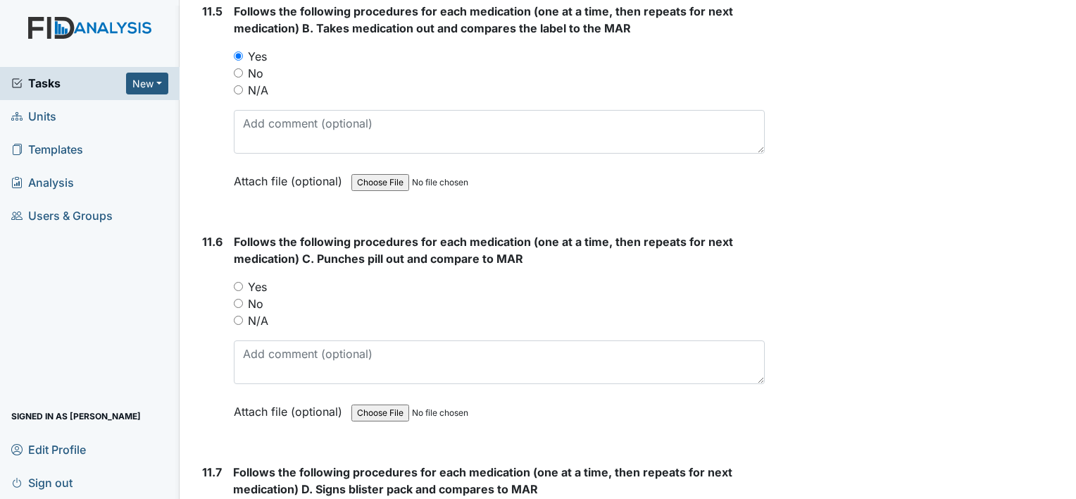
click at [237, 282] on input "Yes" at bounding box center [238, 286] width 9 height 9
radio input "true"
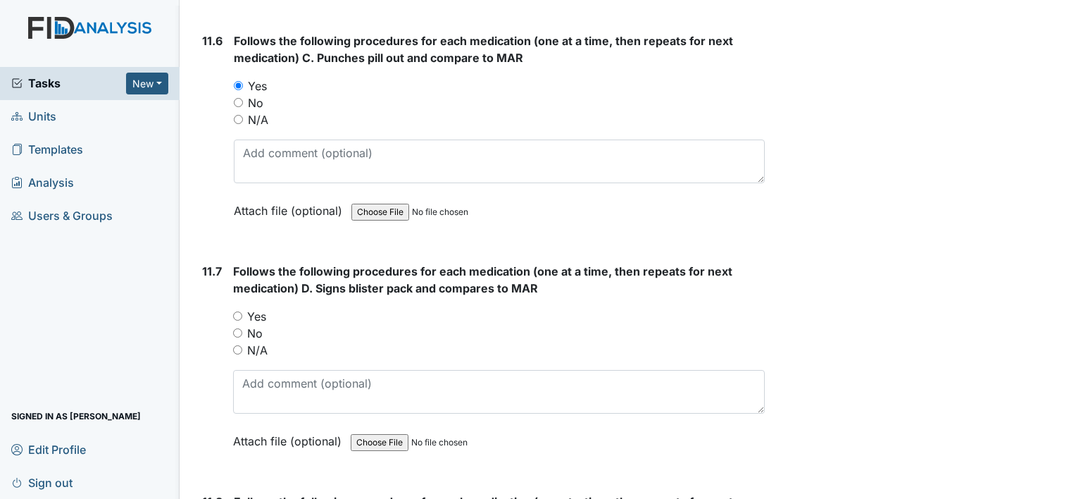
scroll to position [16971, 0]
click at [237, 311] on input "Yes" at bounding box center [237, 315] width 9 height 9
radio input "true"
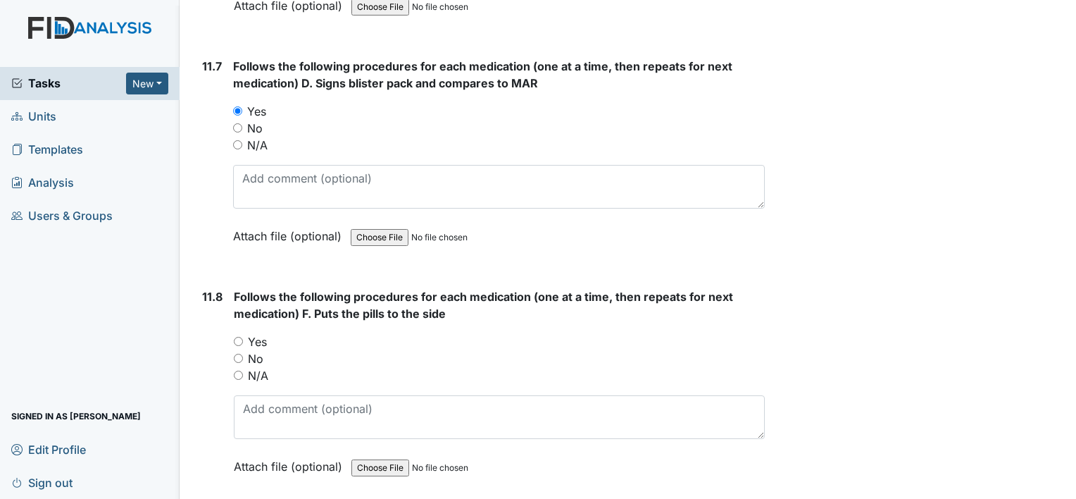
scroll to position [17179, 0]
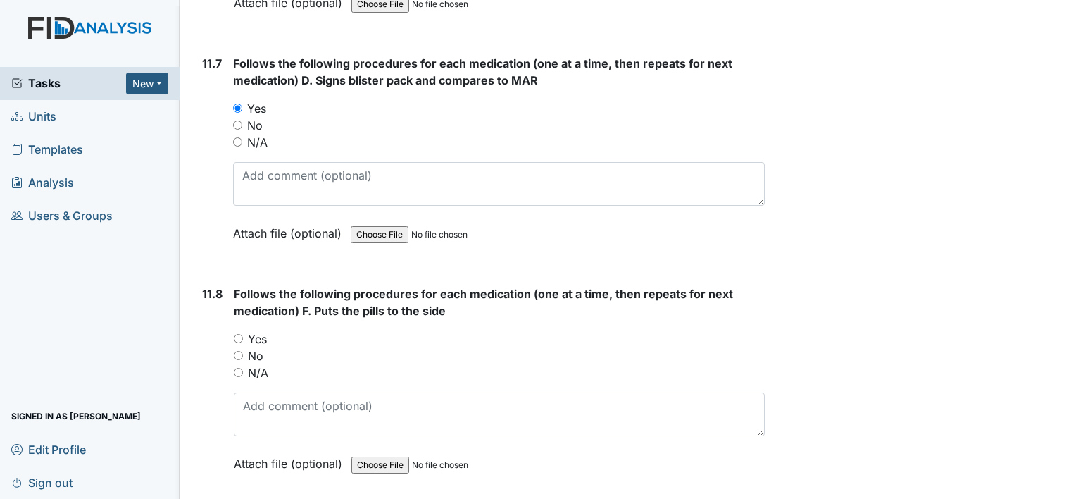
click at [239, 334] on input "Yes" at bounding box center [238, 338] width 9 height 9
radio input "true"
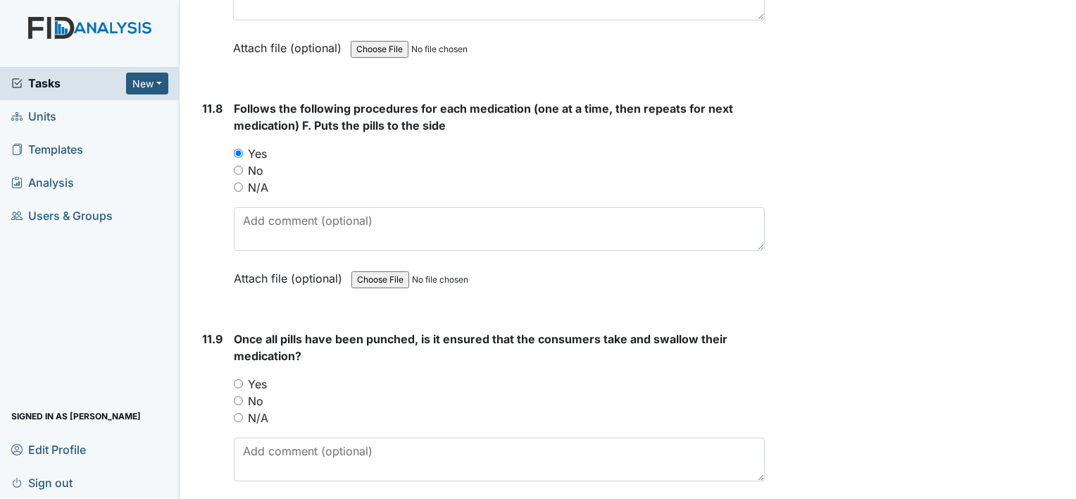
scroll to position [17386, 0]
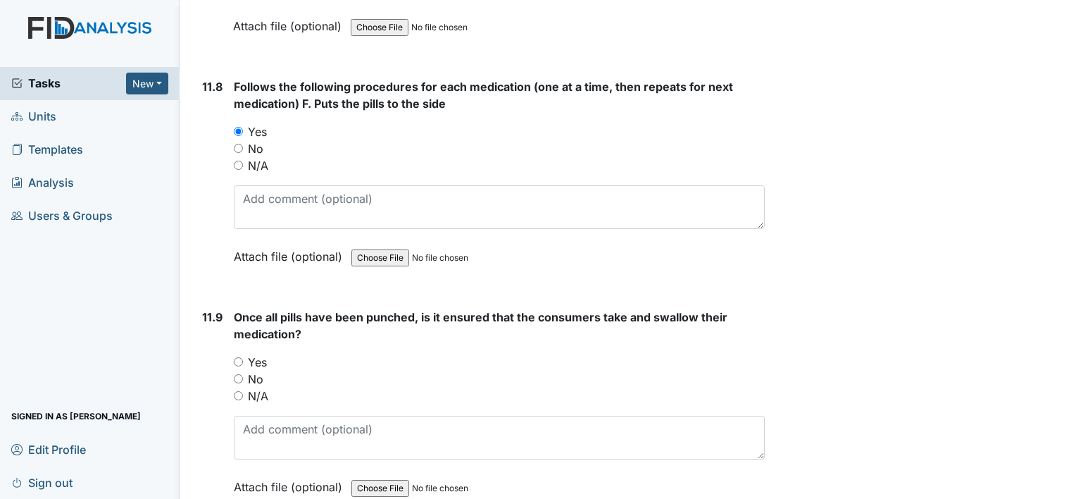
click at [239, 357] on input "Yes" at bounding box center [238, 361] width 9 height 9
radio input "true"
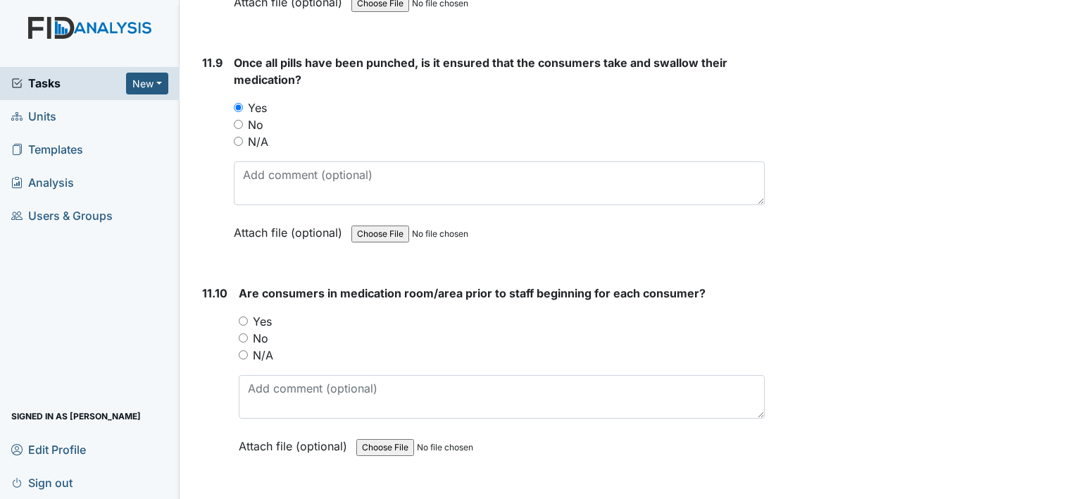
scroll to position [17641, 0]
click at [244, 316] on input "Yes" at bounding box center [243, 320] width 9 height 9
radio input "true"
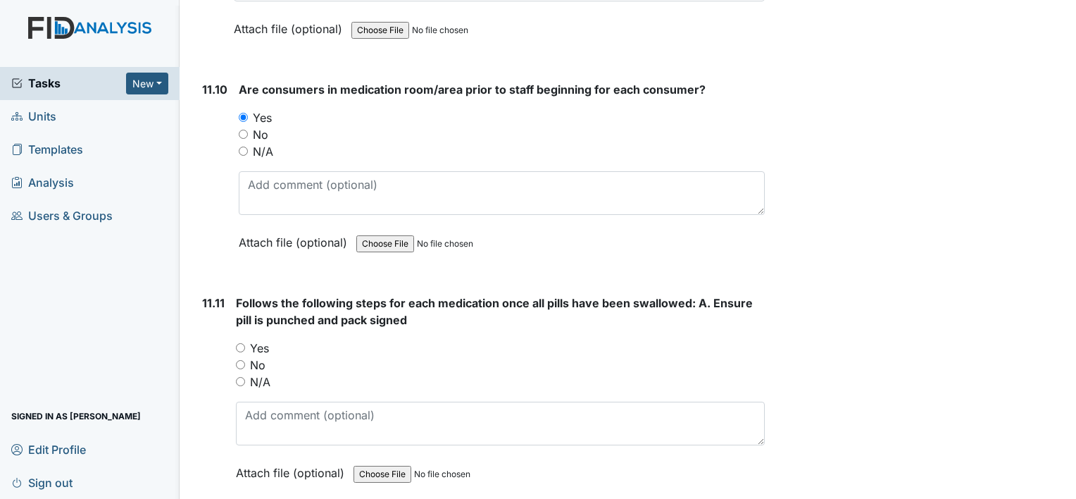
scroll to position [17845, 0]
click at [242, 342] on input "Yes" at bounding box center [240, 346] width 9 height 9
radio input "true"
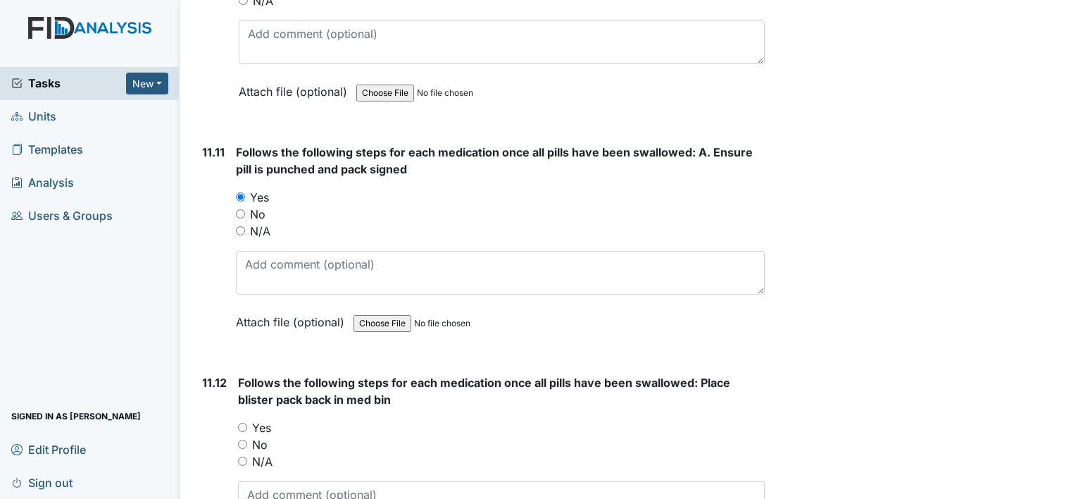
scroll to position [18009, 0]
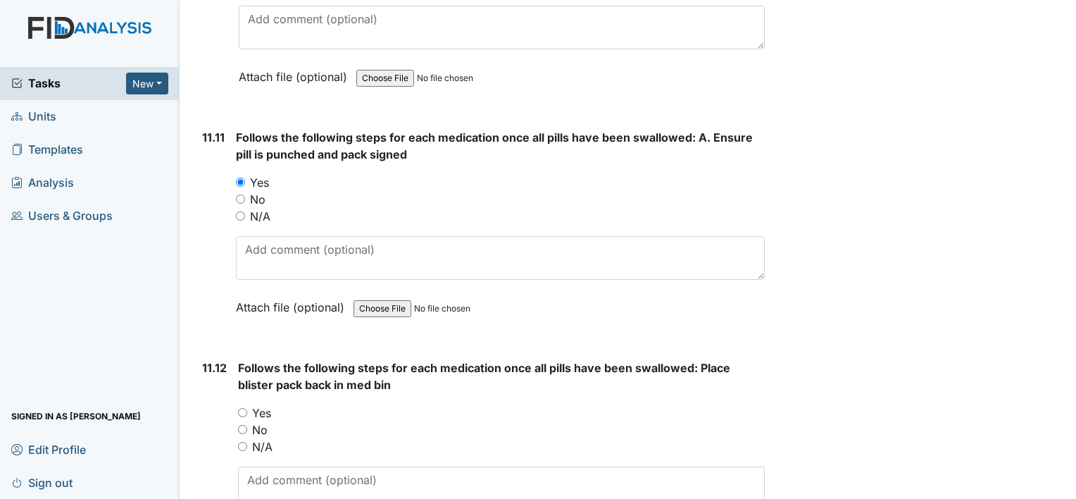
click at [245, 408] on input "Yes" at bounding box center [242, 412] width 9 height 9
radio input "true"
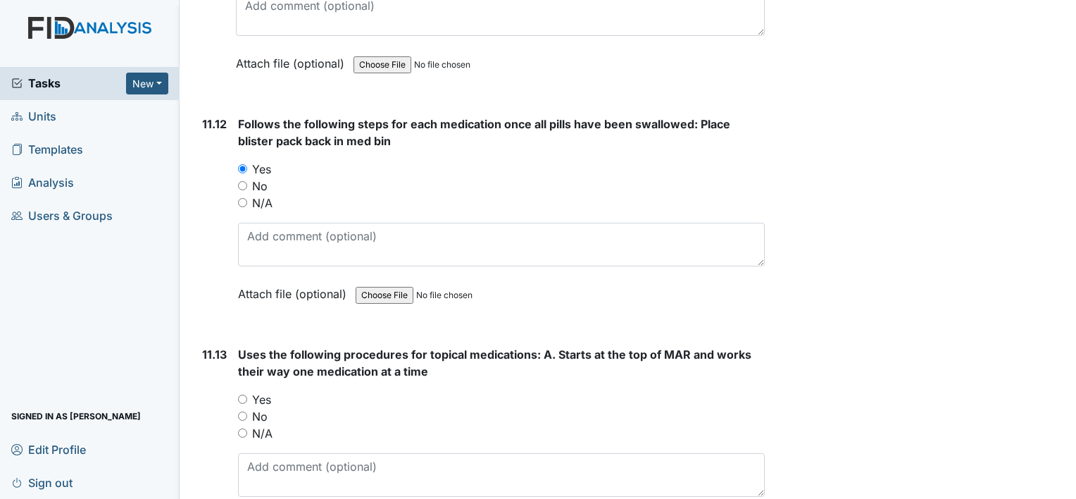
scroll to position [18262, 0]
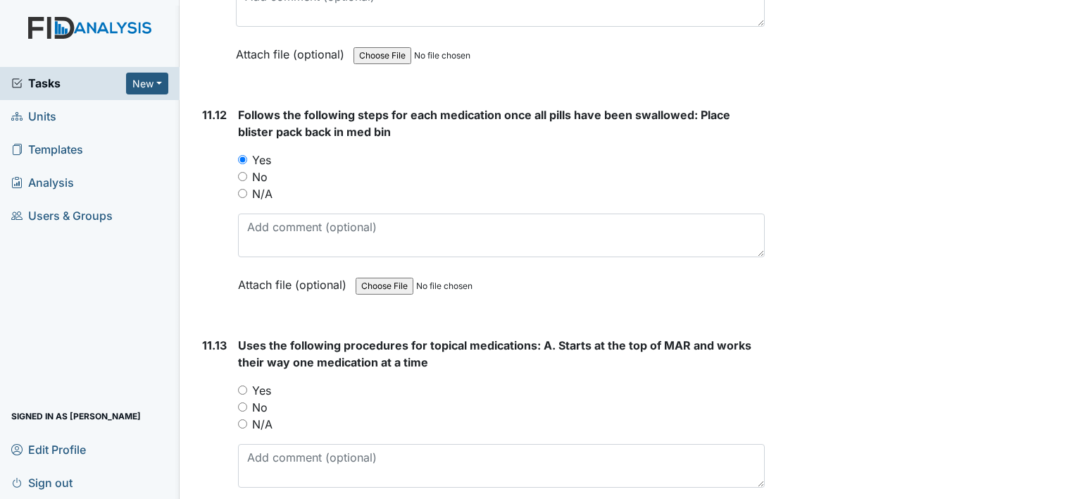
click at [240, 385] on input "Yes" at bounding box center [242, 389] width 9 height 9
radio input "true"
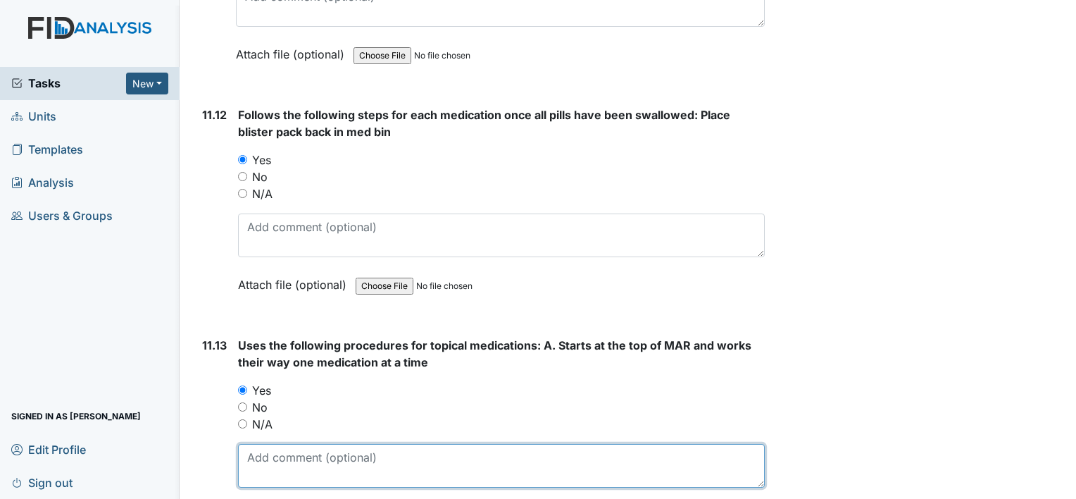
click at [280, 444] on textarea at bounding box center [501, 466] width 527 height 44
type textarea "?"
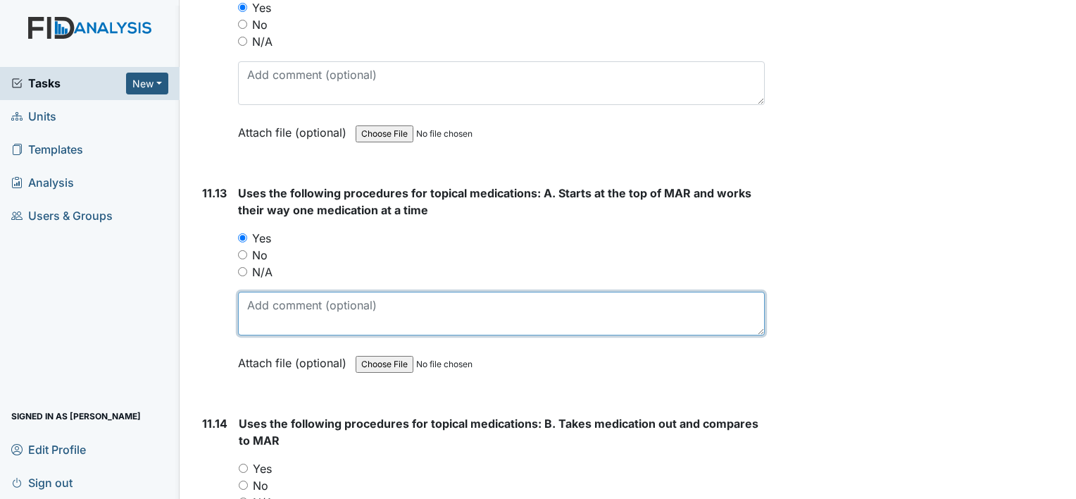
scroll to position [18414, 0]
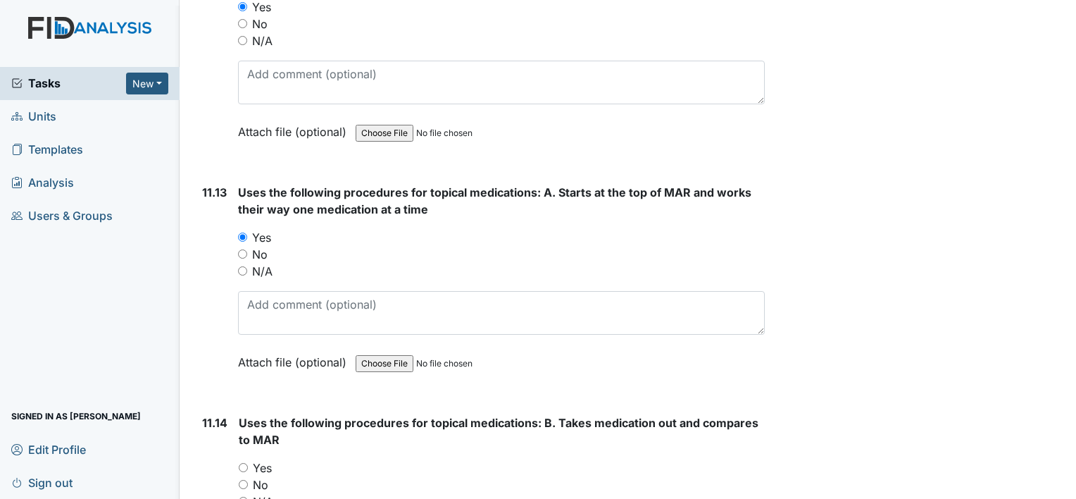
click at [239, 463] on input "Yes" at bounding box center [243, 467] width 9 height 9
radio input "true"
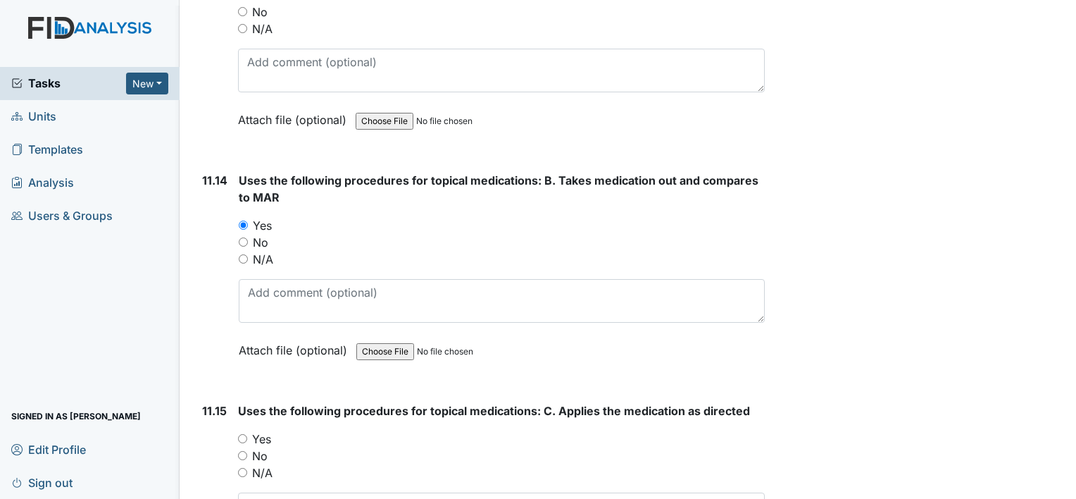
scroll to position [18660, 0]
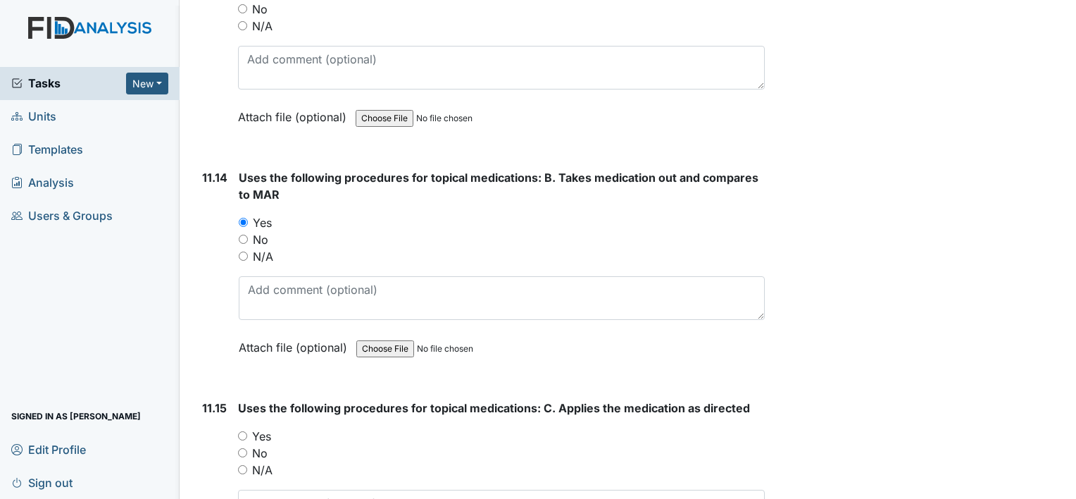
click at [244, 431] on input "Yes" at bounding box center [242, 435] width 9 height 9
radio input "true"
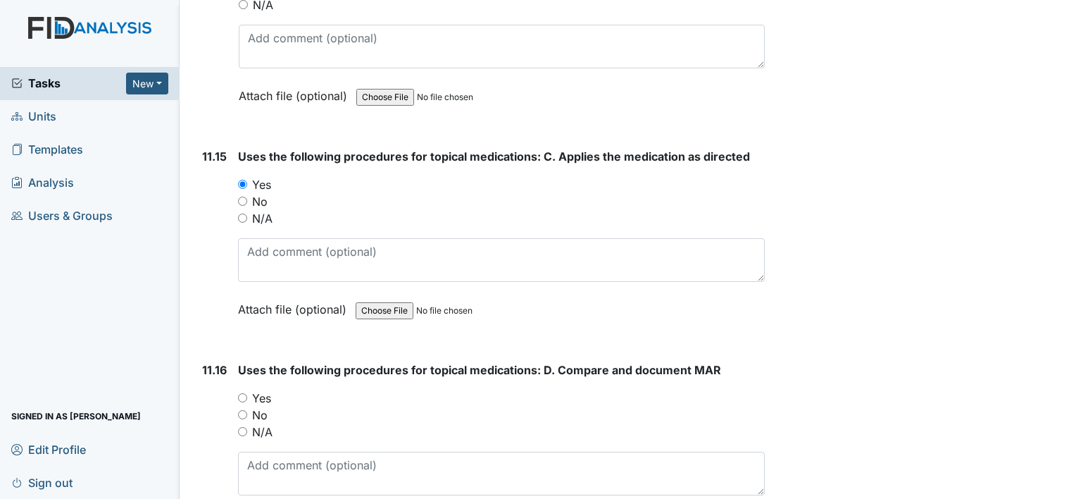
scroll to position [18915, 0]
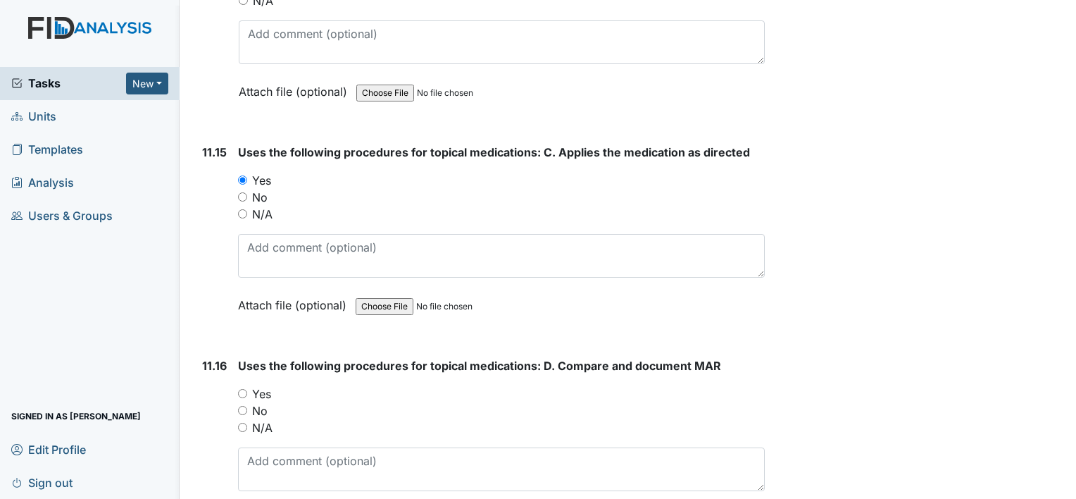
click at [240, 389] on input "Yes" at bounding box center [242, 393] width 9 height 9
radio input "true"
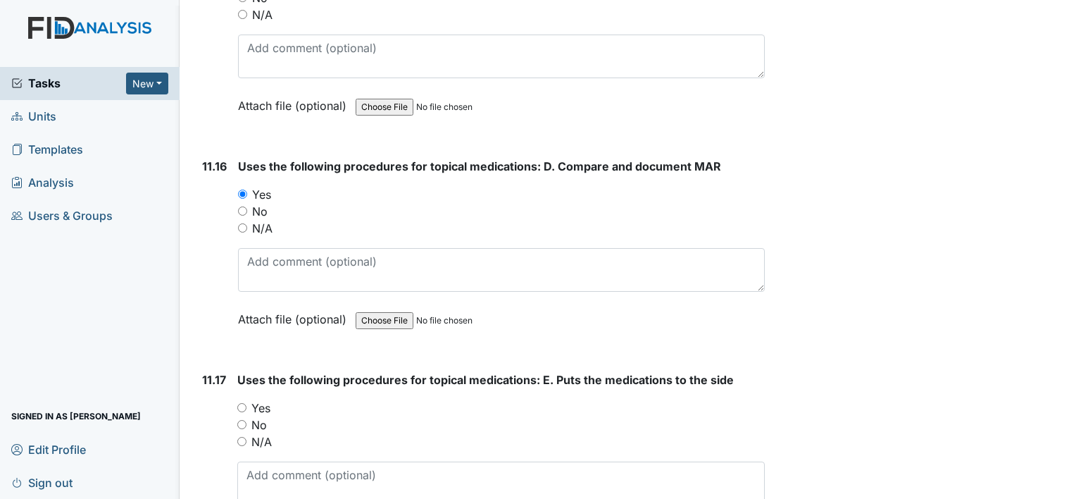
scroll to position [19116, 0]
click at [245, 401] on input "Yes" at bounding box center [241, 405] width 9 height 9
radio input "true"
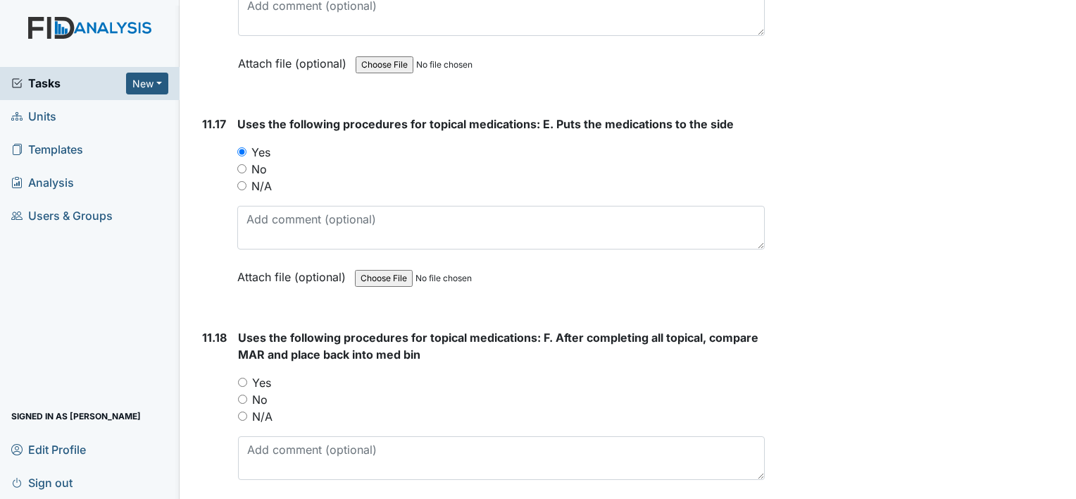
scroll to position [19373, 0]
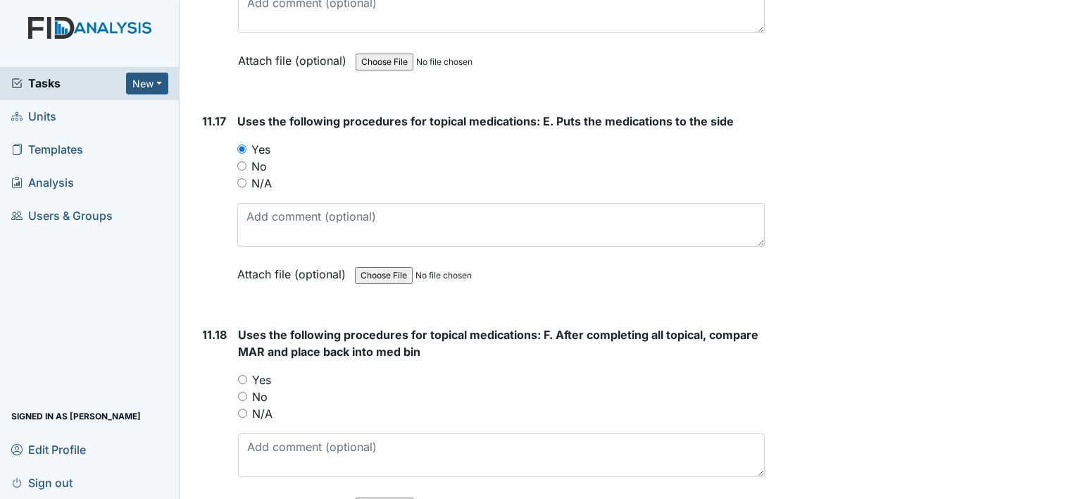
click at [243, 375] on input "Yes" at bounding box center [242, 379] width 9 height 9
radio input "true"
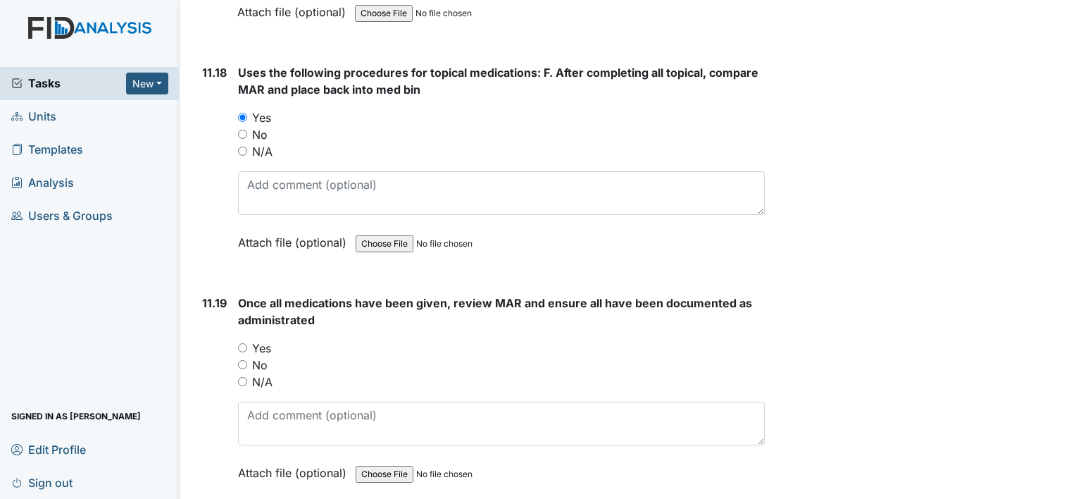
scroll to position [19636, 0]
click at [243, 342] on input "Yes" at bounding box center [242, 346] width 9 height 9
radio input "true"
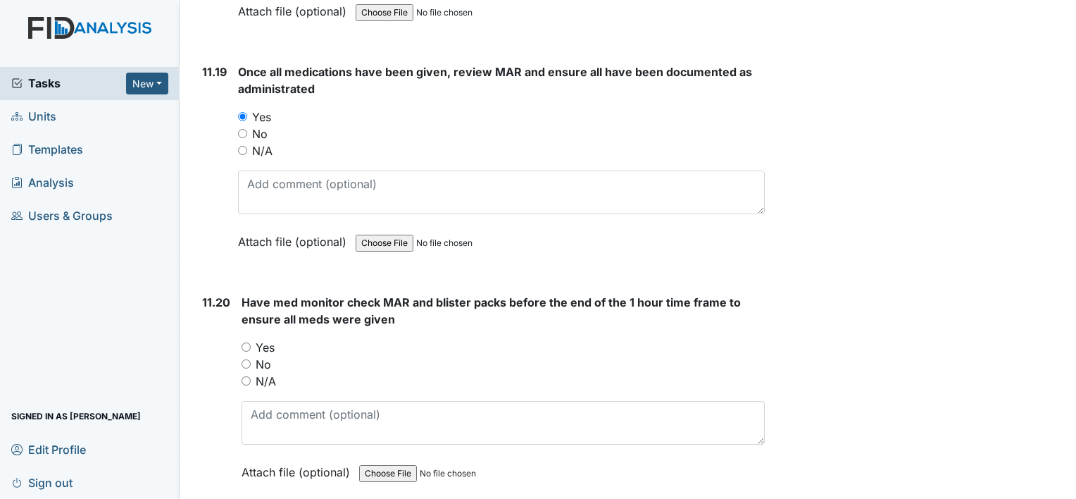
scroll to position [19870, 0]
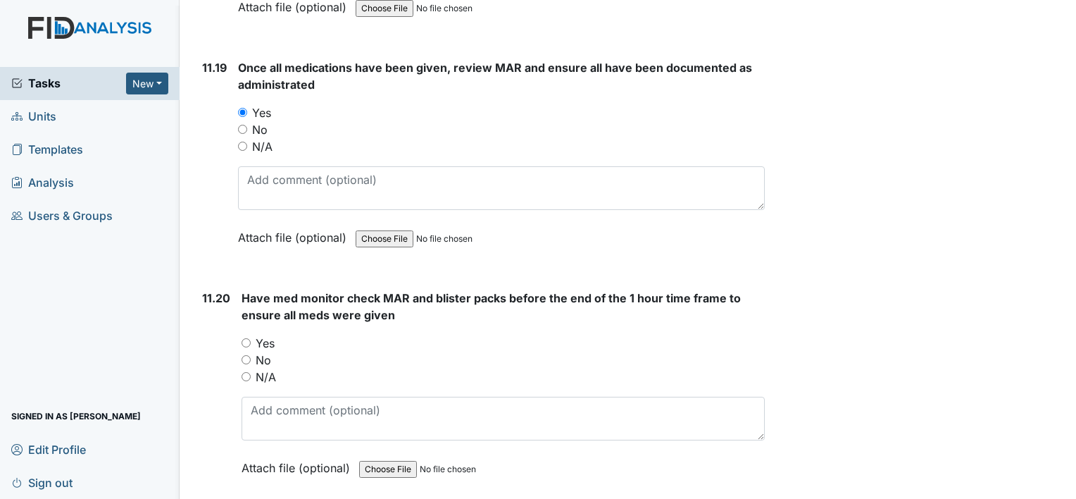
click at [250, 338] on input "Yes" at bounding box center [246, 342] width 9 height 9
radio input "true"
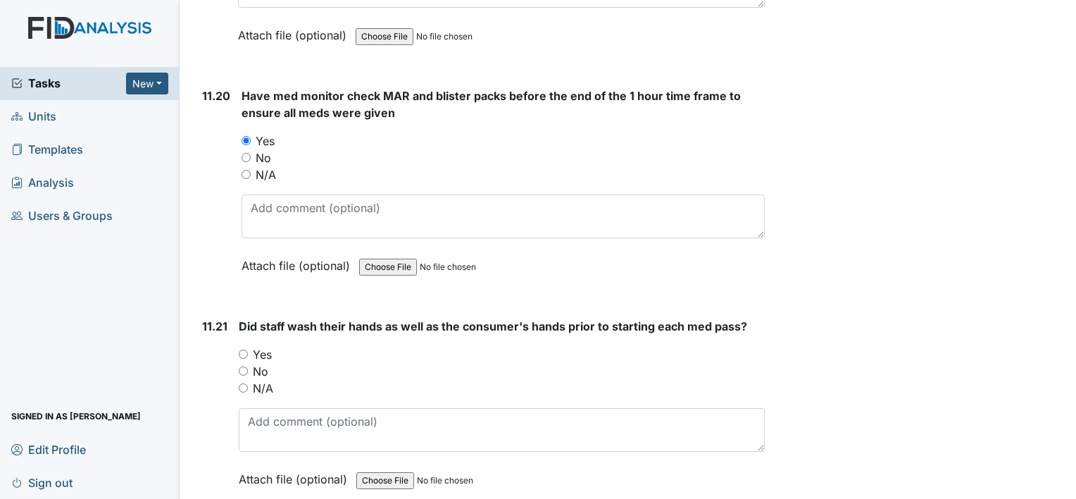
scroll to position [20086, 0]
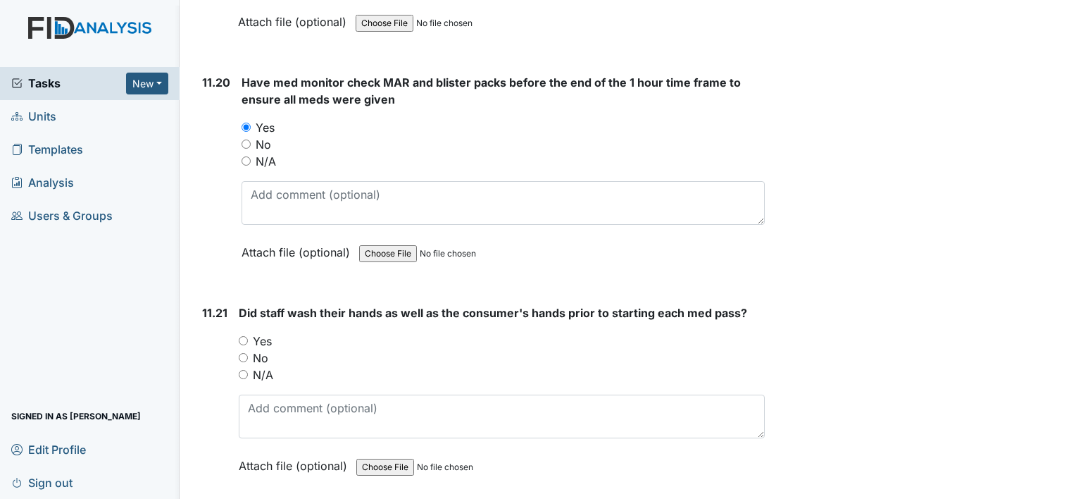
click at [247, 336] on input "Yes" at bounding box center [243, 340] width 9 height 9
radio input "true"
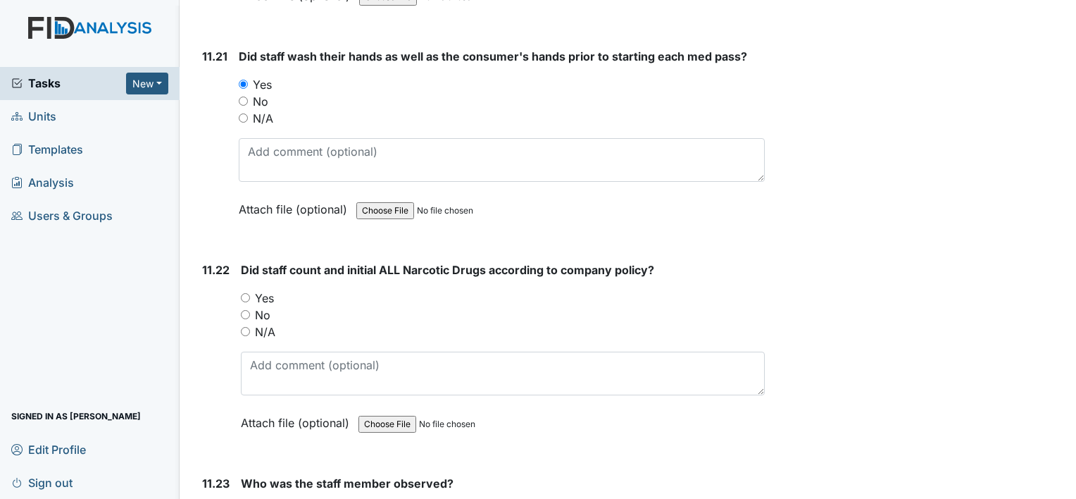
scroll to position [20344, 0]
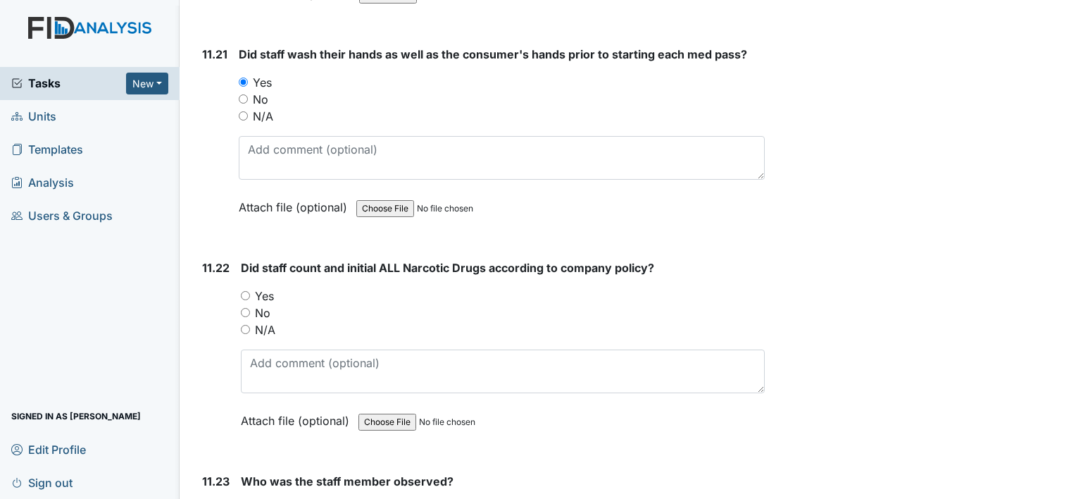
click at [248, 291] on input "Yes" at bounding box center [245, 295] width 9 height 9
radio input "true"
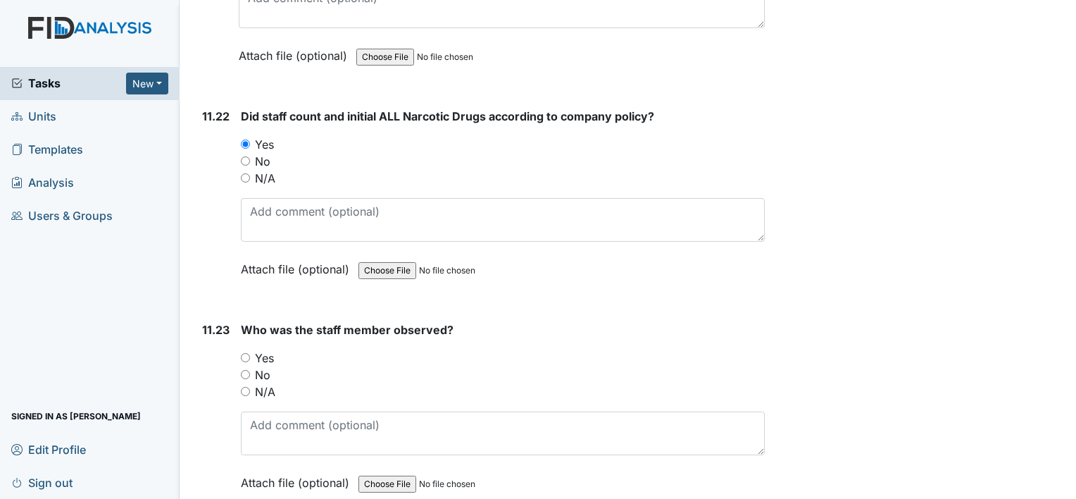
scroll to position [20511, 0]
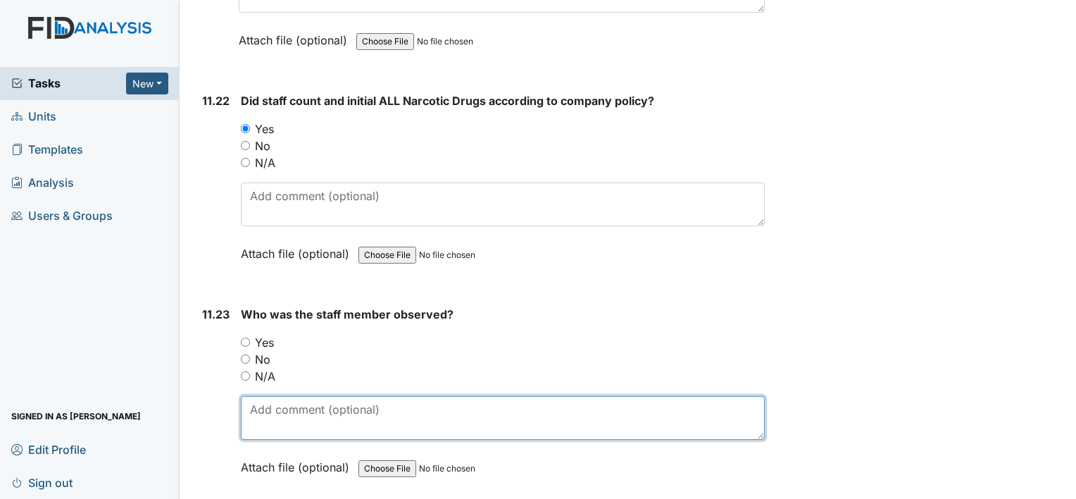
click at [283, 396] on textarea at bounding box center [503, 418] width 524 height 44
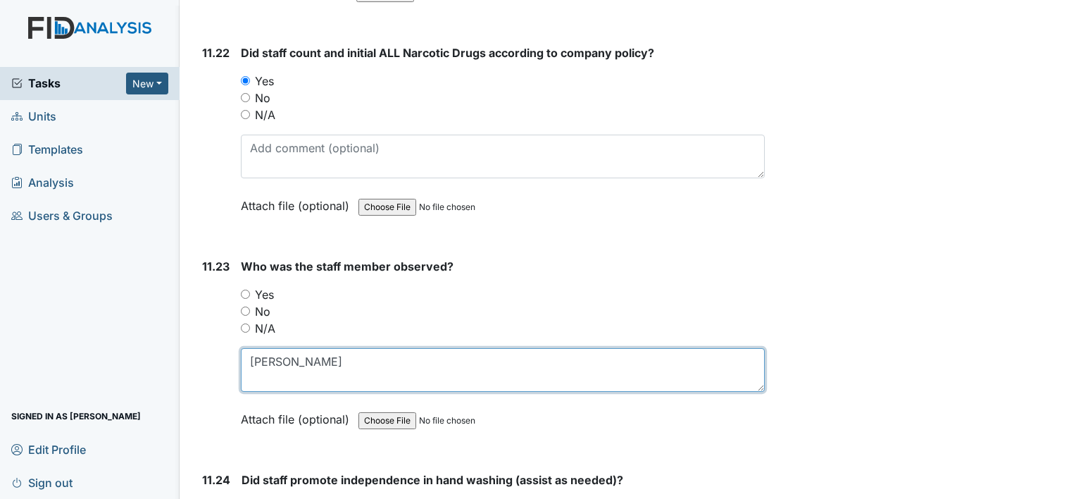
scroll to position [20658, 0]
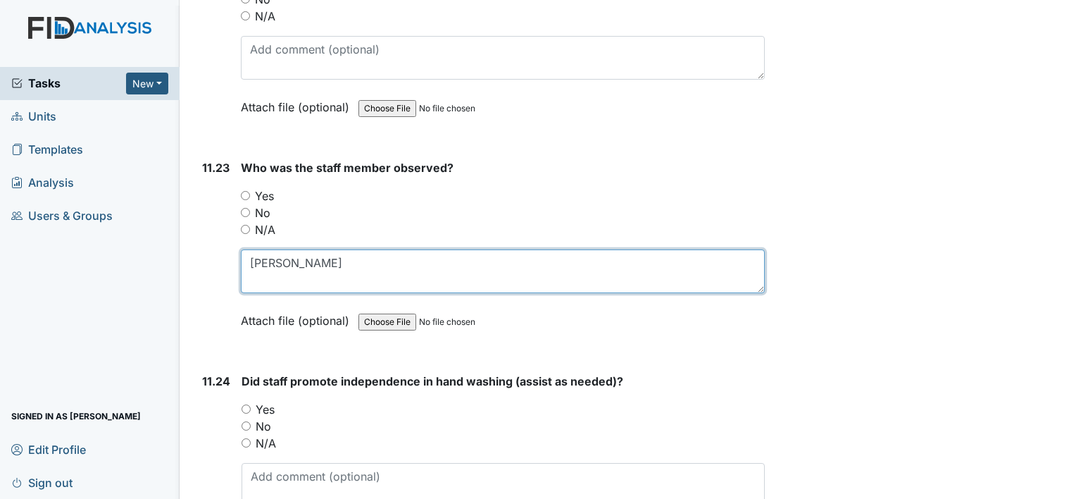
type textarea "Corey Jones"
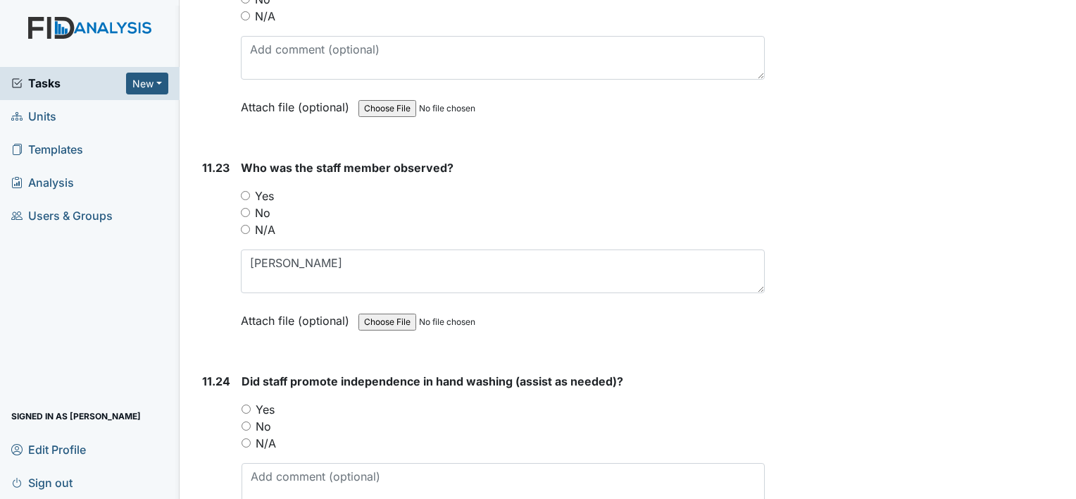
click at [248, 404] on input "Yes" at bounding box center [246, 408] width 9 height 9
radio input "true"
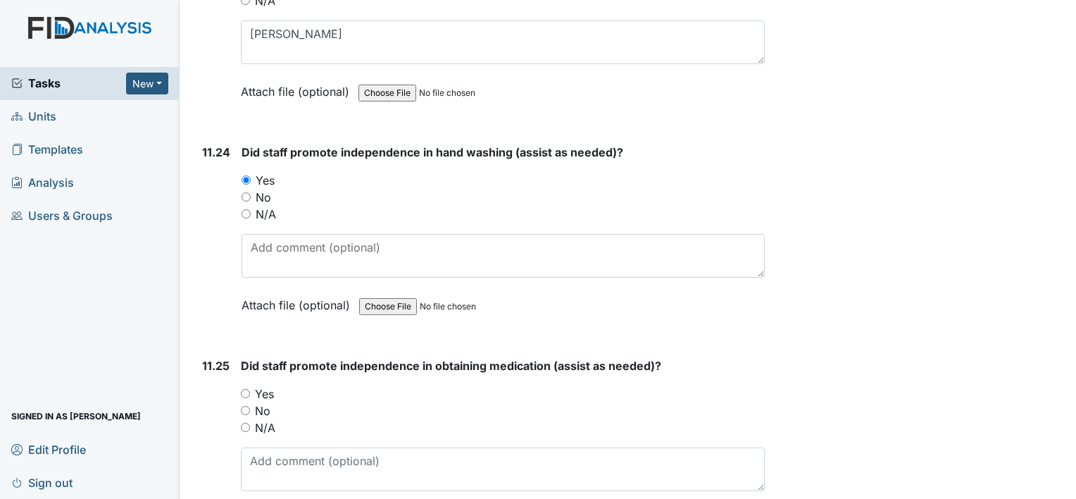
scroll to position [20889, 0]
click at [245, 387] on input "Yes" at bounding box center [245, 391] width 9 height 9
radio input "true"
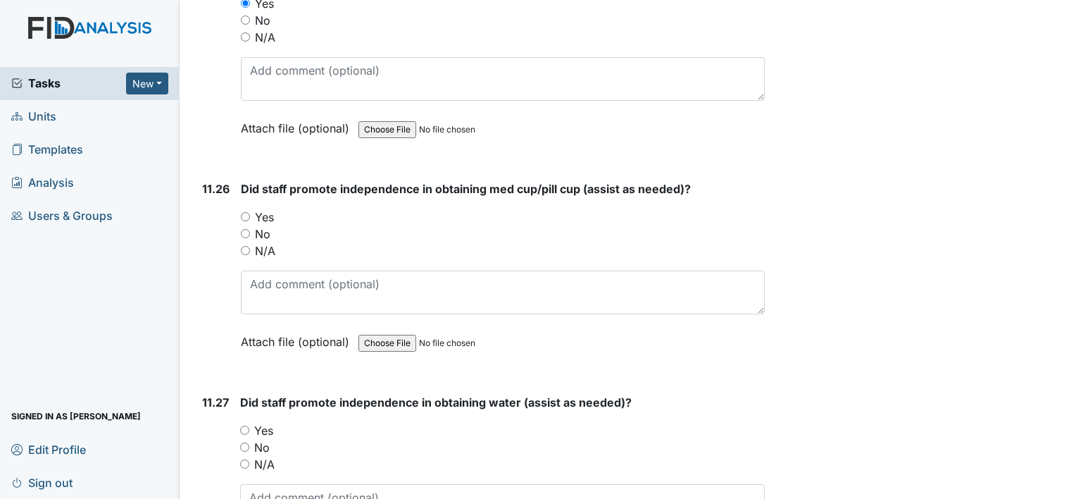
scroll to position [21279, 0]
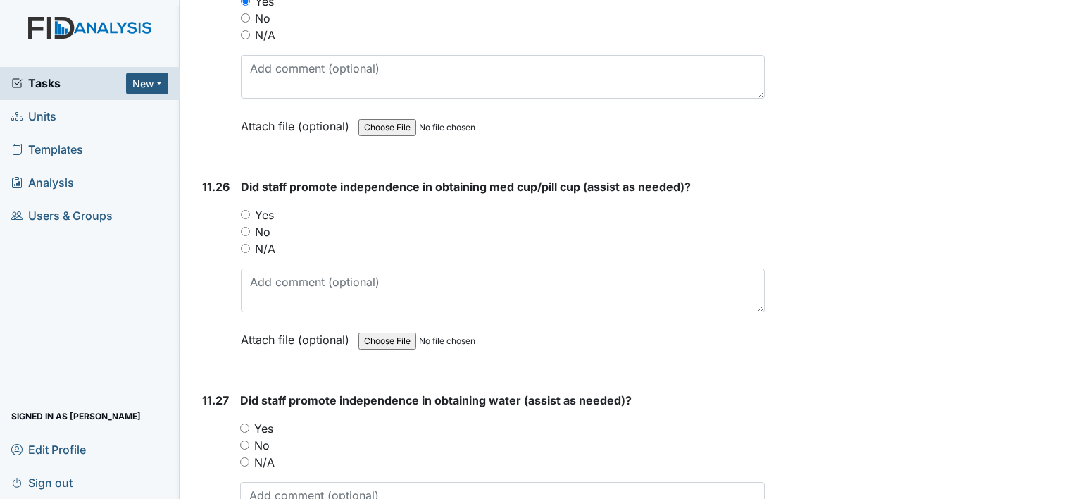
click at [246, 210] on input "Yes" at bounding box center [245, 214] width 9 height 9
radio input "true"
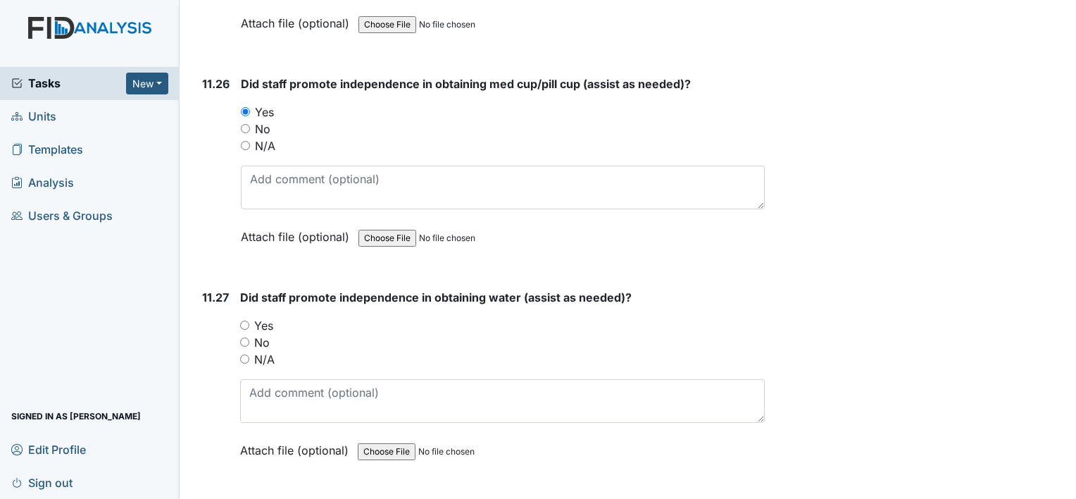
scroll to position [21401, 0]
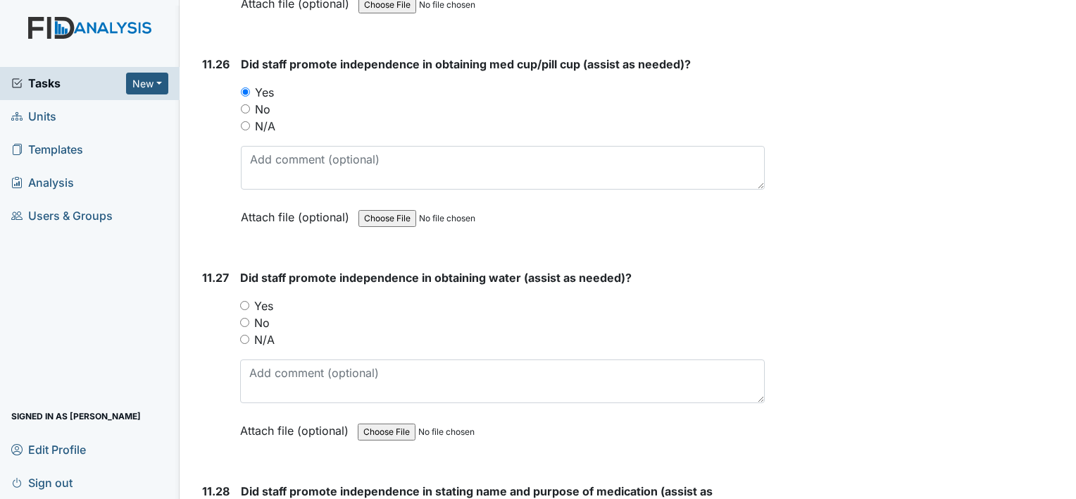
click at [242, 301] on input "Yes" at bounding box center [244, 305] width 9 height 9
radio input "true"
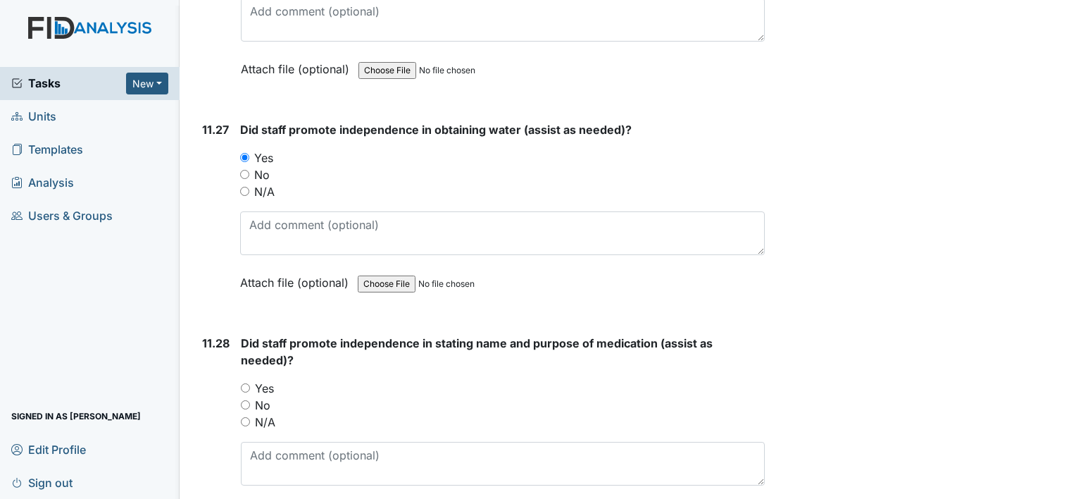
scroll to position [21569, 0]
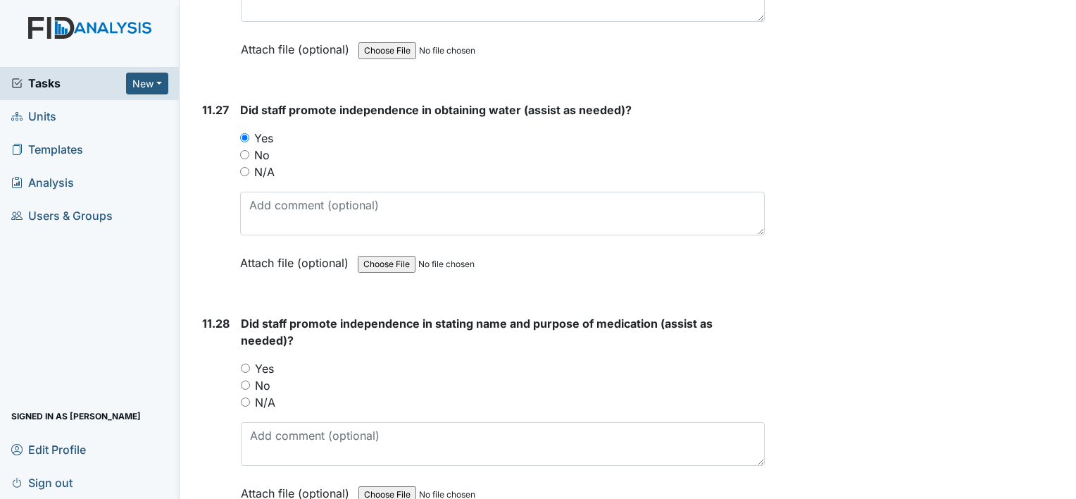
click at [247, 363] on input "Yes" at bounding box center [245, 367] width 9 height 9
radio input "true"
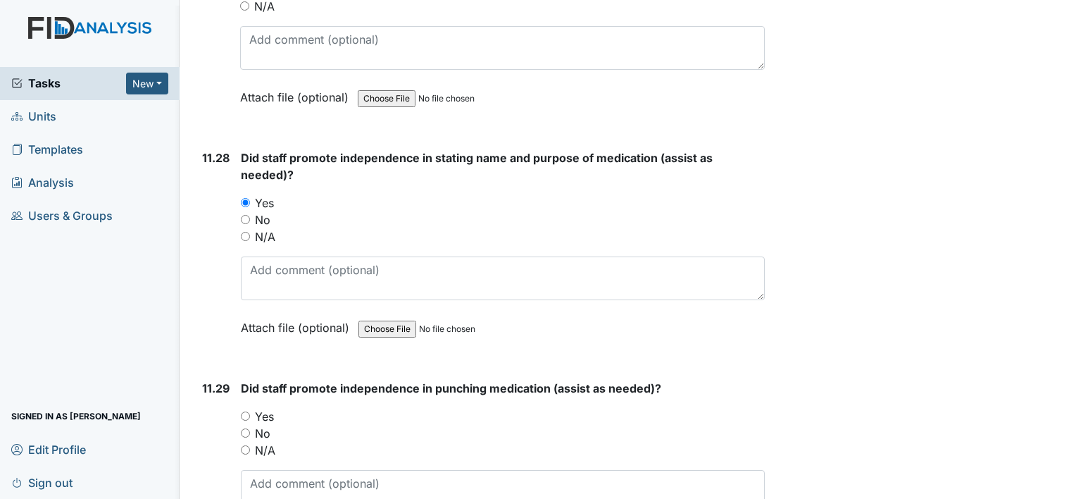
scroll to position [21748, 0]
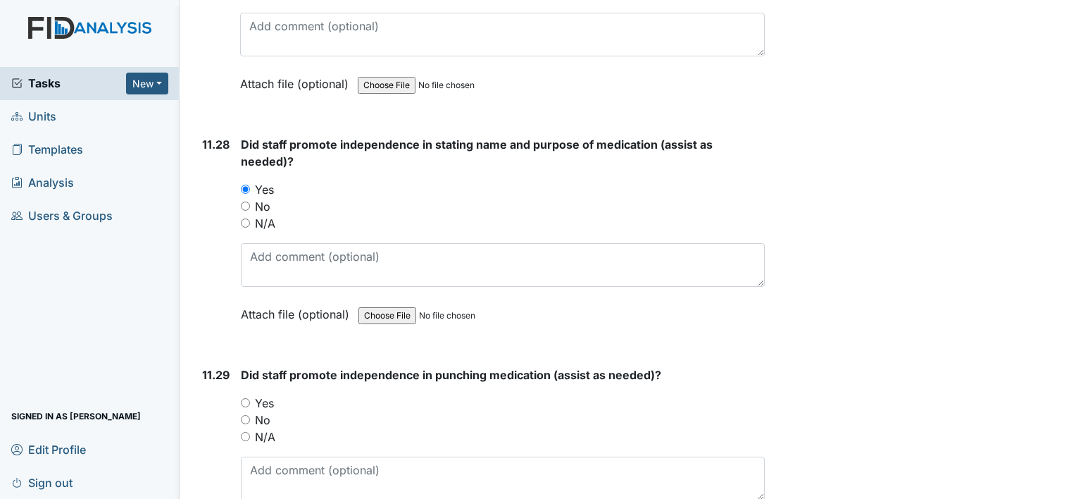
click at [248, 398] on input "Yes" at bounding box center [245, 402] width 9 height 9
radio input "true"
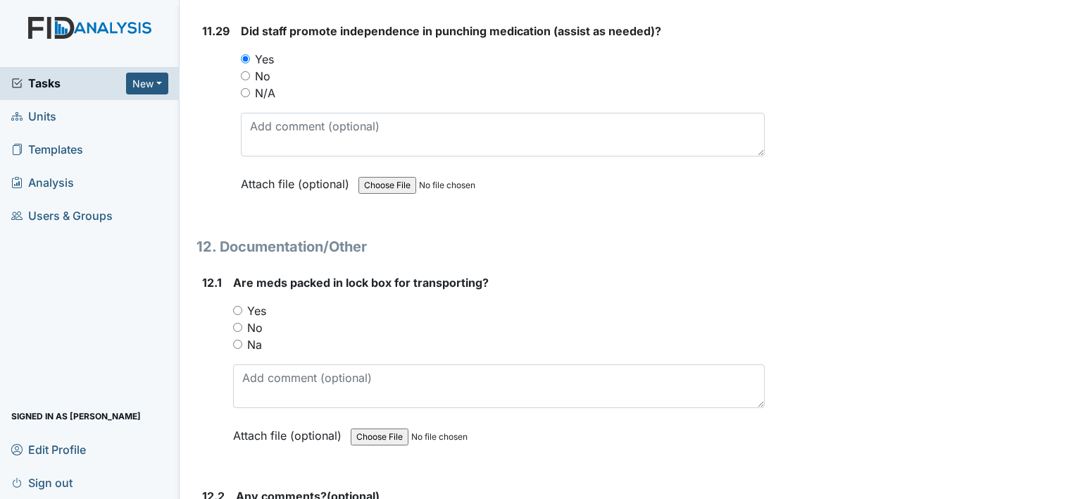
scroll to position [22094, 0]
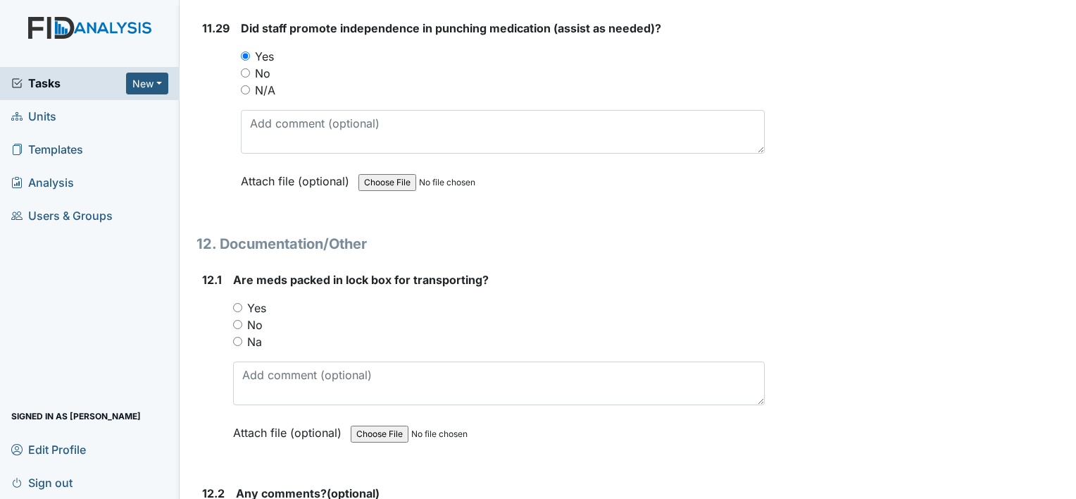
click at [239, 303] on input "Yes" at bounding box center [237, 307] width 9 height 9
radio input "true"
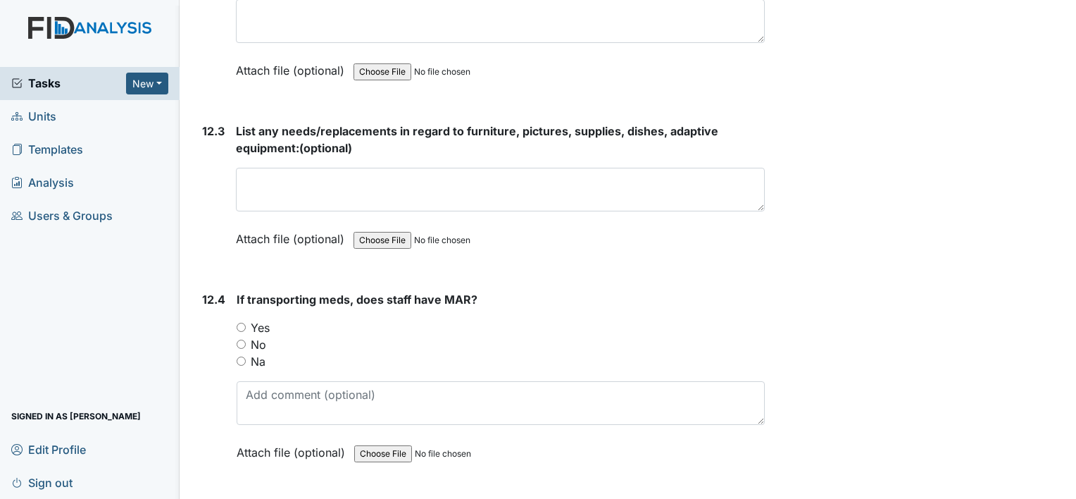
scroll to position [22612, 0]
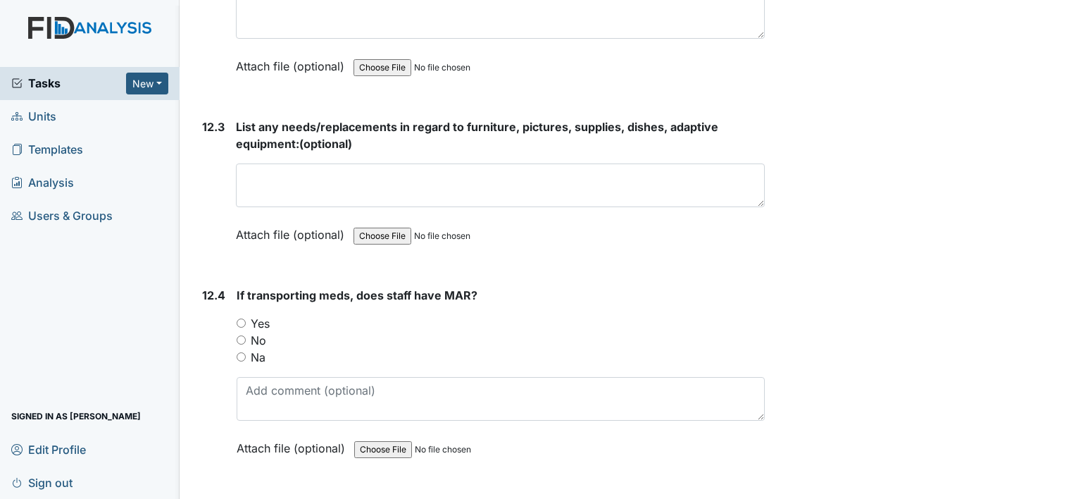
click at [239, 318] on input "Yes" at bounding box center [241, 322] width 9 height 9
radio input "true"
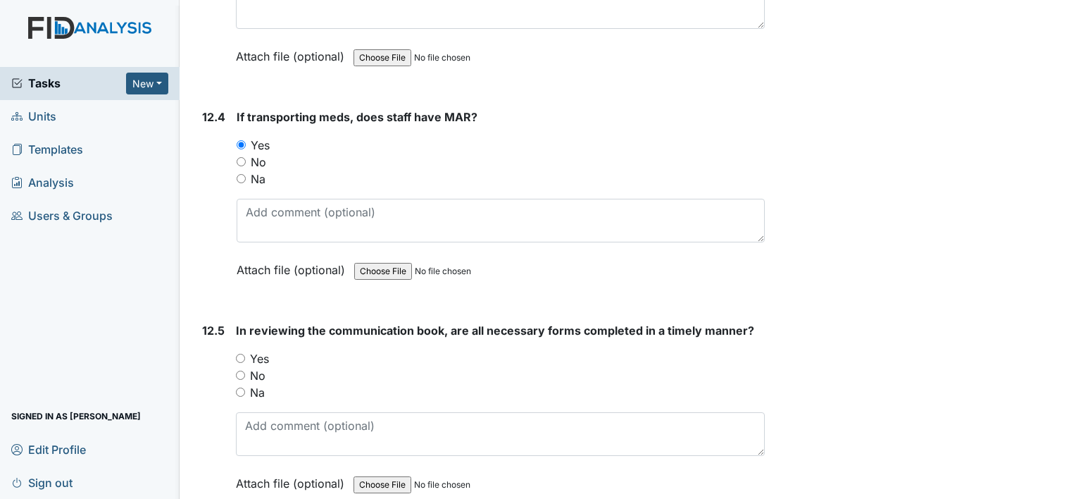
scroll to position [22795, 0]
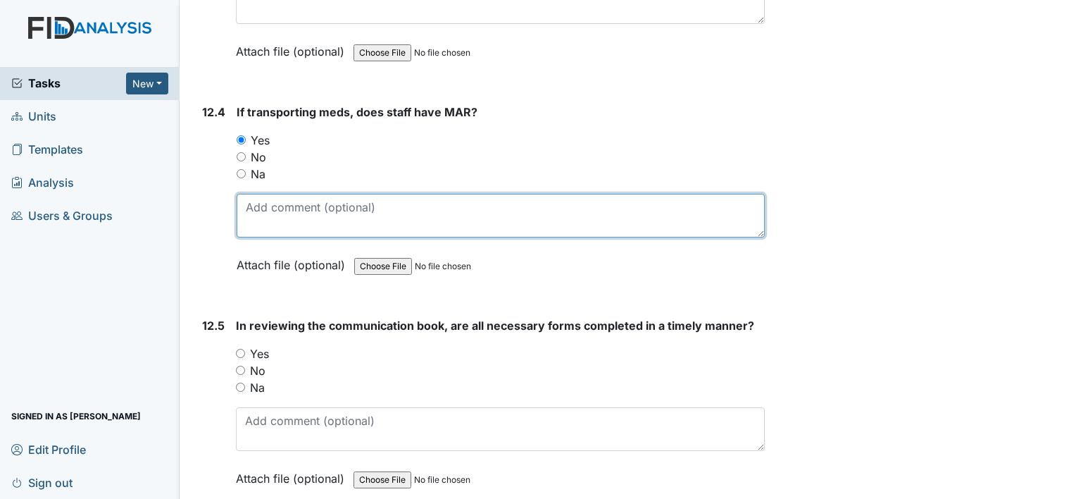
click at [344, 194] on textarea at bounding box center [501, 216] width 528 height 44
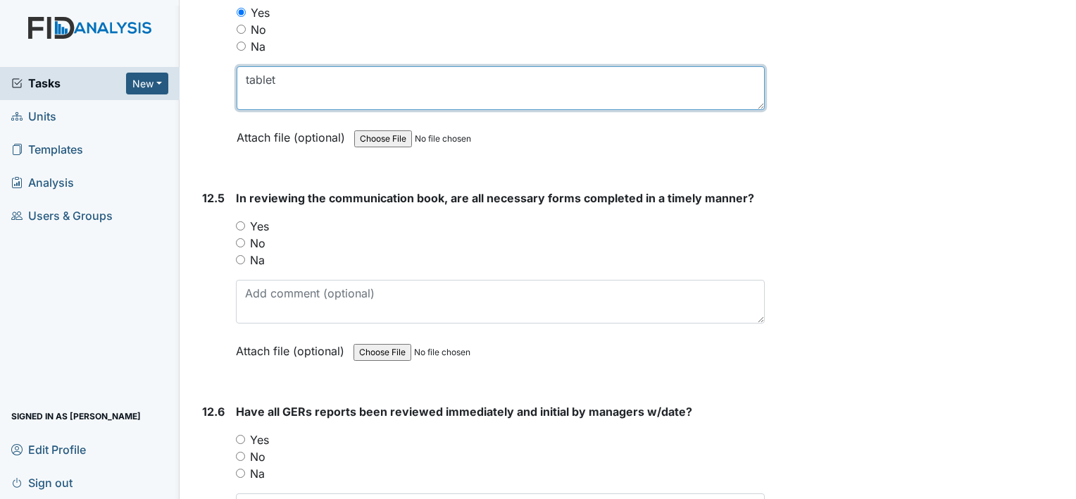
scroll to position [22946, 0]
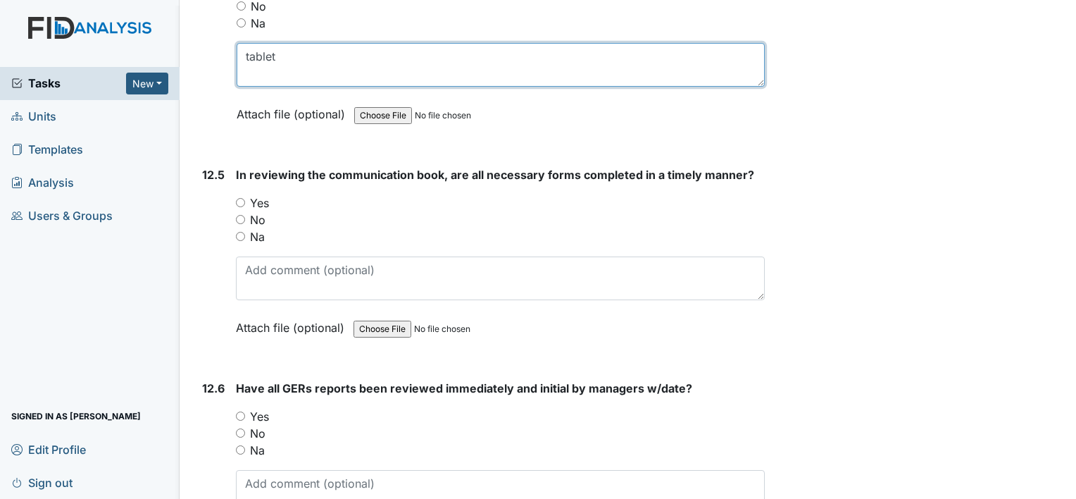
type textarea "tablet"
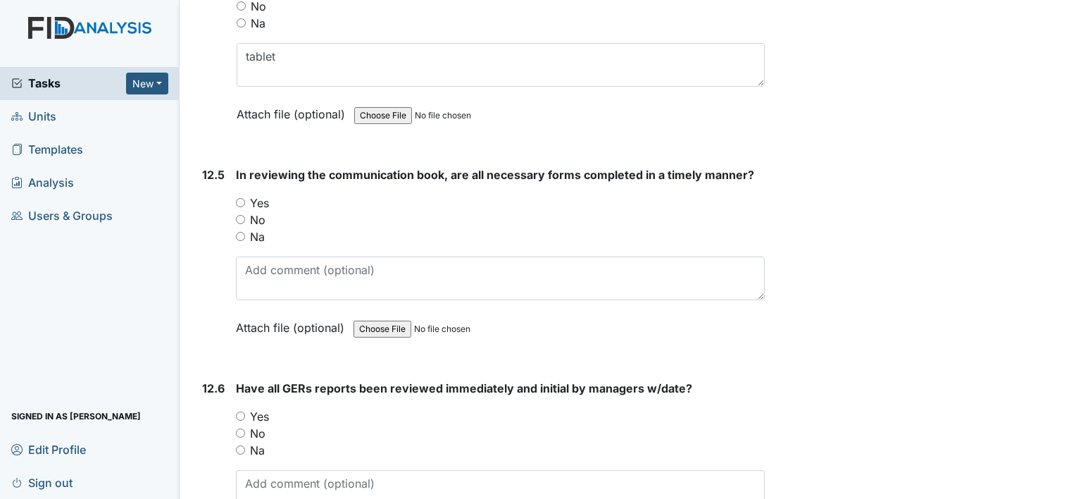
click at [238, 198] on input "Yes" at bounding box center [240, 202] width 9 height 9
radio input "true"
click at [396, 380] on div "Have all GERs reports been reviewed immediately and initial by managers w/date?…" at bounding box center [500, 470] width 529 height 180
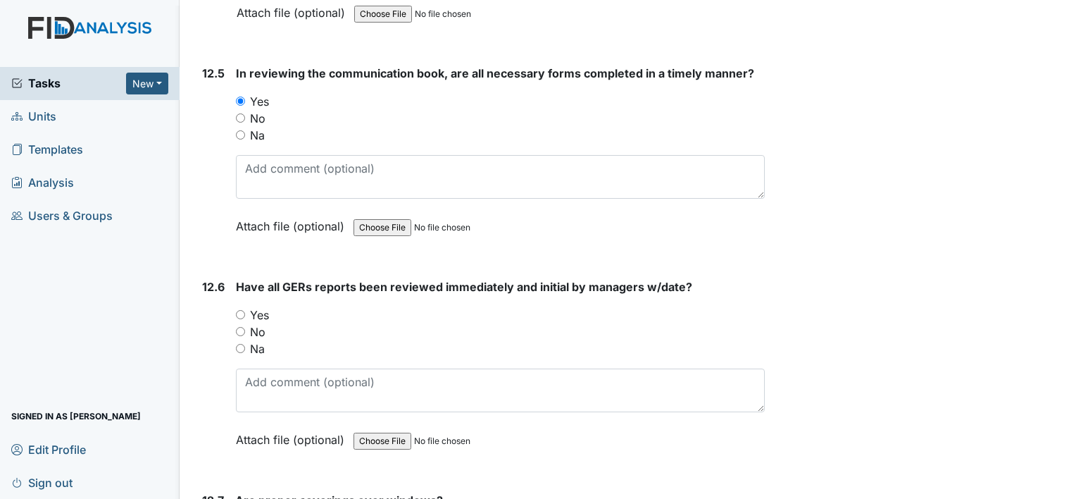
scroll to position [23054, 0]
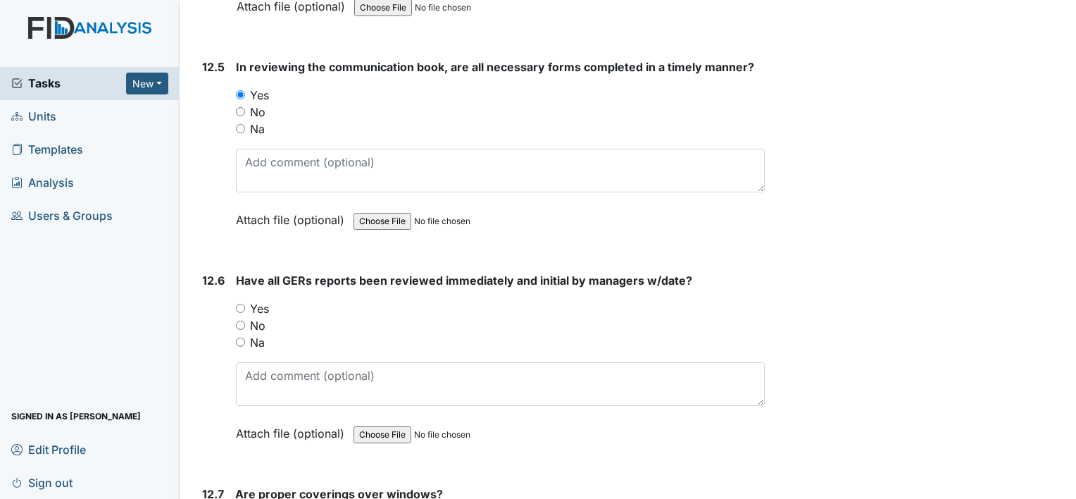
click at [240, 304] on input "Yes" at bounding box center [240, 308] width 9 height 9
radio input "true"
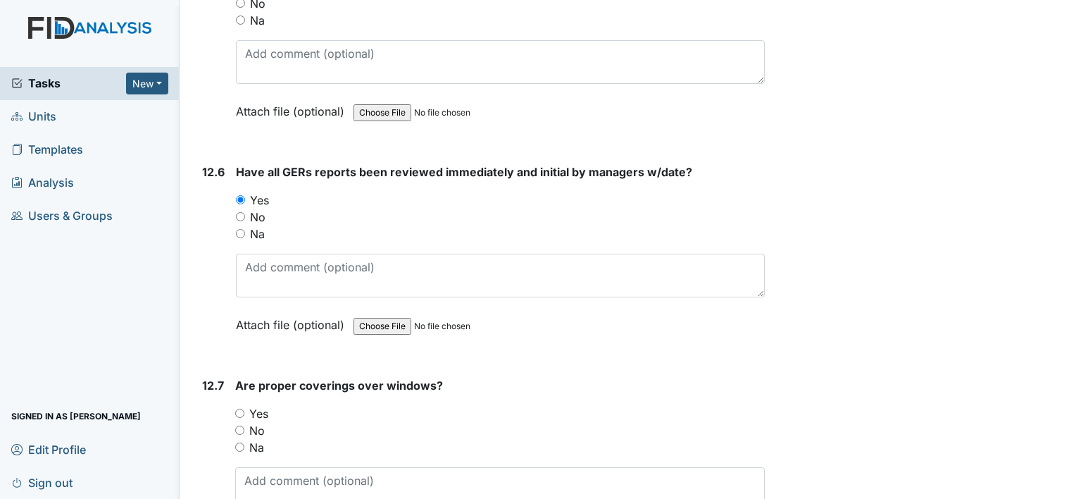
scroll to position [23163, 0]
click at [244, 408] on input "Yes" at bounding box center [239, 412] width 9 height 9
radio input "true"
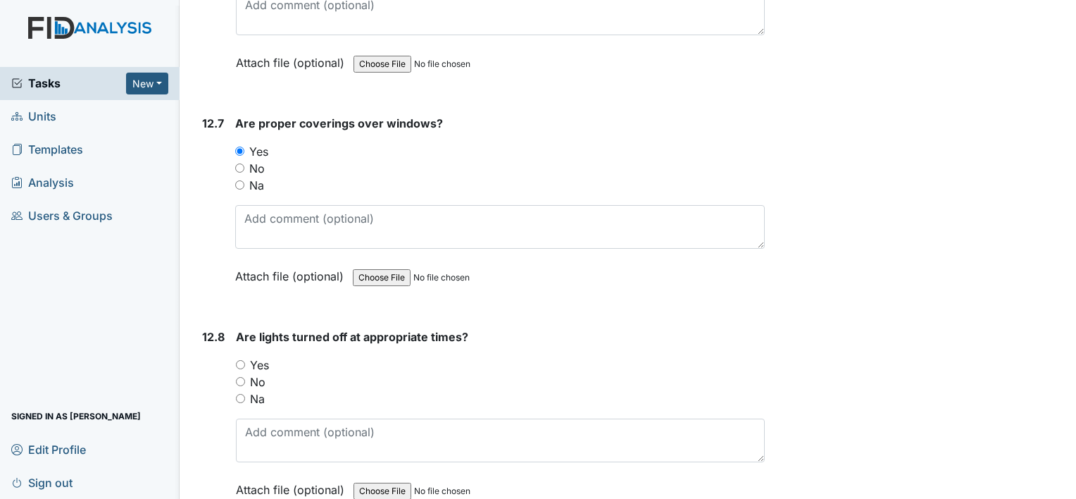
scroll to position [23441, 0]
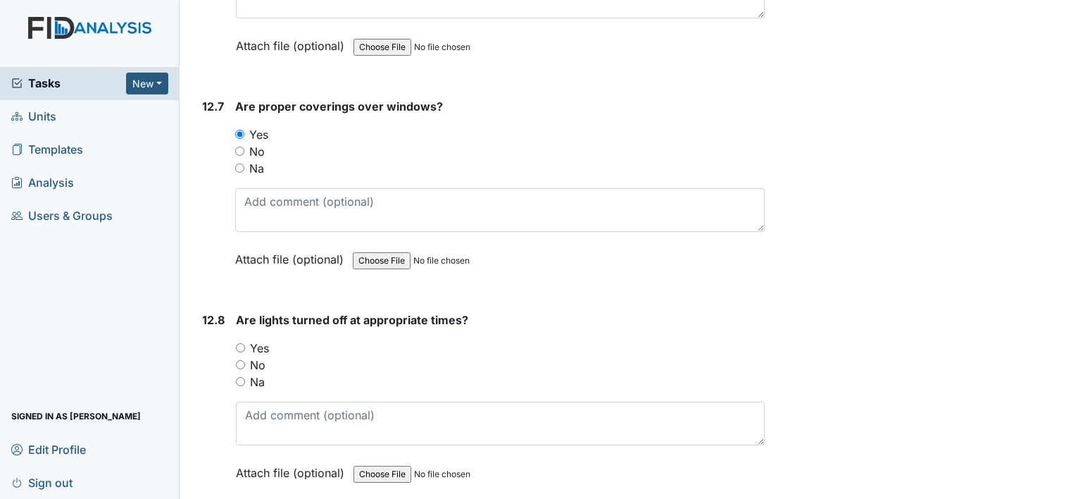
click at [242, 343] on input "Yes" at bounding box center [240, 347] width 9 height 9
radio input "true"
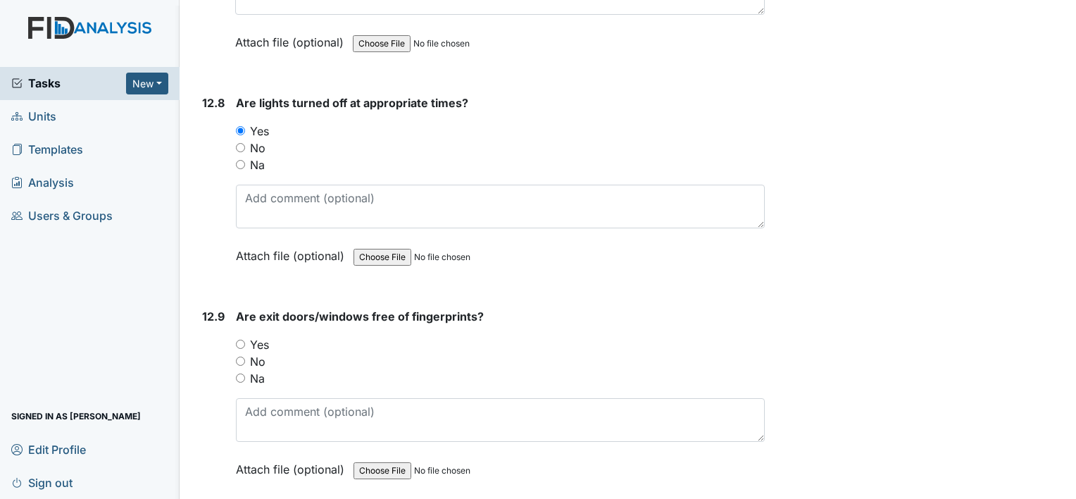
click at [242, 339] on input "Yes" at bounding box center [240, 343] width 9 height 9
radio input "true"
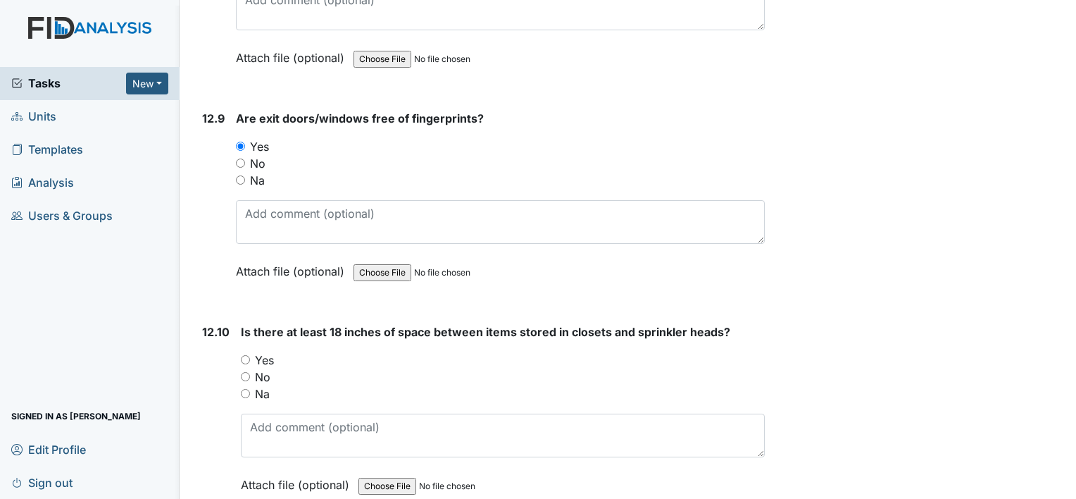
scroll to position [23857, 0]
click at [244, 354] on input "Yes" at bounding box center [245, 358] width 9 height 9
radio input "true"
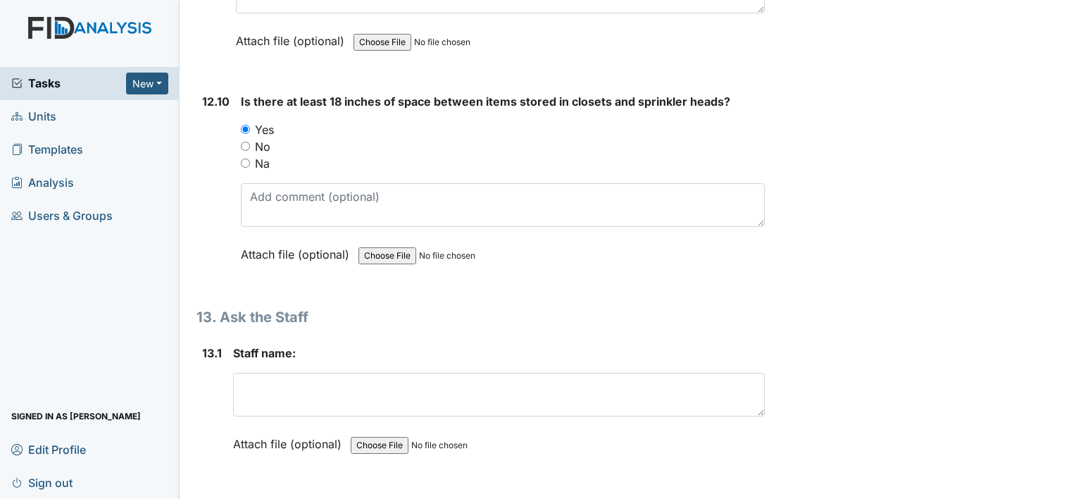
scroll to position [24090, 0]
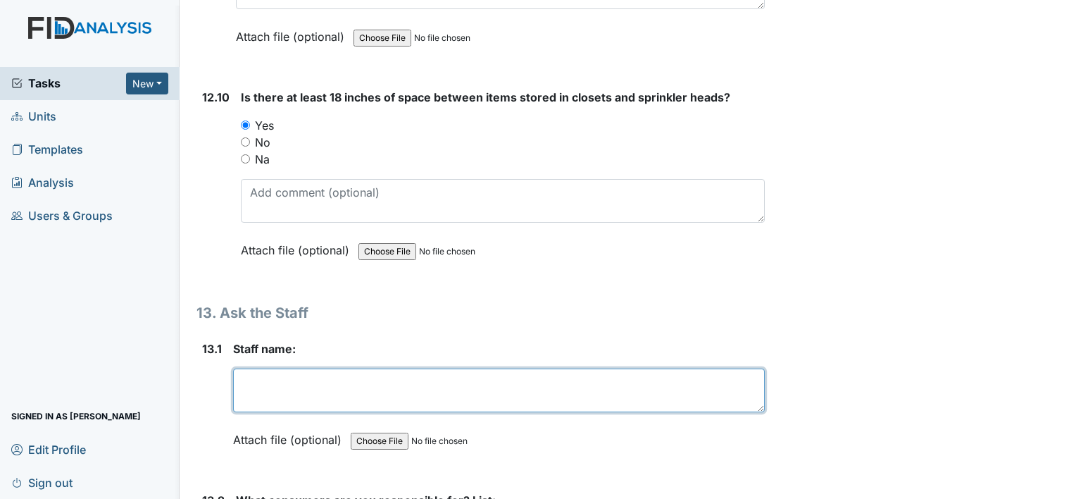
click at [354, 368] on textarea at bounding box center [499, 390] width 532 height 44
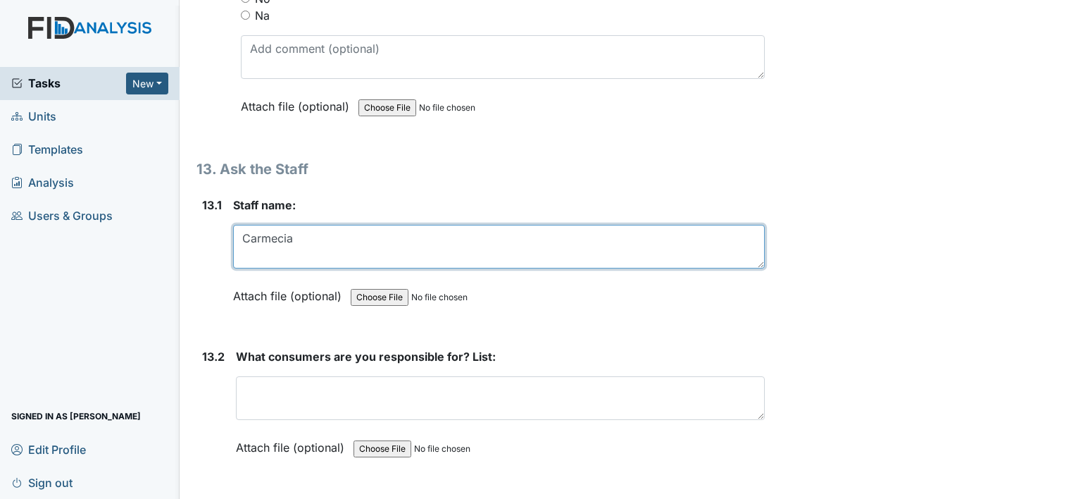
scroll to position [24239, 0]
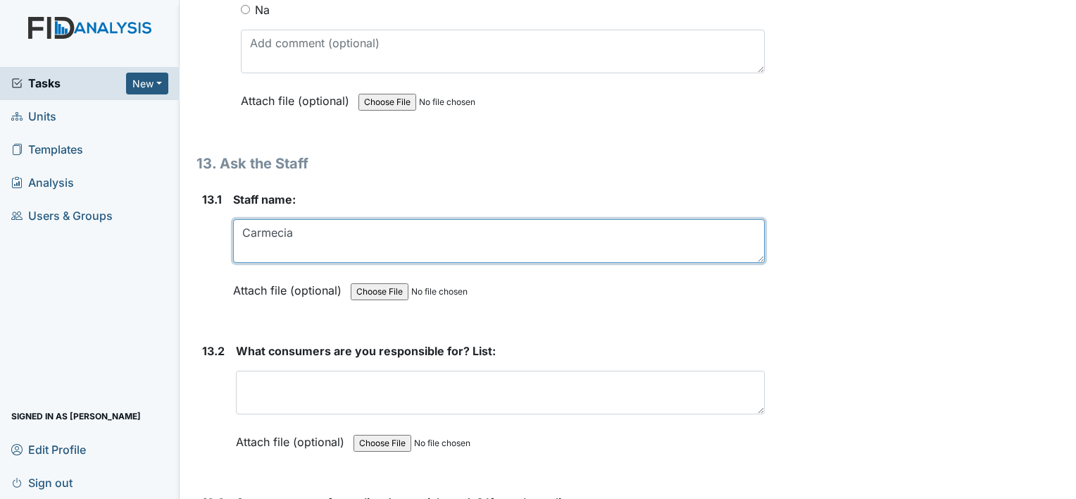
type textarea "Carmecia"
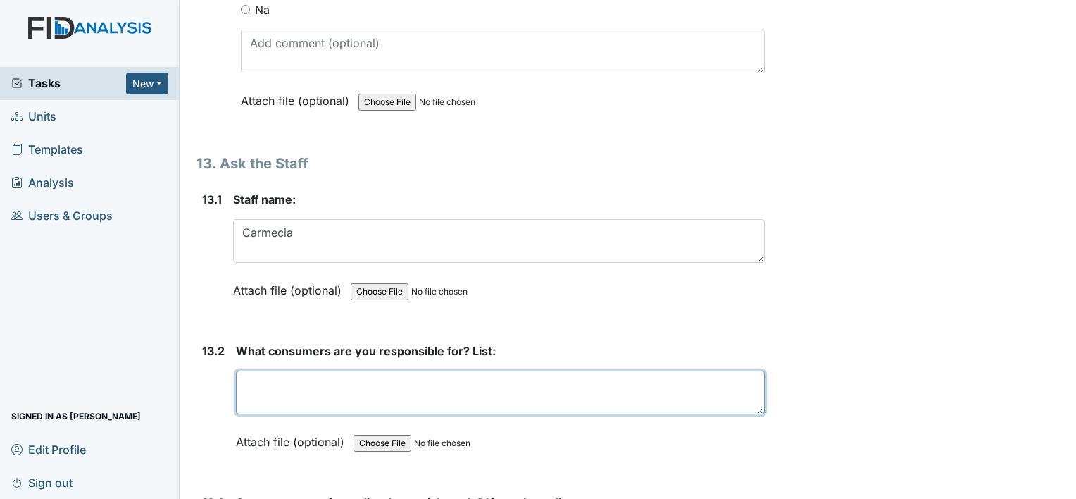
click at [265, 370] on textarea at bounding box center [500, 392] width 529 height 44
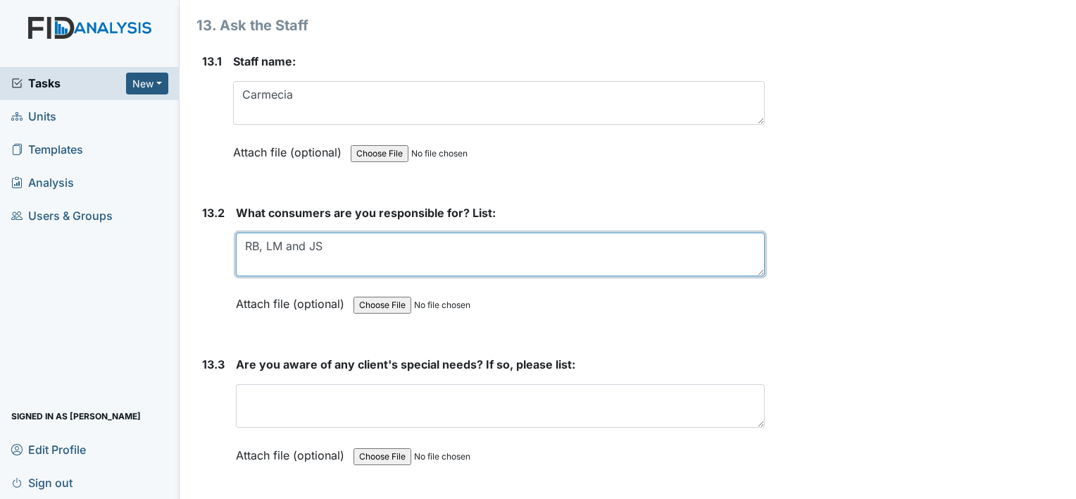
scroll to position [24379, 0]
type textarea "RB, LM and JS"
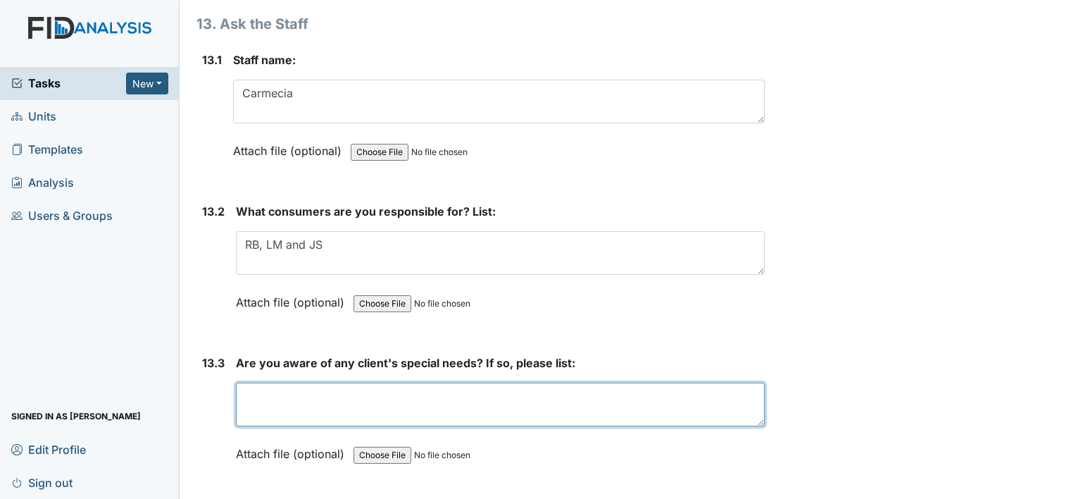
click at [339, 382] on textarea at bounding box center [500, 404] width 529 height 44
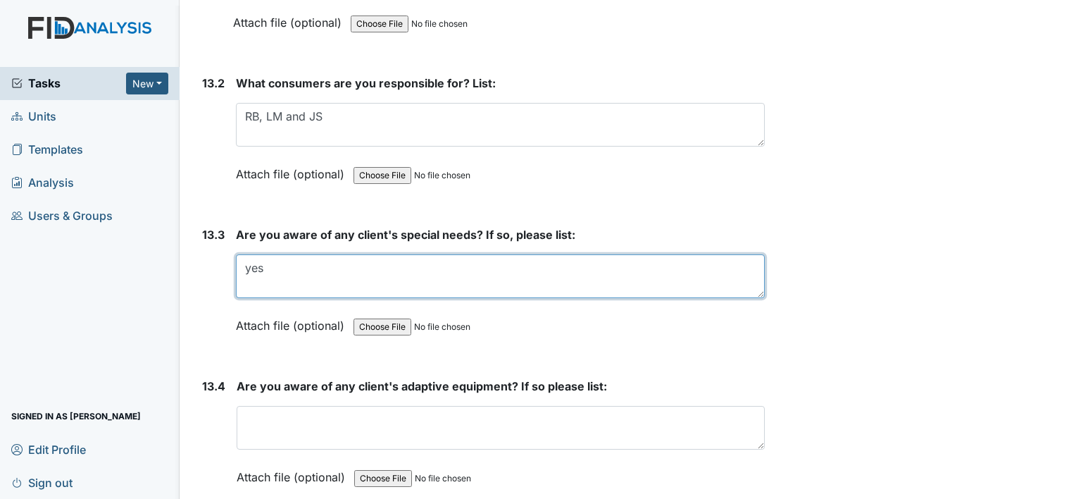
scroll to position [24509, 0]
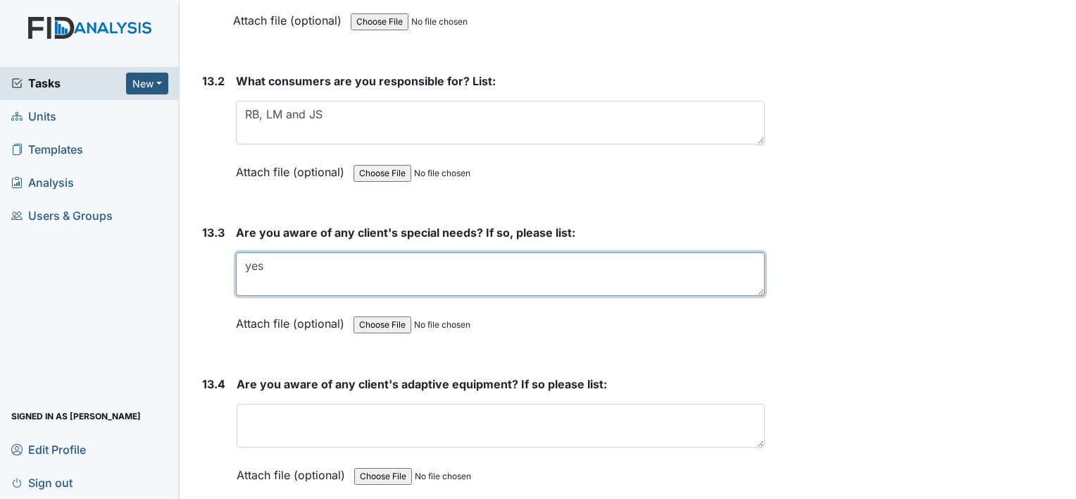
type textarea "yes"
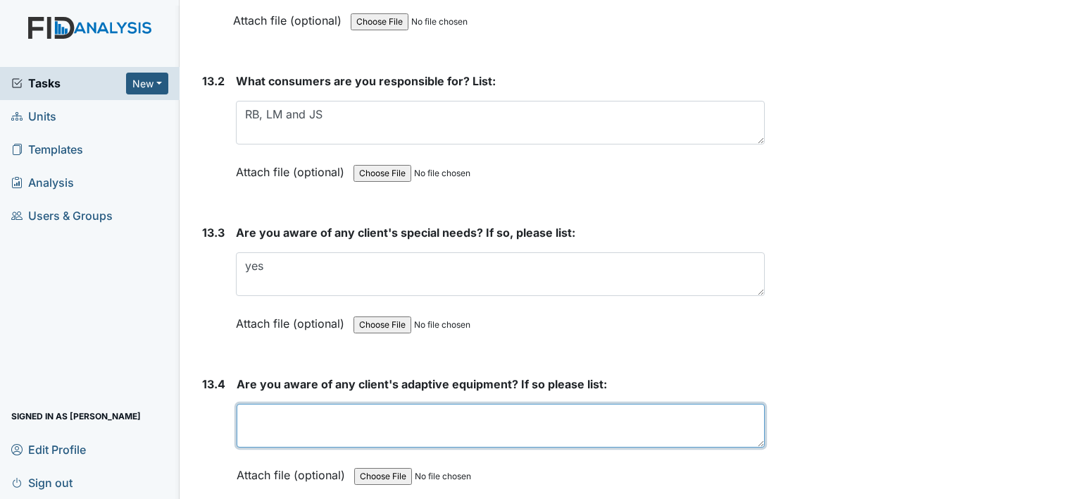
click at [287, 404] on textarea at bounding box center [501, 426] width 528 height 44
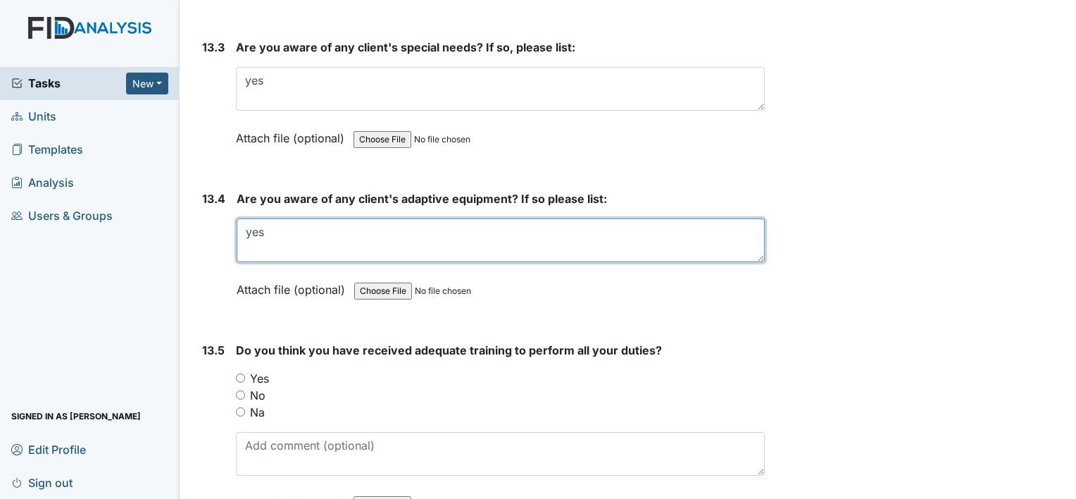
scroll to position [24700, 0]
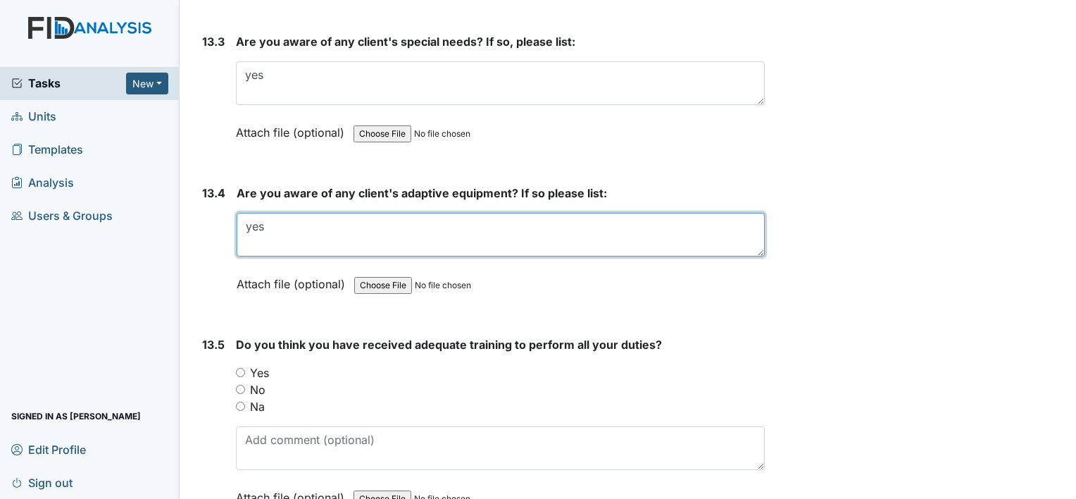
type textarea "yes"
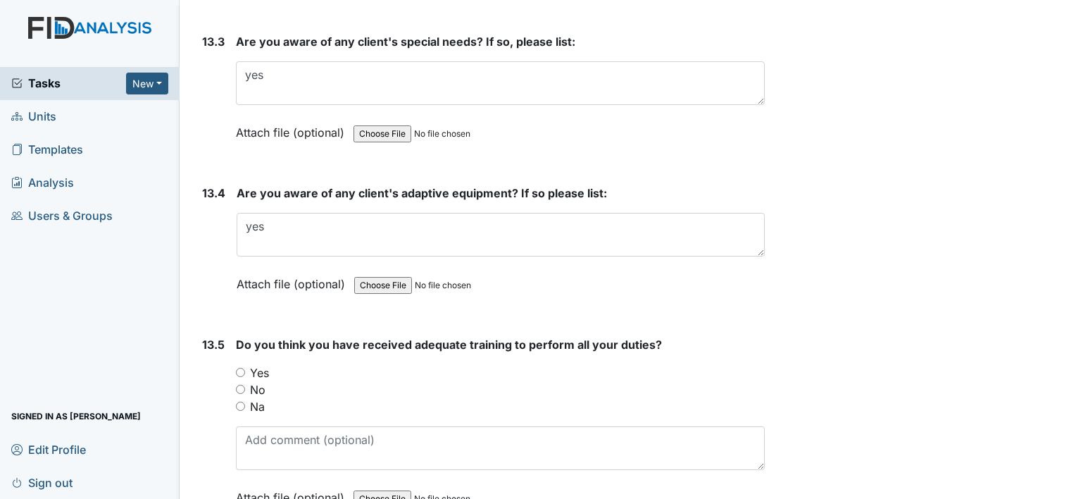
click at [239, 368] on input "Yes" at bounding box center [240, 372] width 9 height 9
radio input "true"
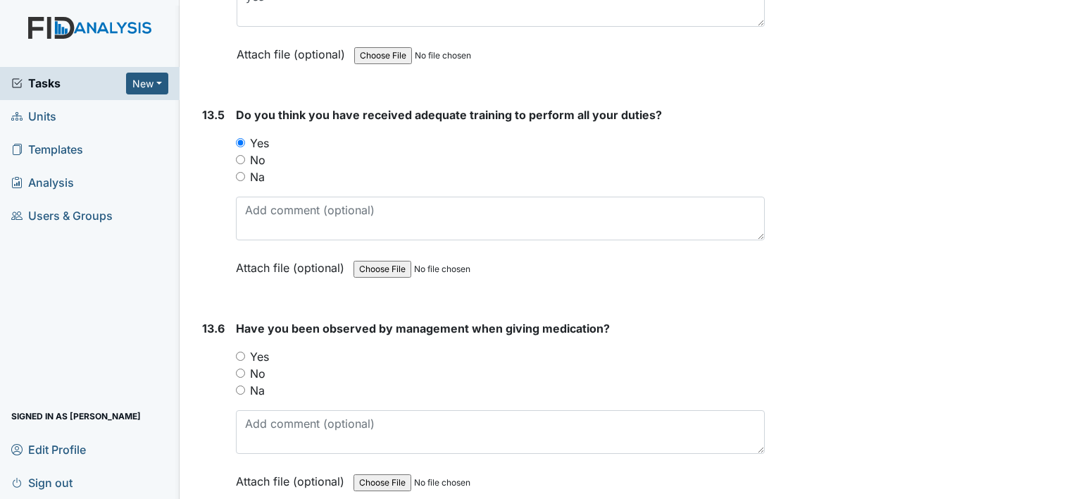
scroll to position [24931, 0]
click at [237, 350] on input "Yes" at bounding box center [240, 354] width 9 height 9
radio input "true"
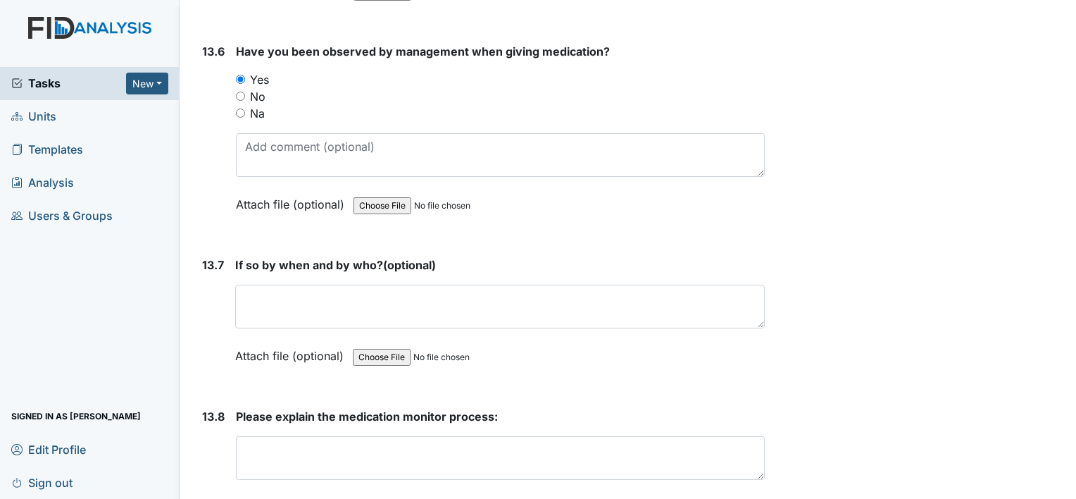
scroll to position [25228, 0]
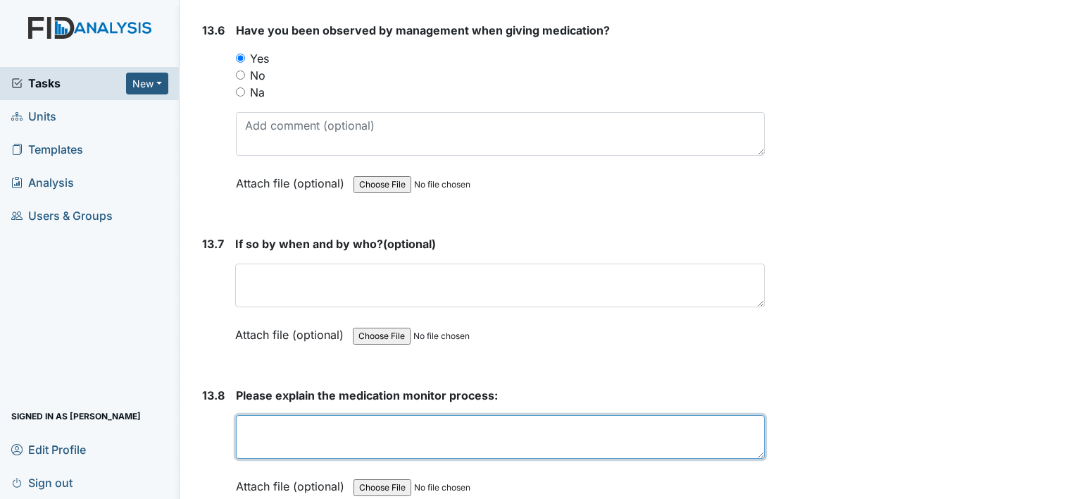
click at [316, 415] on textarea at bounding box center [500, 437] width 529 height 44
type textarea "M"
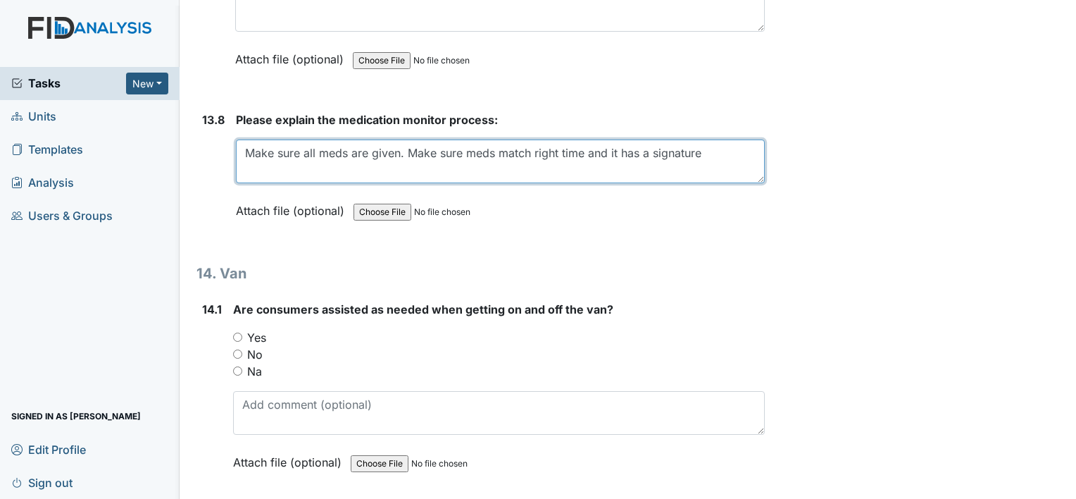
scroll to position [25522, 0]
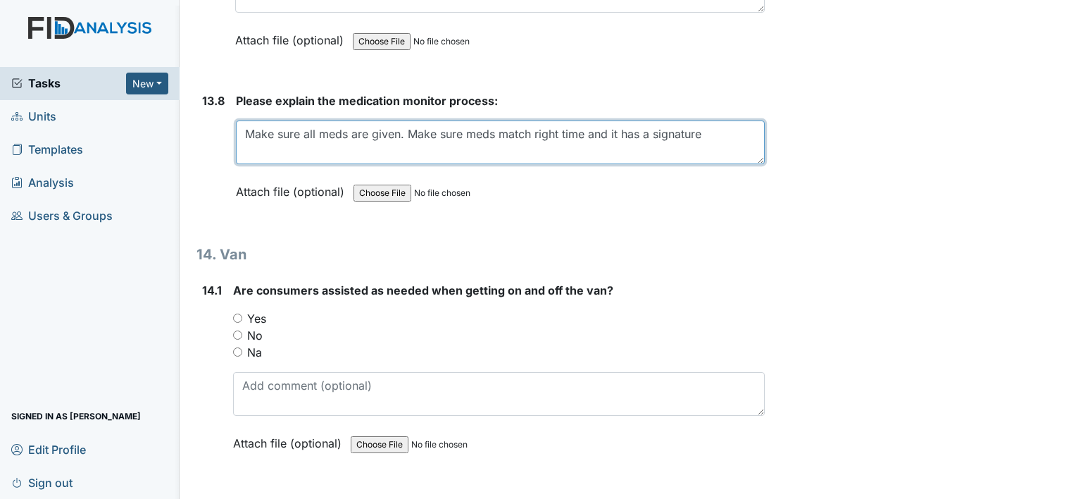
type textarea "Make sure all meds are given. Make sure meds match right time and it has a sign…"
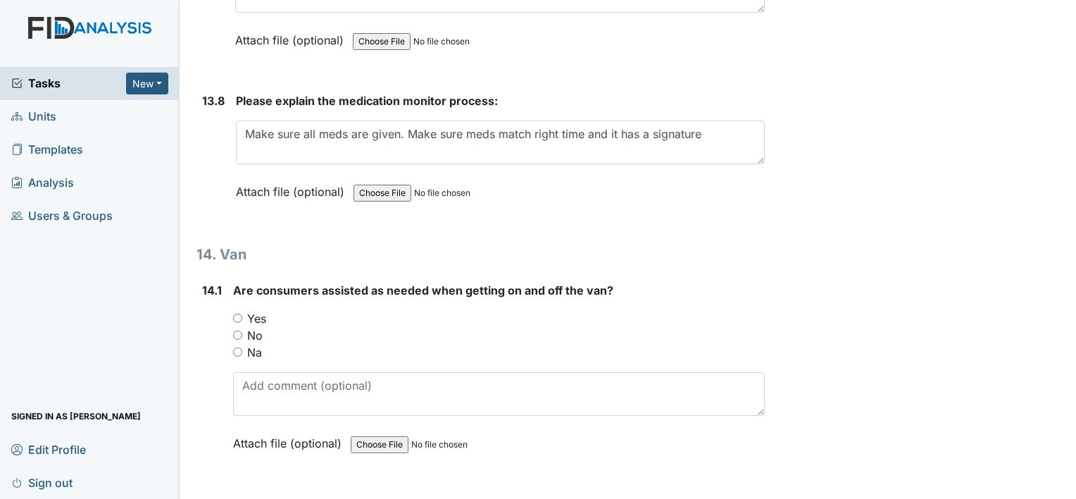
click at [237, 313] on input "Yes" at bounding box center [237, 317] width 9 height 9
radio input "true"
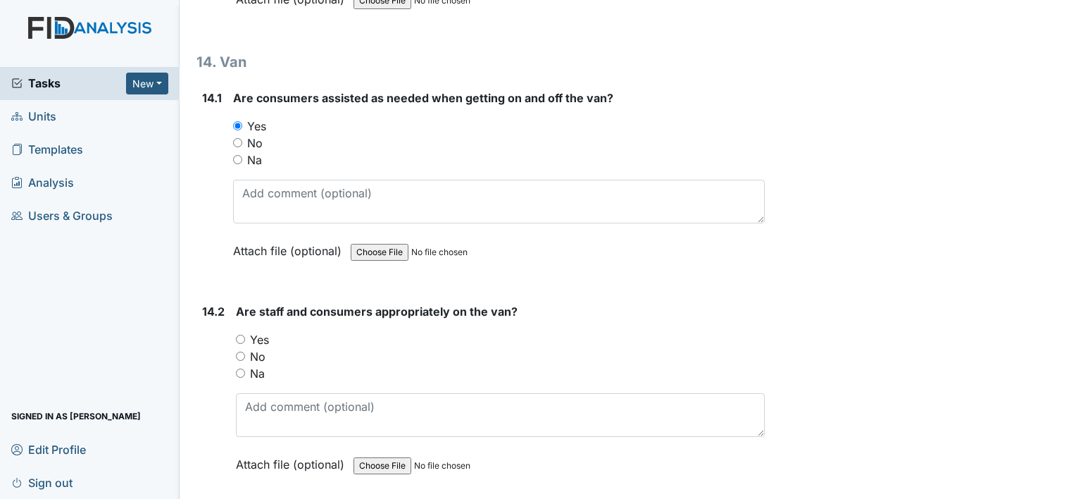
scroll to position [25717, 0]
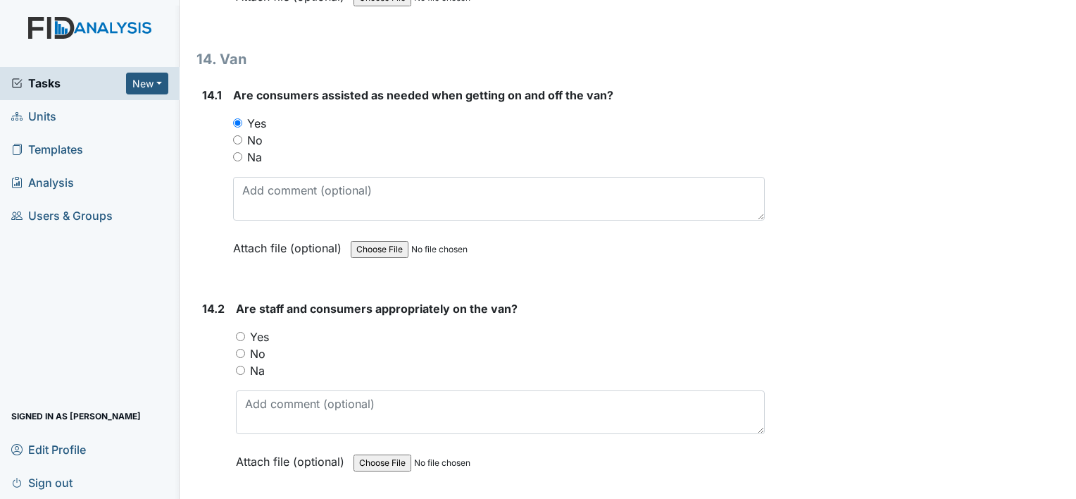
click at [242, 332] on input "Yes" at bounding box center [240, 336] width 9 height 9
radio input "true"
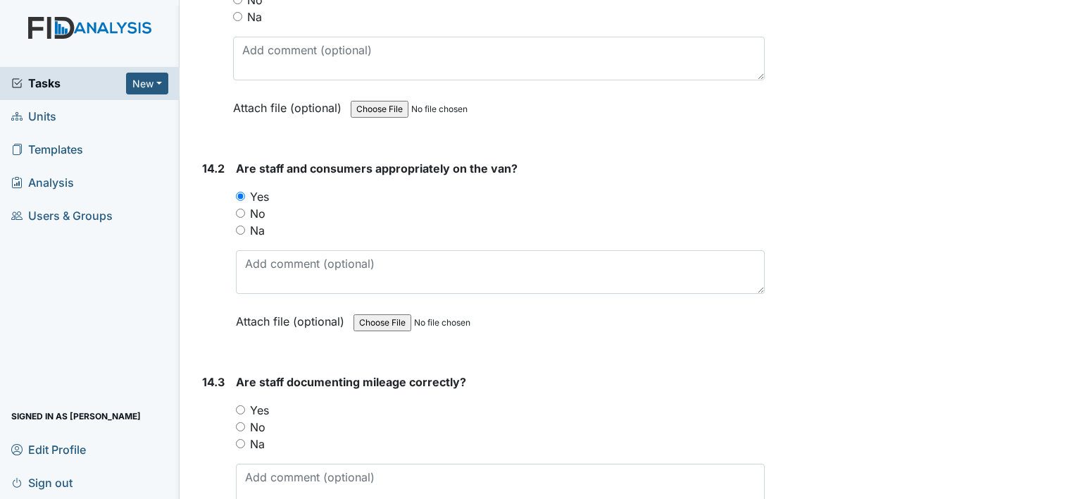
scroll to position [25858, 0]
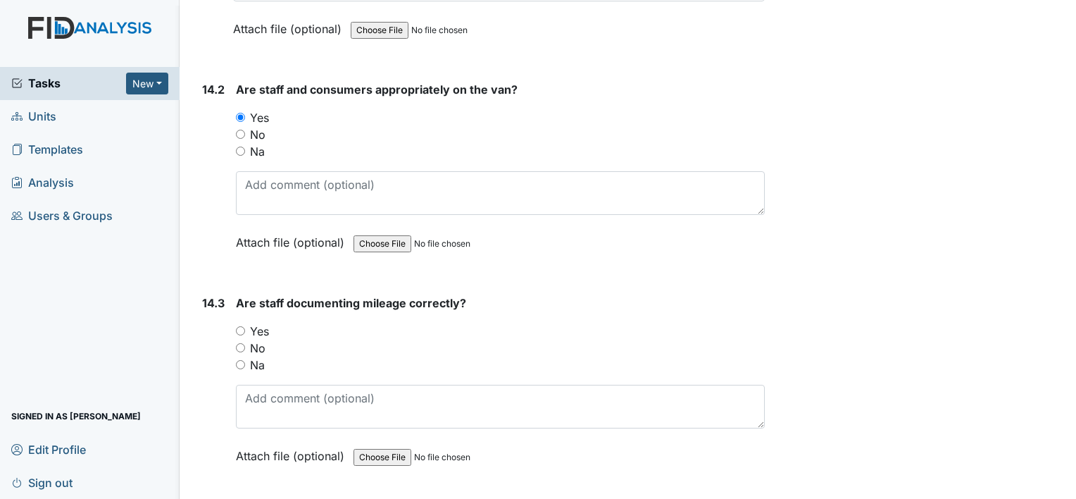
click at [240, 326] on input "Yes" at bounding box center [240, 330] width 9 height 9
radio input "true"
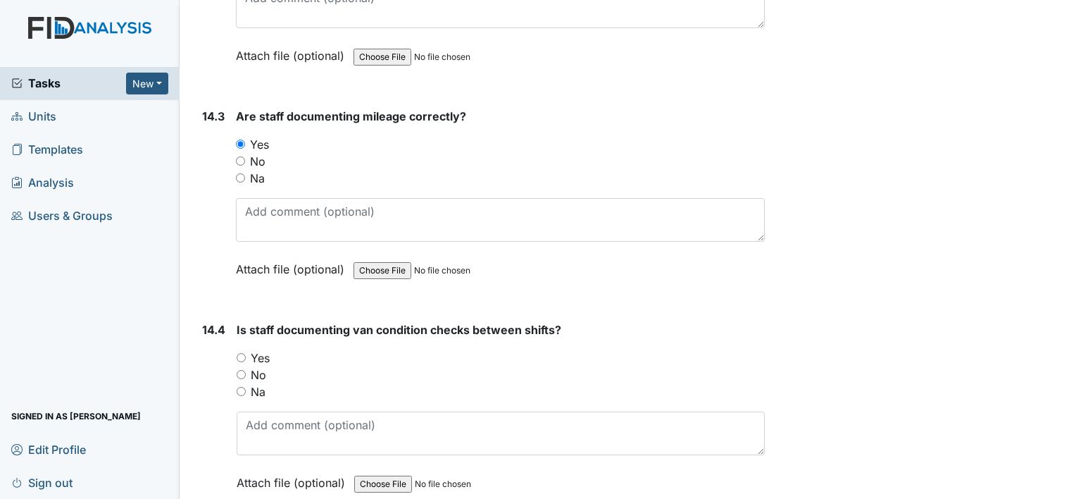
scroll to position [26128, 0]
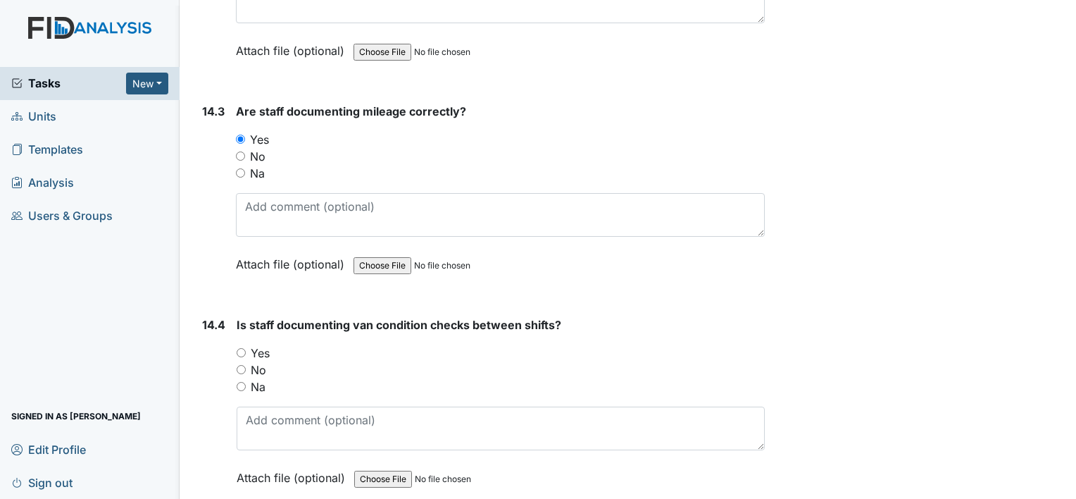
click at [242, 348] on input "Yes" at bounding box center [241, 352] width 9 height 9
radio input "true"
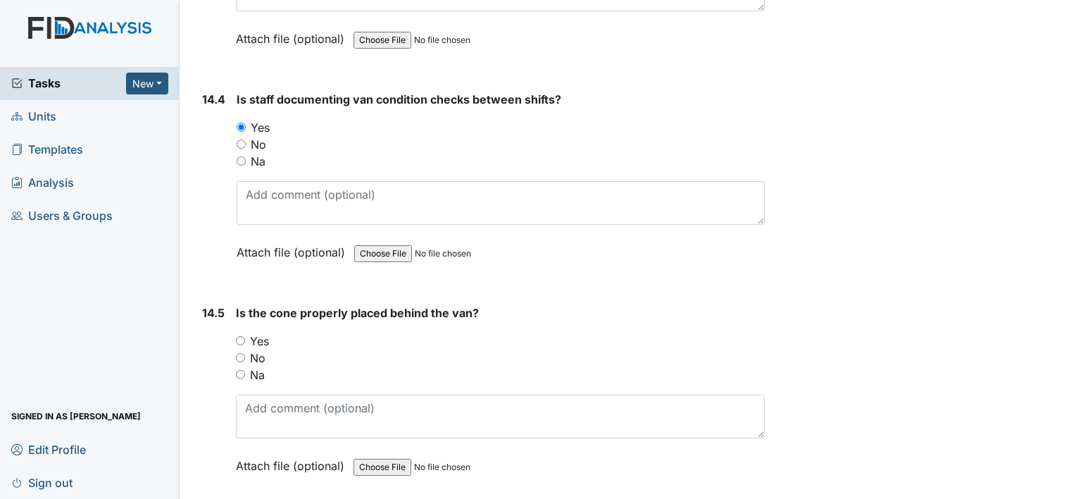
scroll to position [26354, 0]
click at [244, 335] on input "Yes" at bounding box center [240, 339] width 9 height 9
radio input "true"
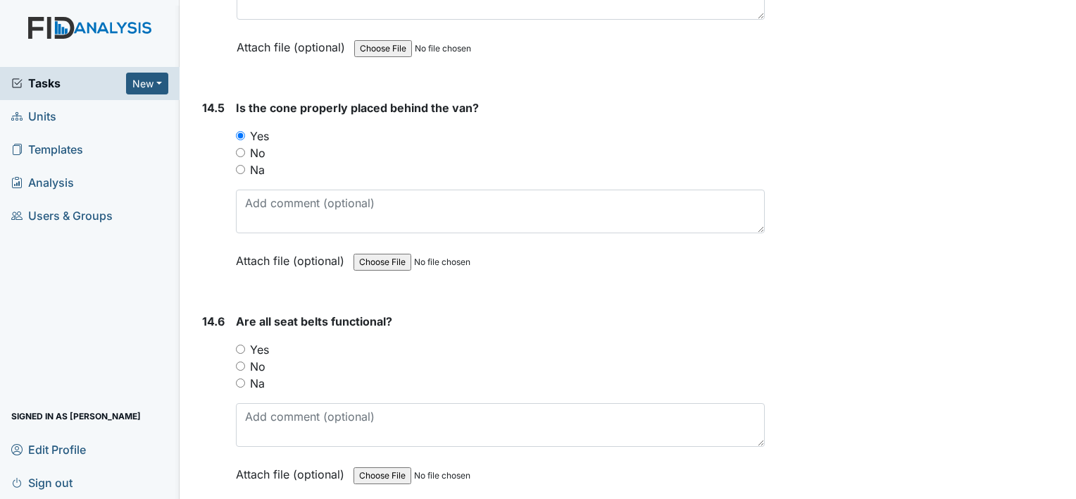
scroll to position [26559, 0]
click at [242, 344] on input "Yes" at bounding box center [240, 348] width 9 height 9
radio input "true"
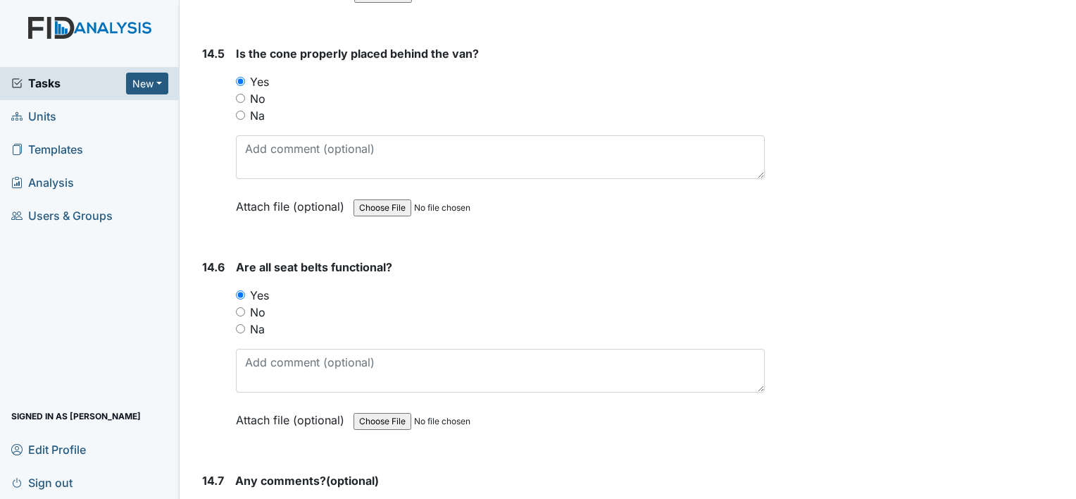
scroll to position [26683, 0]
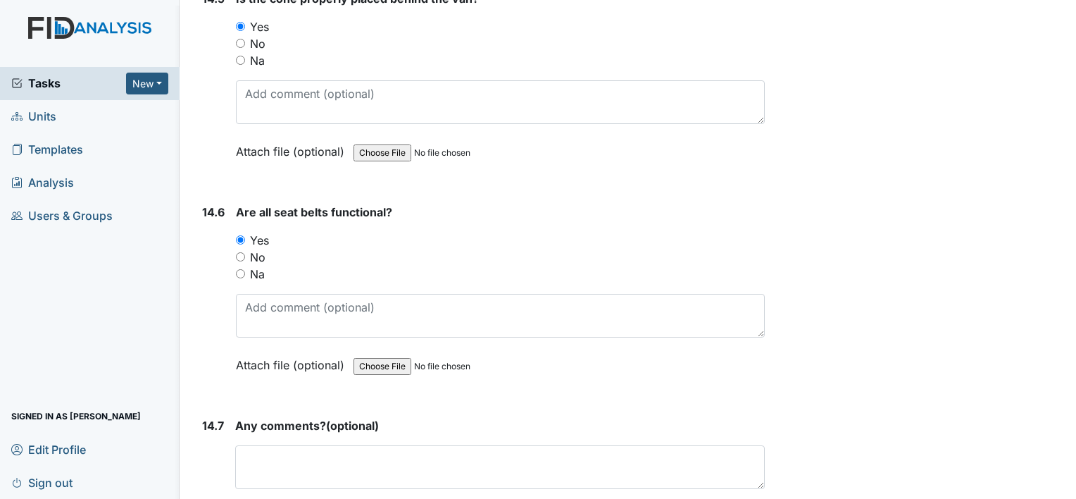
scroll to position [26700, 0]
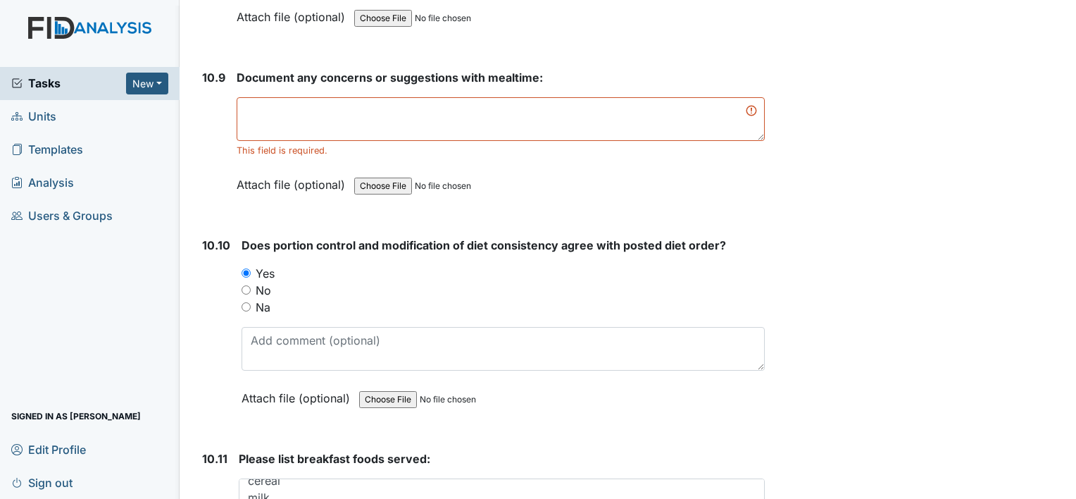
scroll to position [13933, 0]
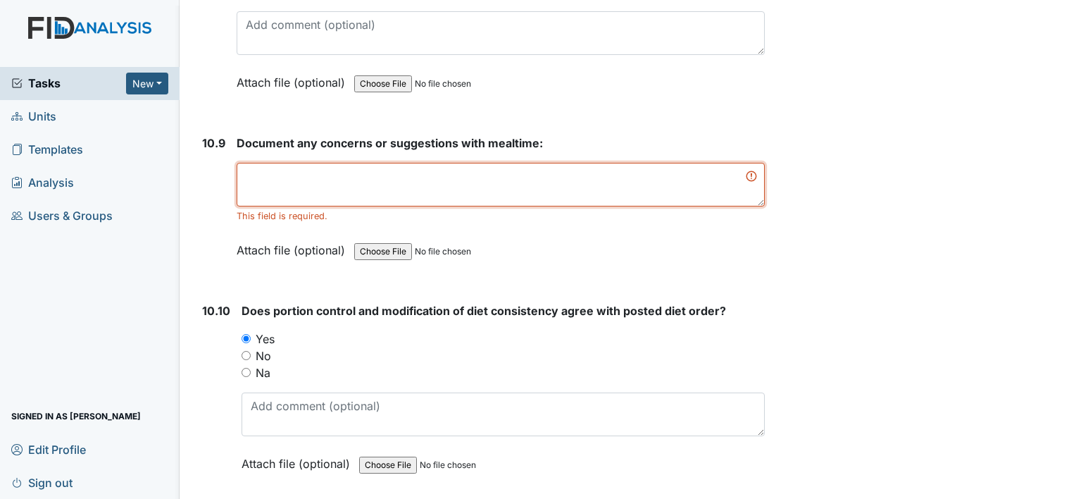
click at [604, 163] on textarea at bounding box center [501, 185] width 528 height 44
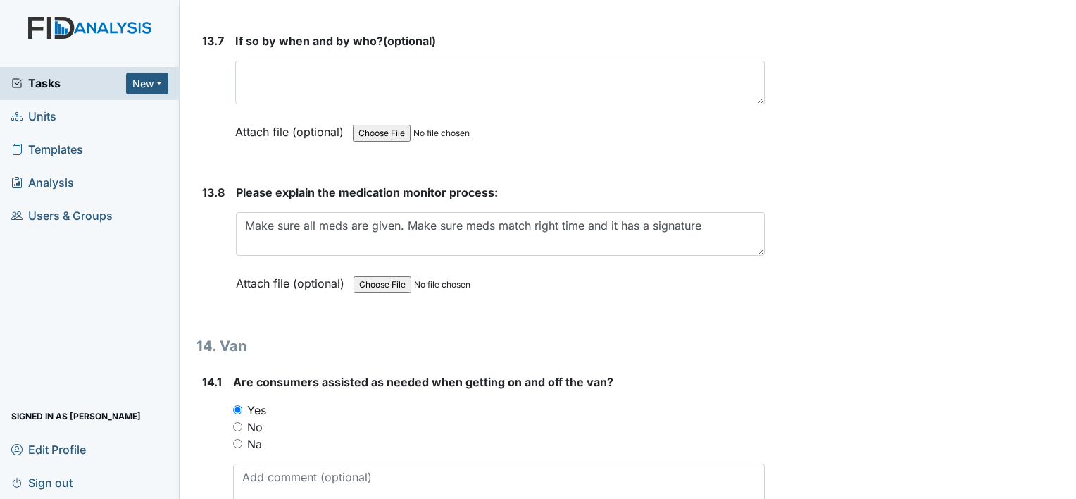
scroll to position [26683, 0]
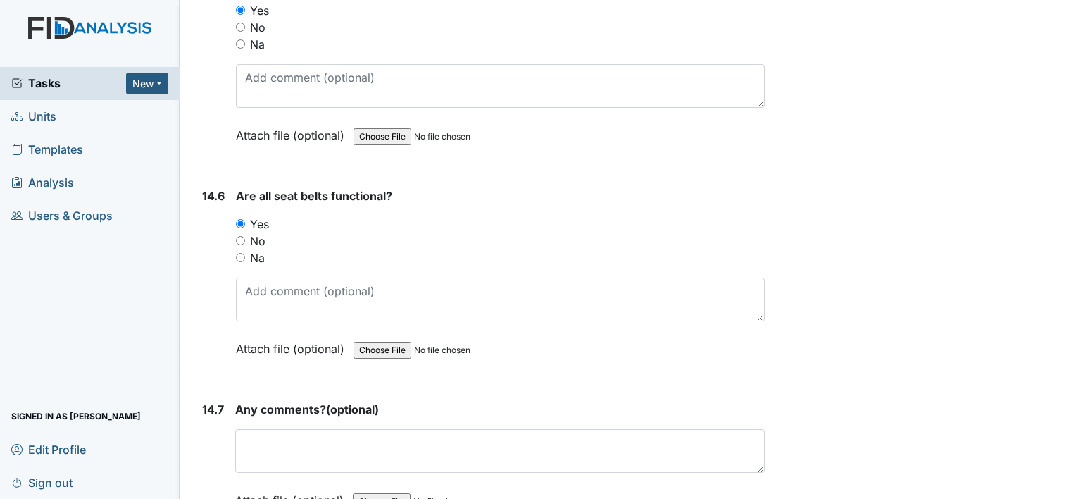
type textarea "none"
